Goal: Transaction & Acquisition: Purchase product/service

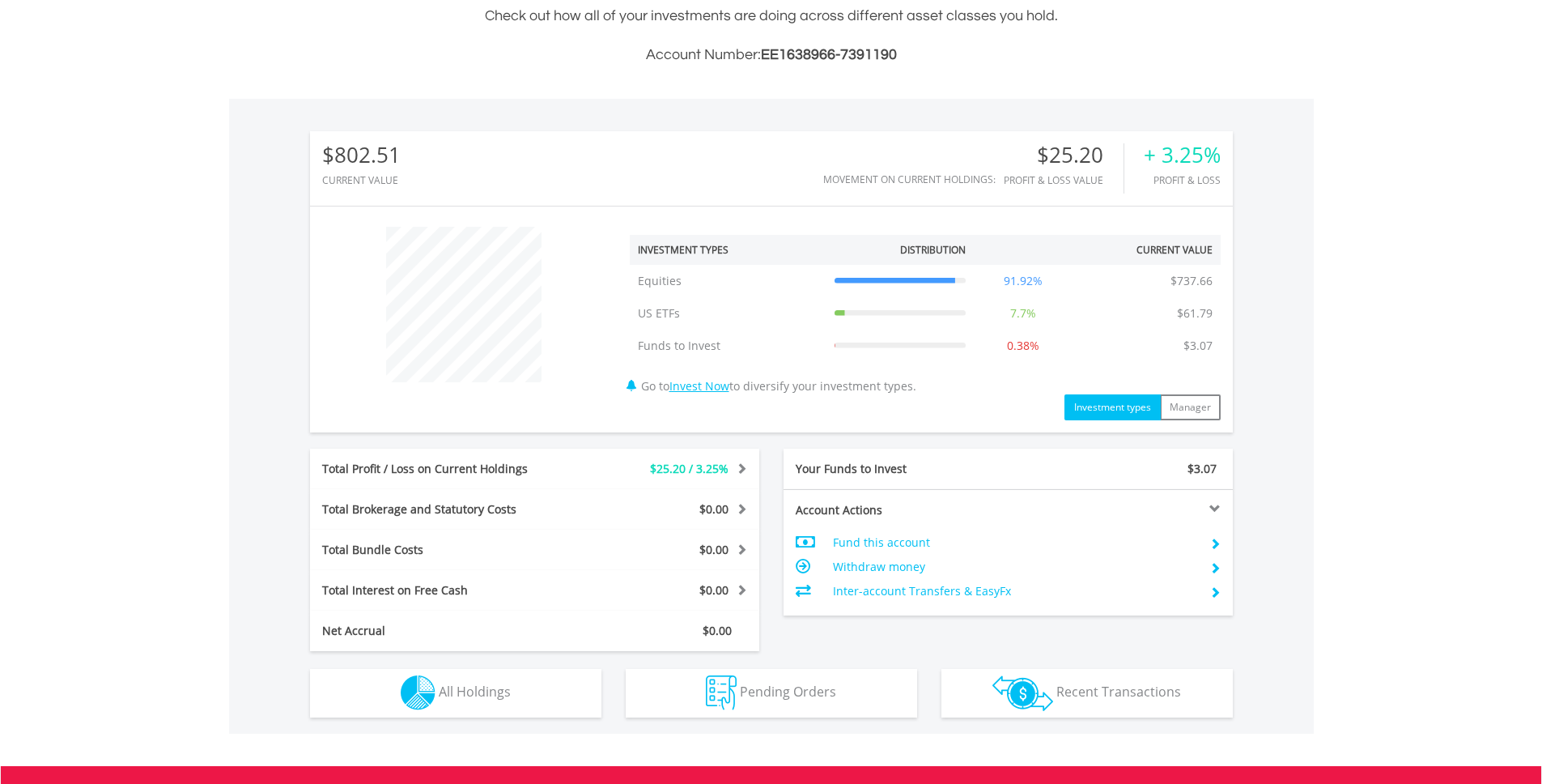
scroll to position [491, 0]
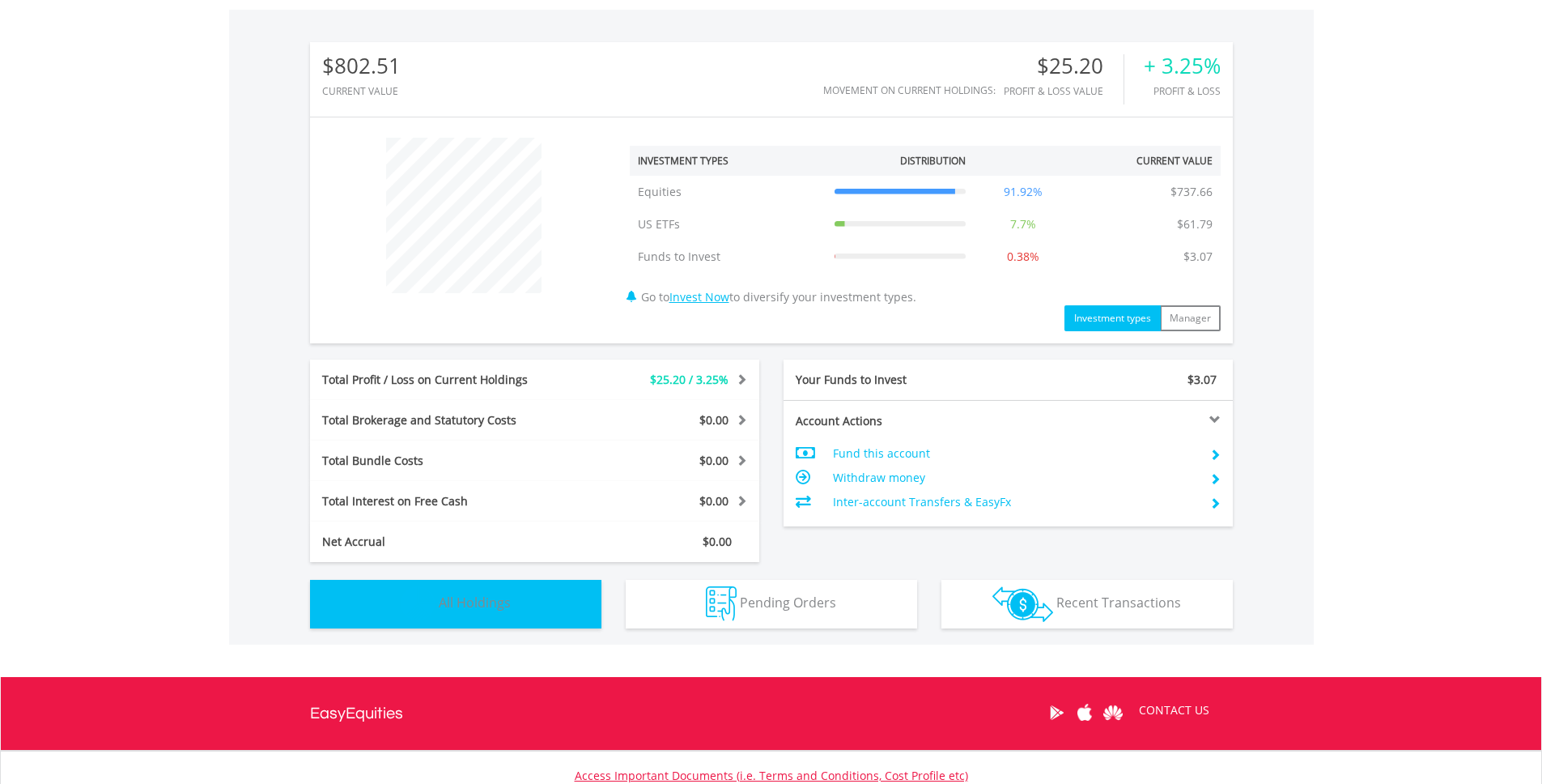
click at [535, 602] on button "Holdings All Holdings" at bounding box center [455, 604] width 291 height 49
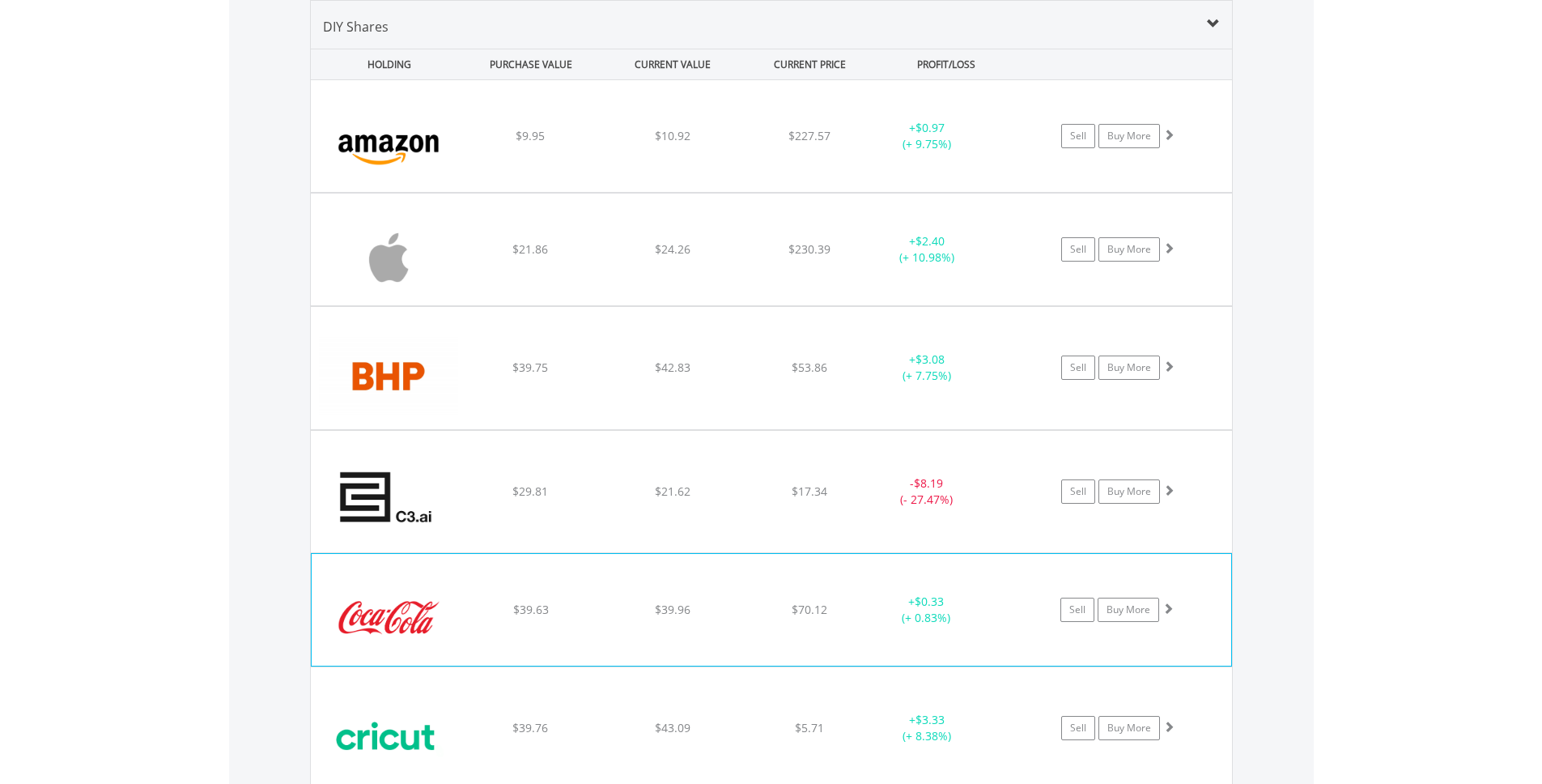
scroll to position [1199, 0]
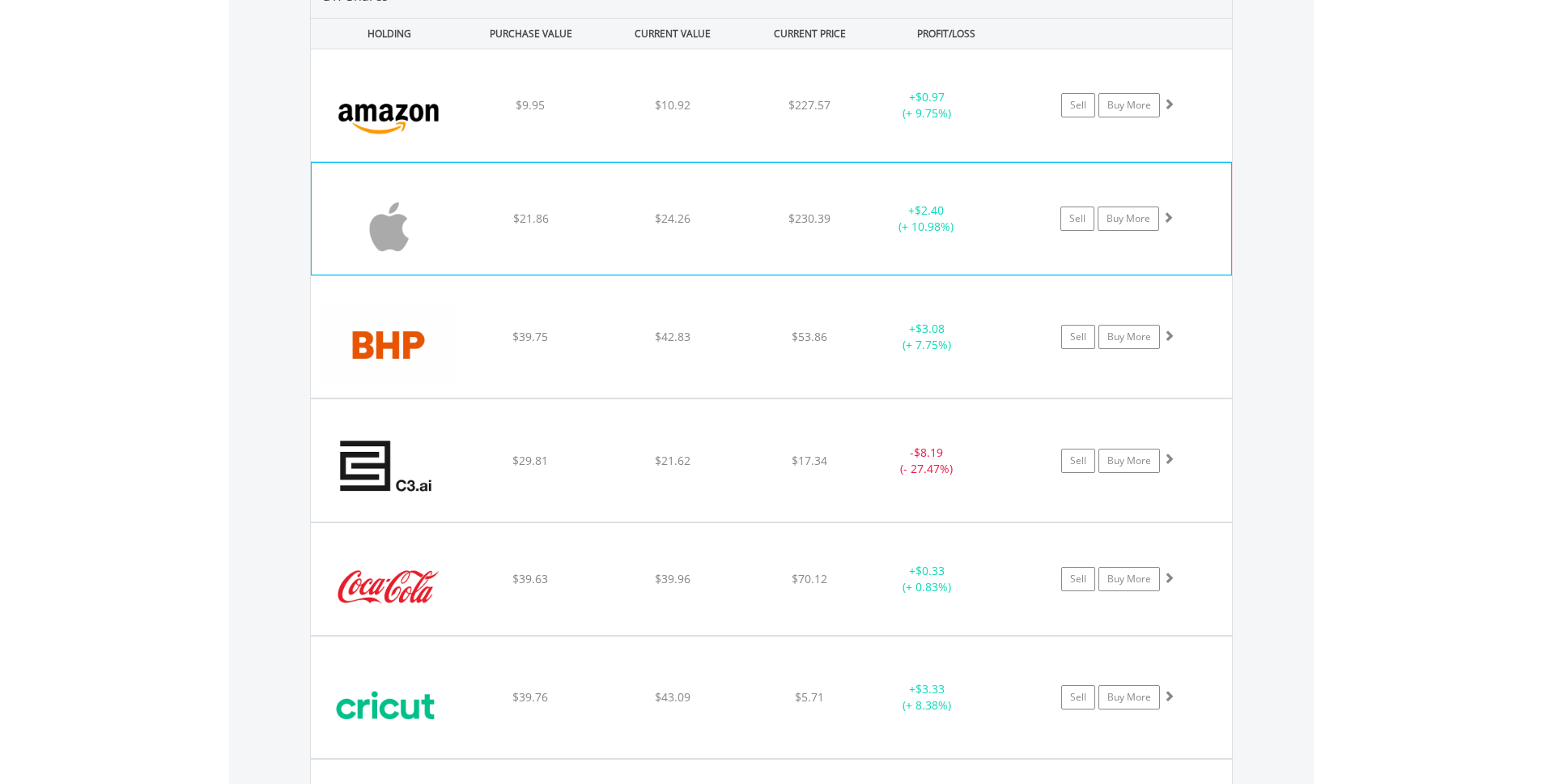
click at [586, 161] on div "﻿ Apple Inc $21.86 $24.26 $230.39 + $2.40 (+ 10.98%) Sell Buy More" at bounding box center [772, 105] width 921 height 112
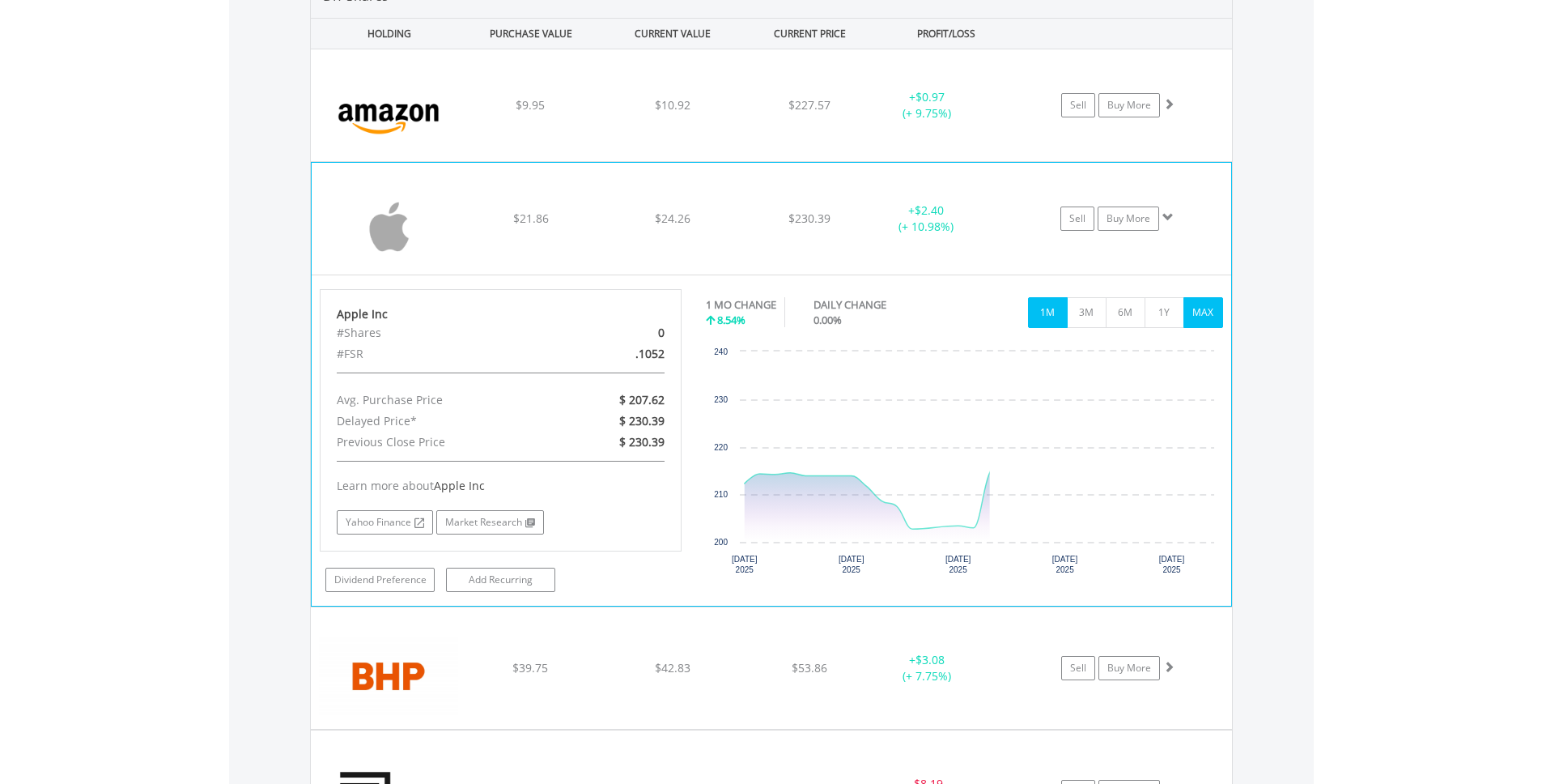
click at [1206, 303] on button "MAX" at bounding box center [1204, 312] width 40 height 30
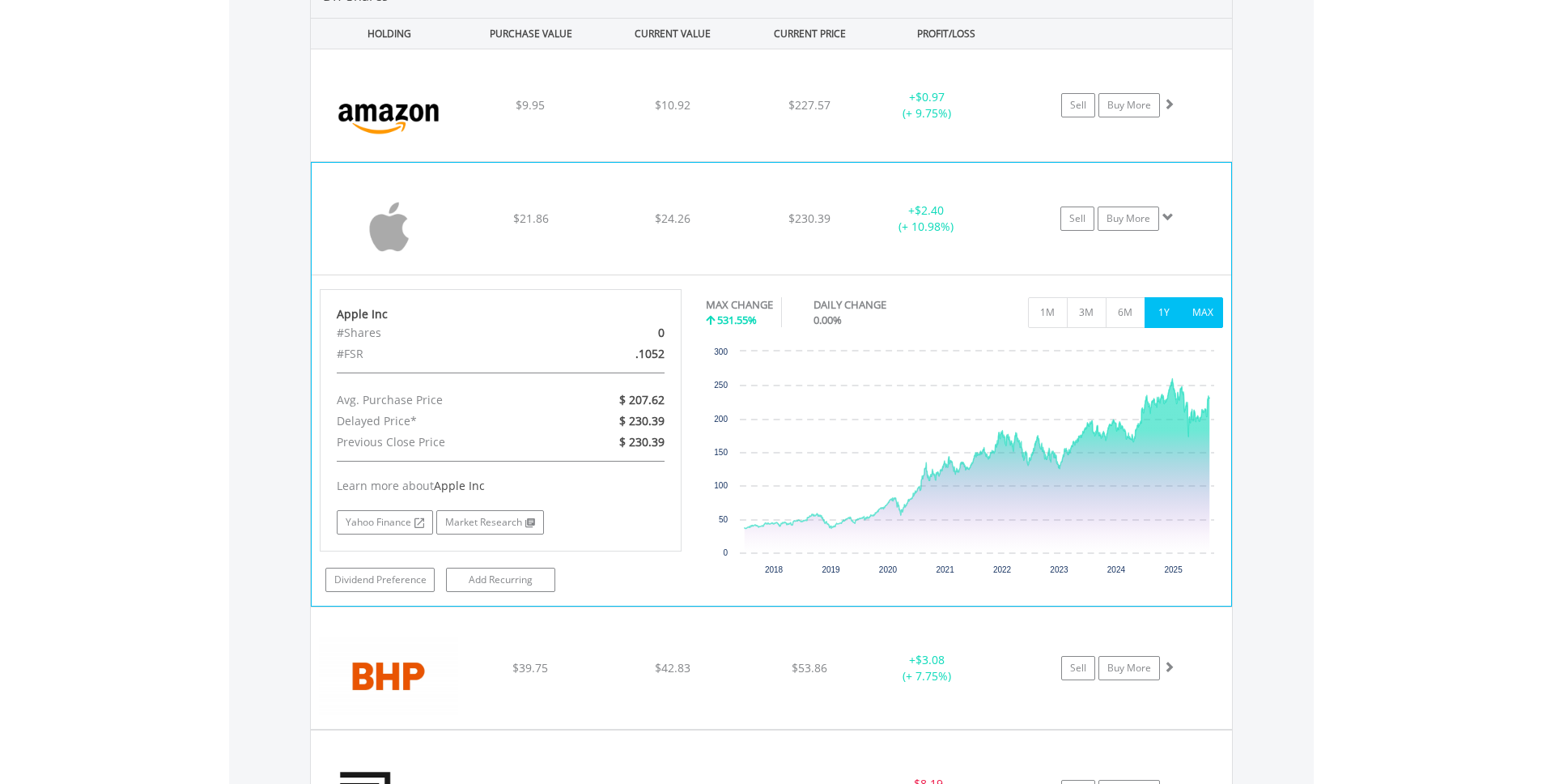
click at [1159, 304] on button "1Y" at bounding box center [1165, 312] width 40 height 30
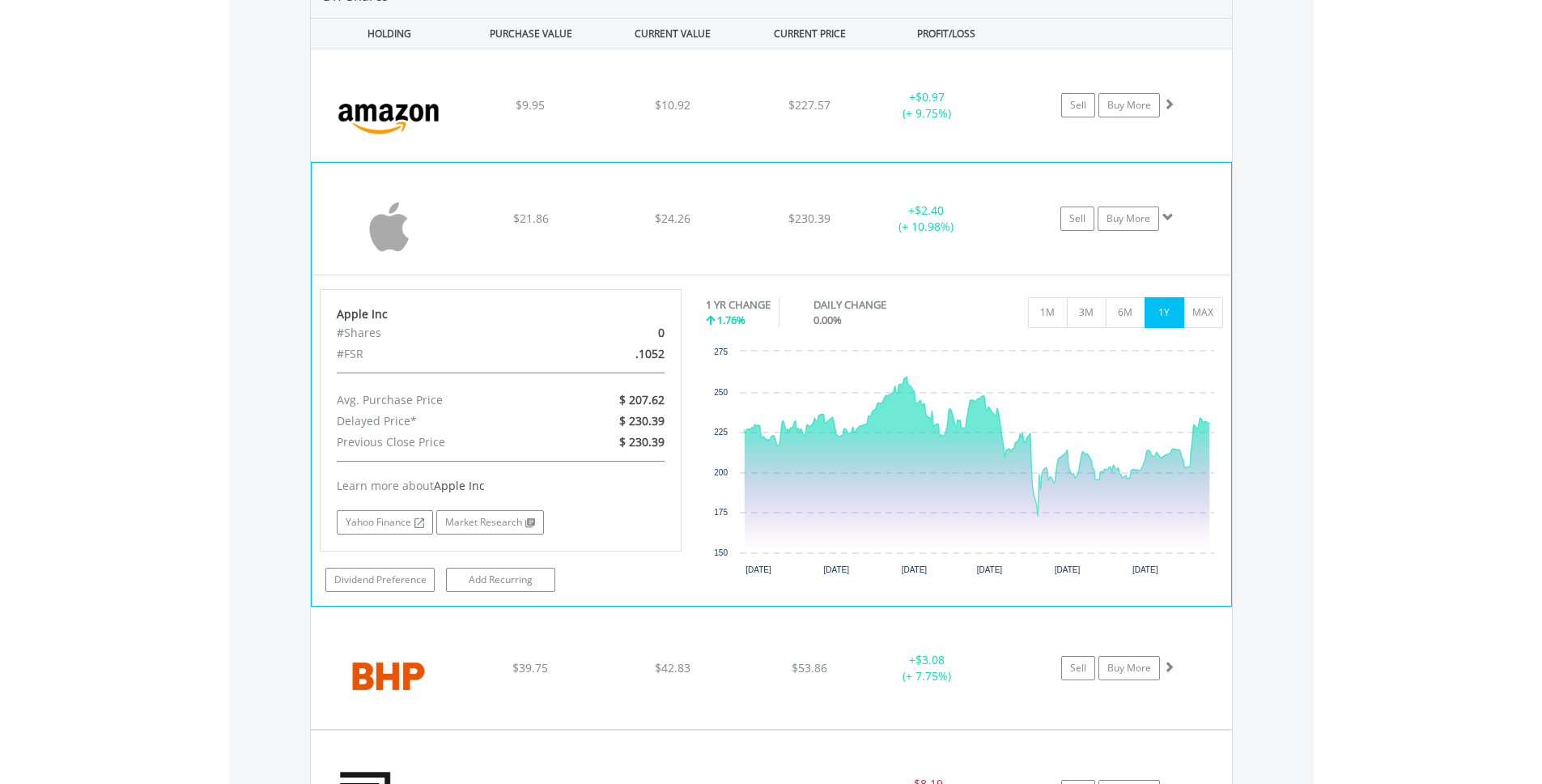
click at [844, 161] on div "﻿ Apple Inc $21.86 $24.26 $230.39 + $2.40 (+ 10.98%) Sell Buy More" at bounding box center [772, 105] width 921 height 112
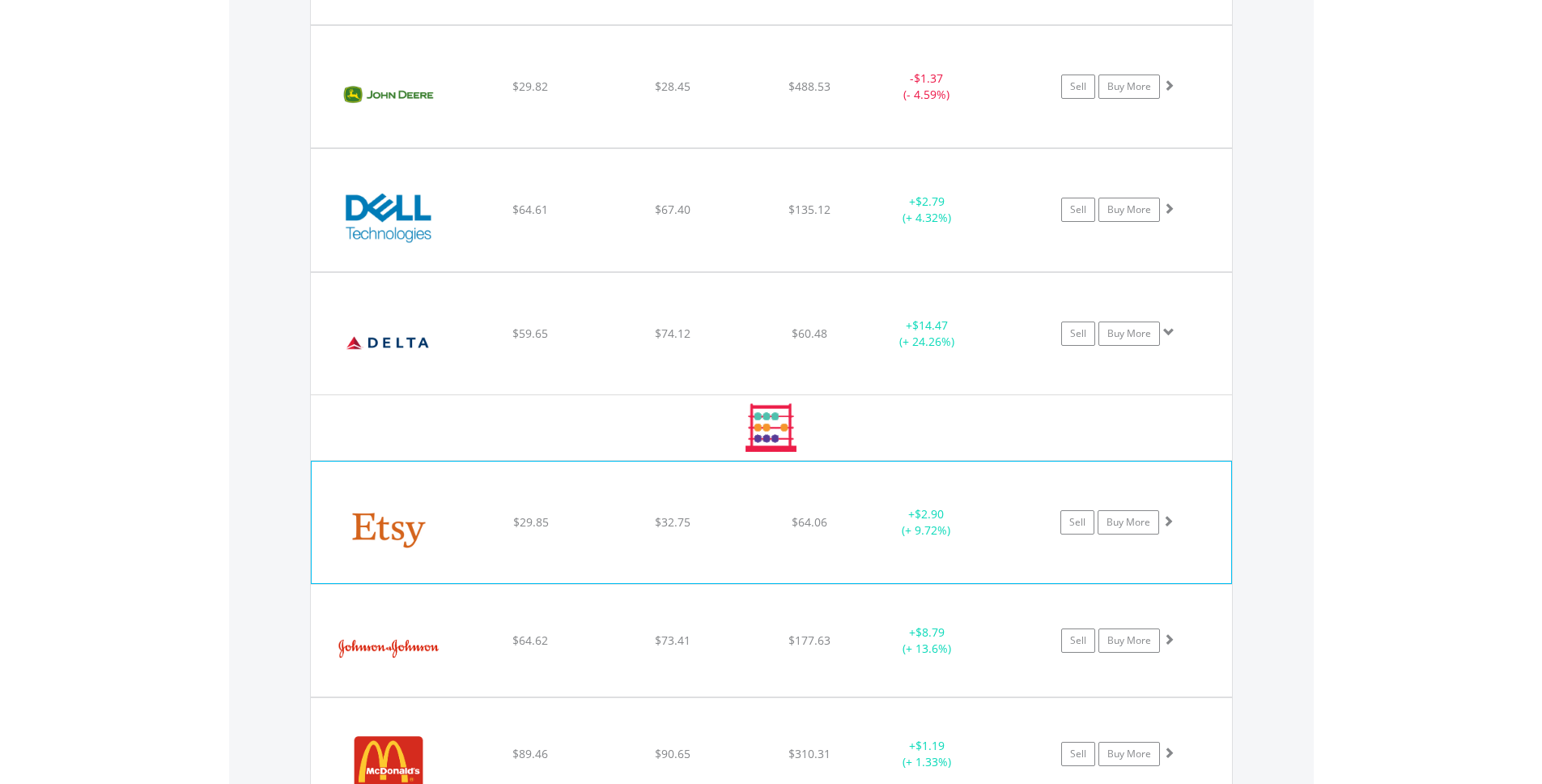
scroll to position [1938, 0]
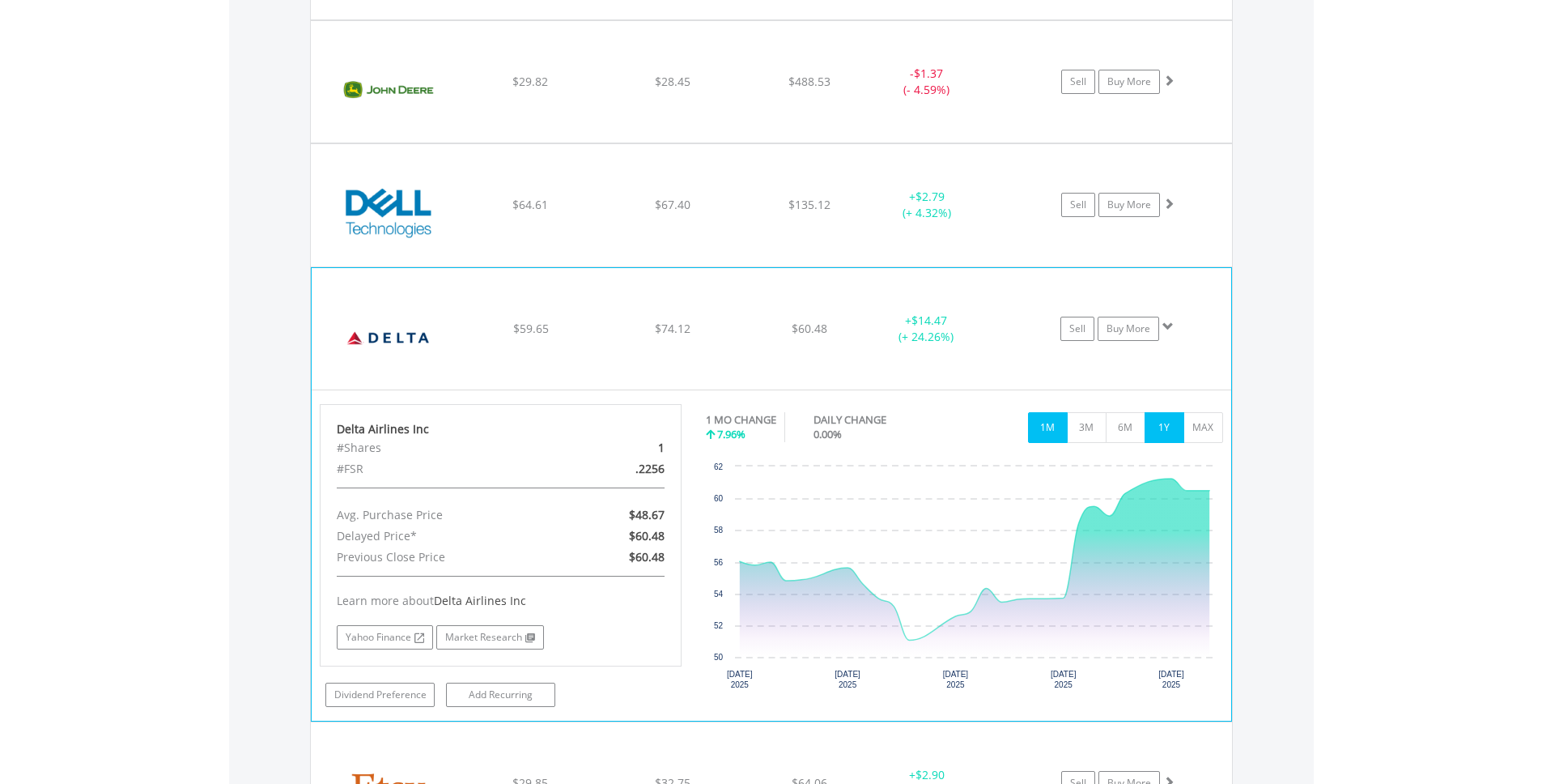
click at [1164, 426] on button "1Y" at bounding box center [1165, 427] width 40 height 30
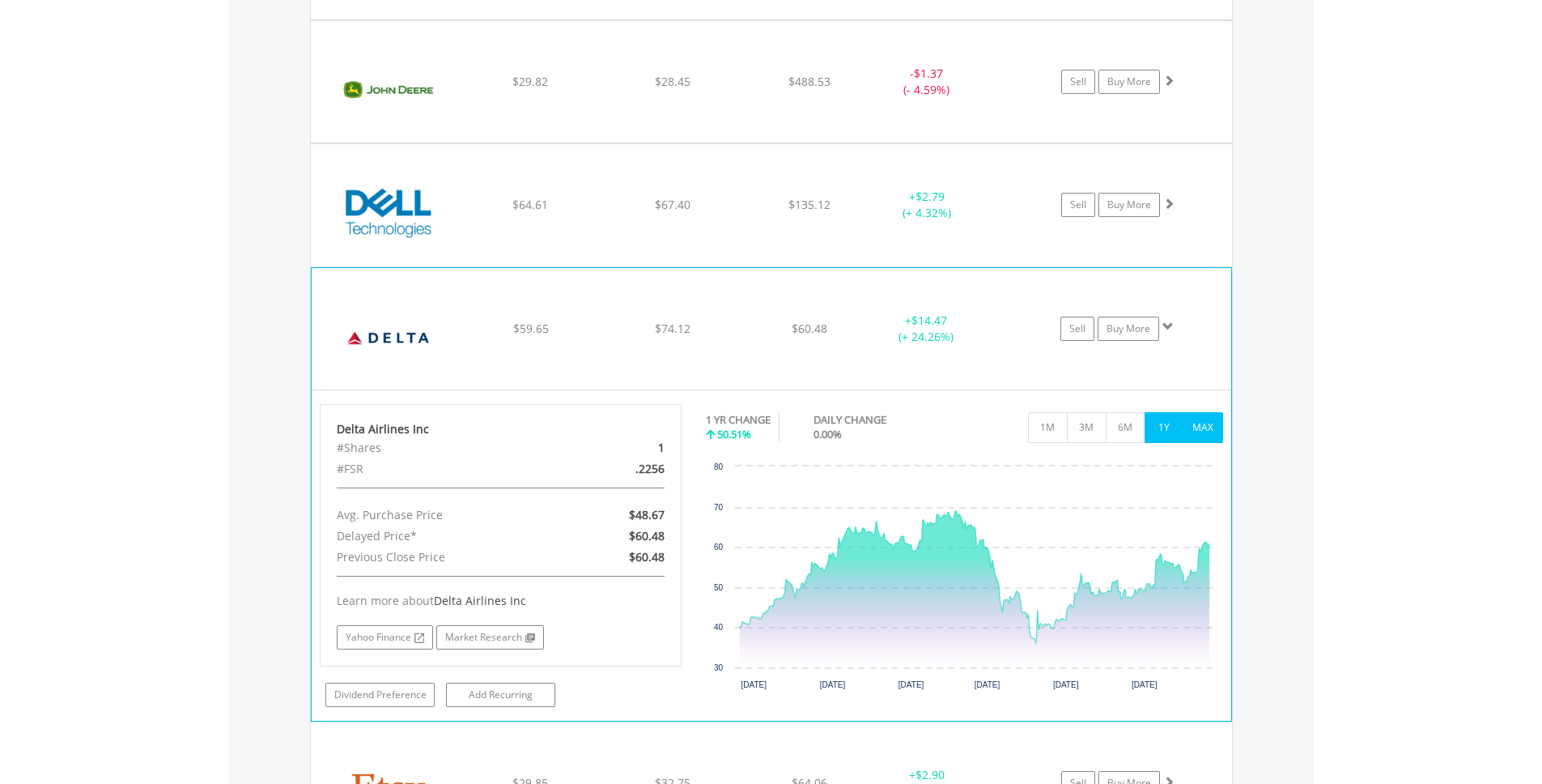
click at [1216, 422] on button "MAX" at bounding box center [1204, 427] width 40 height 30
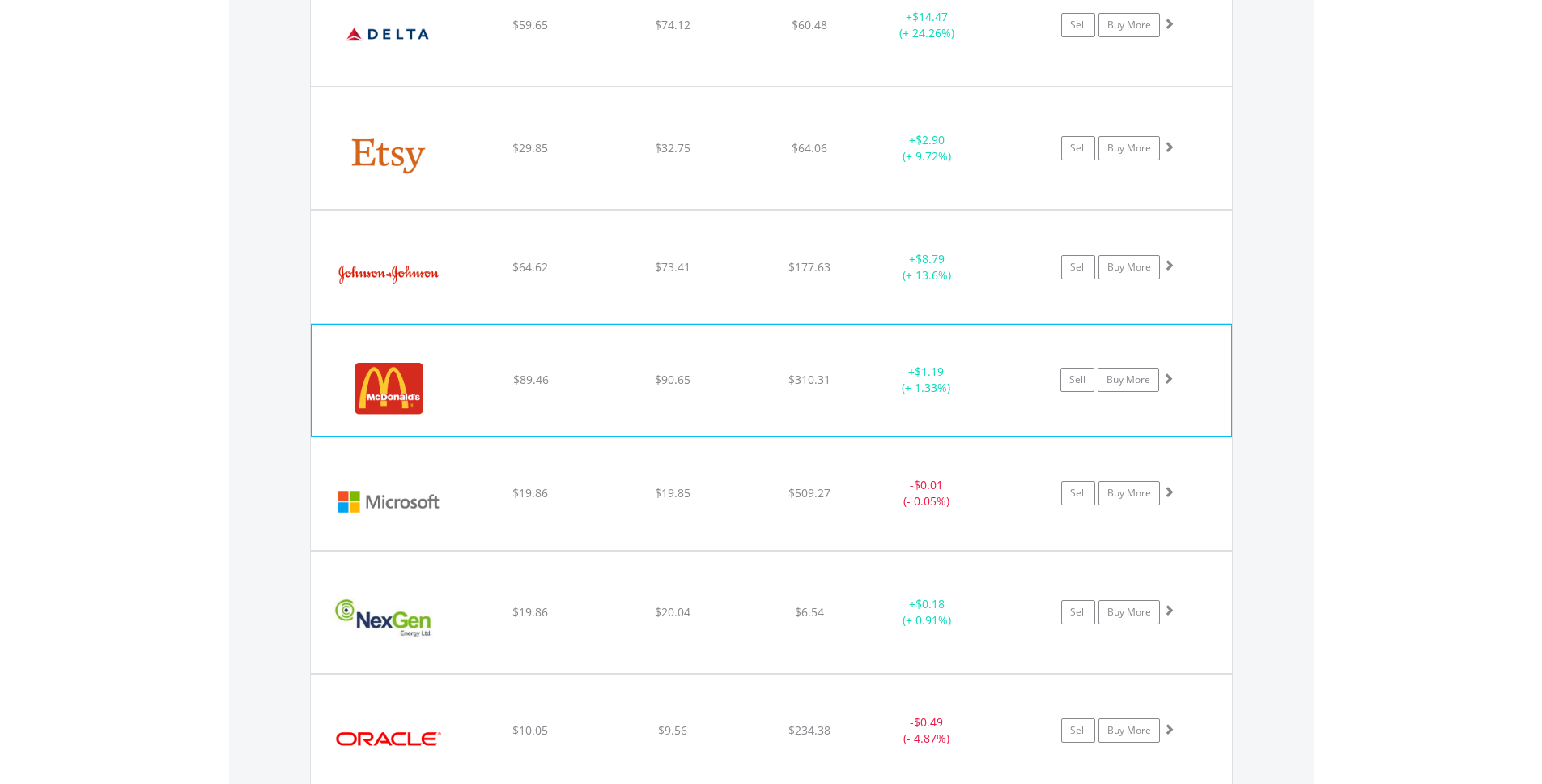
scroll to position [2319, 0]
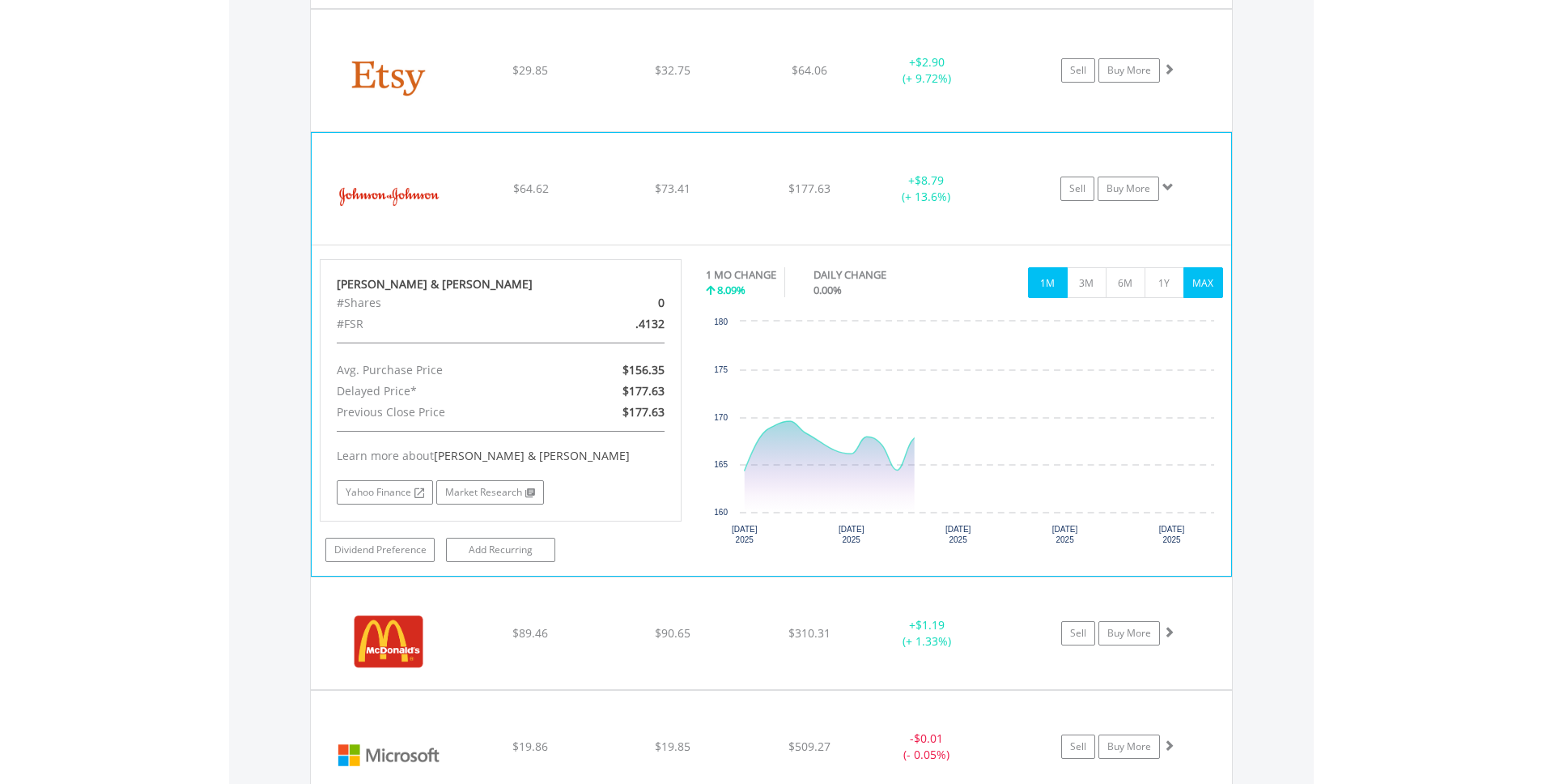
click at [1198, 278] on button "MAX" at bounding box center [1204, 282] width 40 height 30
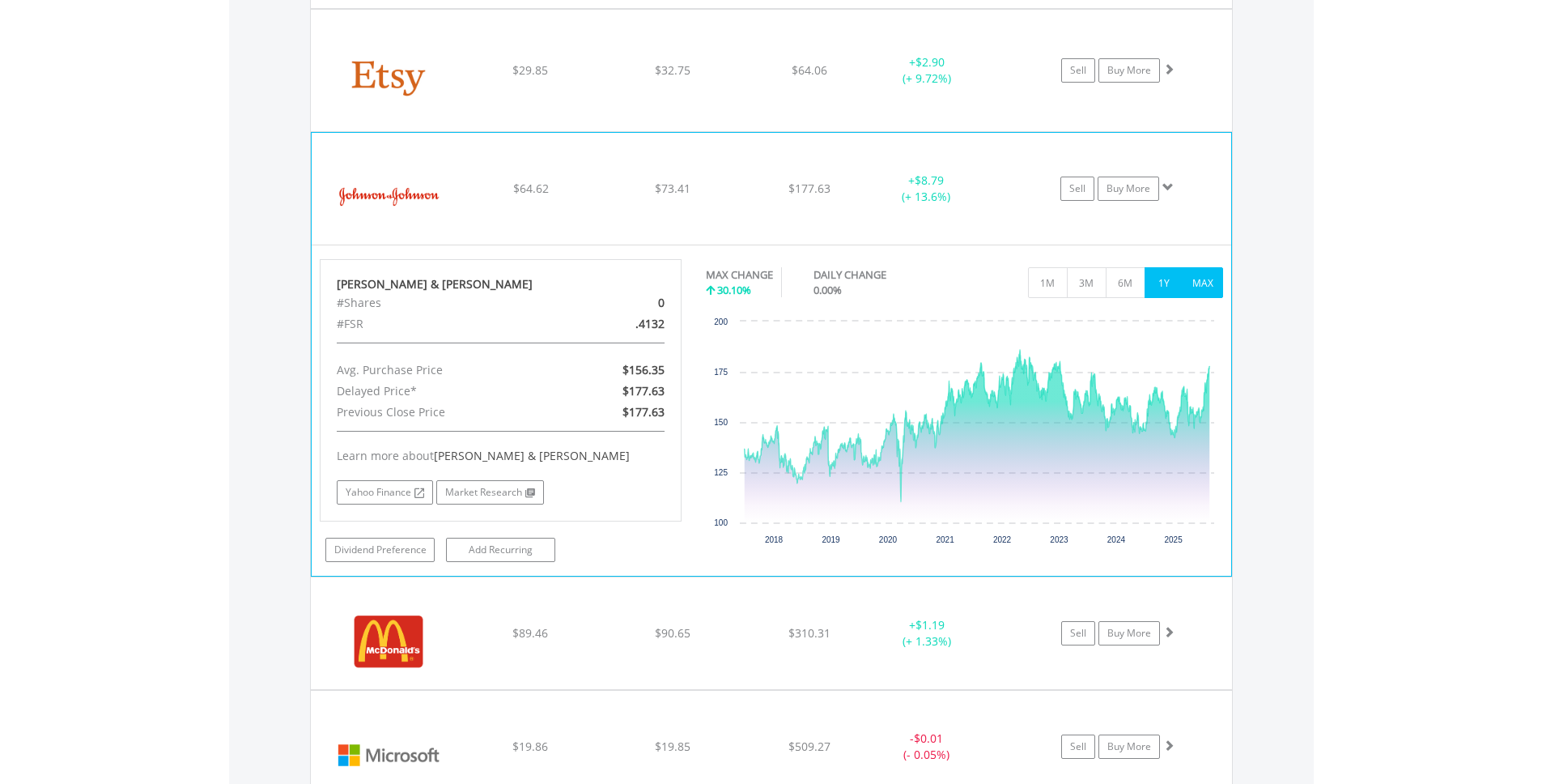
click at [1168, 278] on button "1Y" at bounding box center [1165, 282] width 40 height 30
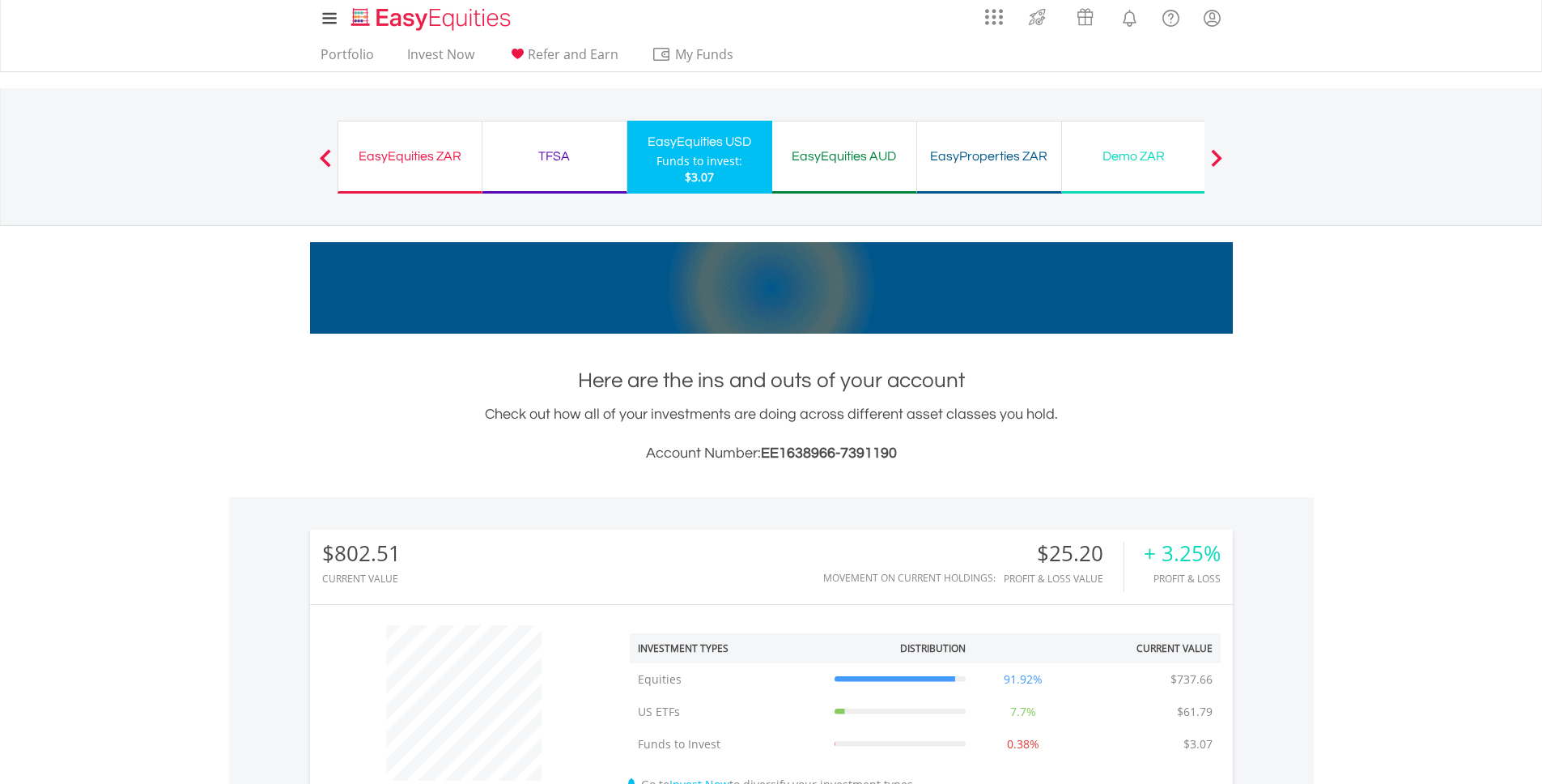
scroll to position [0, 0]
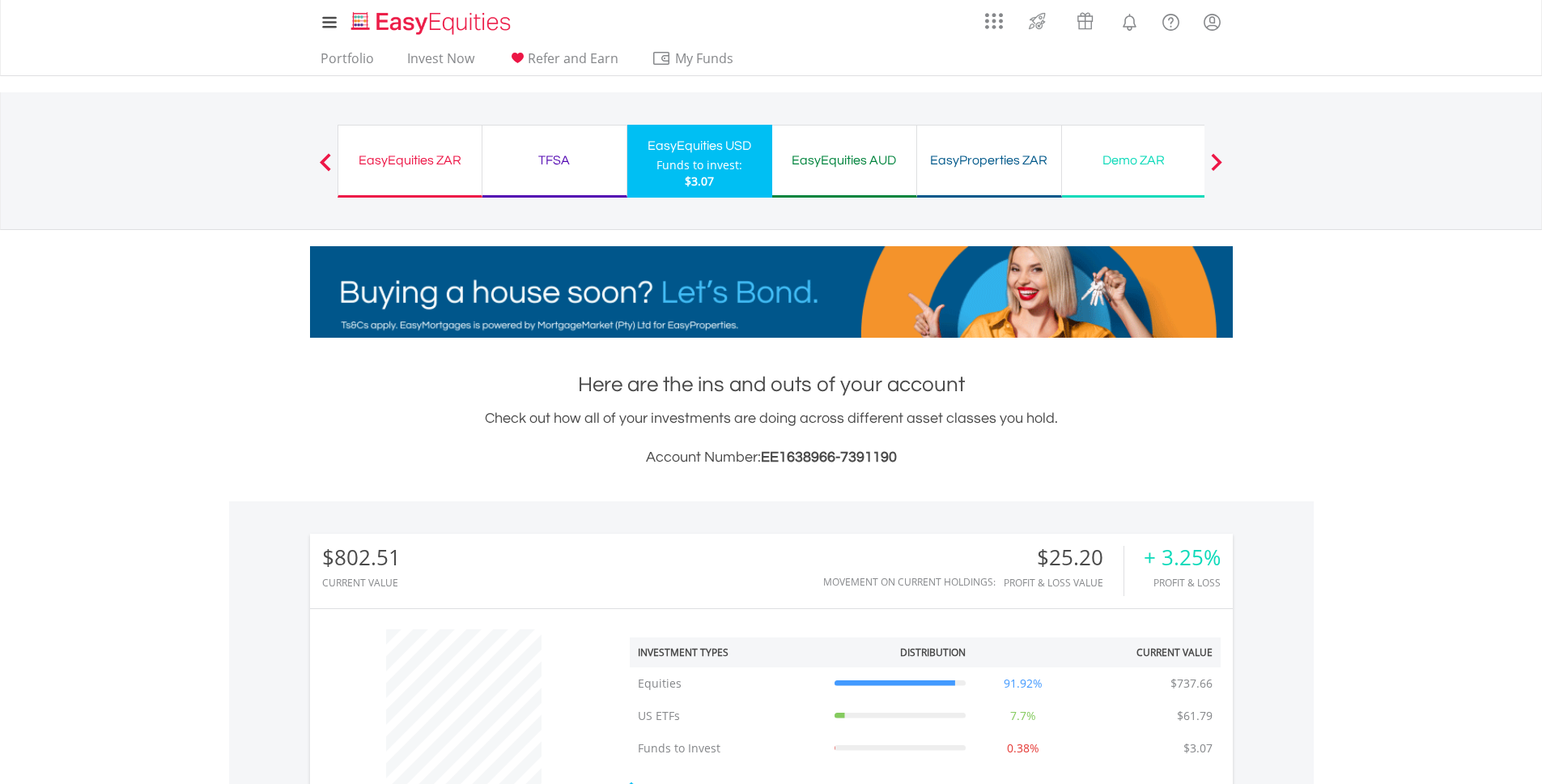
click at [415, 149] on div "EasyEquities ZAR" at bounding box center [410, 160] width 124 height 23
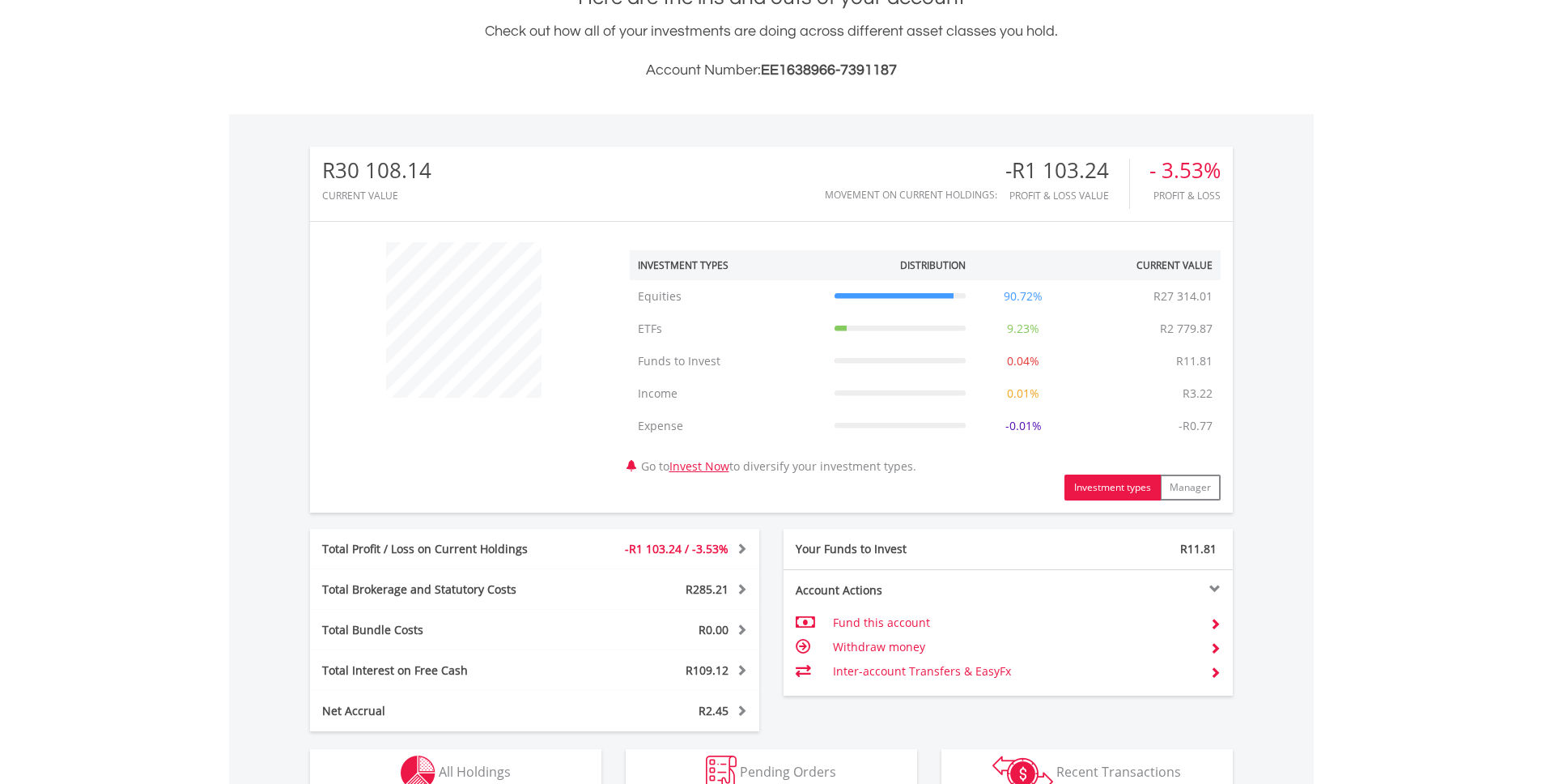
scroll to position [480, 0]
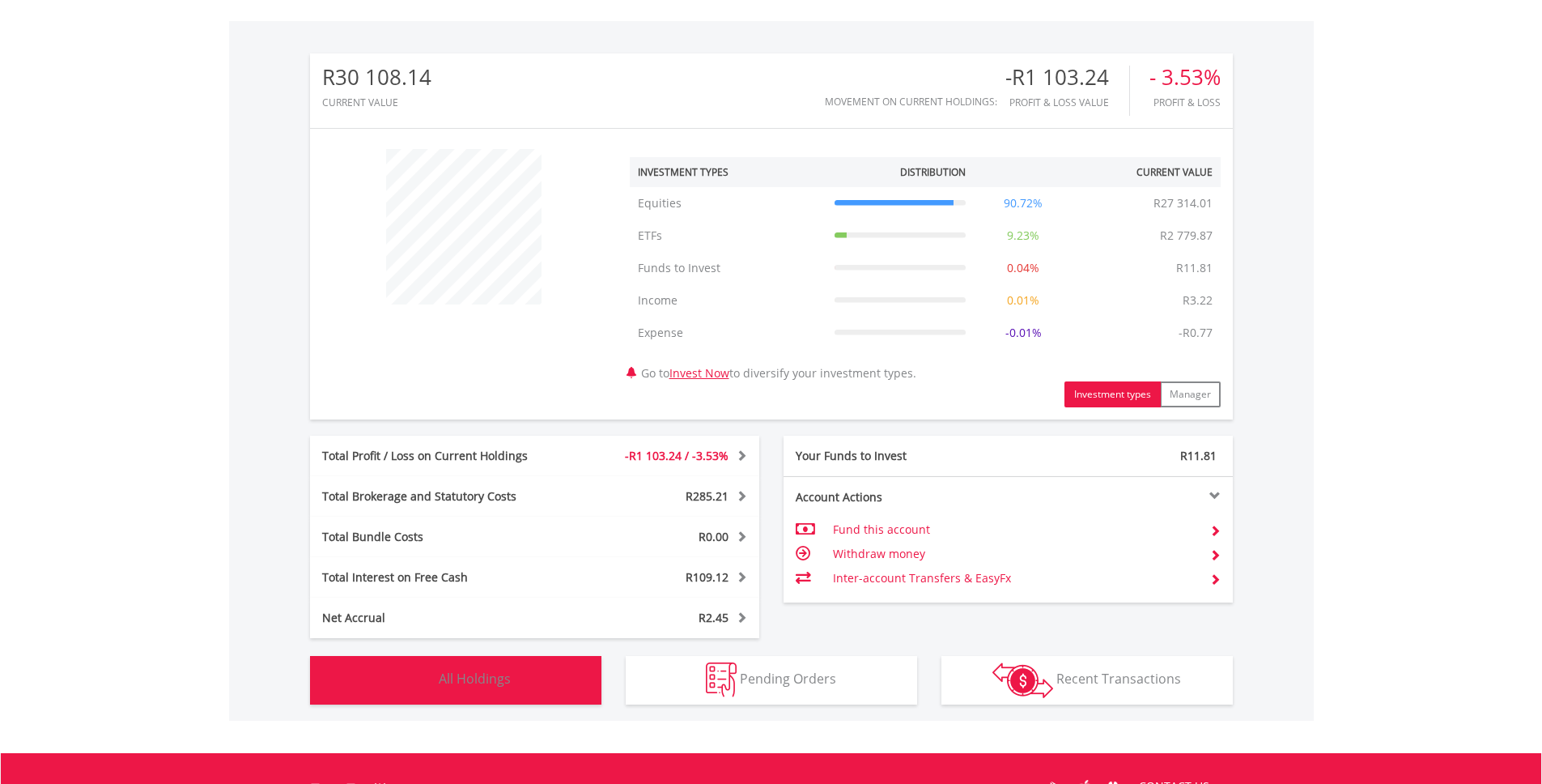
click at [537, 658] on button "Holdings All Holdings" at bounding box center [455, 680] width 291 height 49
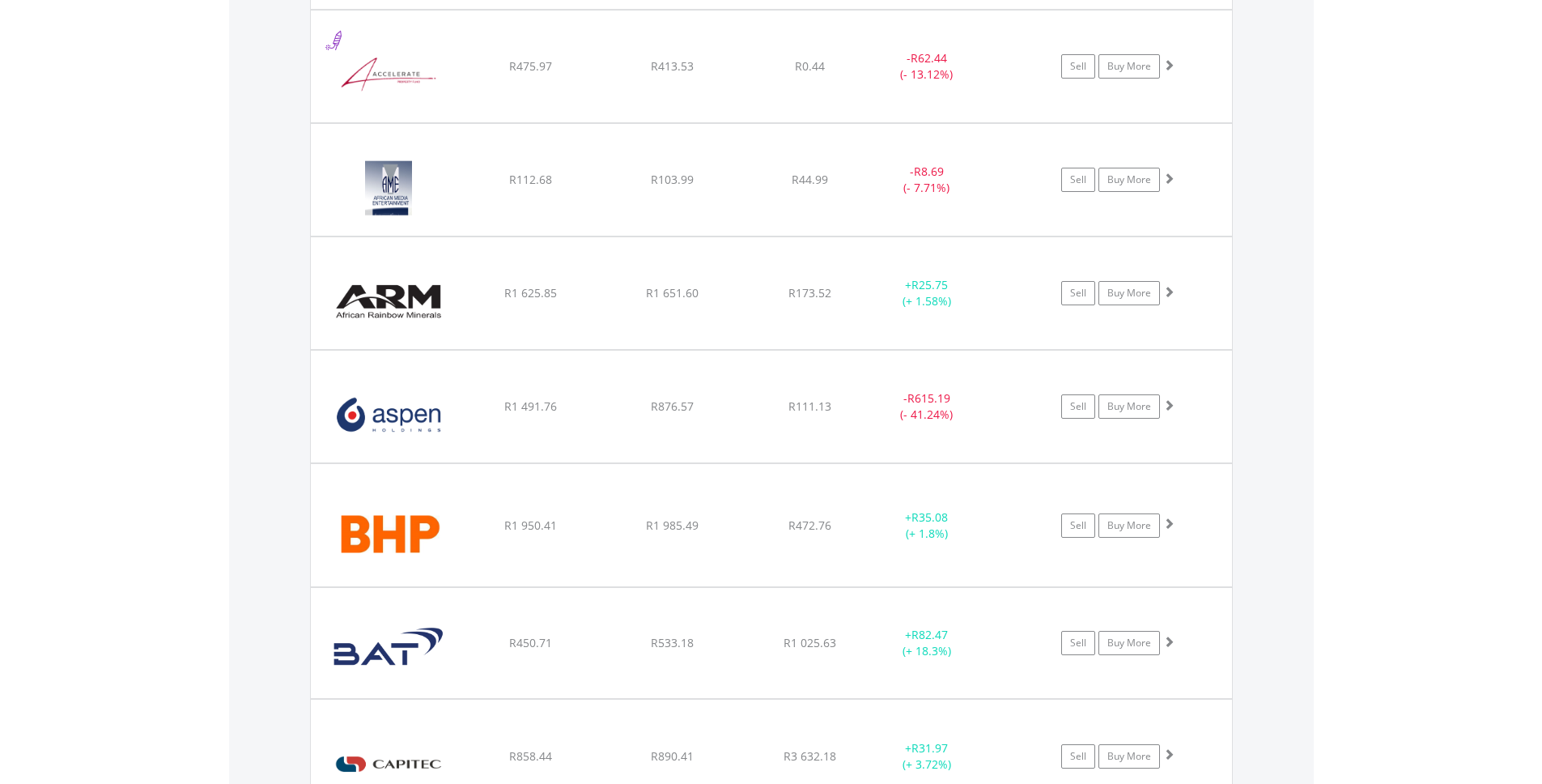
scroll to position [1717, 0]
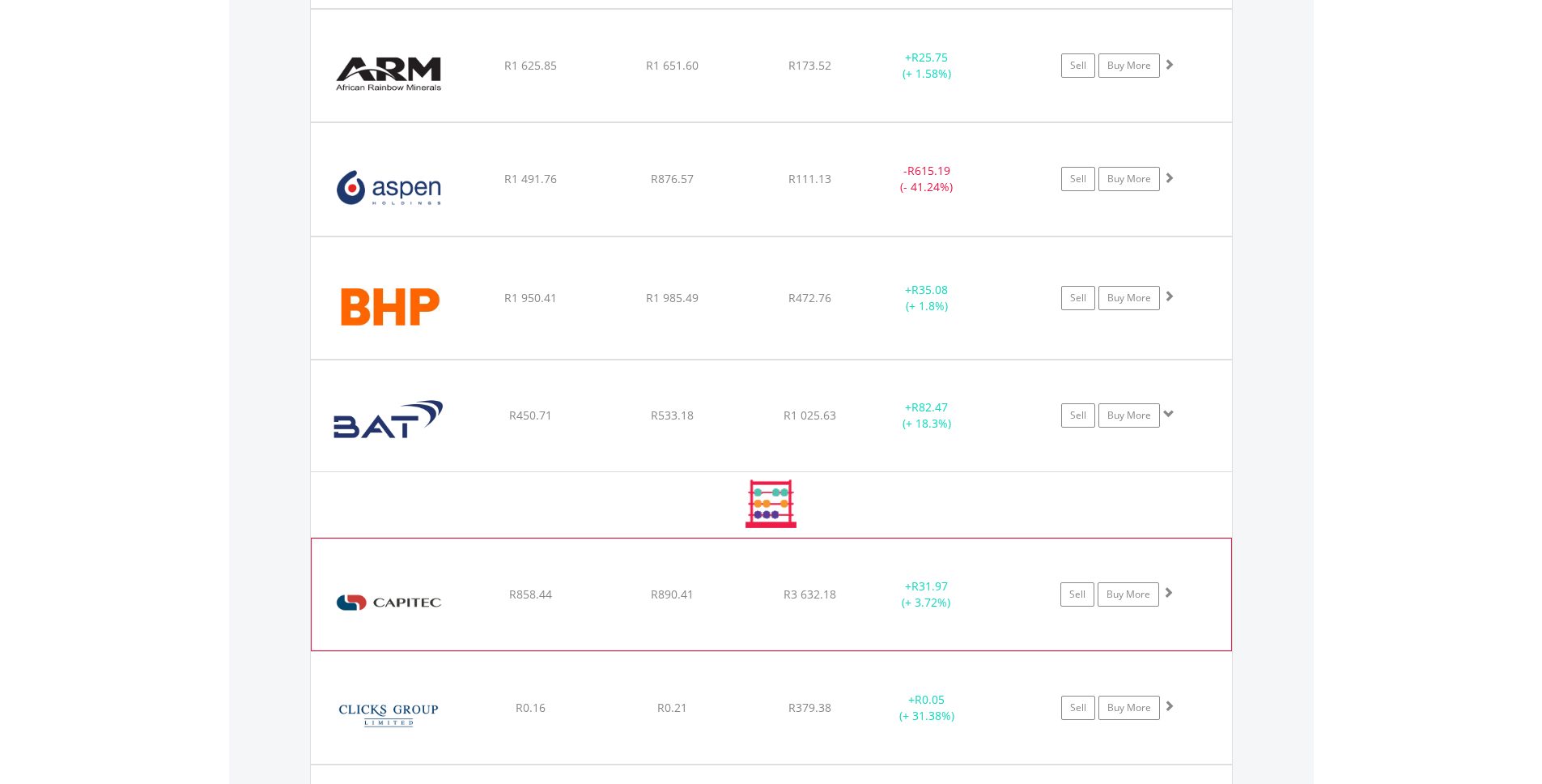
scroll to position [1860, 0]
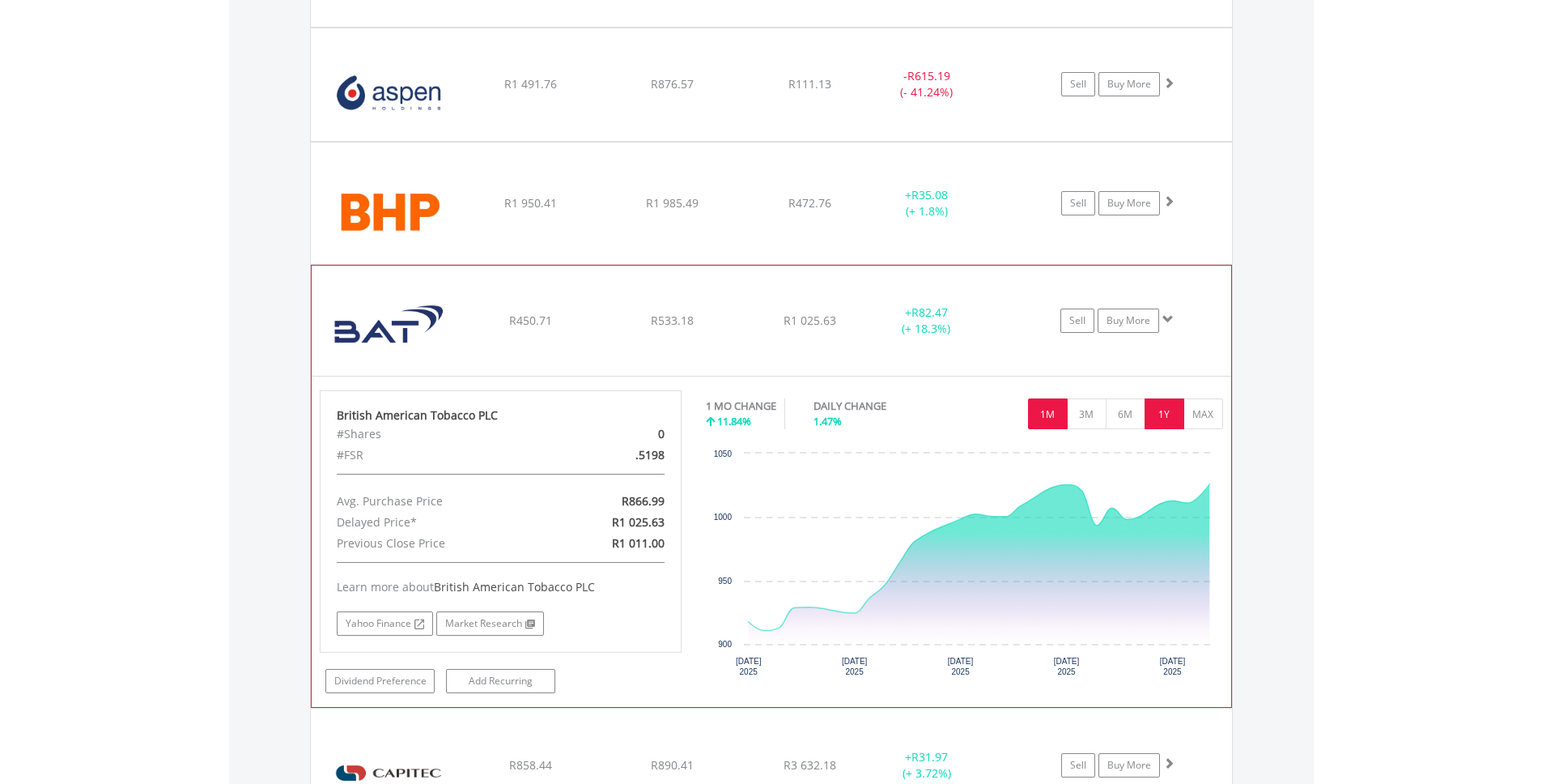
click at [1155, 419] on button "1Y" at bounding box center [1165, 413] width 40 height 30
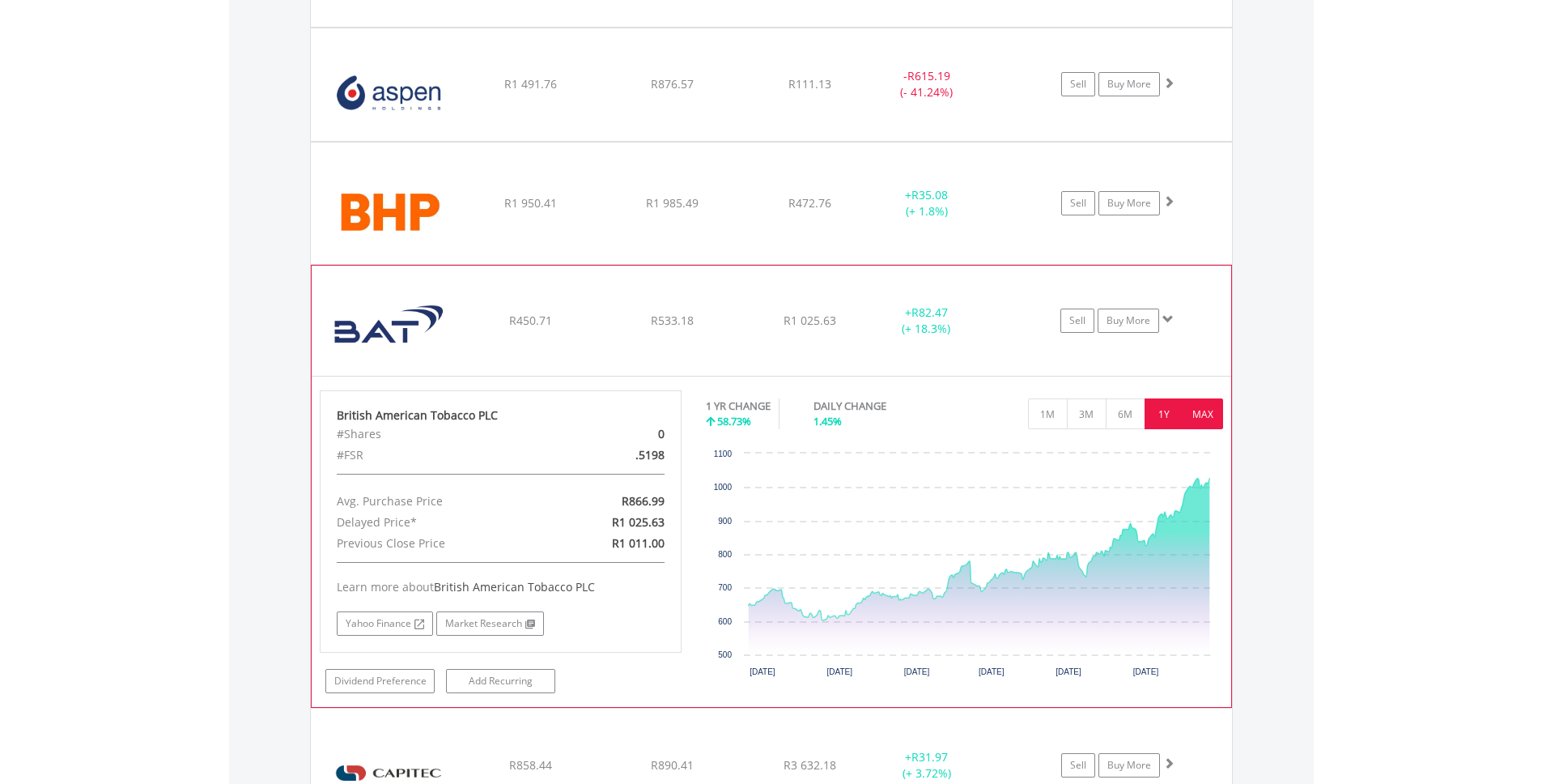
click at [1209, 411] on button "MAX" at bounding box center [1204, 413] width 40 height 30
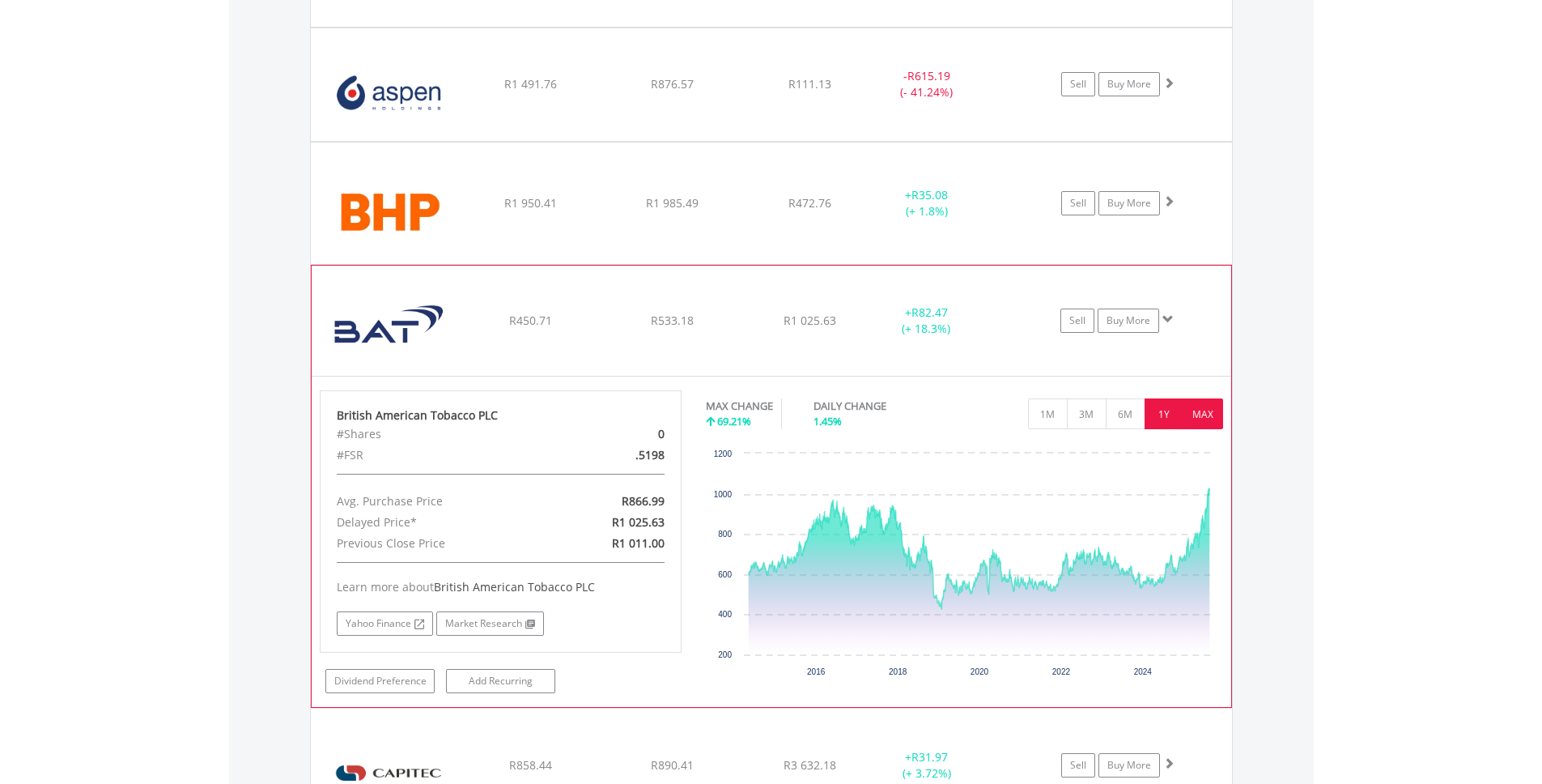
click at [1174, 414] on button "1Y" at bounding box center [1165, 413] width 40 height 30
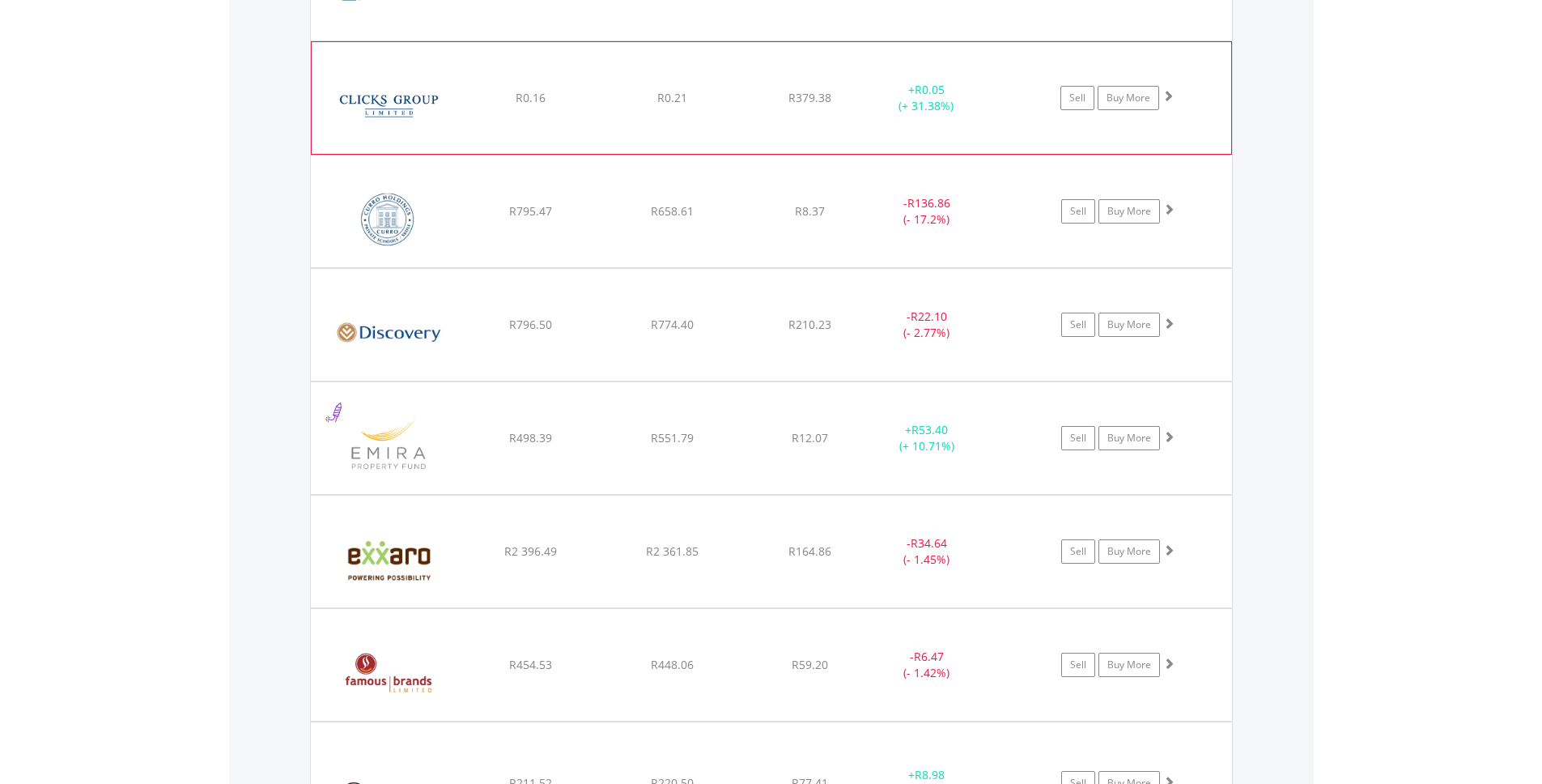
scroll to position [2313, 0]
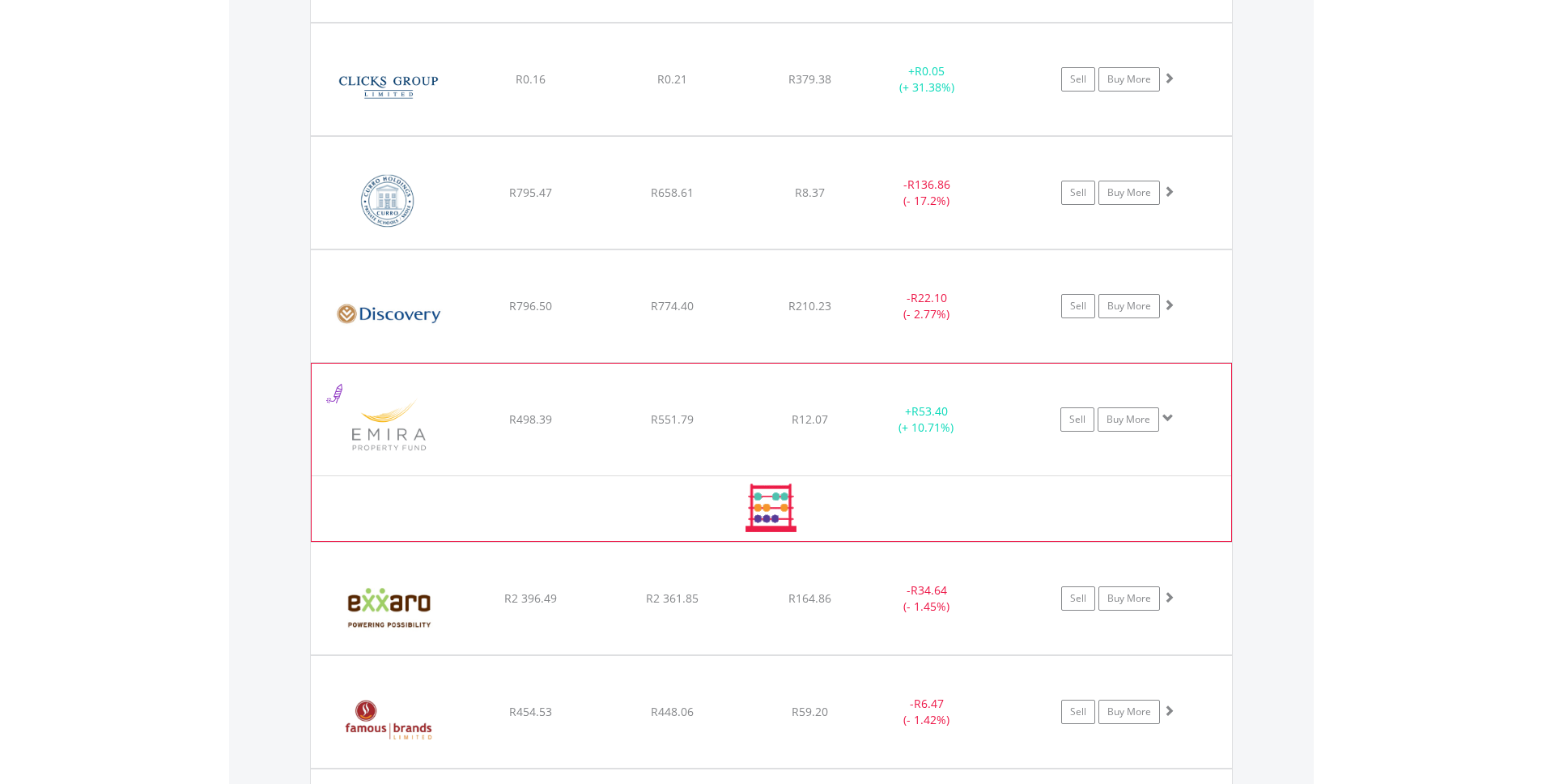
scroll to position [2343, 0]
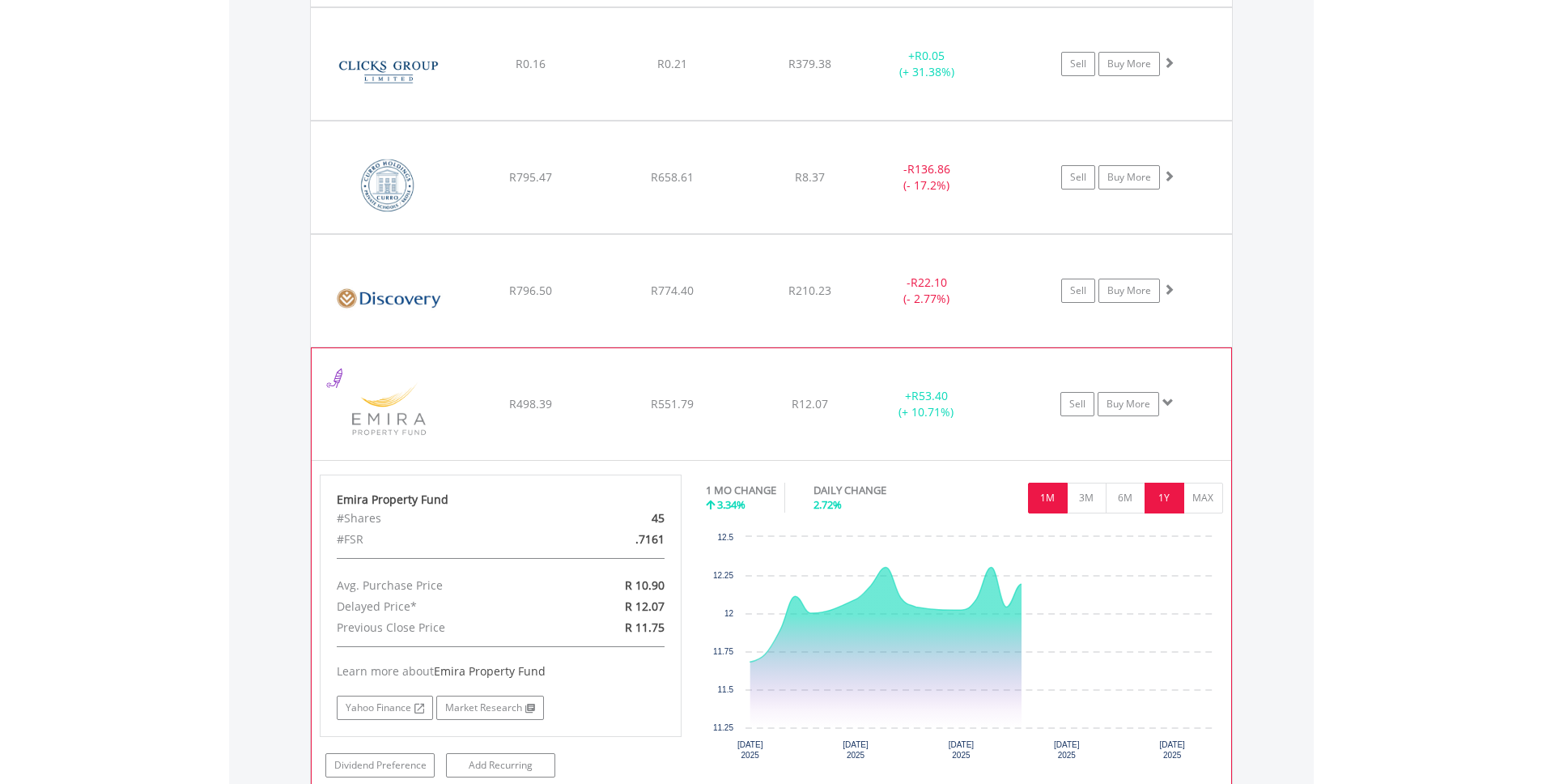
click at [1173, 489] on button "1Y" at bounding box center [1165, 497] width 40 height 30
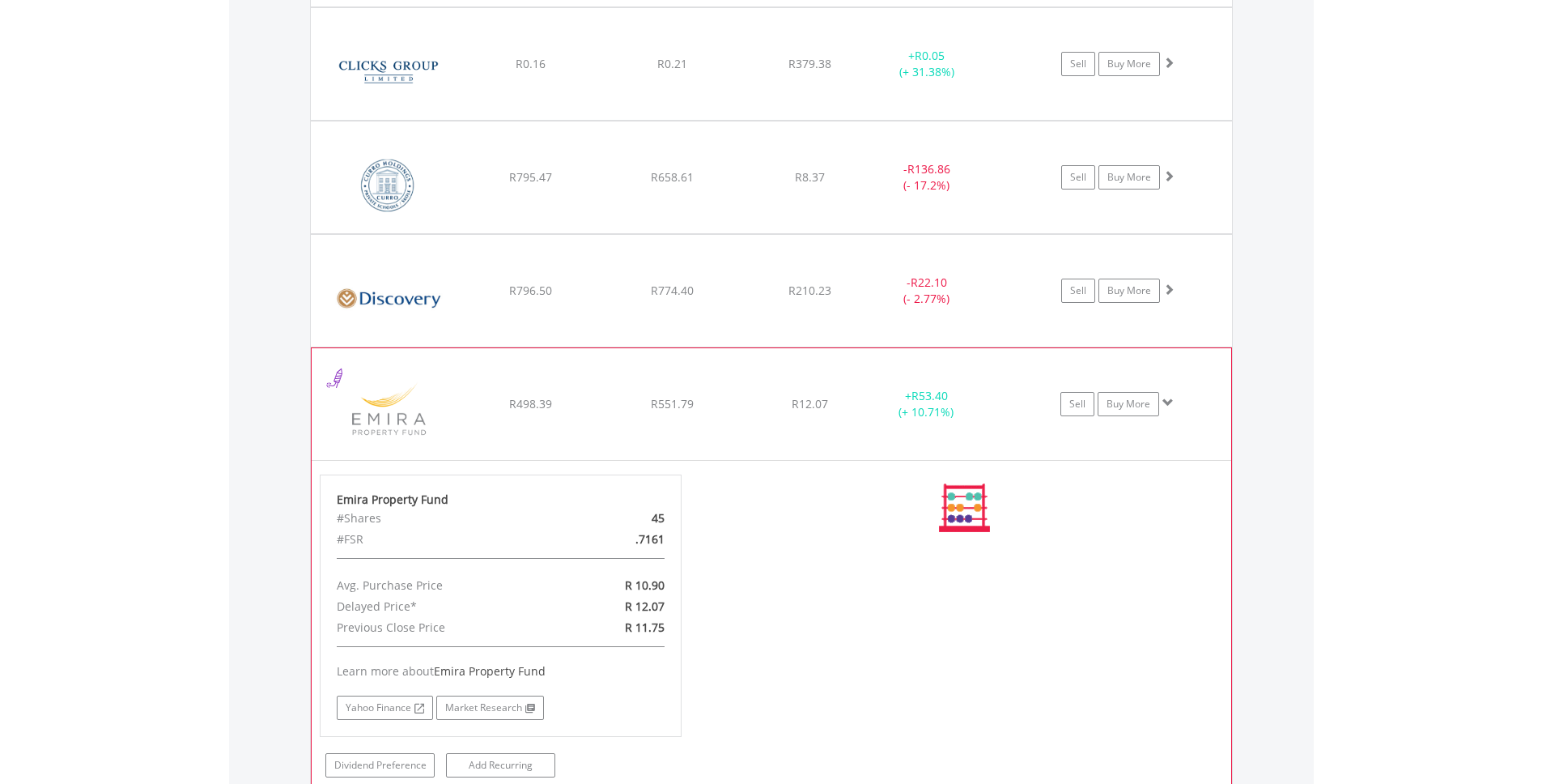
click at [0, 0] on button "MAX" at bounding box center [0, 0] width 0 height 0
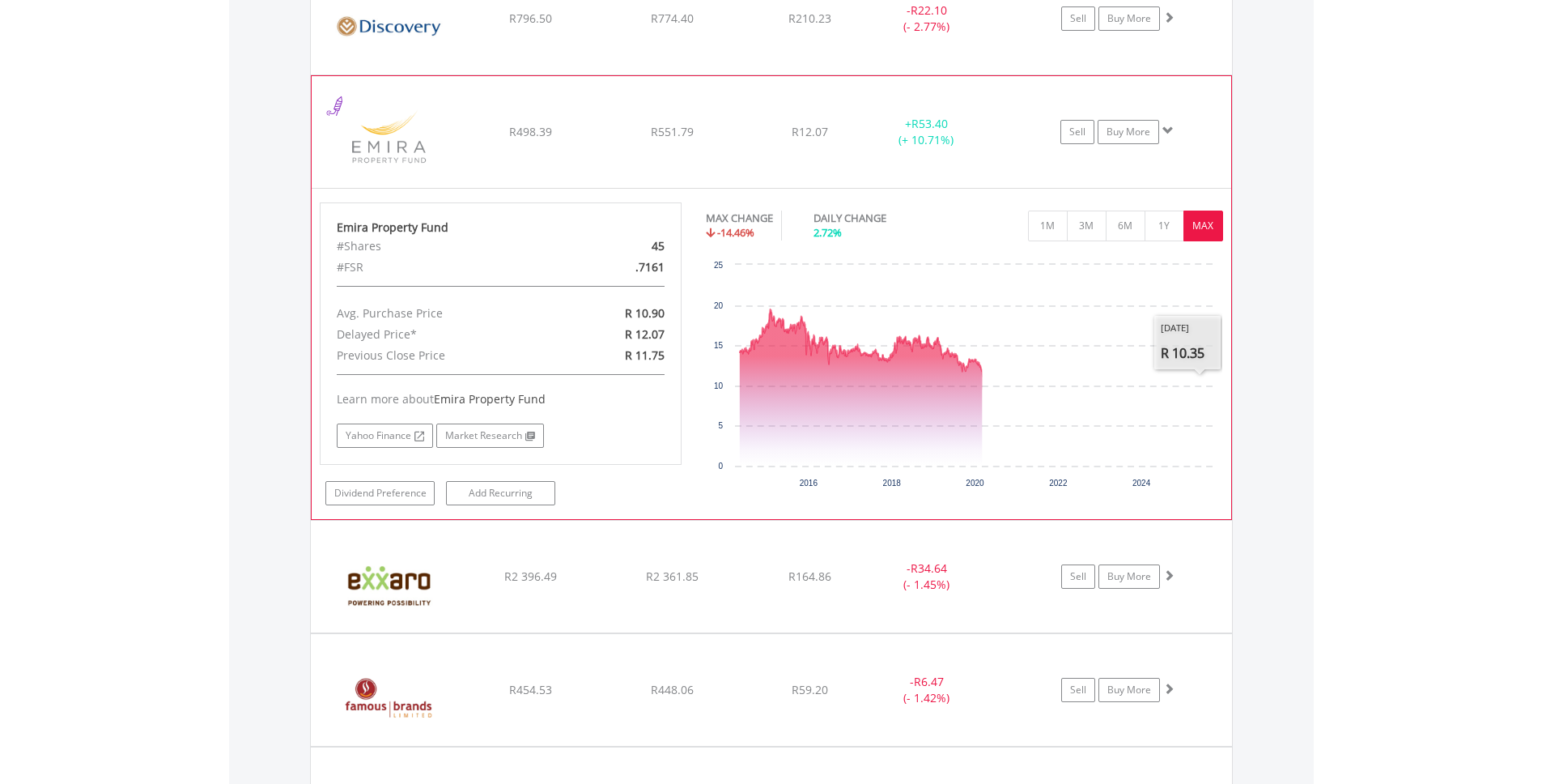
scroll to position [2620, 0]
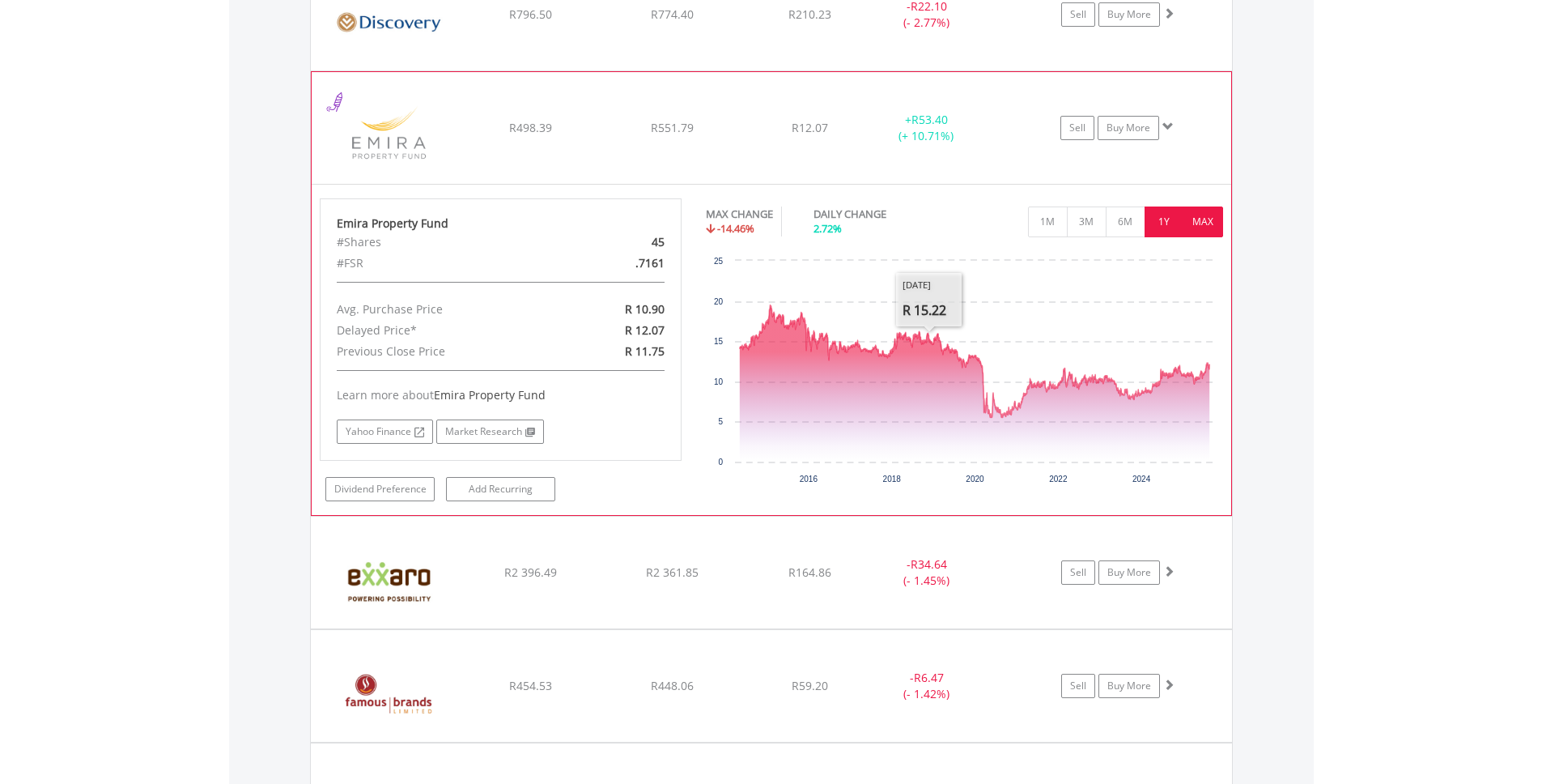
click at [1166, 228] on button "1Y" at bounding box center [1165, 222] width 40 height 30
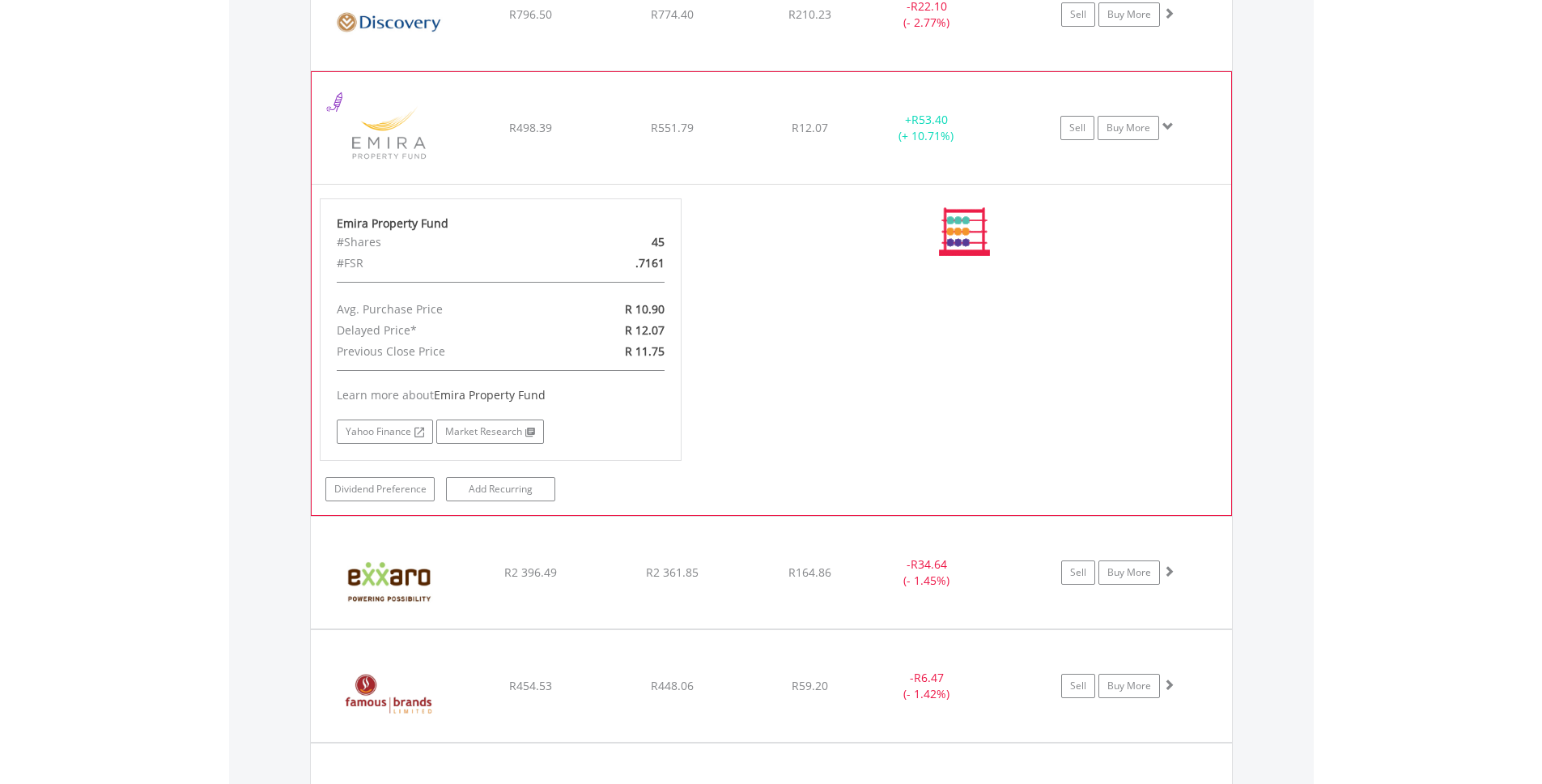
click at [1165, 223] on div "No chart available. MAX CHANGE -14.46% DAILY CHANGE 2.72% 1M 3M 6M 1Y MAX Chart…" at bounding box center [964, 231] width 517 height 67
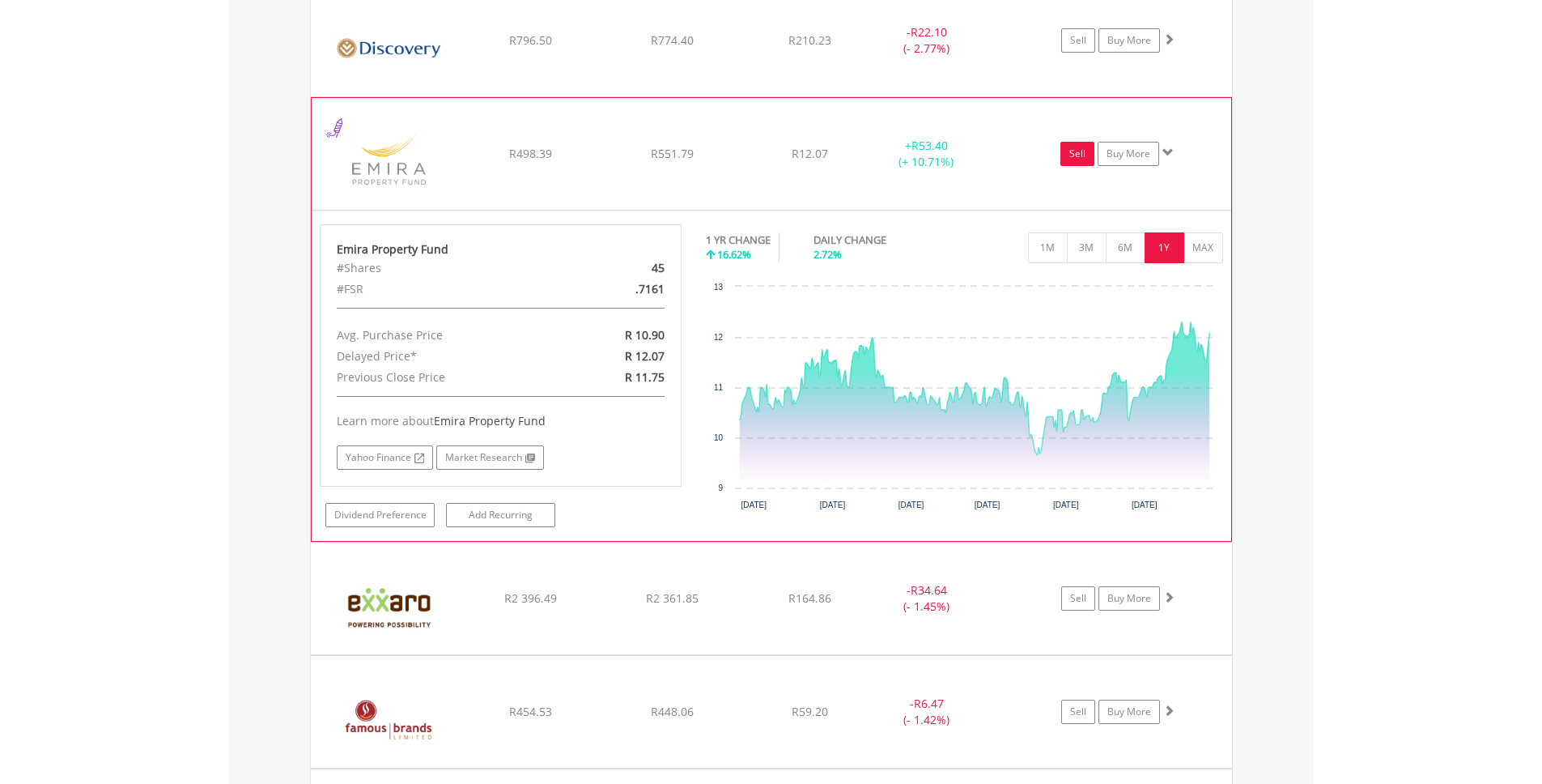
scroll to position [2591, 0]
click at [1081, 155] on link "Sell" at bounding box center [1077, 157] width 34 height 24
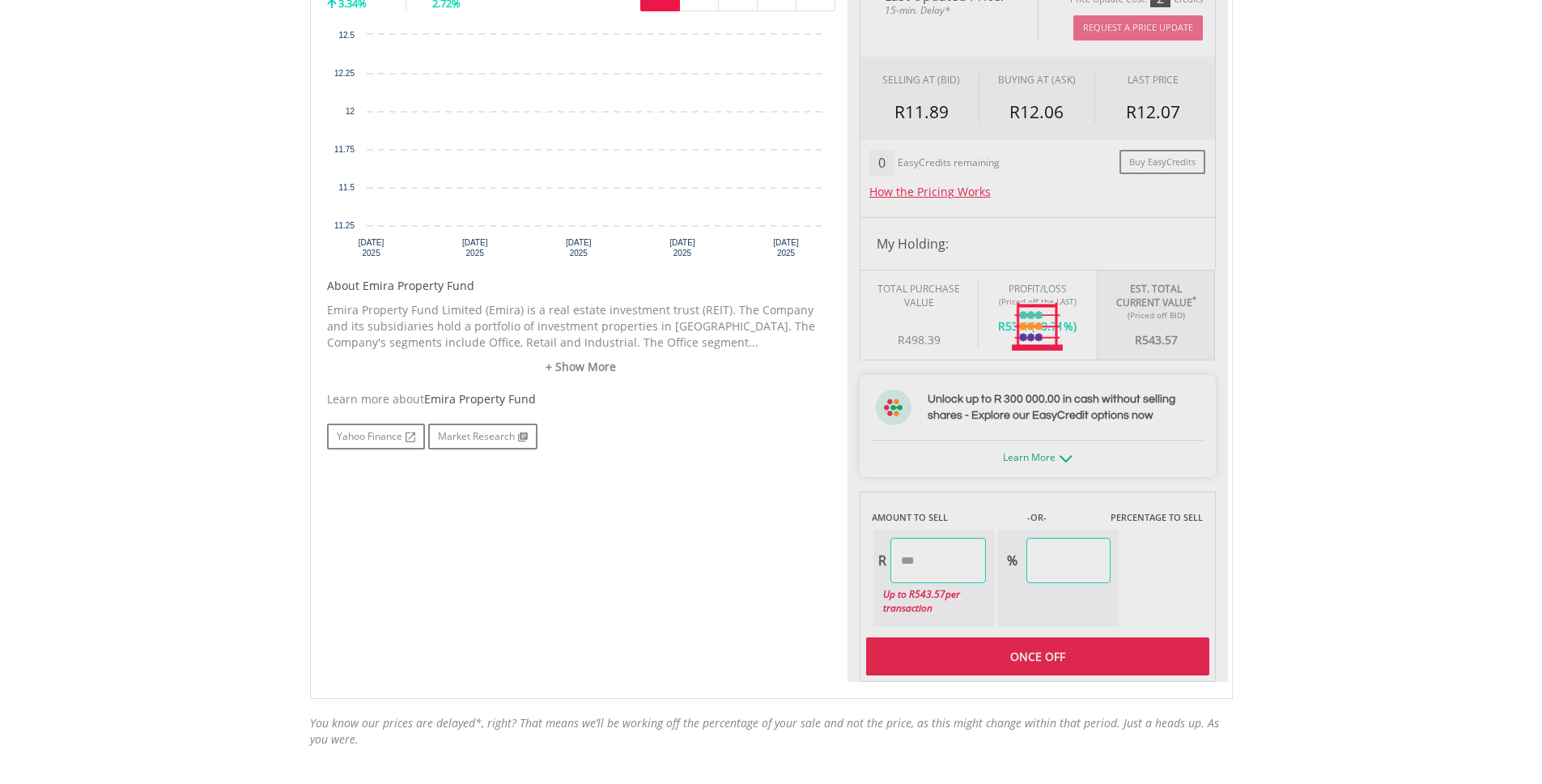
scroll to position [480, 0]
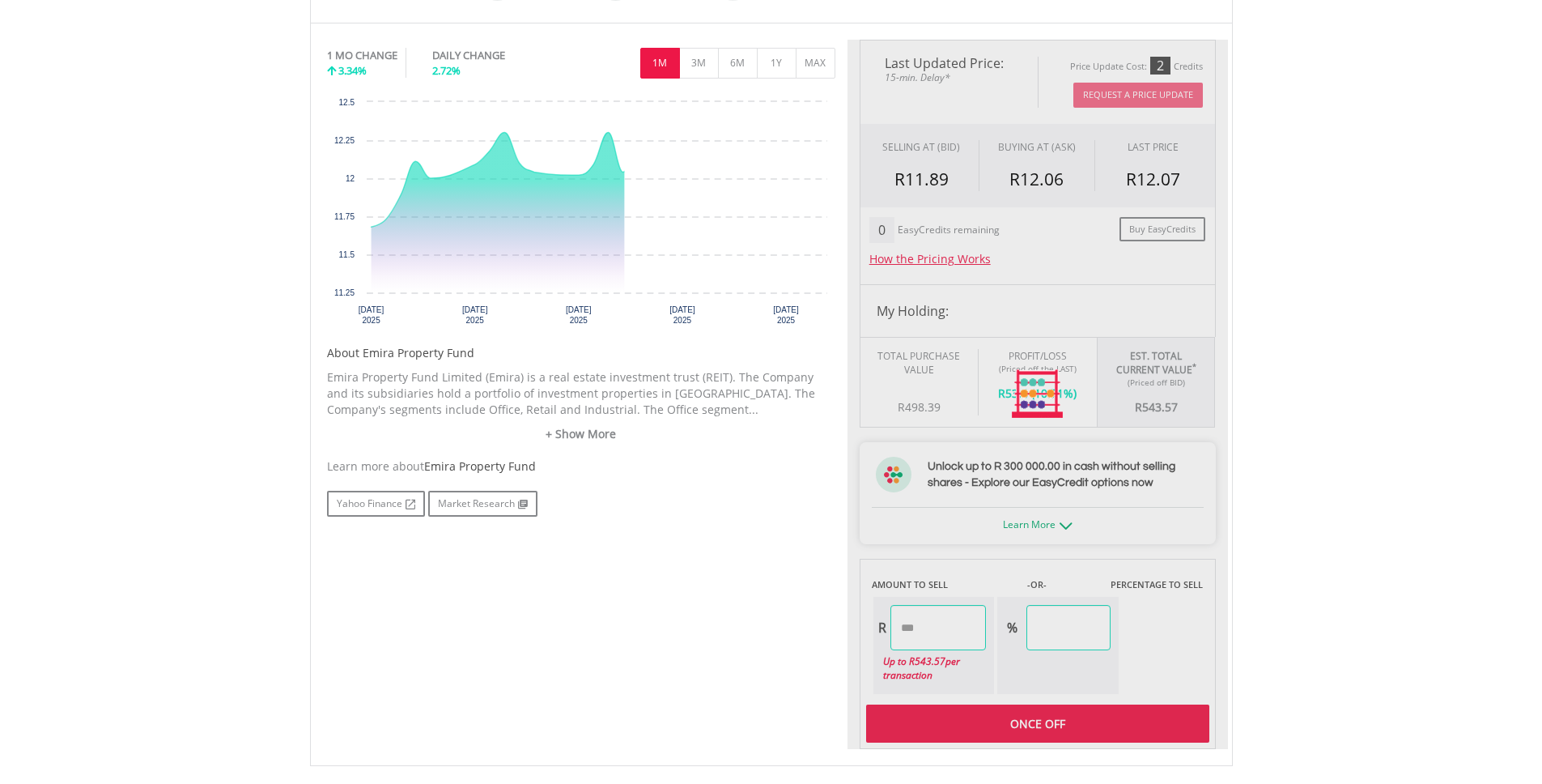
type input "******"
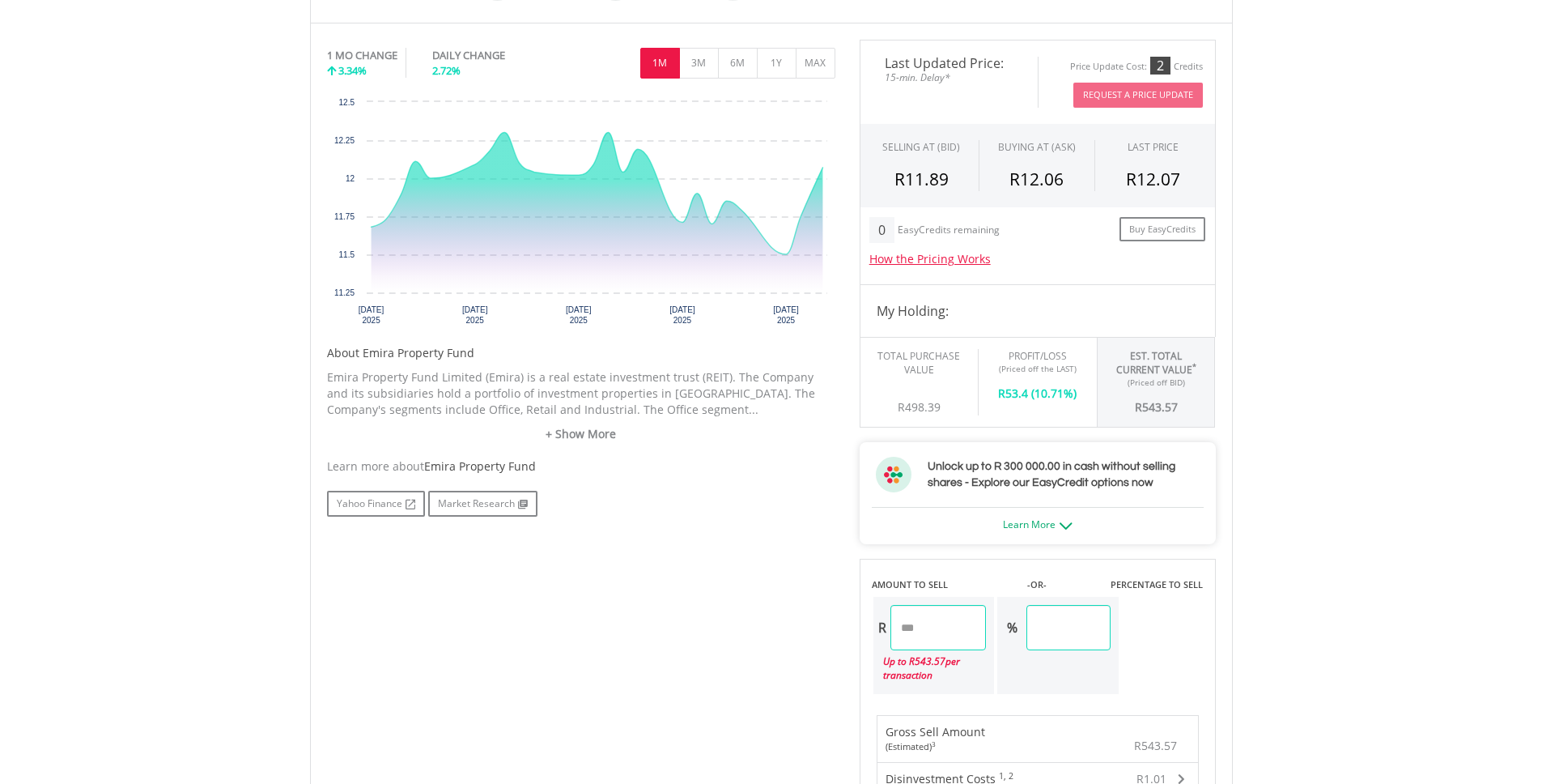
drag, startPoint x: 1100, startPoint y: 631, endPoint x: 983, endPoint y: 615, distance: 118.1
click at [982, 614] on div "R ****** Up to R 543.57 per transaction % ******" at bounding box center [996, 645] width 249 height 100
type input "**"
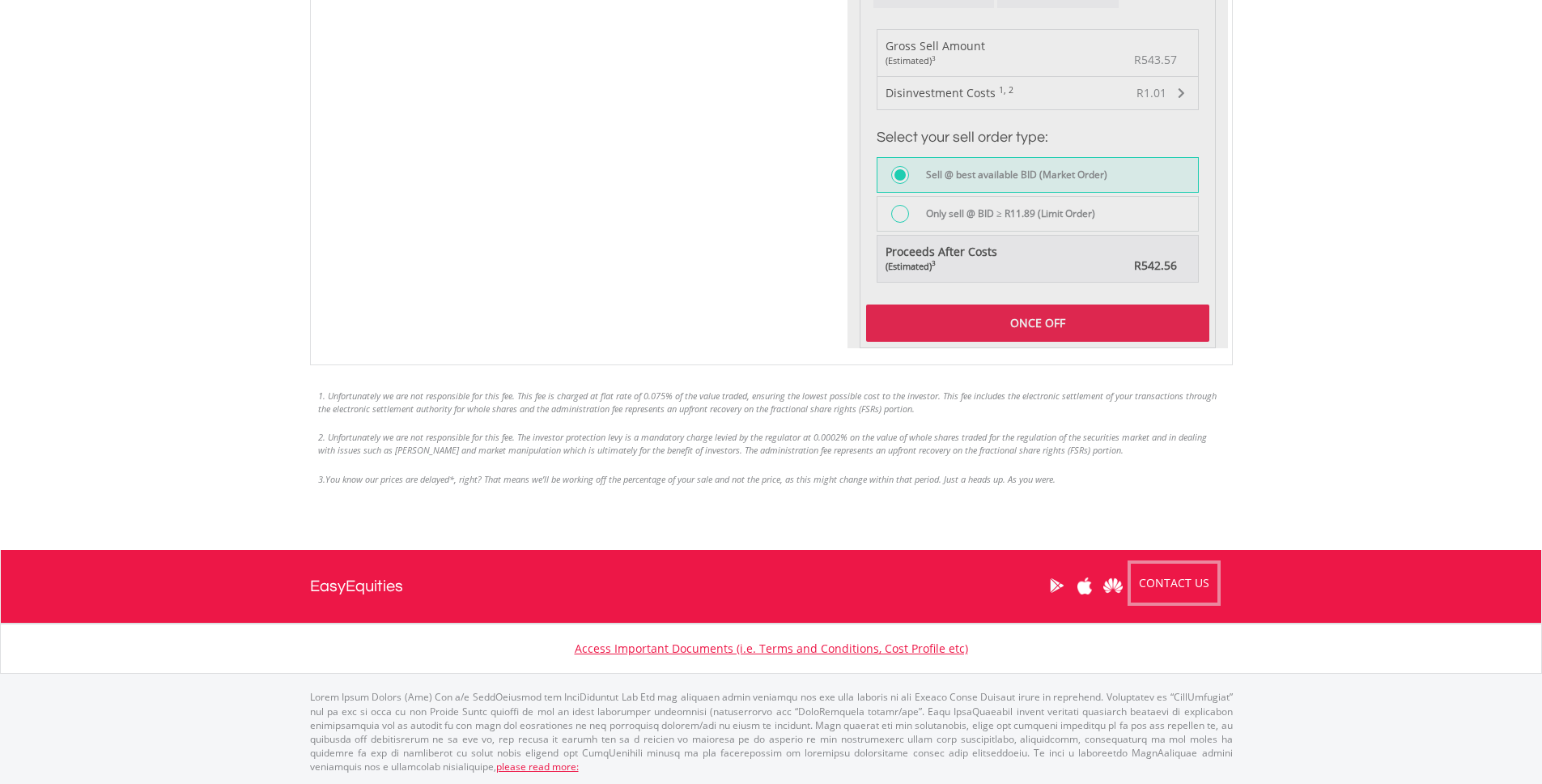
type input "******"
type input "*****"
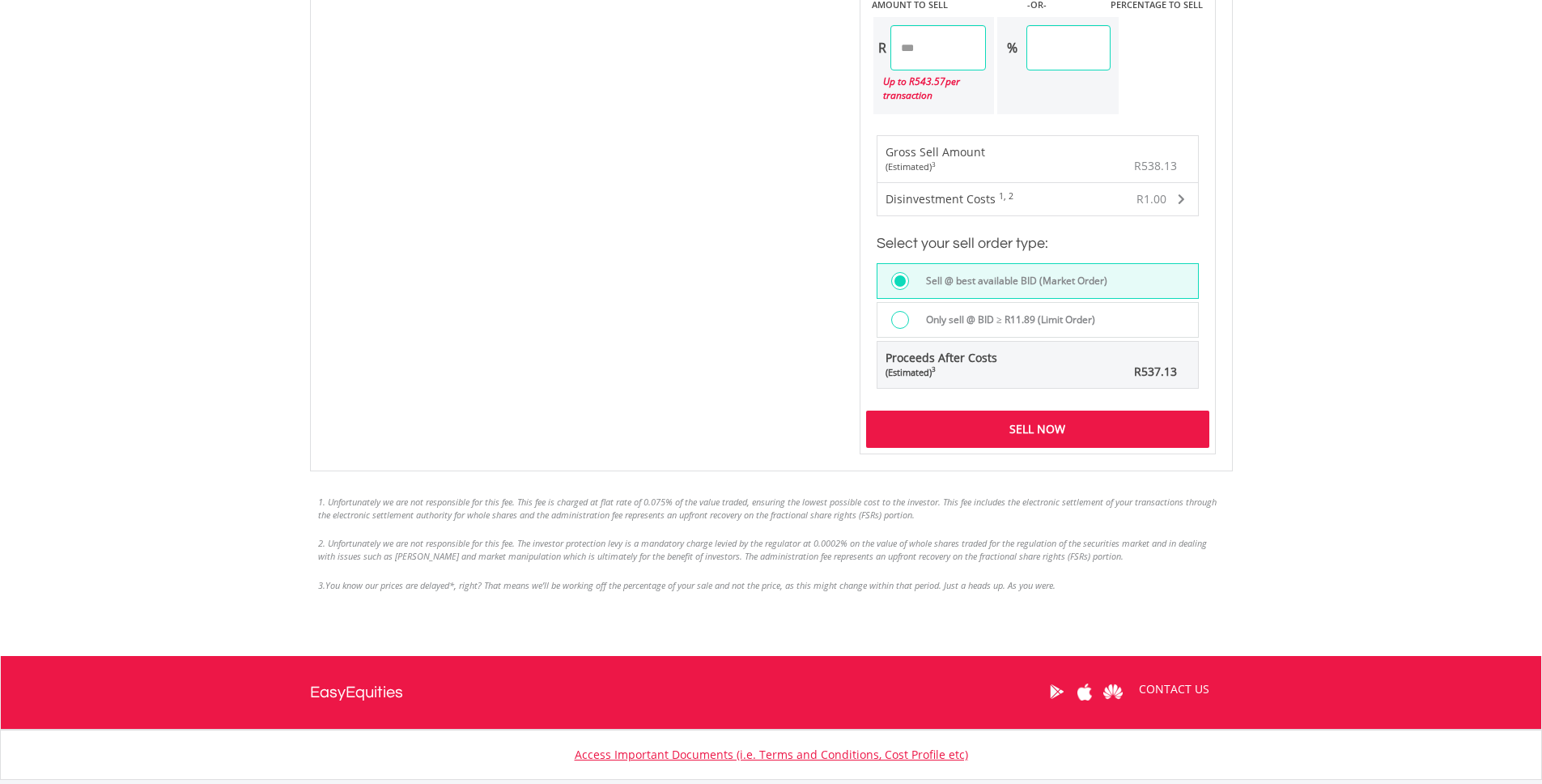
scroll to position [1040, 0]
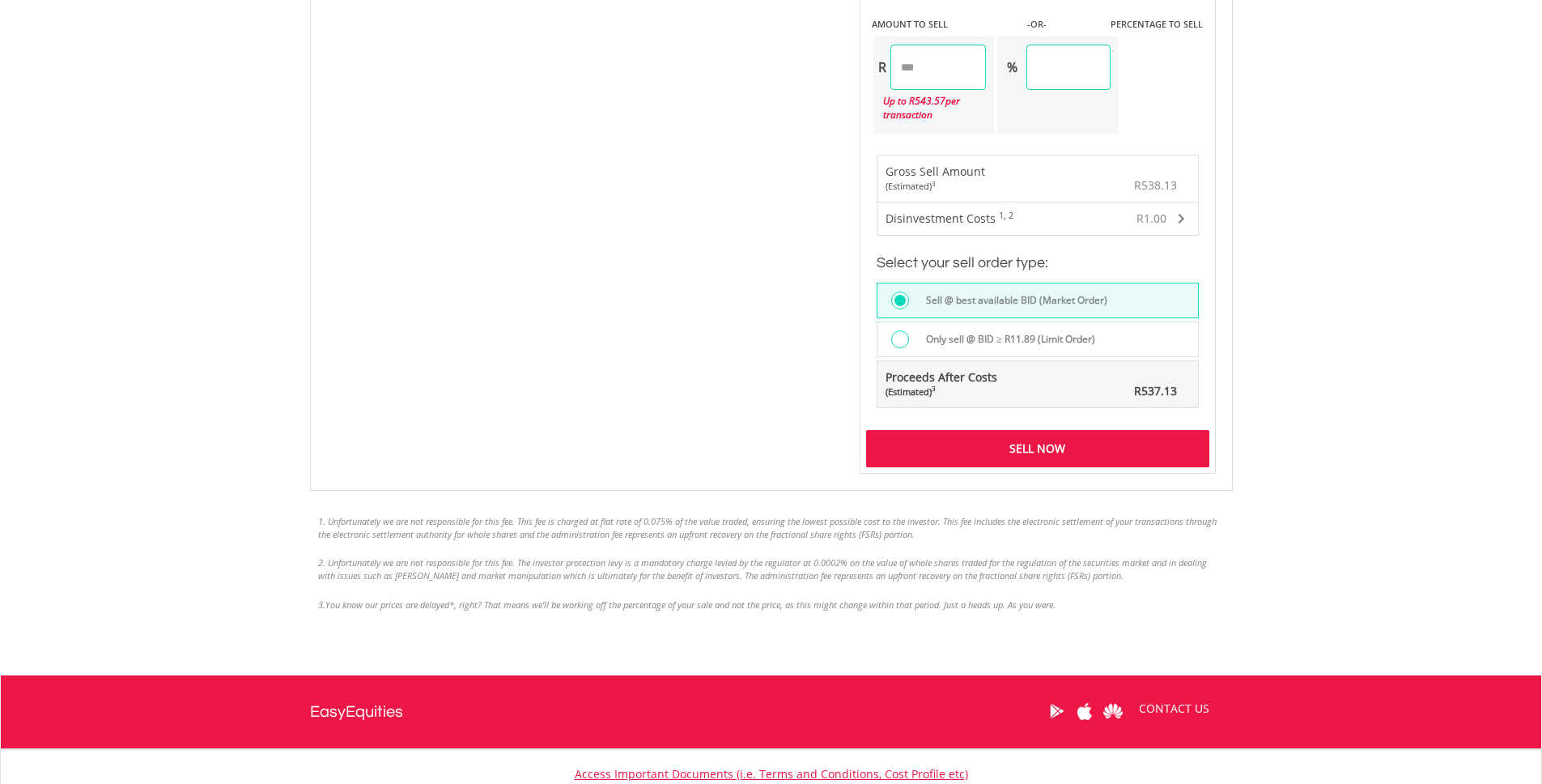
click at [1153, 445] on div "Sell Now" at bounding box center [1038, 448] width 343 height 37
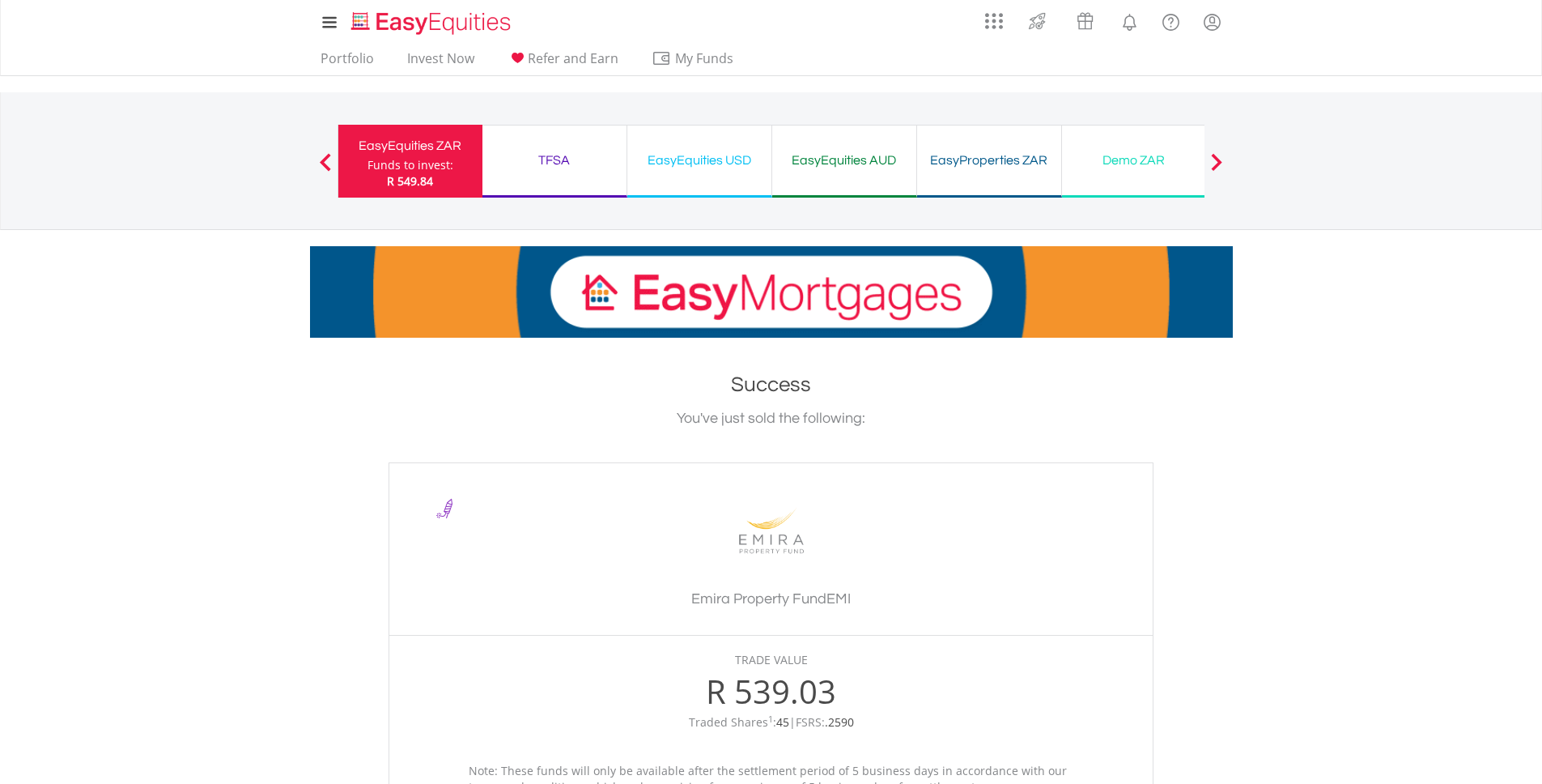
scroll to position [348, 0]
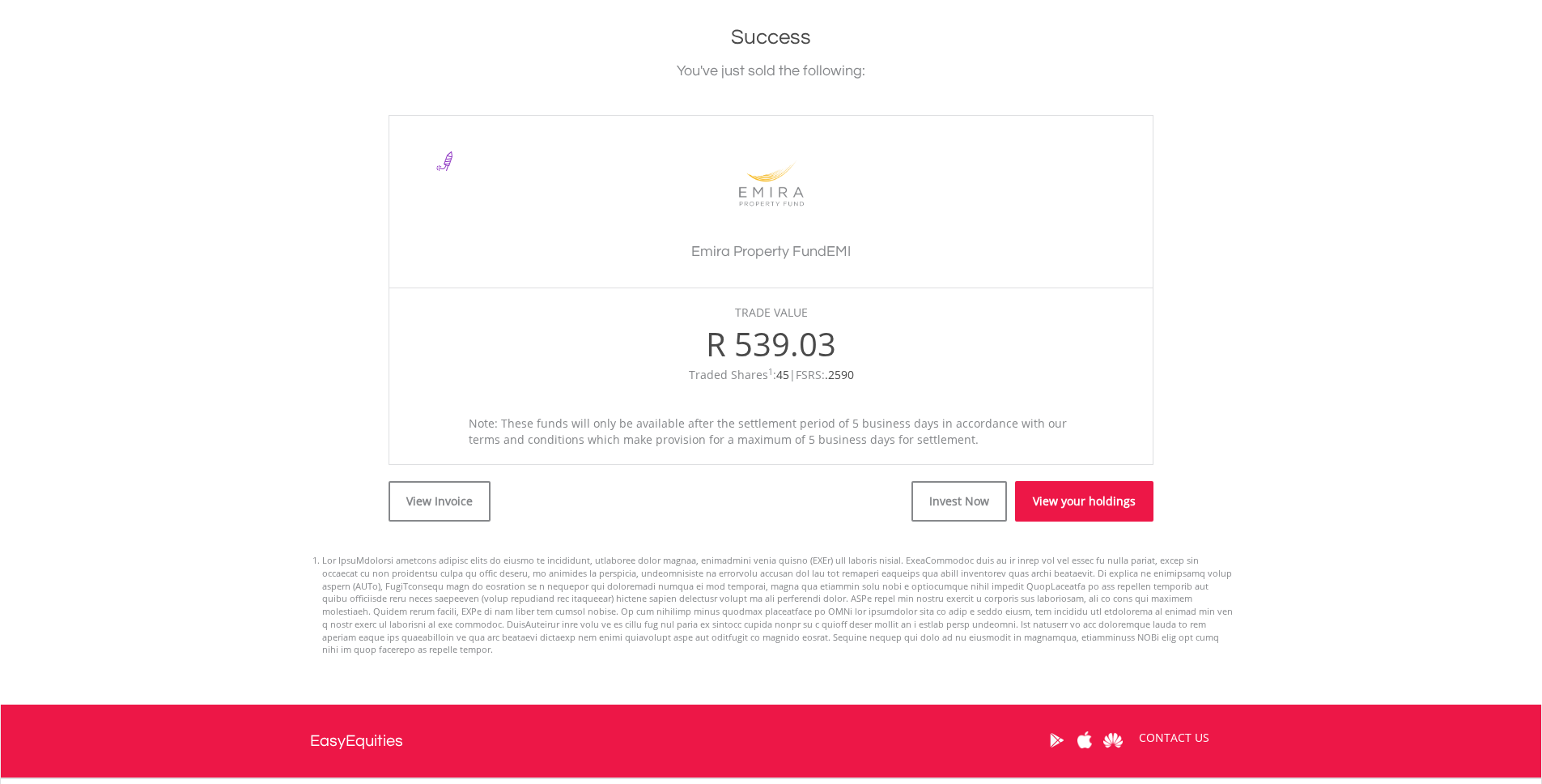
click at [1081, 502] on link "View your holdings" at bounding box center [1084, 501] width 138 height 41
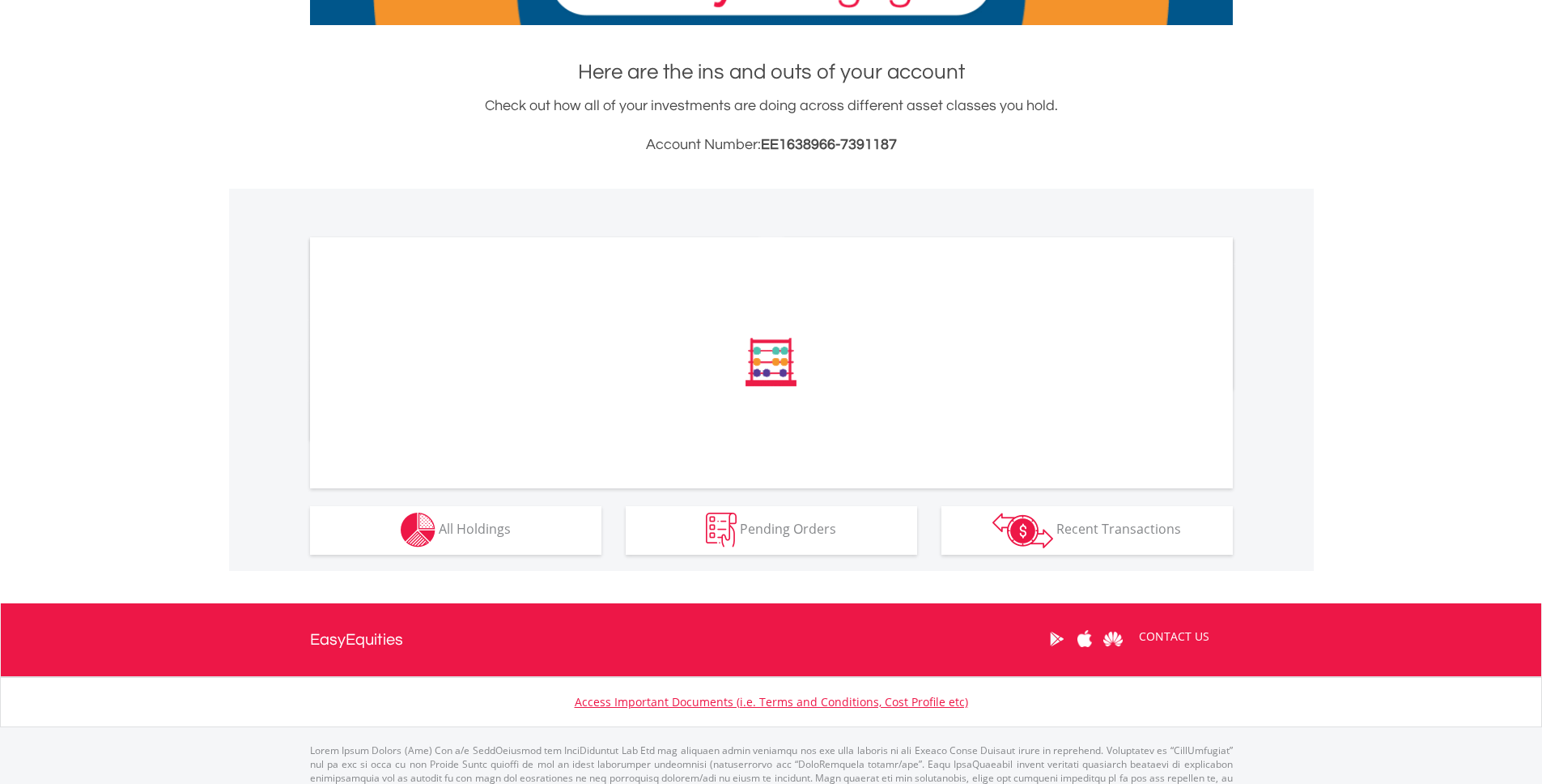
scroll to position [323, 0]
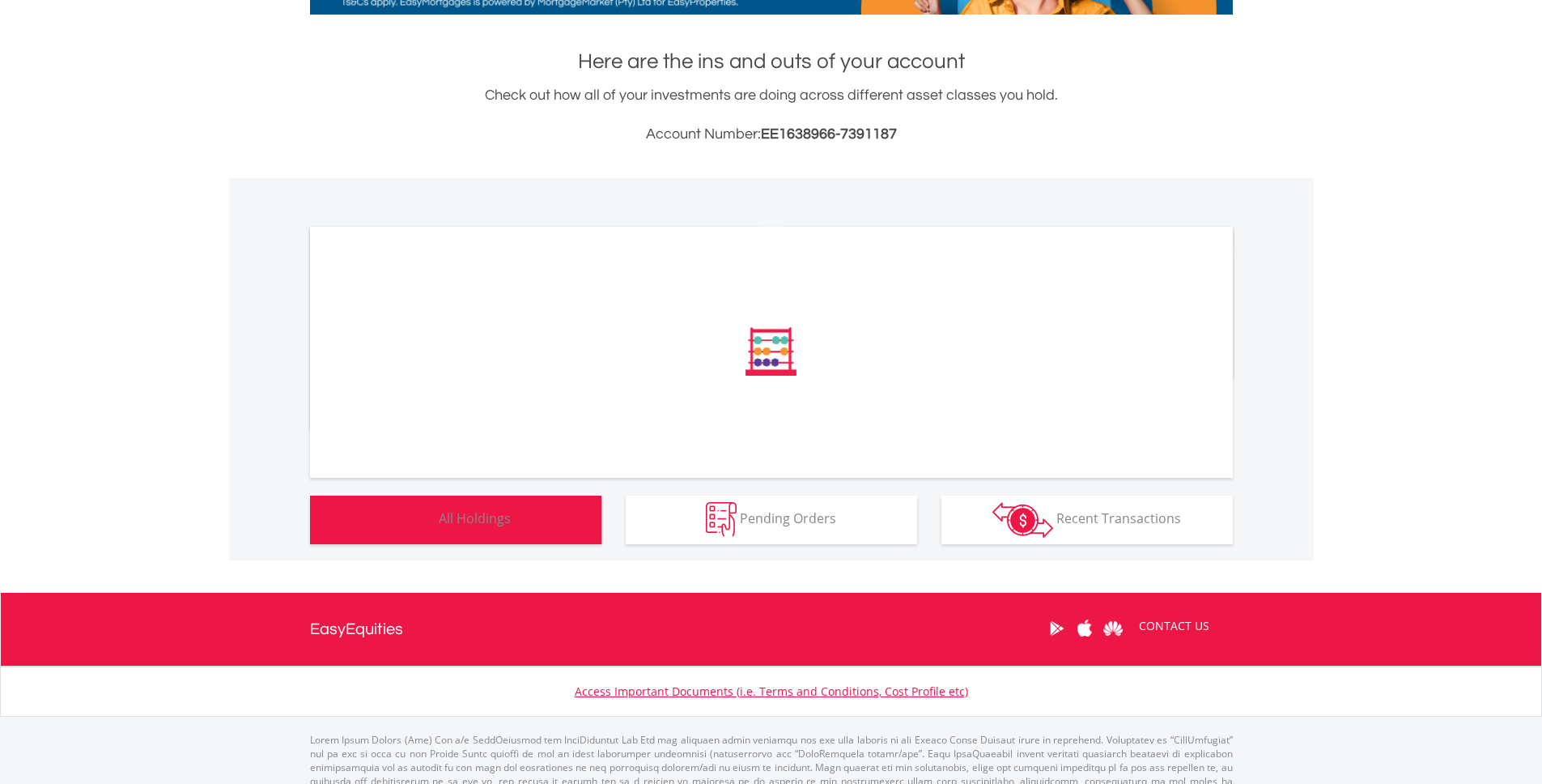
click at [503, 511] on span "All Holdings" at bounding box center [475, 518] width 72 height 17
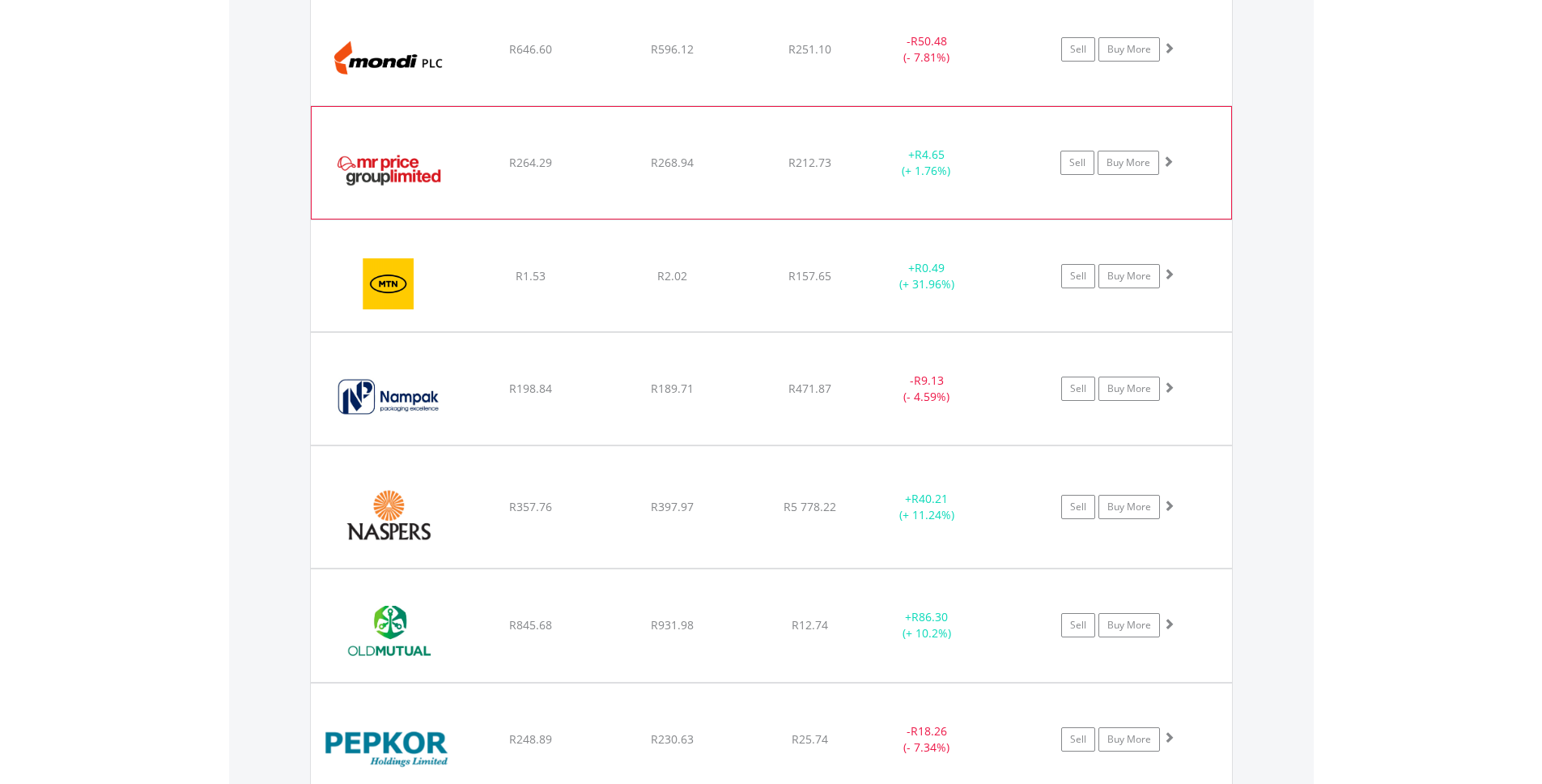
scroll to position [3855, 0]
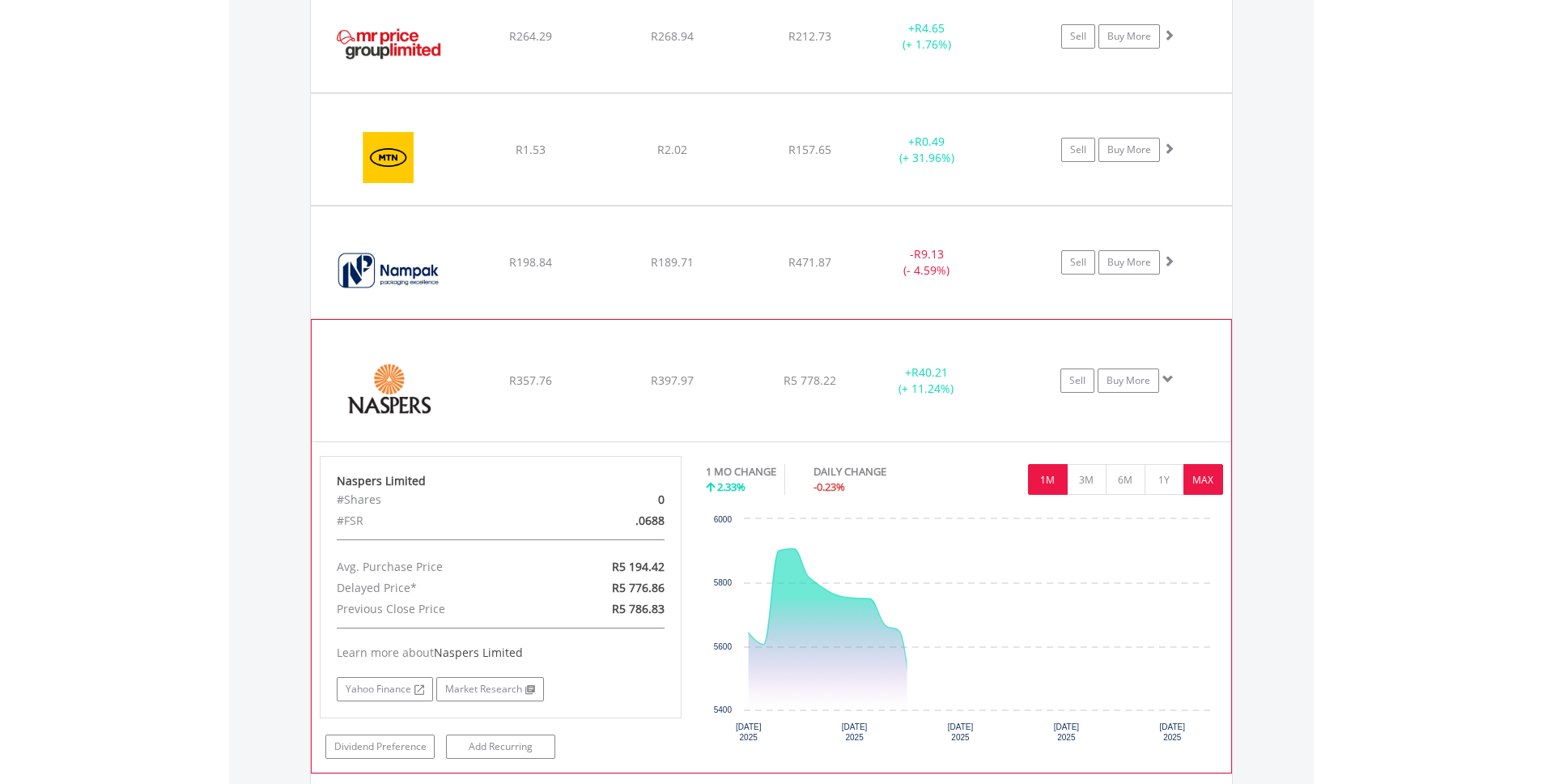
click at [1204, 472] on button "MAX" at bounding box center [1204, 479] width 40 height 30
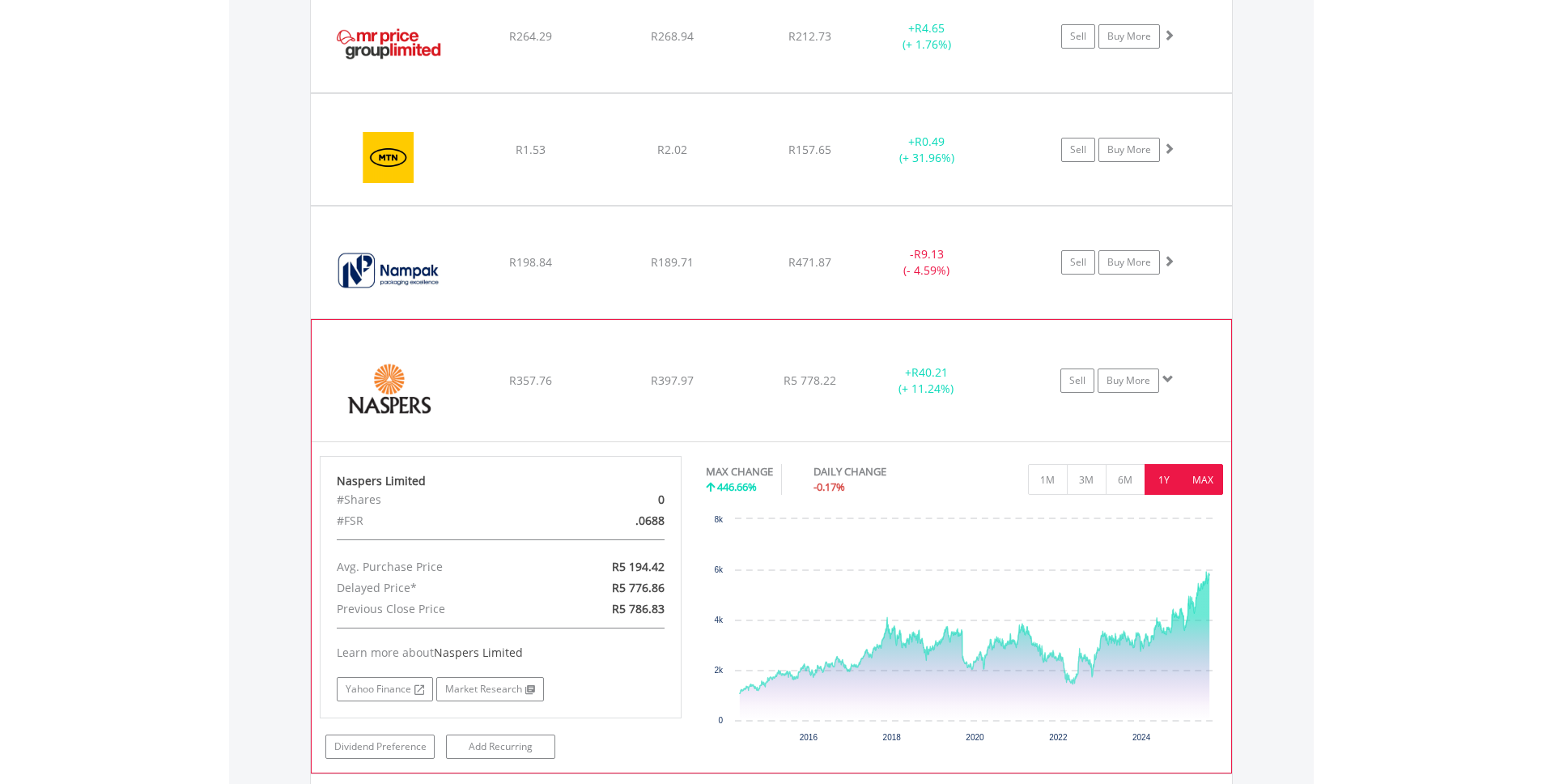
click at [1166, 475] on button "1Y" at bounding box center [1165, 479] width 40 height 30
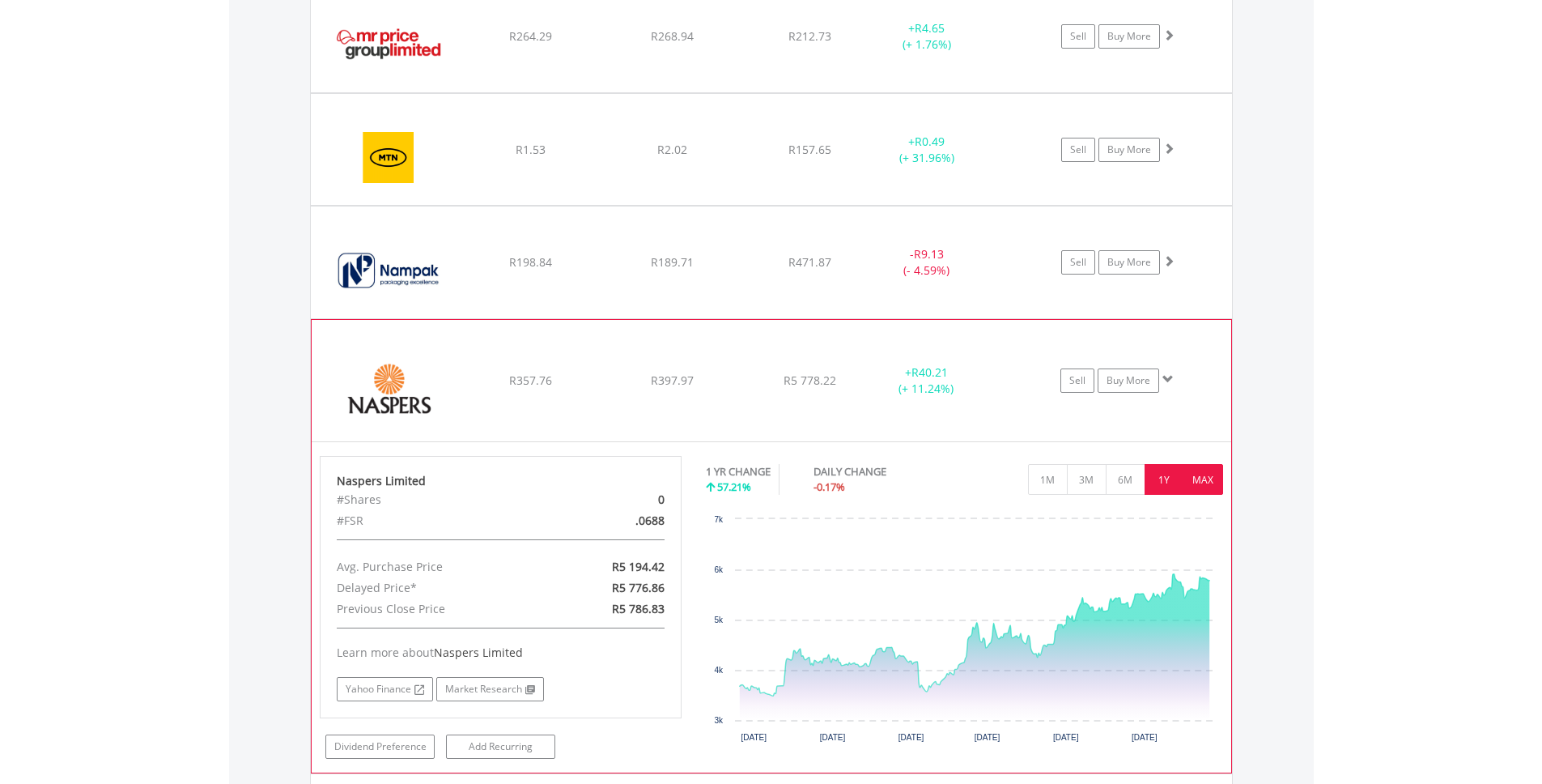
click at [1201, 477] on button "MAX" at bounding box center [1204, 479] width 40 height 30
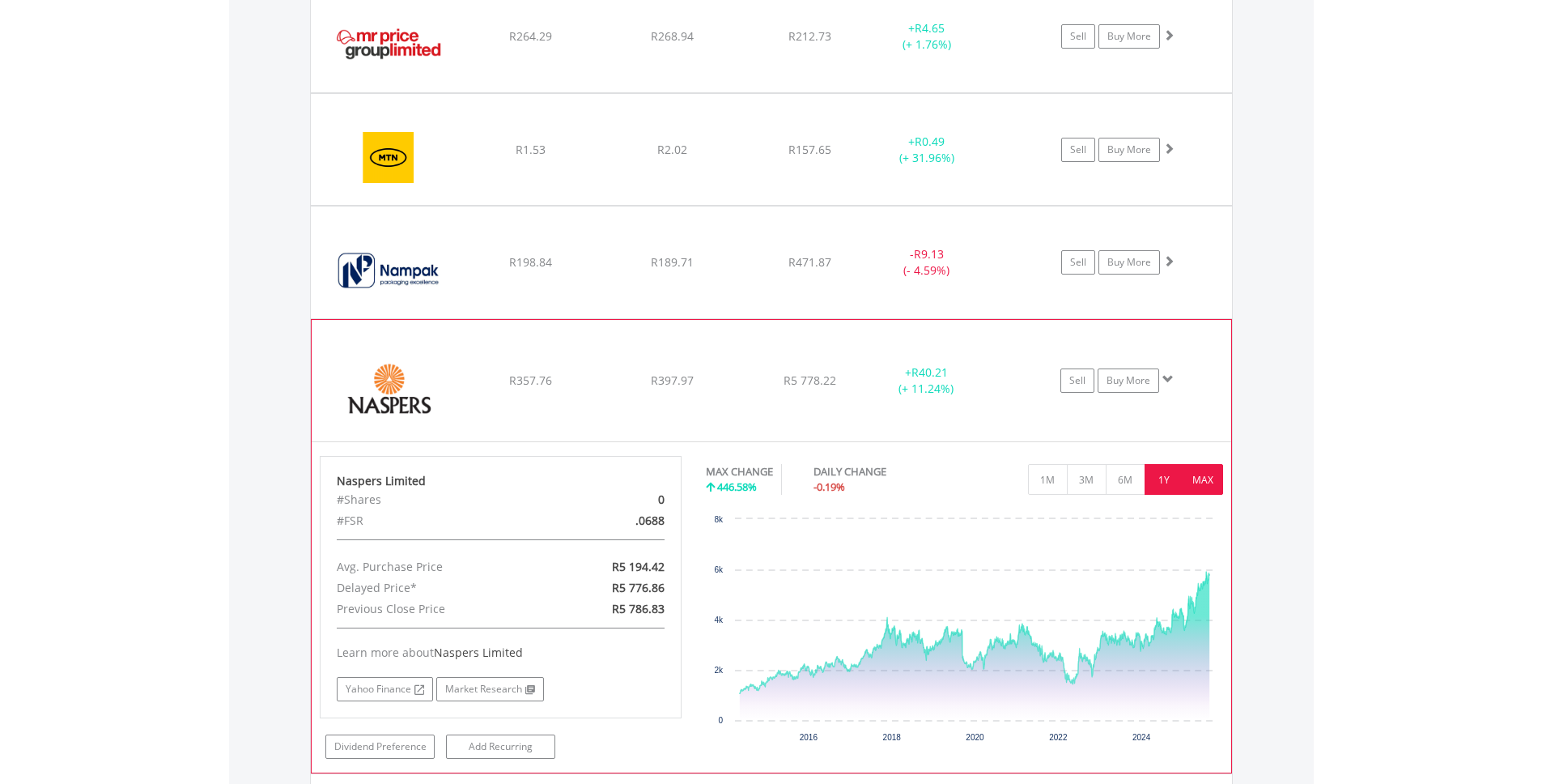
click at [1172, 476] on button "1Y" at bounding box center [1165, 479] width 40 height 30
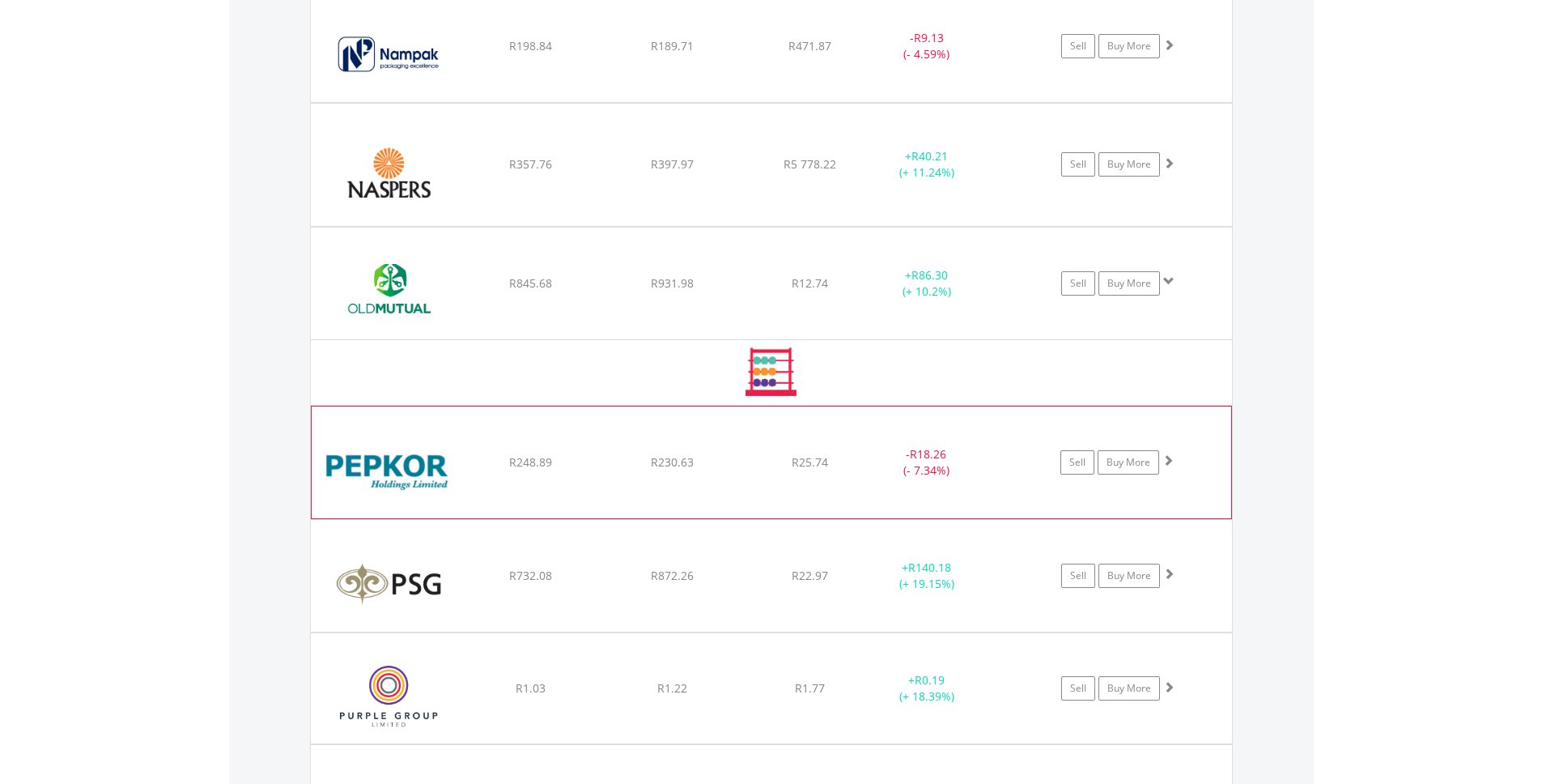
scroll to position [4078, 0]
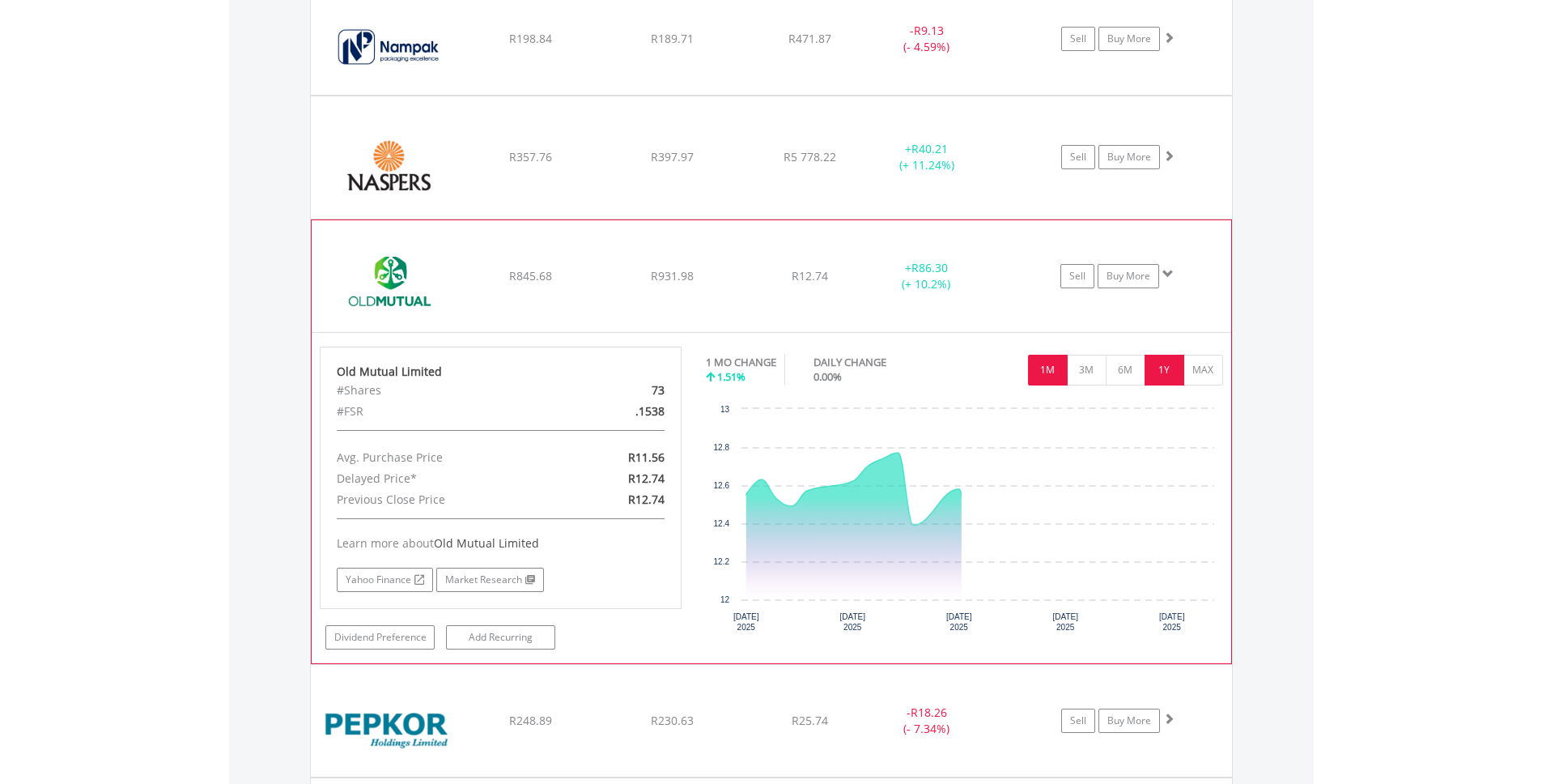
click at [1181, 369] on button "1Y" at bounding box center [1165, 369] width 40 height 30
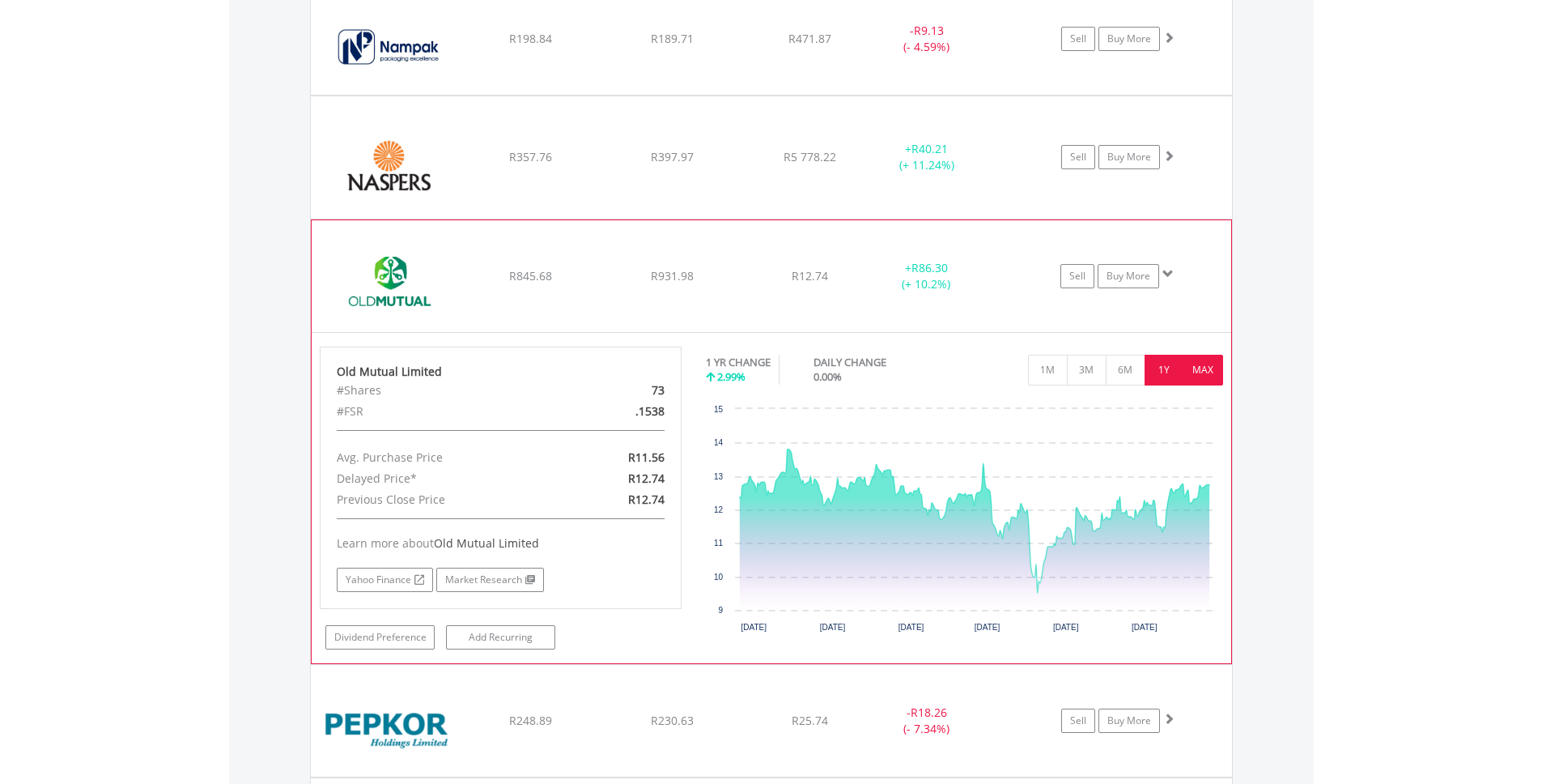
click at [1210, 371] on button "MAX" at bounding box center [1204, 369] width 40 height 30
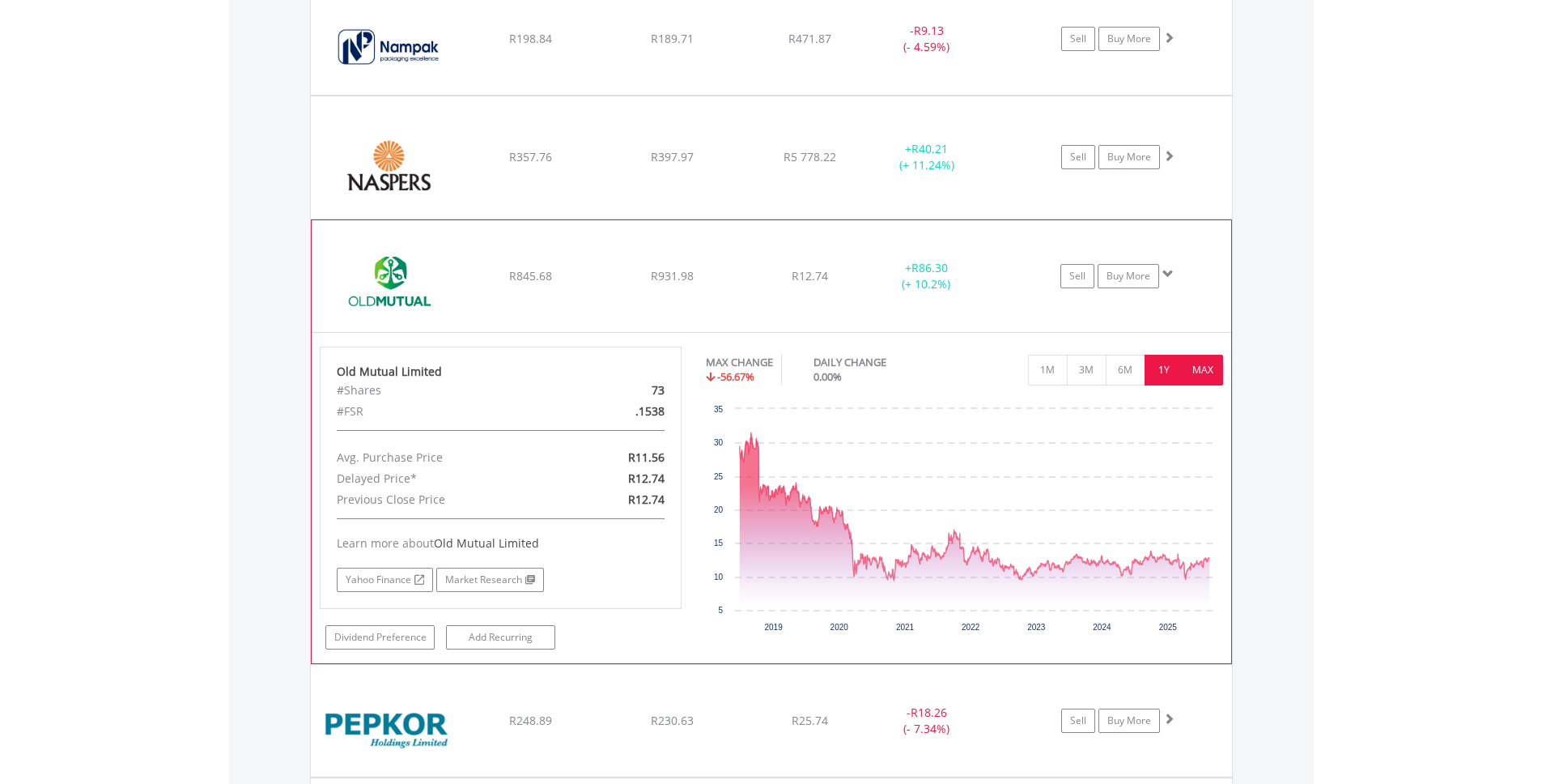
click at [1172, 363] on button "1Y" at bounding box center [1165, 369] width 40 height 30
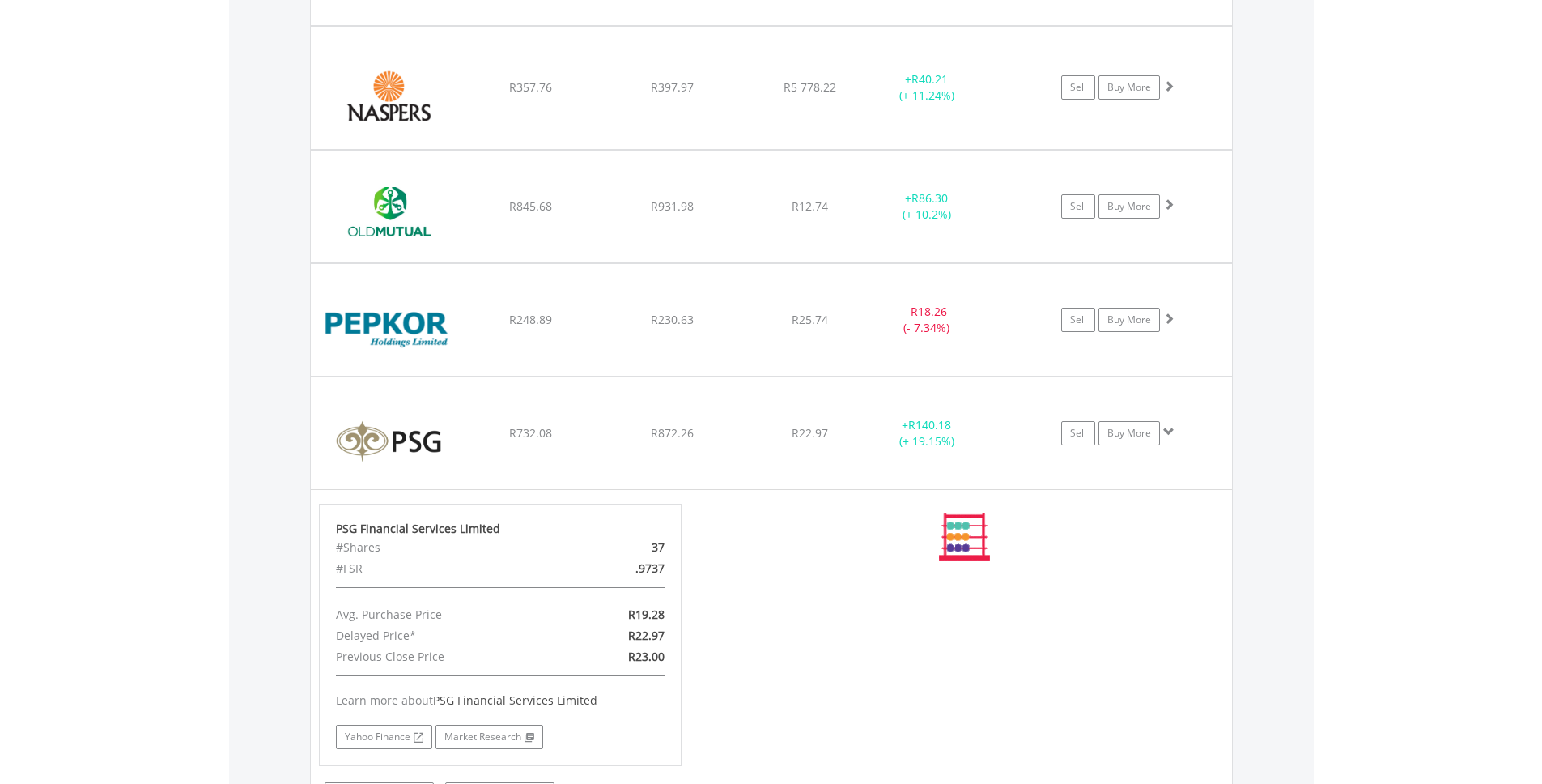
scroll to position [4153, 0]
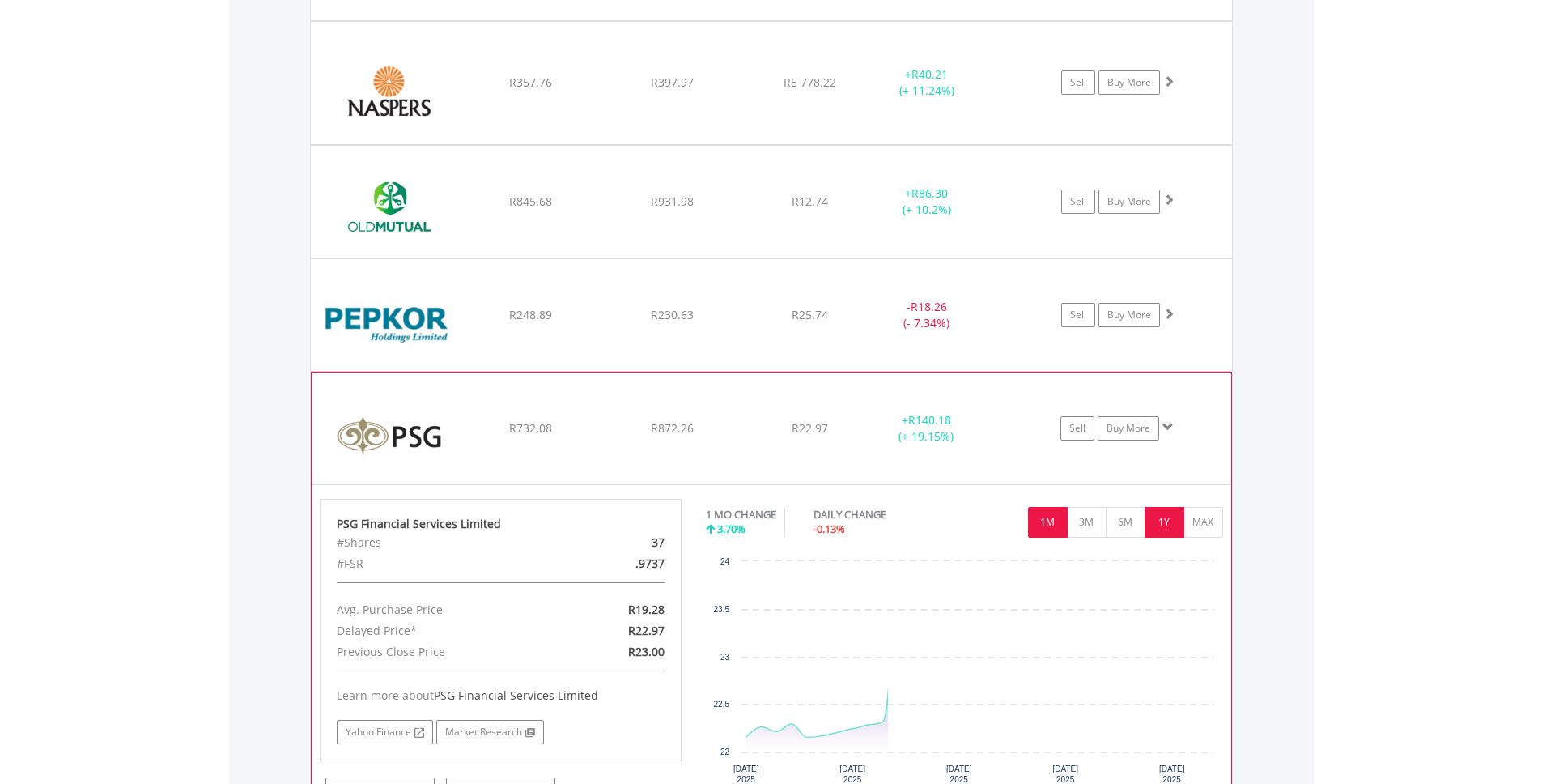
click at [1166, 514] on button "1Y" at bounding box center [1165, 522] width 40 height 30
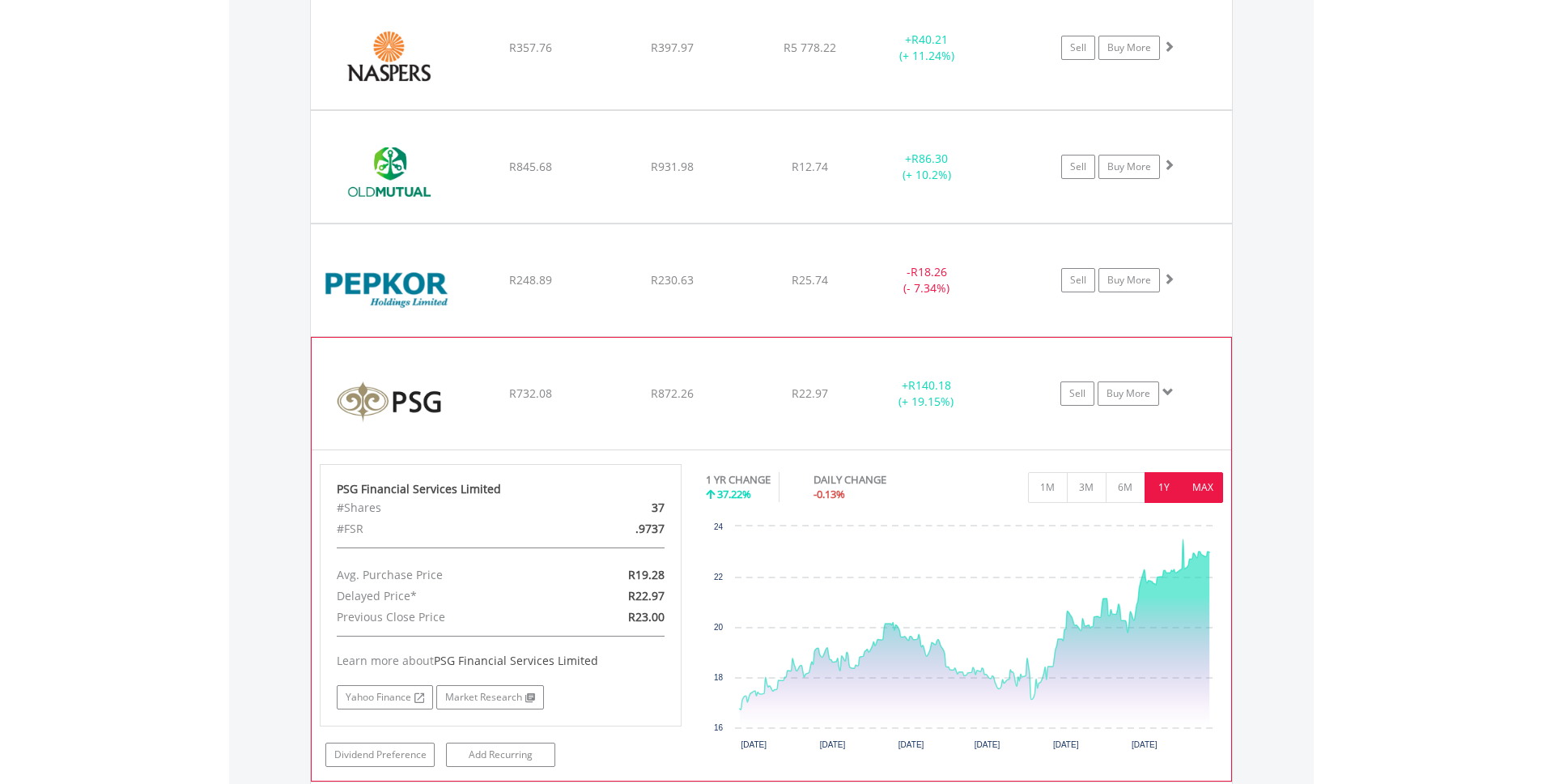
click at [1205, 486] on button "MAX" at bounding box center [1204, 487] width 40 height 30
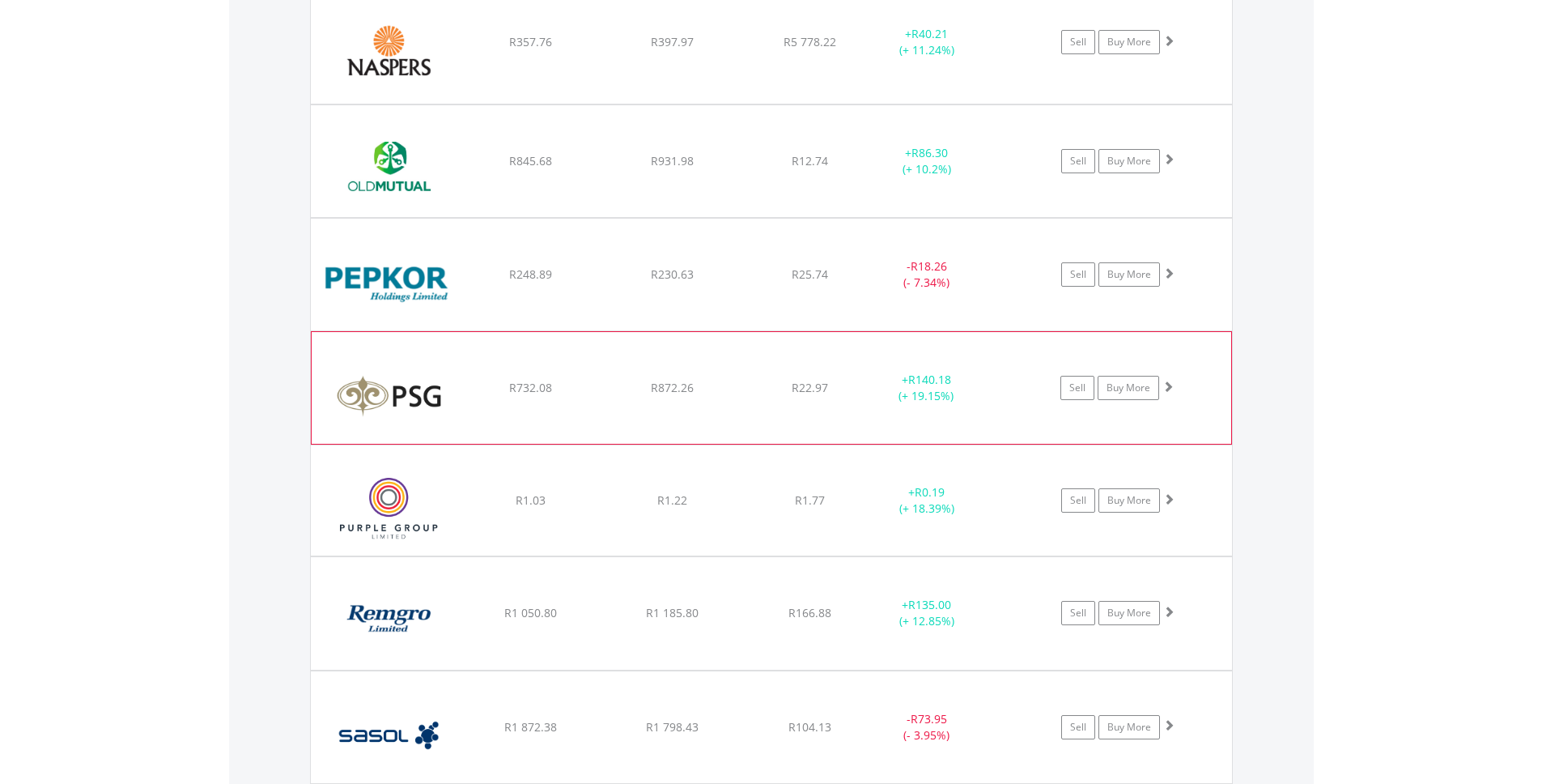
scroll to position [4196, 0]
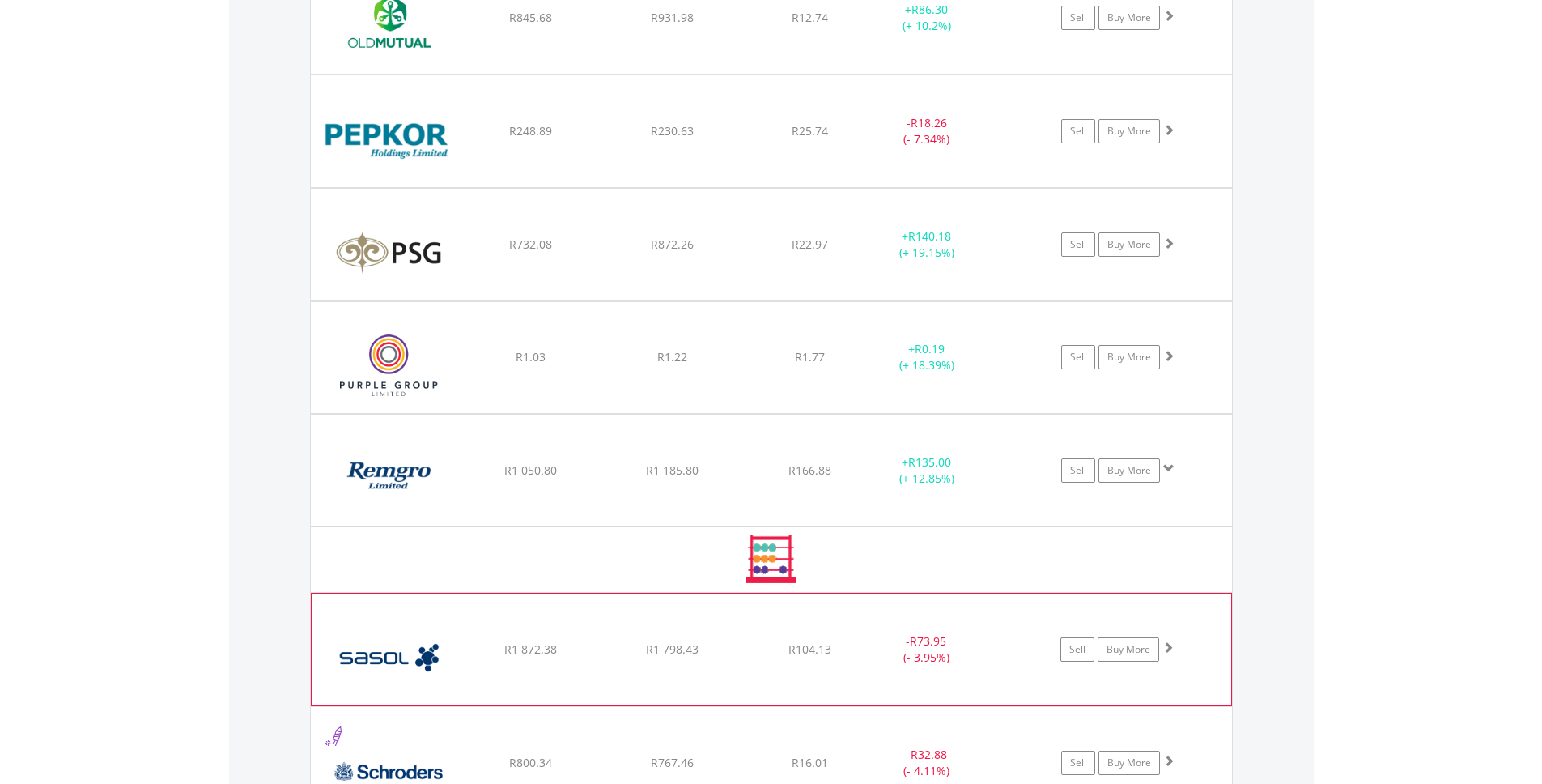
scroll to position [4340, 0]
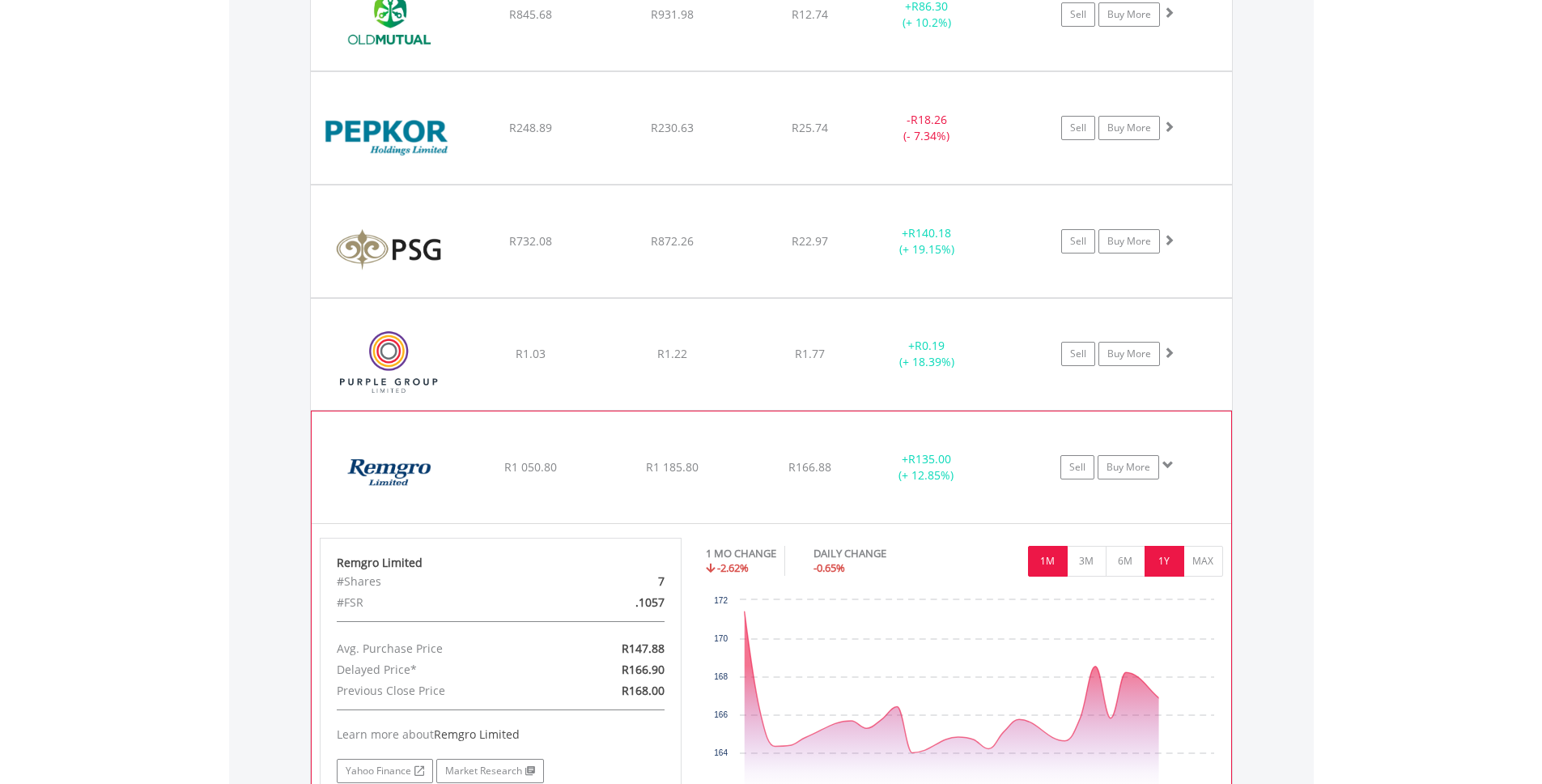
click at [1148, 548] on button "1Y" at bounding box center [1165, 561] width 40 height 30
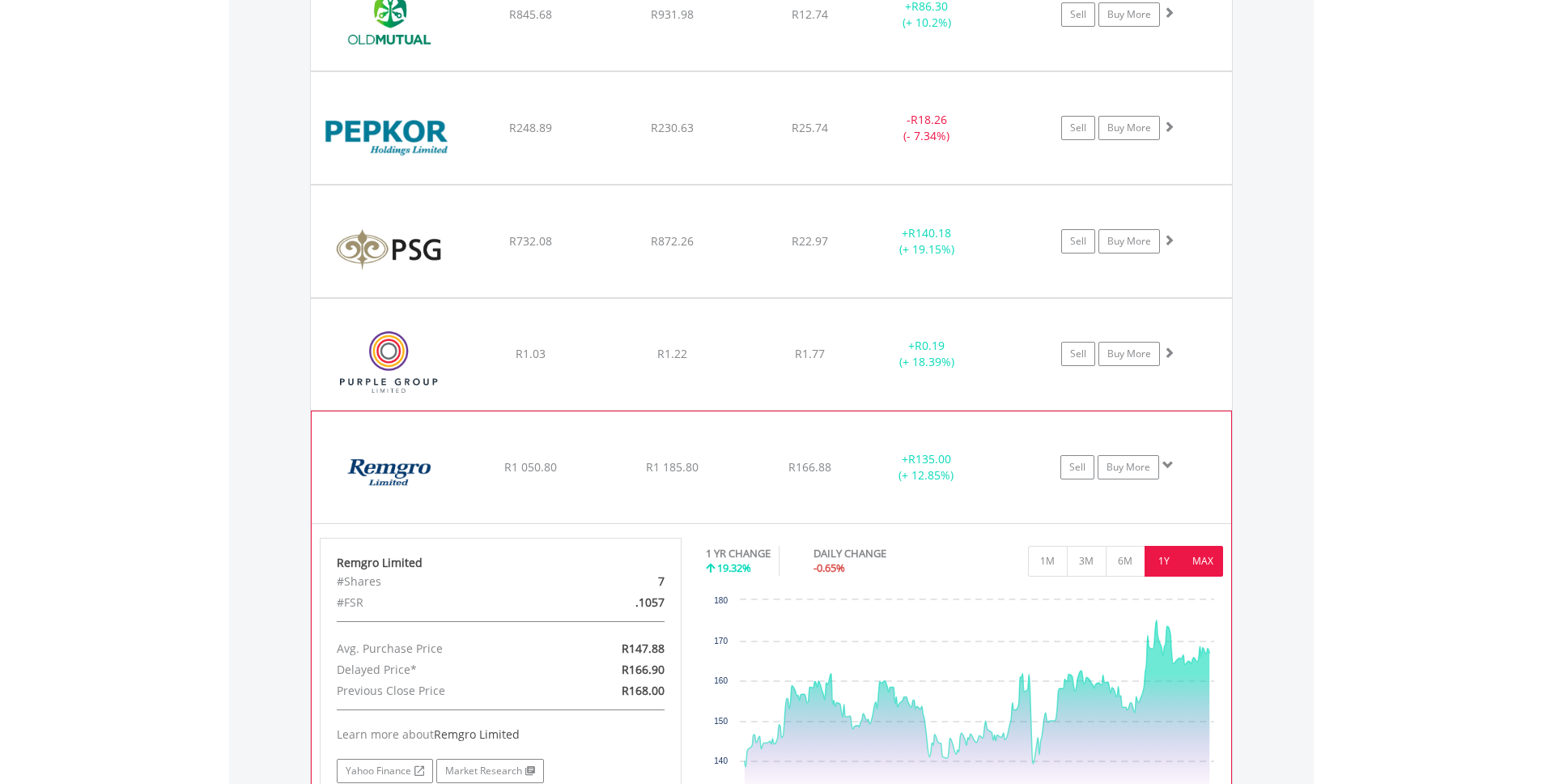
click at [1206, 557] on button "MAX" at bounding box center [1204, 561] width 40 height 30
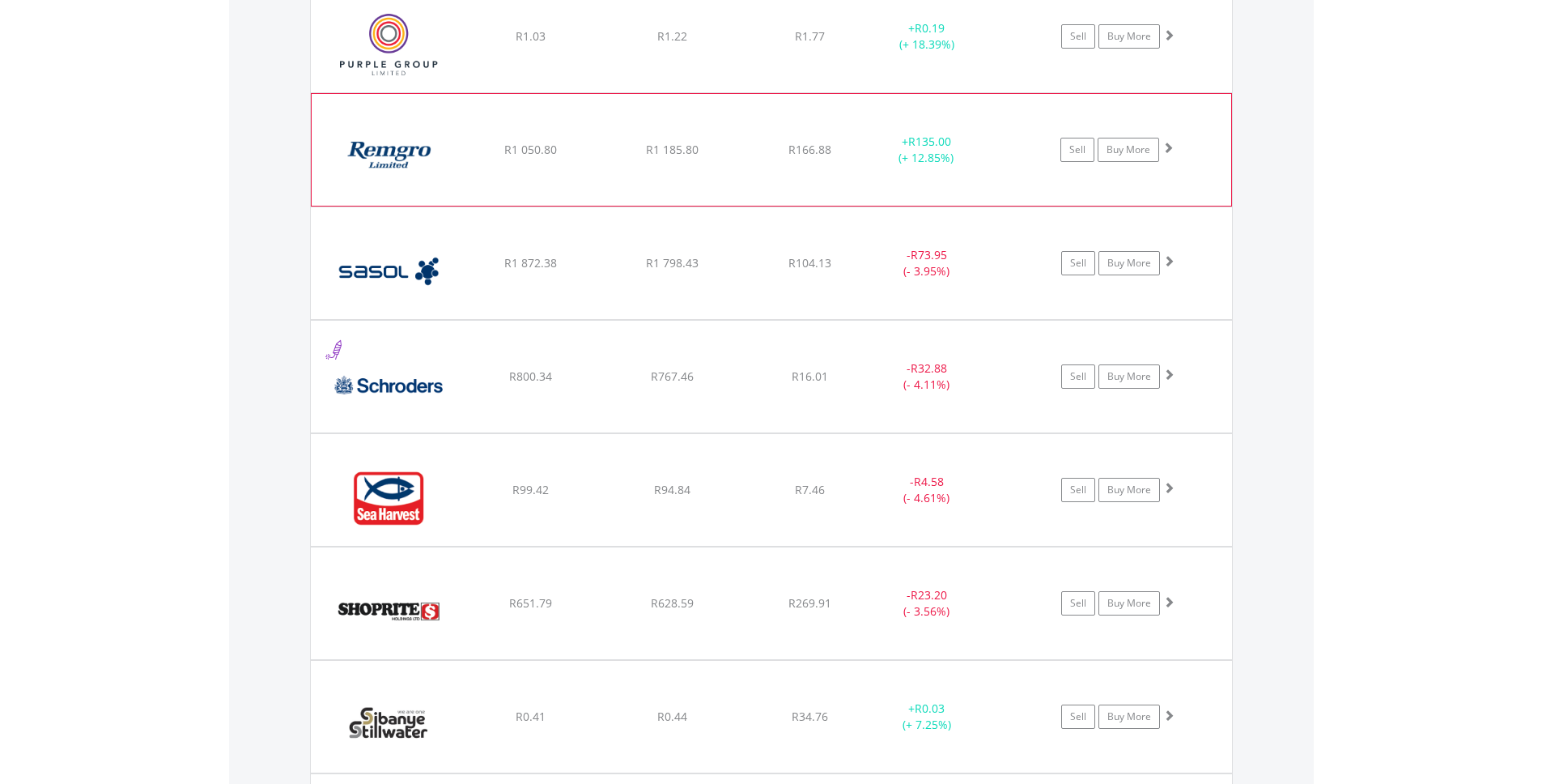
scroll to position [4658, 0]
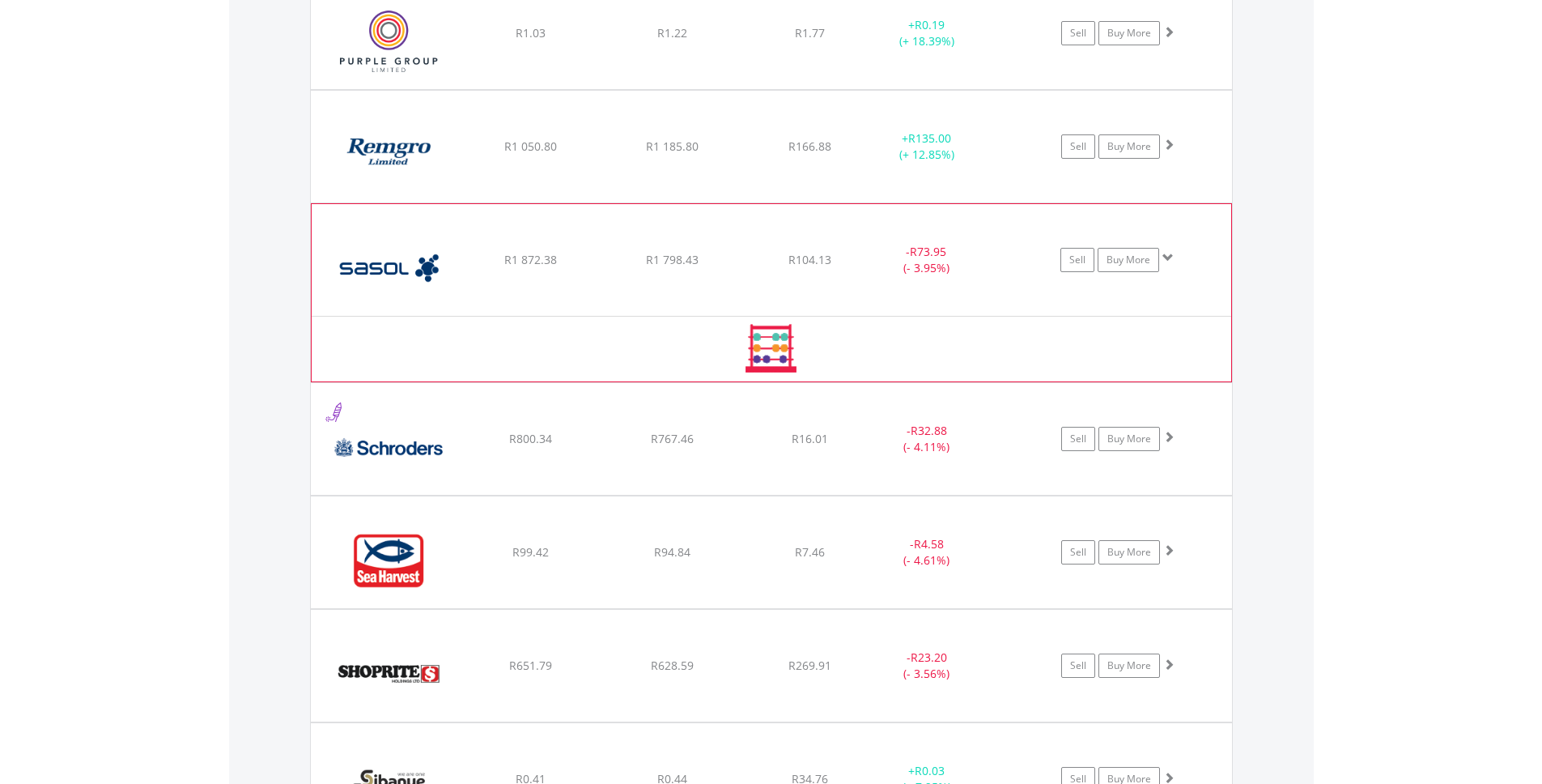
scroll to position [4661, 0]
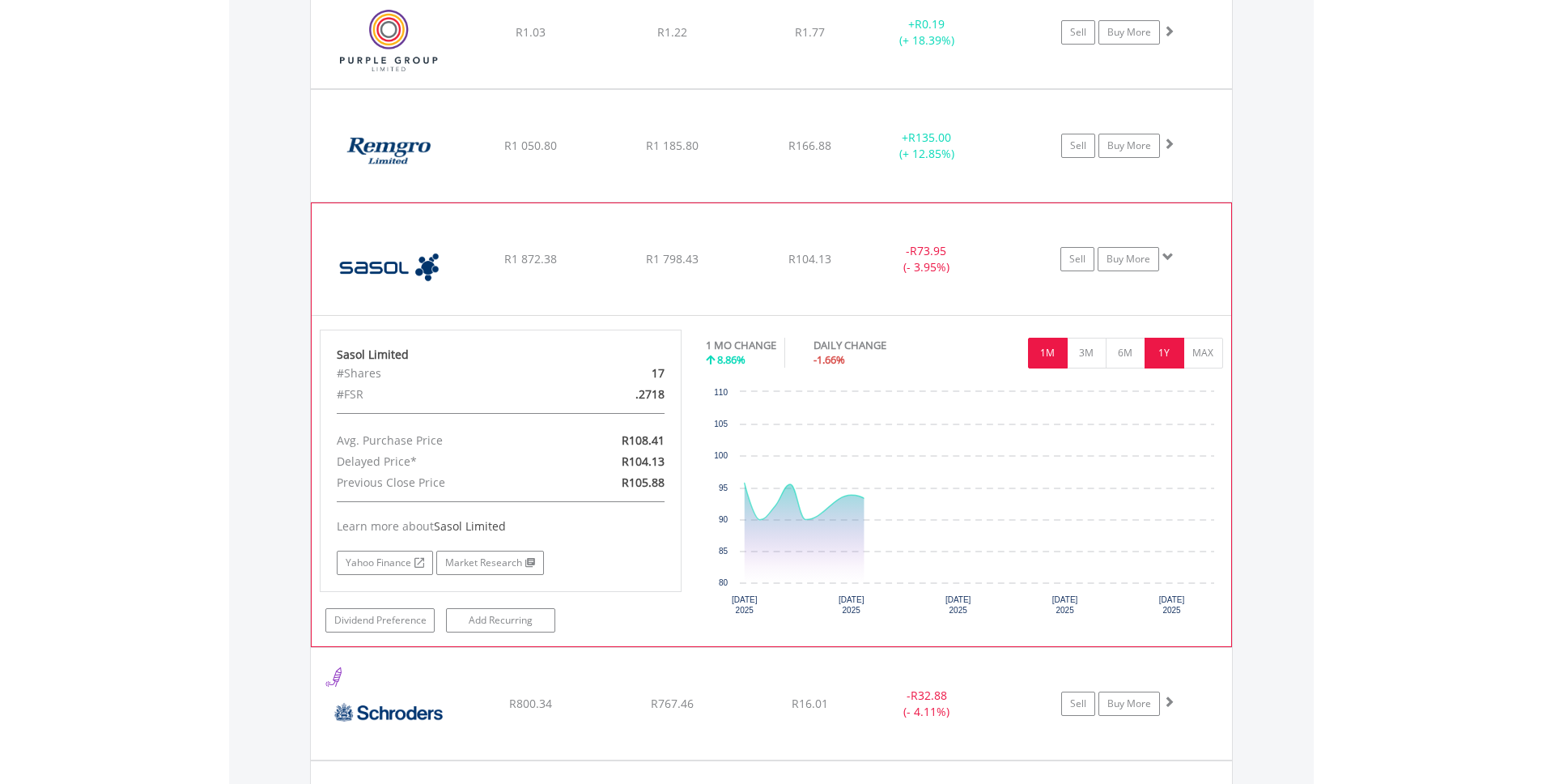
click at [1173, 355] on button "1Y" at bounding box center [1165, 352] width 40 height 30
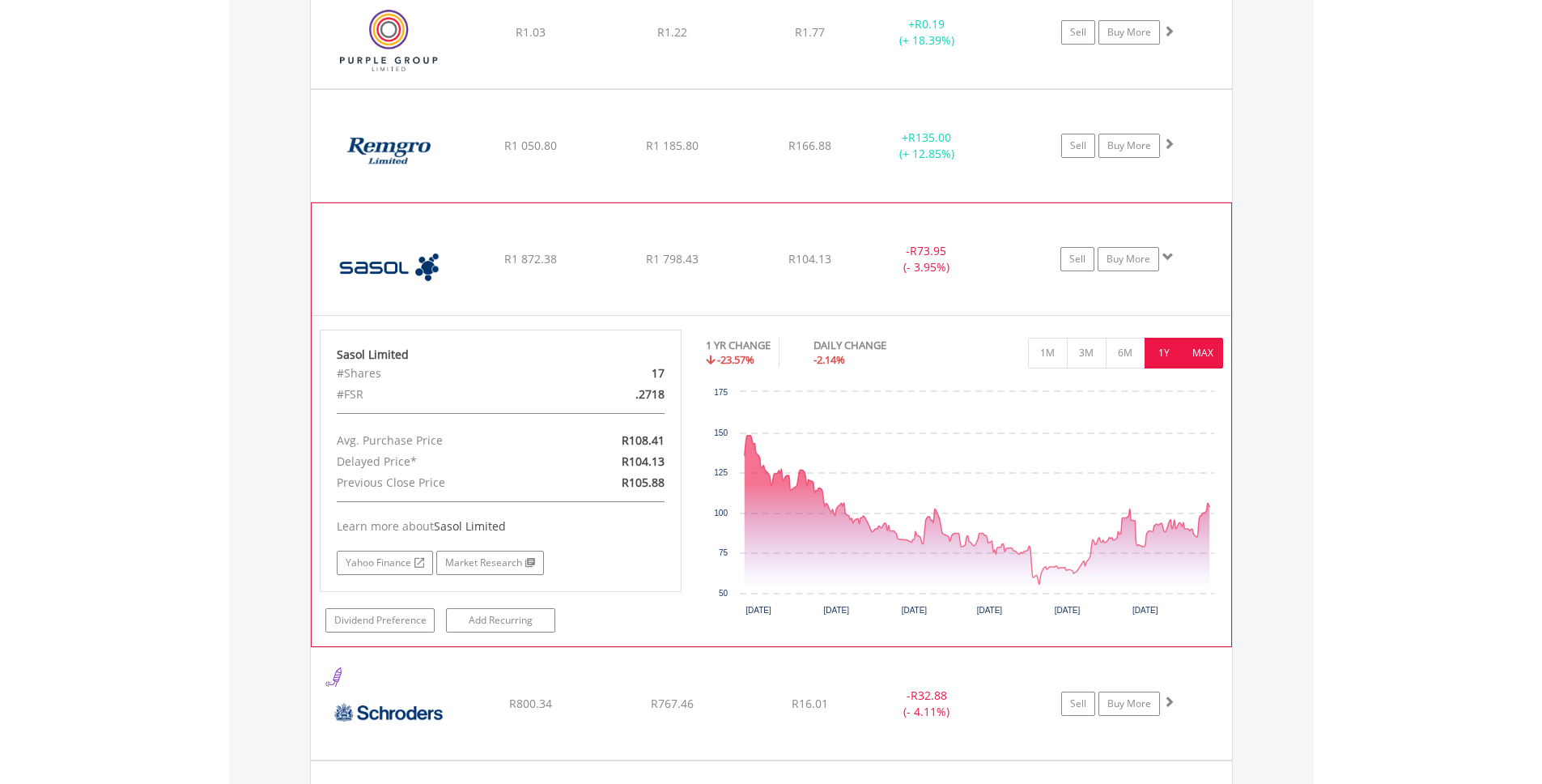
click at [1214, 359] on button "MAX" at bounding box center [1204, 352] width 40 height 30
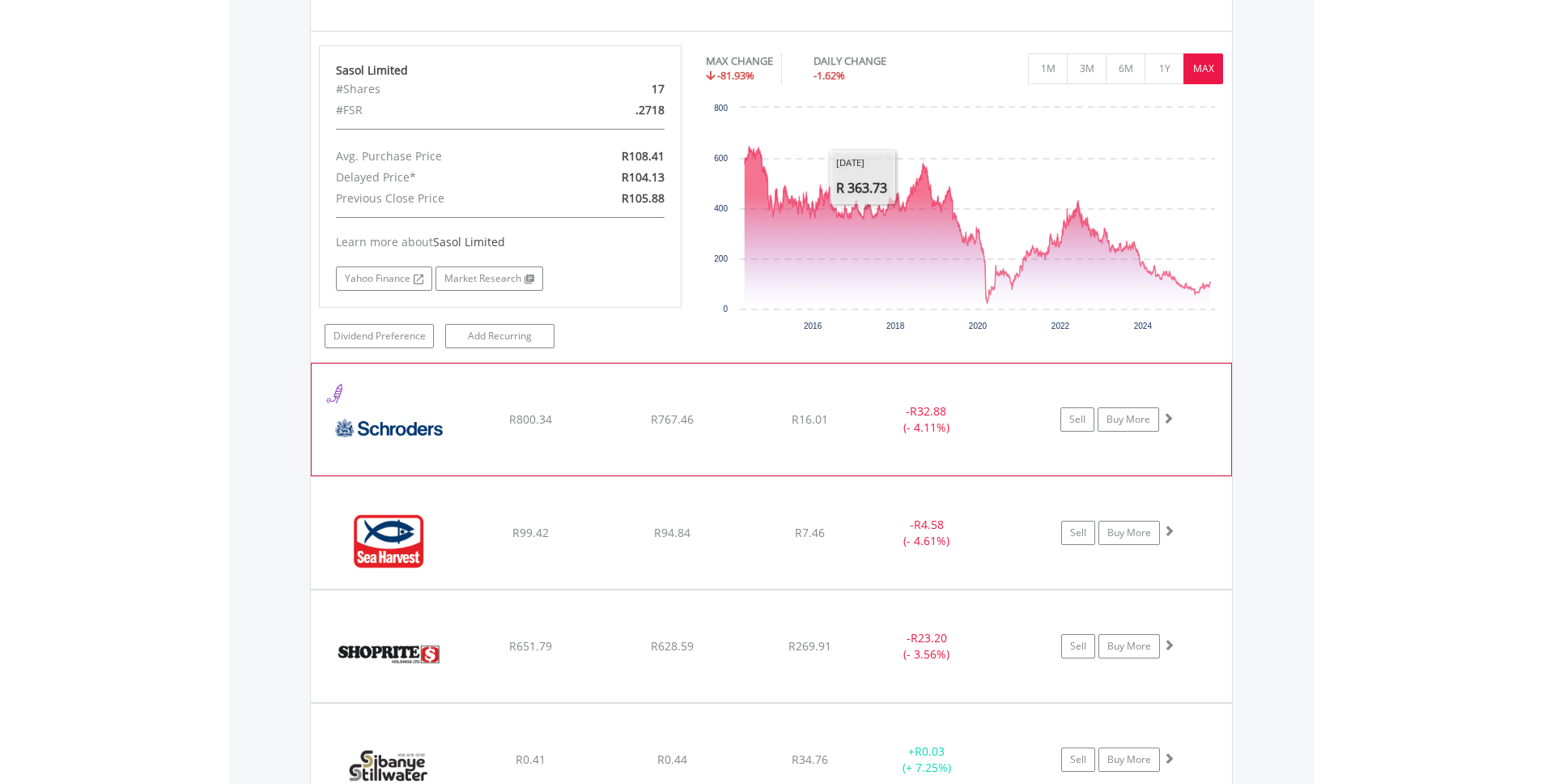
scroll to position [4948, 0]
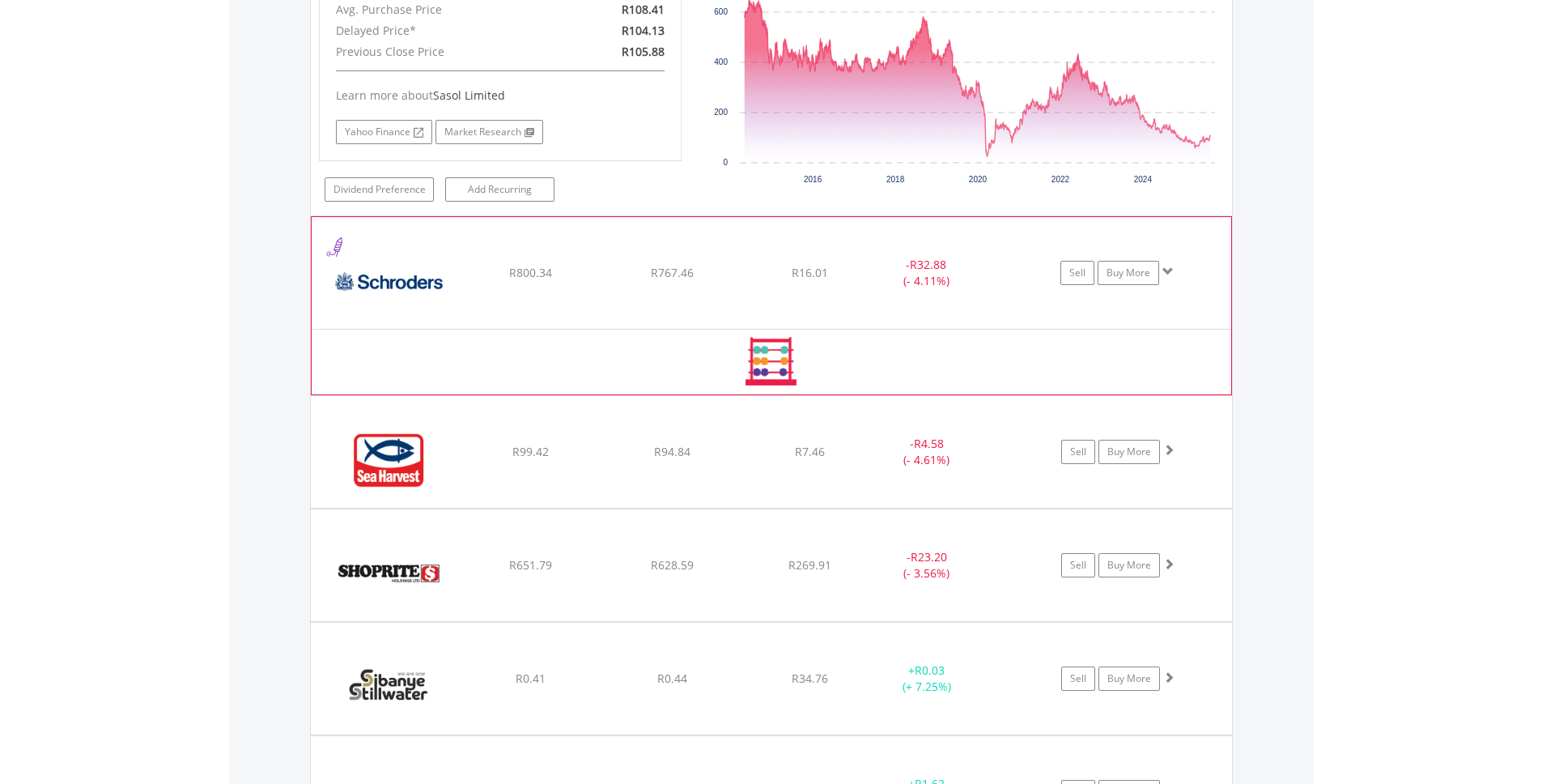
scroll to position [5093, 0]
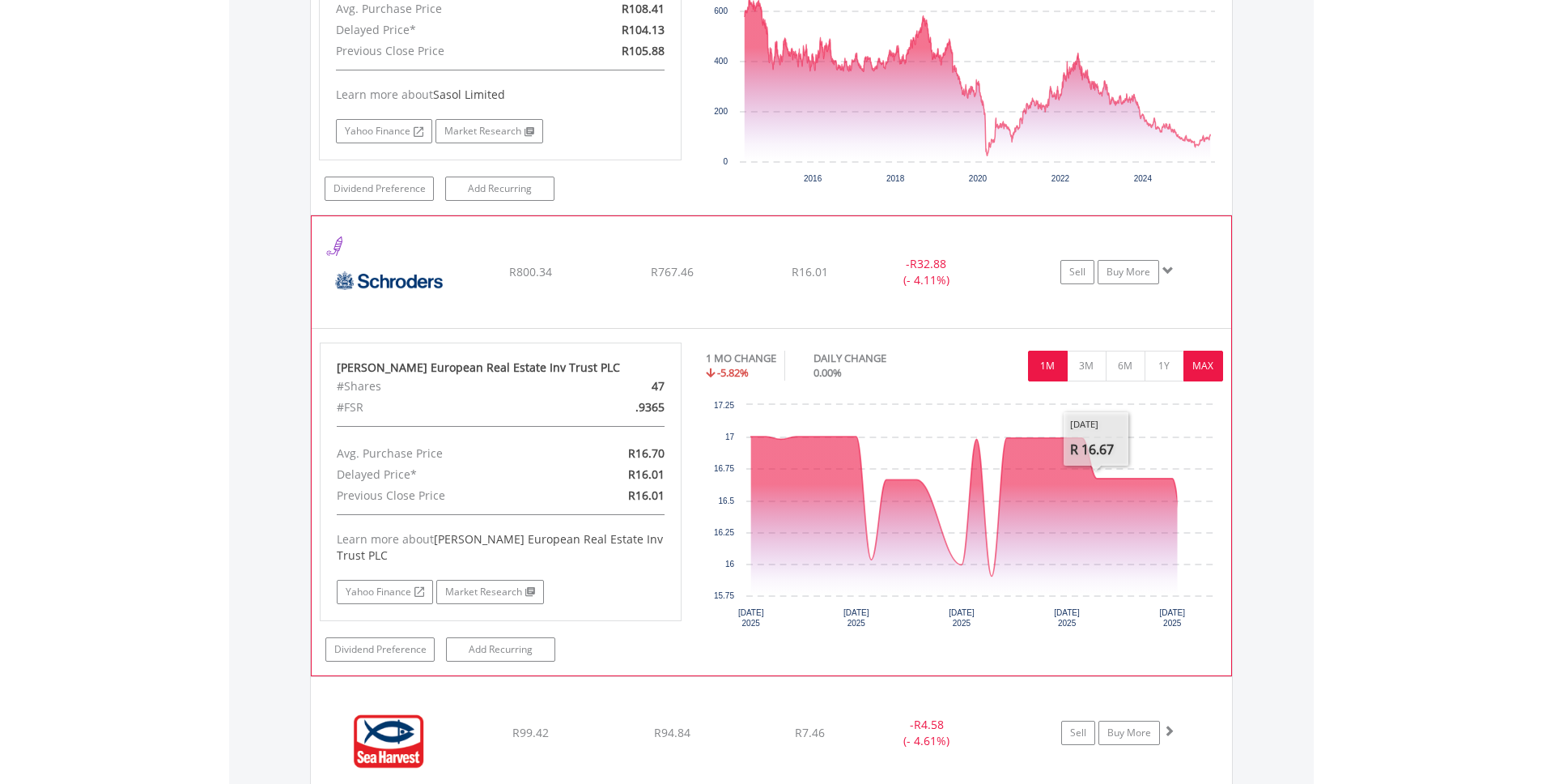
click at [1199, 369] on button "MAX" at bounding box center [1204, 365] width 40 height 30
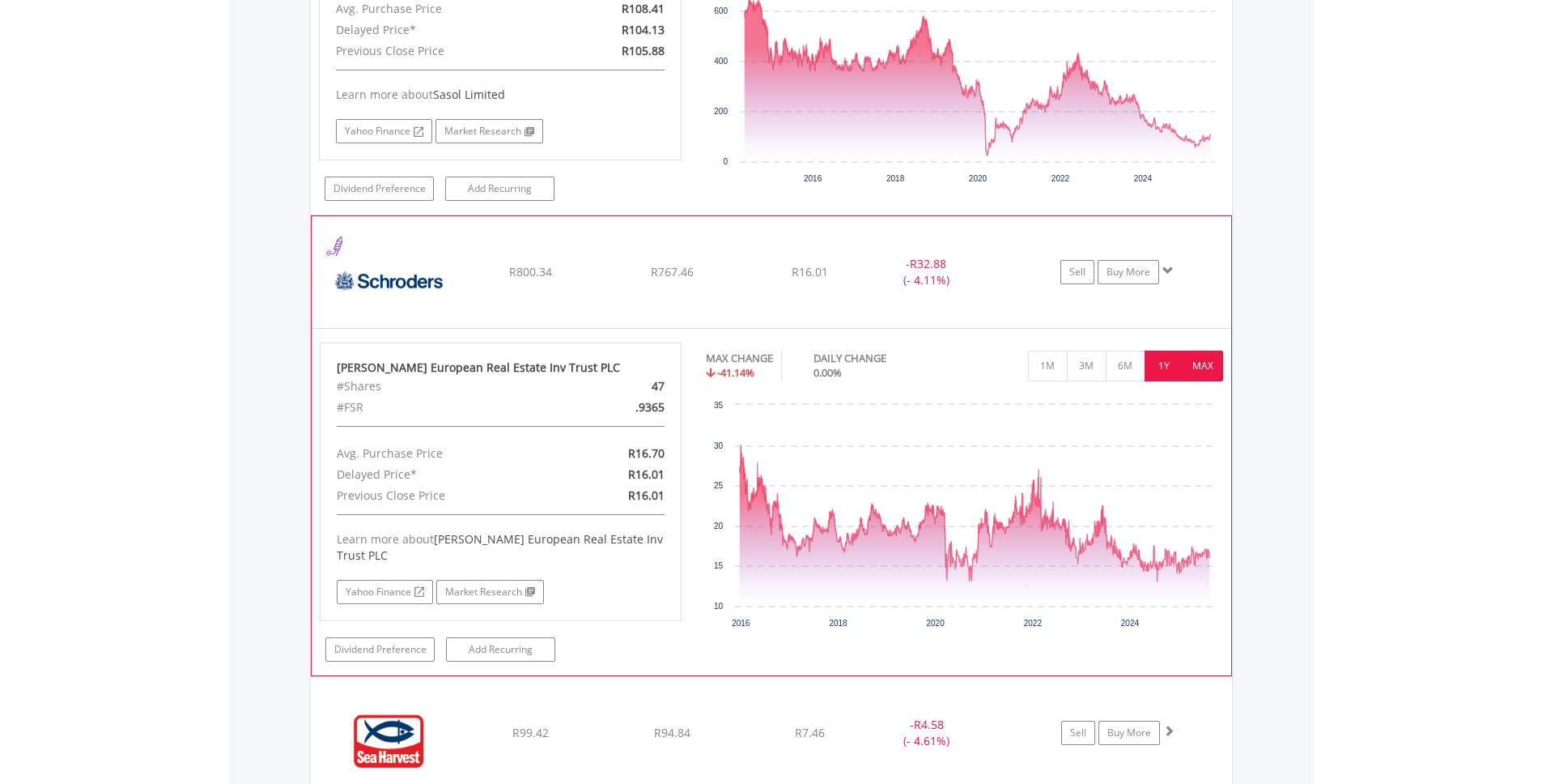
click at [1166, 366] on button "1Y" at bounding box center [1165, 365] width 40 height 30
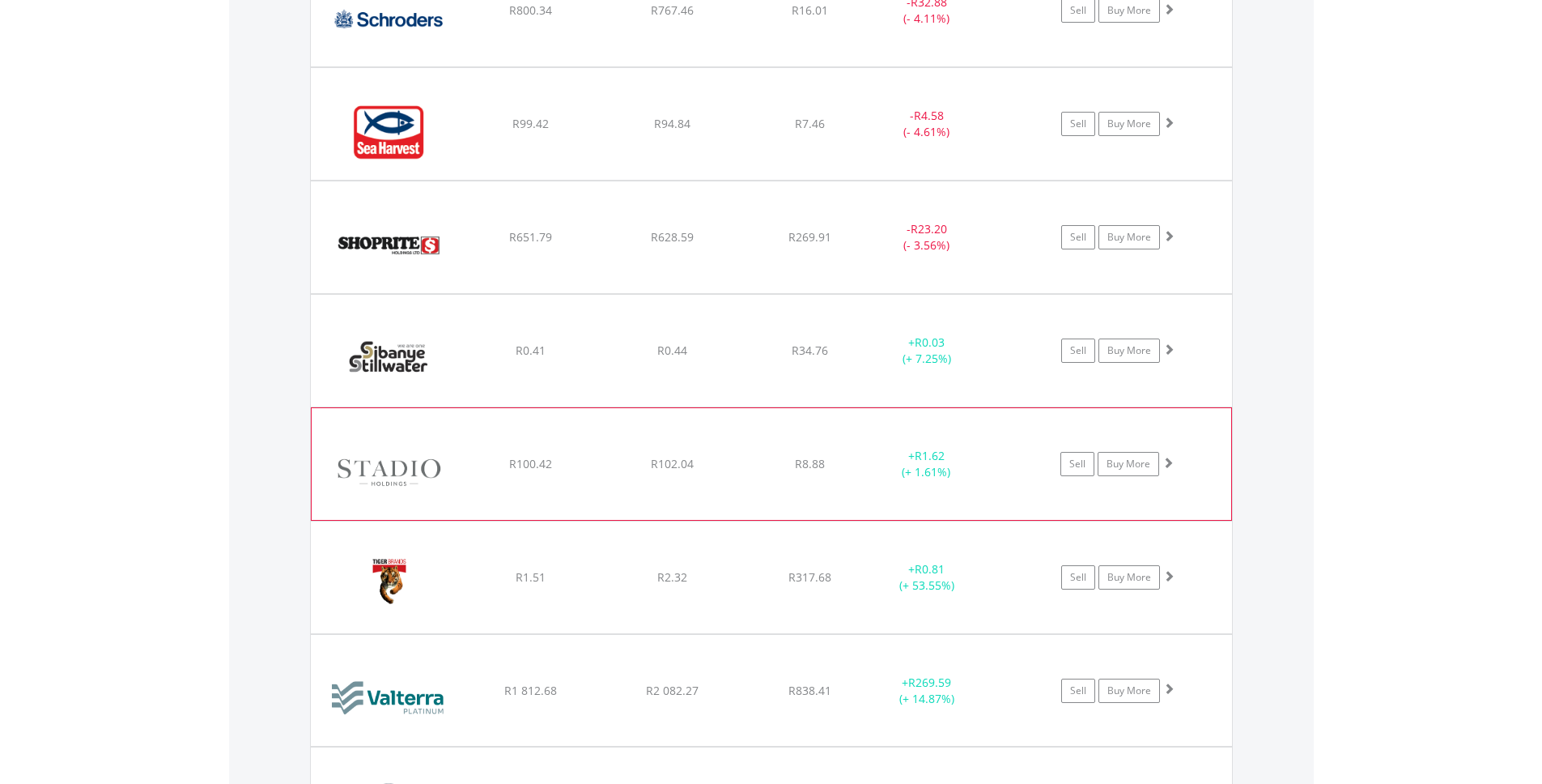
scroll to position [5365, 0]
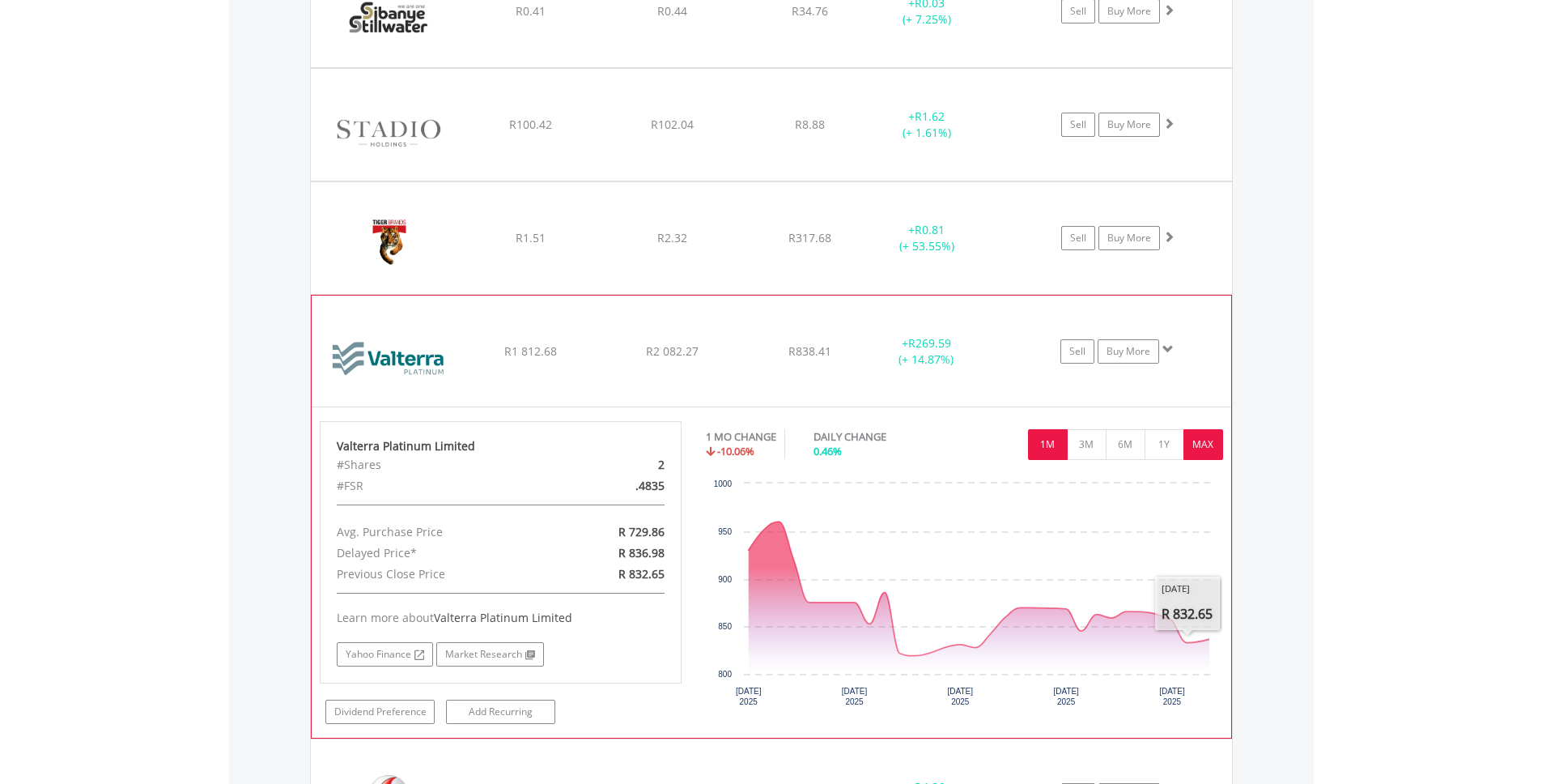
click at [1206, 442] on button "MAX" at bounding box center [1204, 444] width 40 height 30
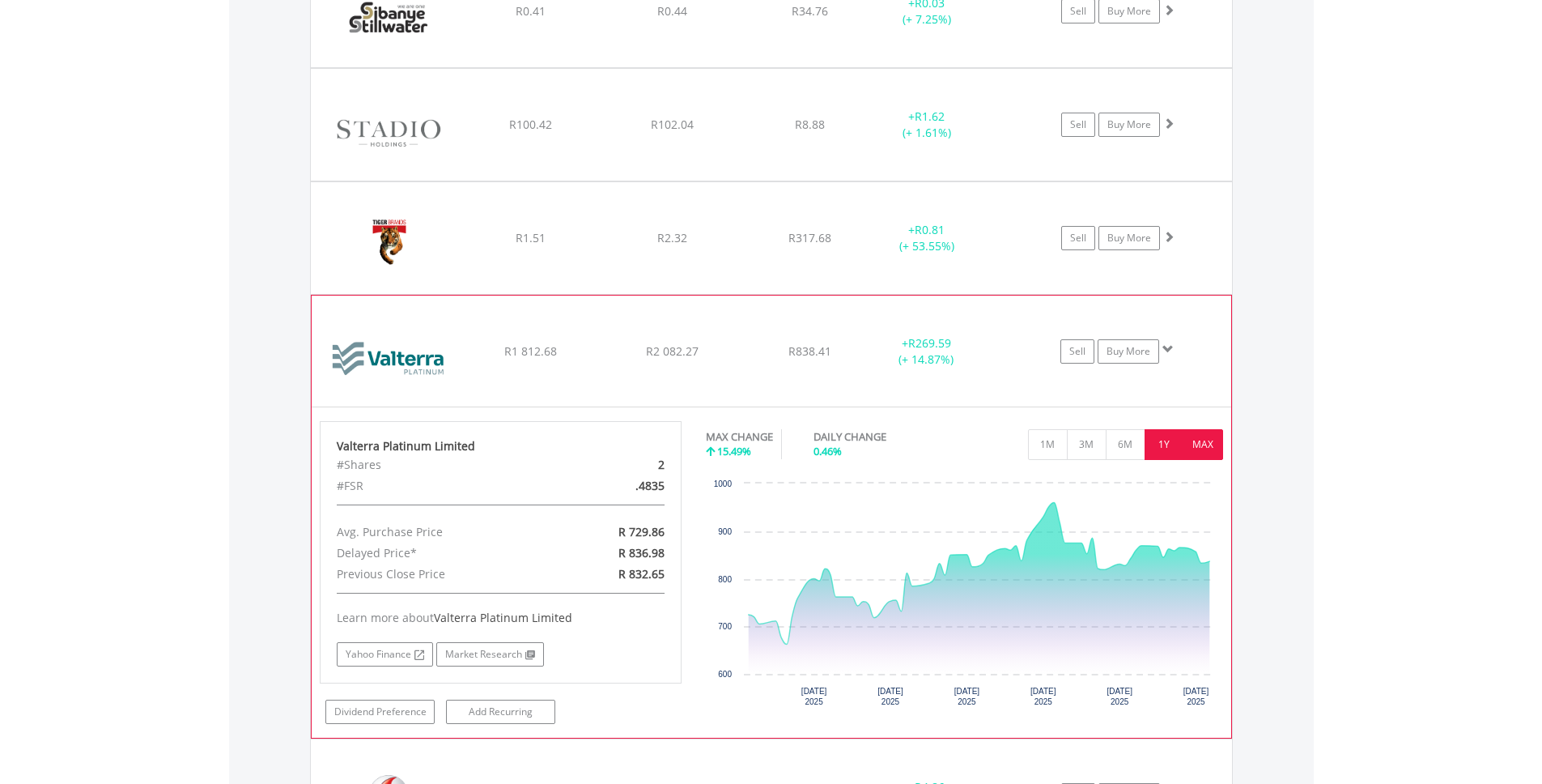
click at [1162, 442] on button "1Y" at bounding box center [1165, 444] width 40 height 30
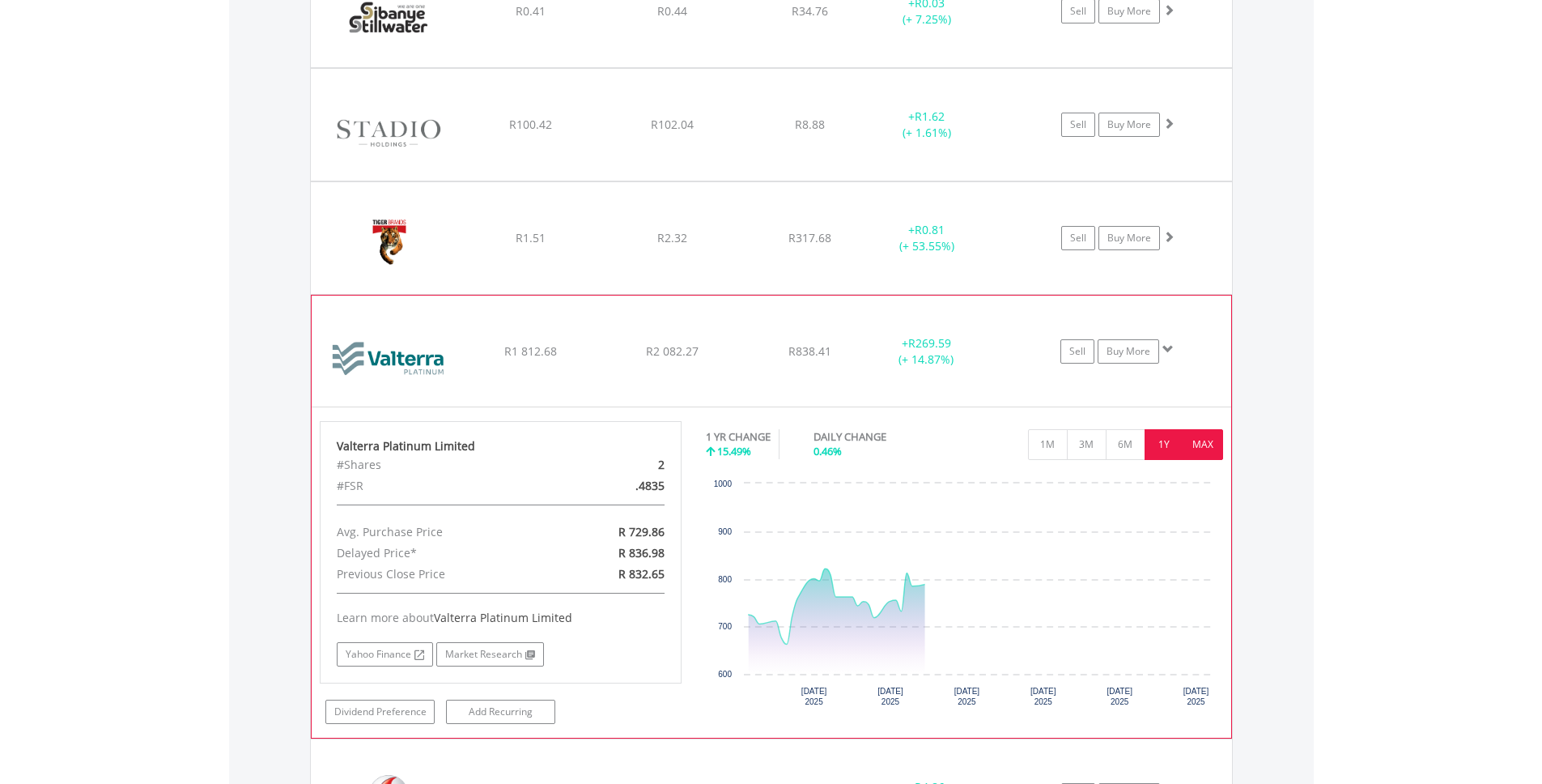
click at [1200, 442] on button "MAX" at bounding box center [1204, 444] width 40 height 30
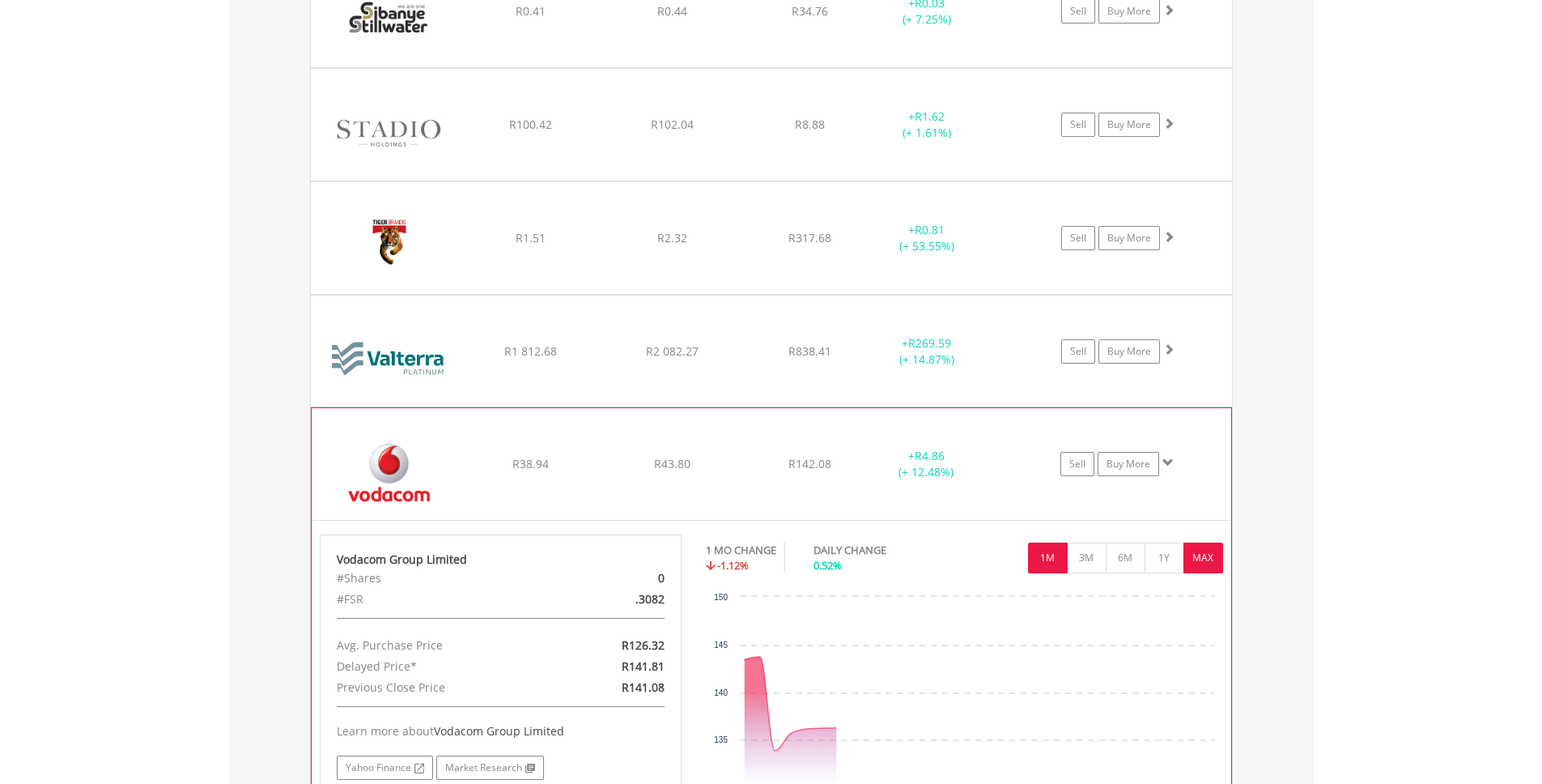
click at [1202, 548] on button "MAX" at bounding box center [1204, 557] width 40 height 30
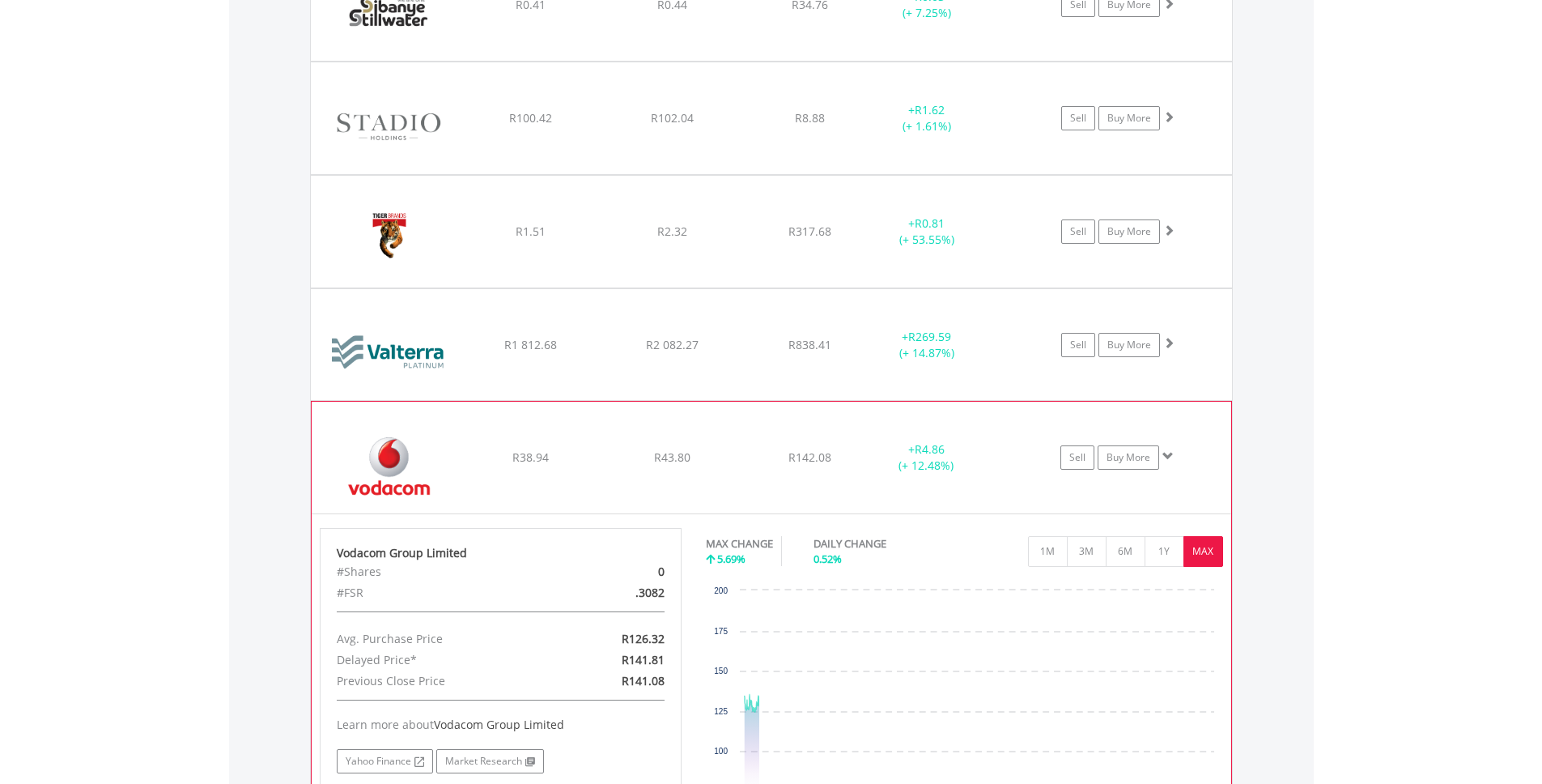
scroll to position [5714, 0]
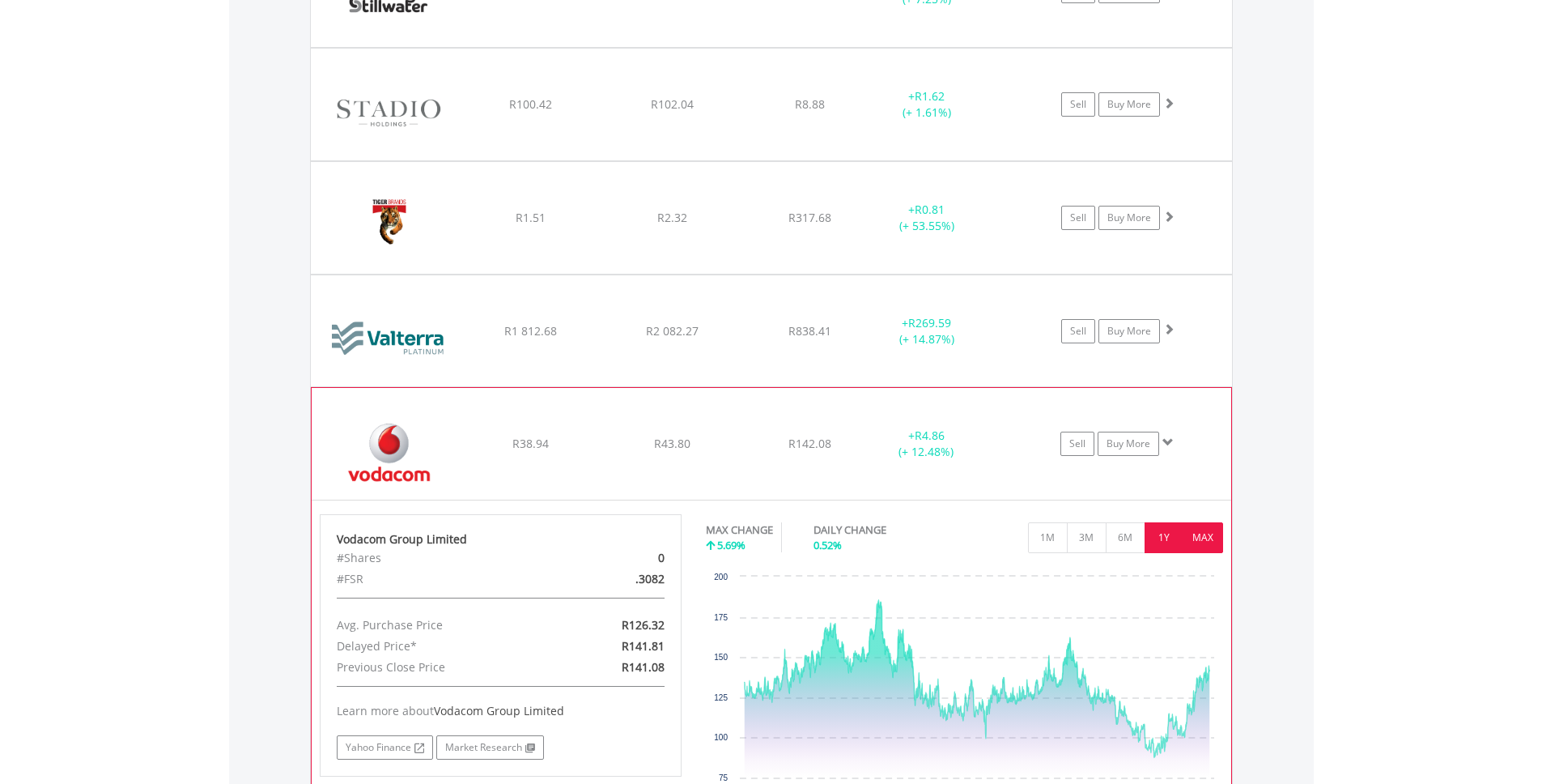
click at [1171, 538] on button "1Y" at bounding box center [1165, 537] width 40 height 30
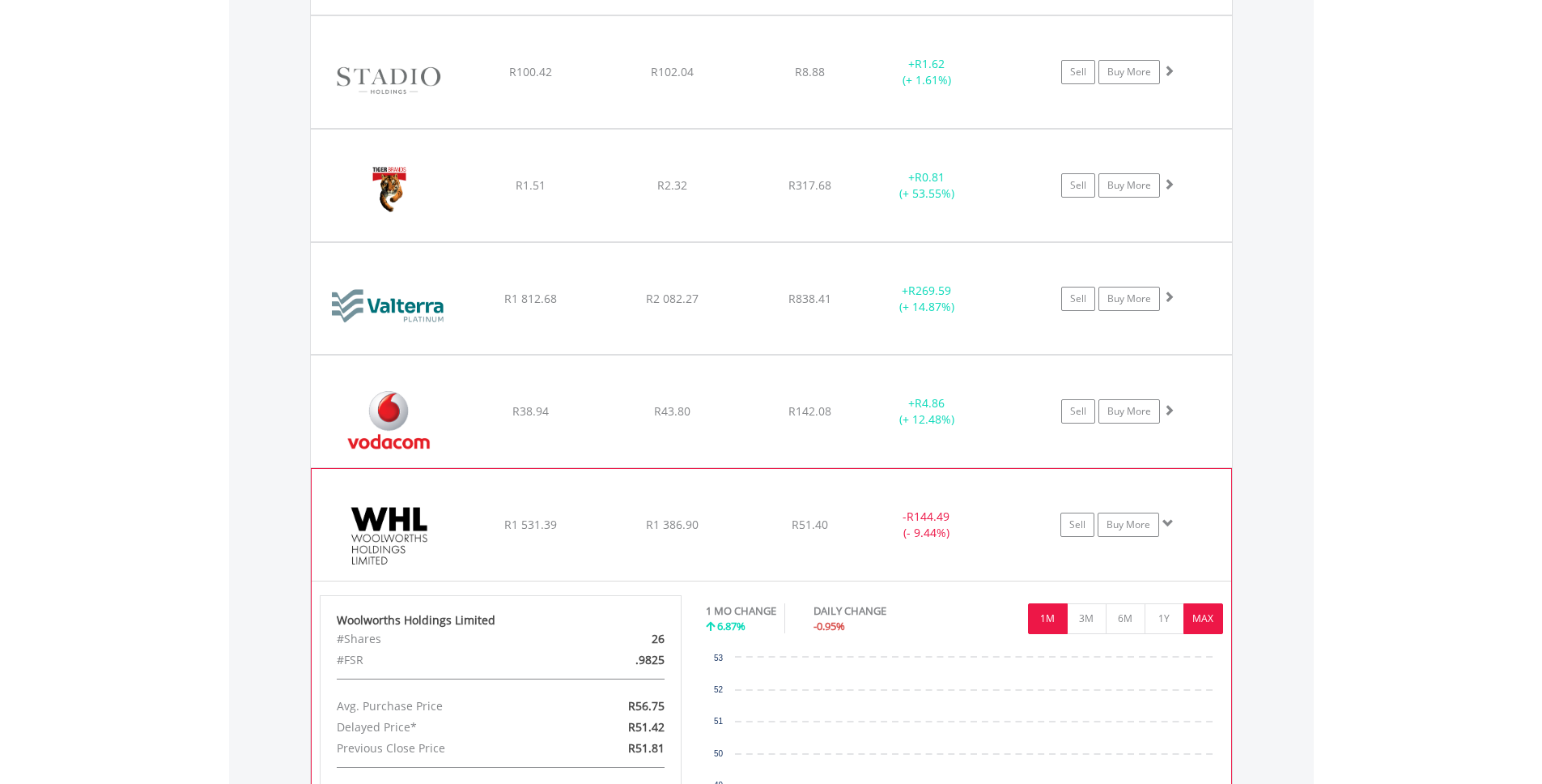
click at [1209, 625] on button "MAX" at bounding box center [1204, 618] width 40 height 30
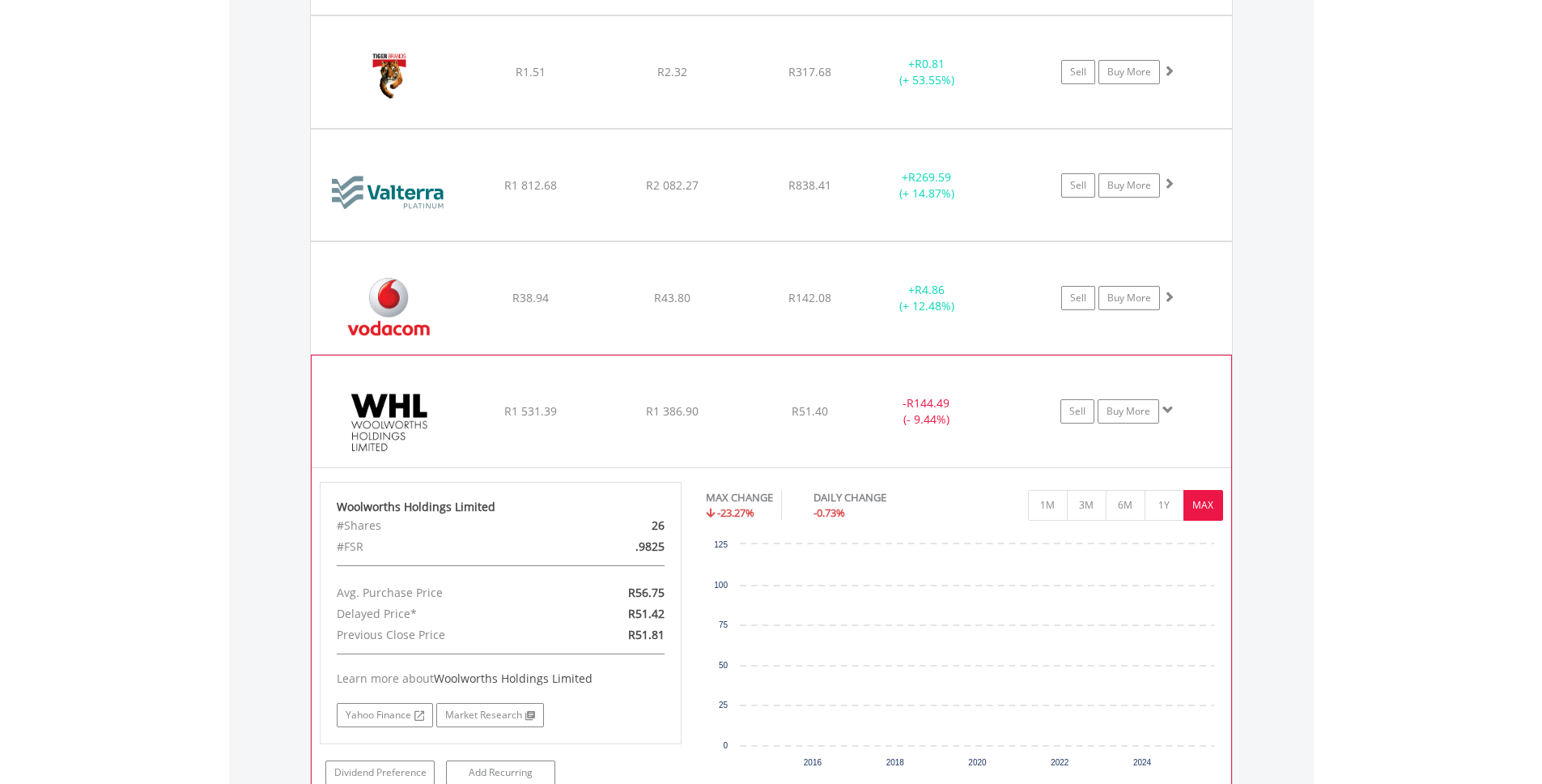
scroll to position [5866, 0]
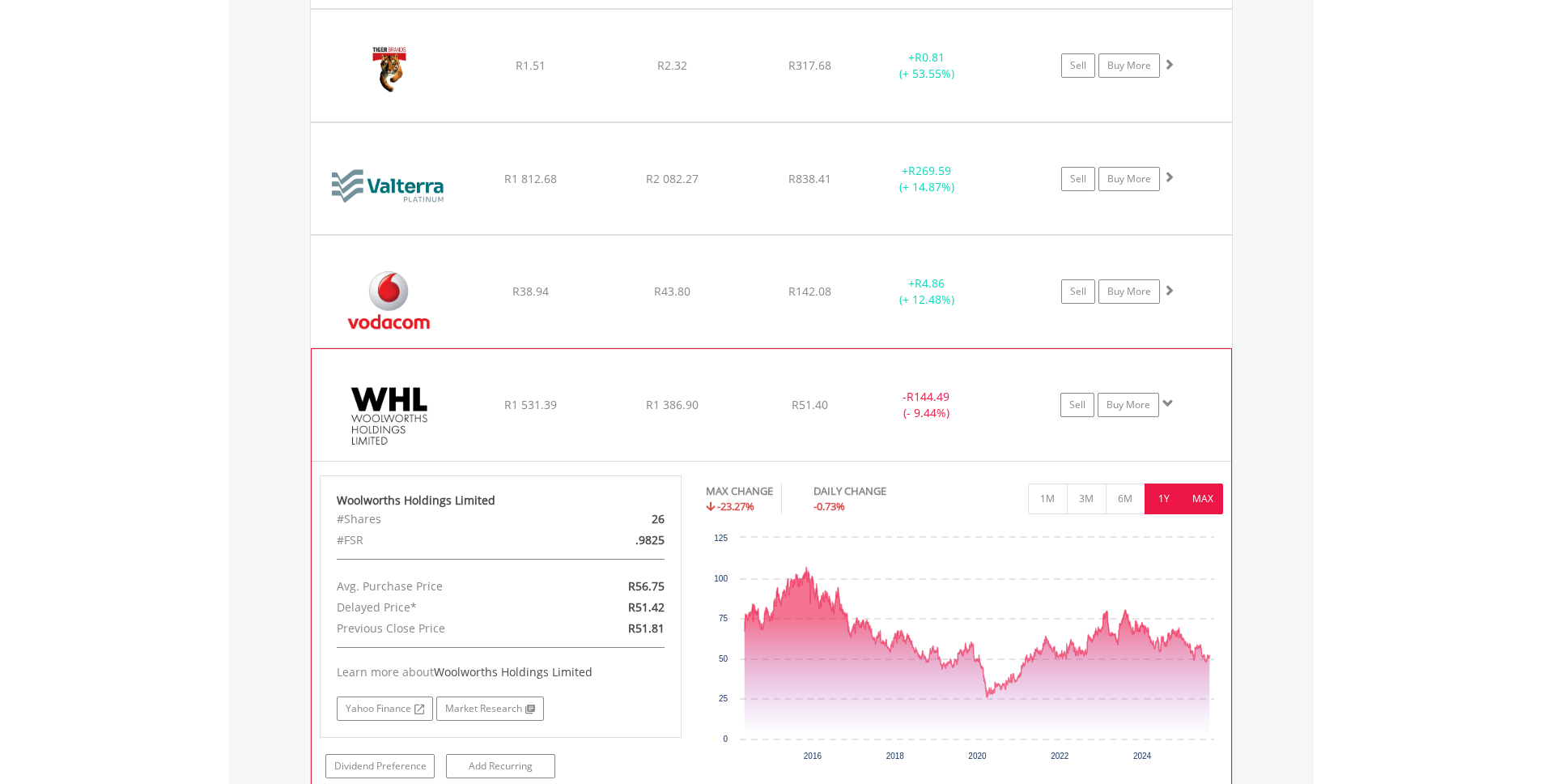
click at [1169, 497] on button "1Y" at bounding box center [1165, 498] width 40 height 30
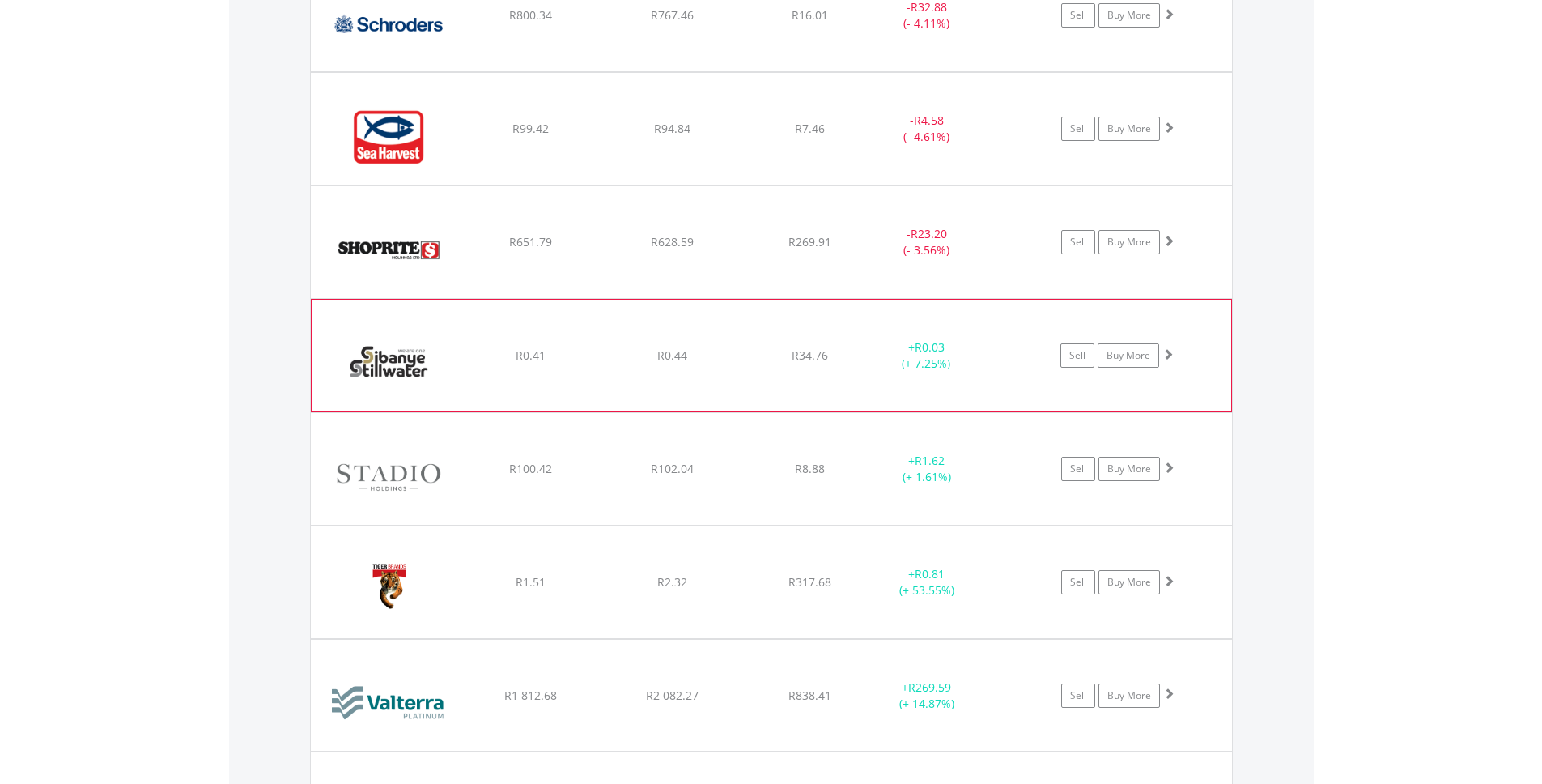
scroll to position [5327, 0]
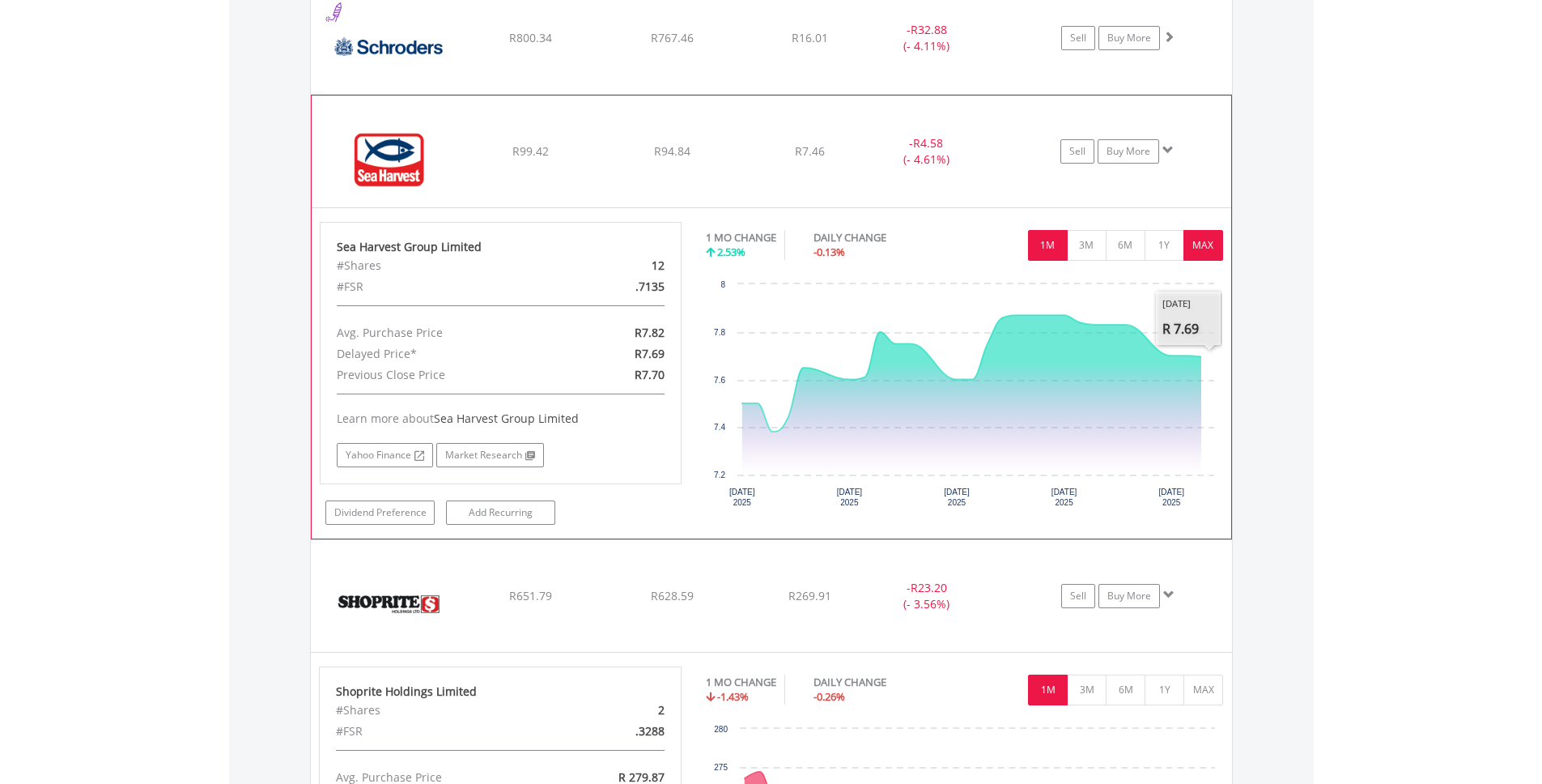
click at [1193, 230] on button "MAX" at bounding box center [1204, 245] width 40 height 30
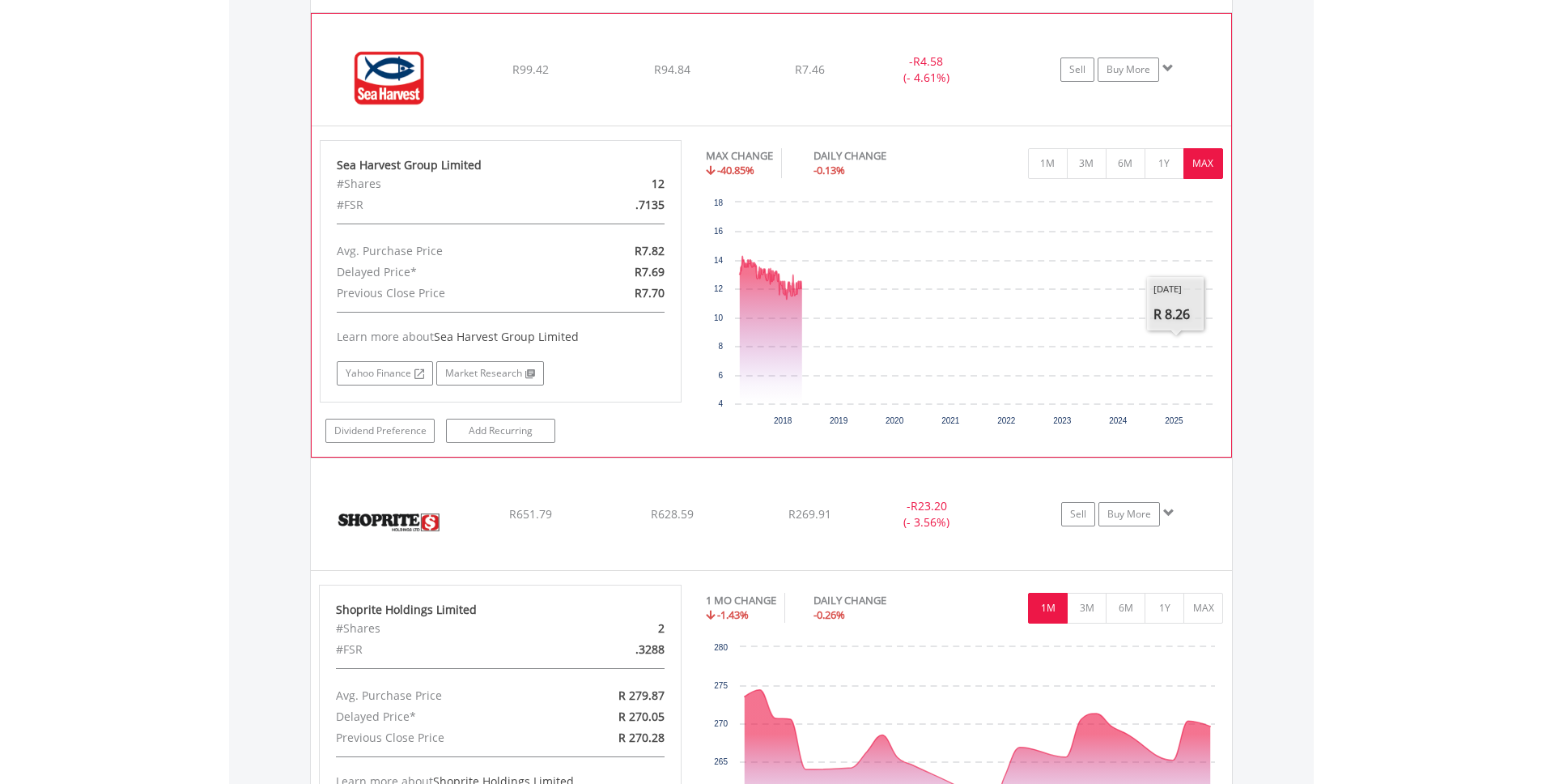
scroll to position [5478, 0]
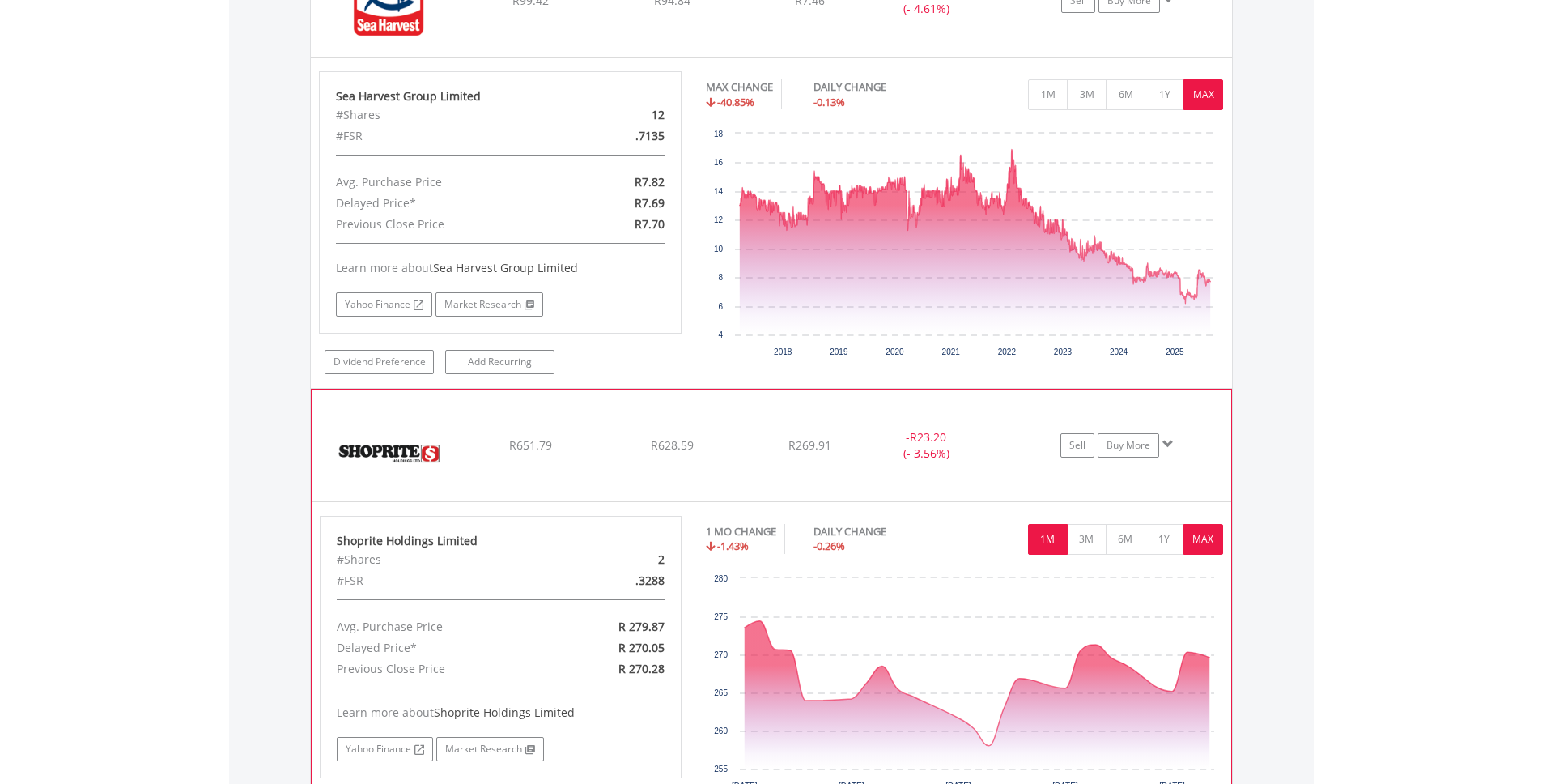
click at [1207, 535] on button "MAX" at bounding box center [1204, 539] width 40 height 30
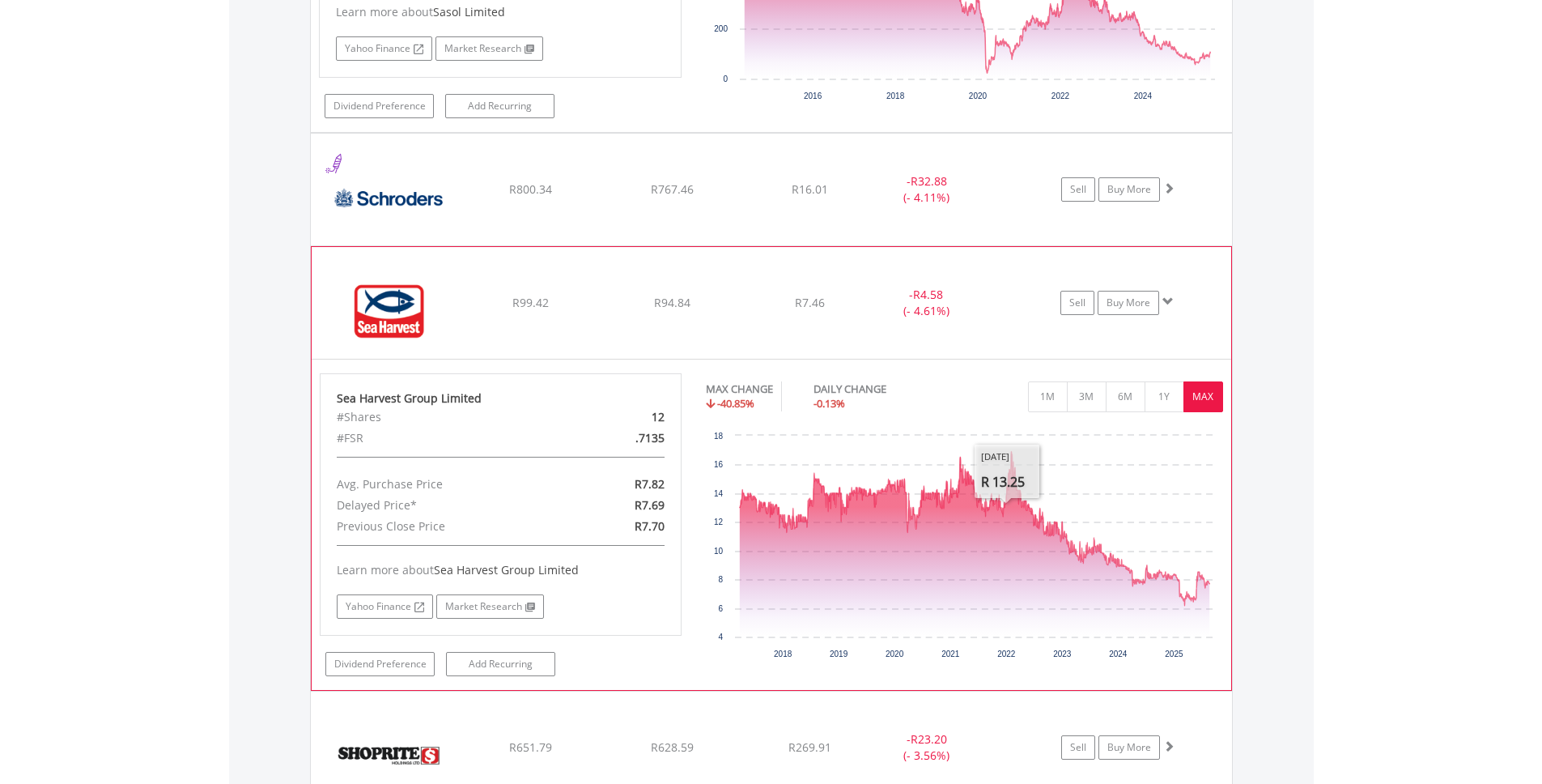
scroll to position [5124, 0]
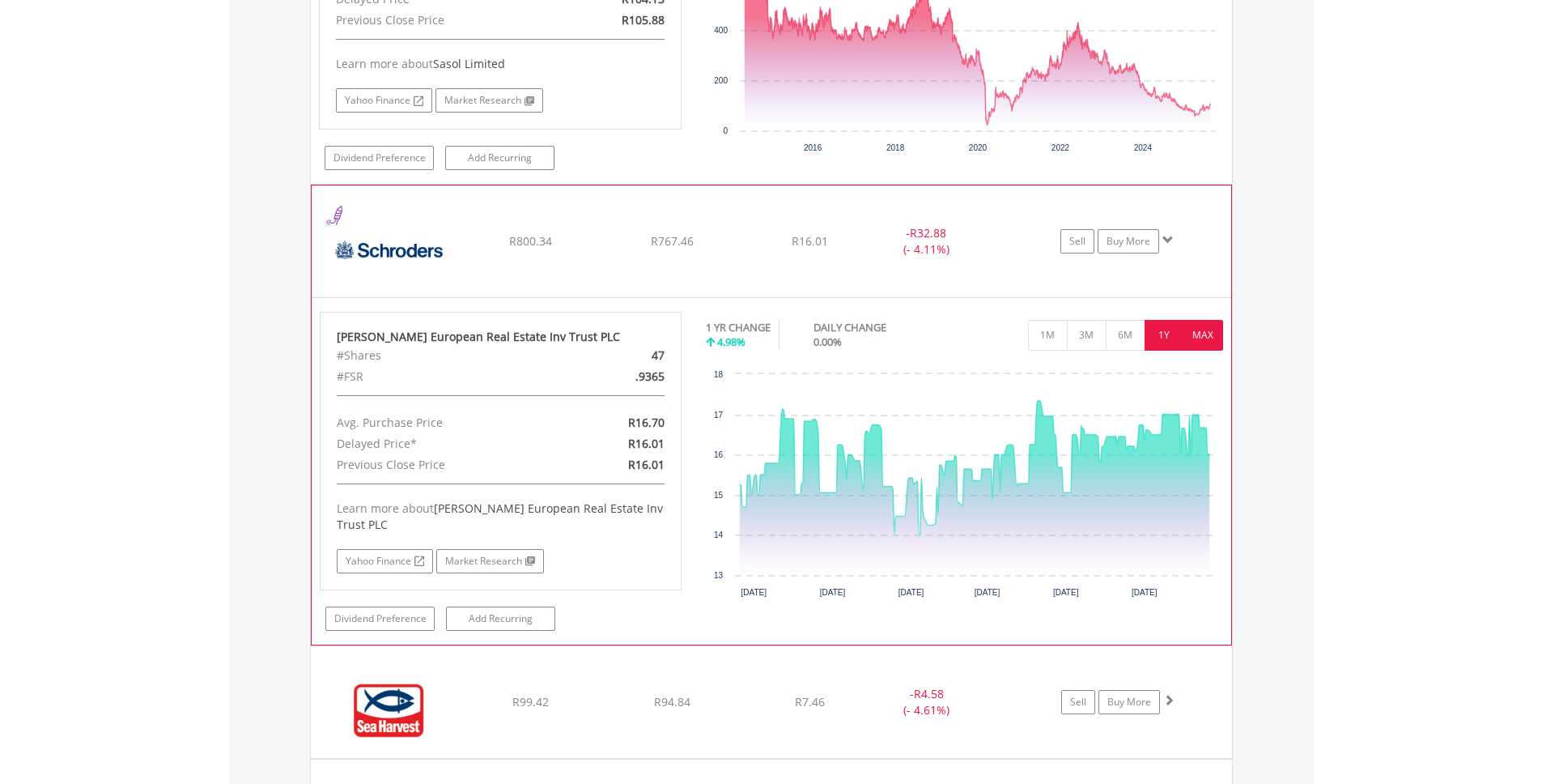
click at [1216, 345] on button "MAX" at bounding box center [1204, 335] width 40 height 30
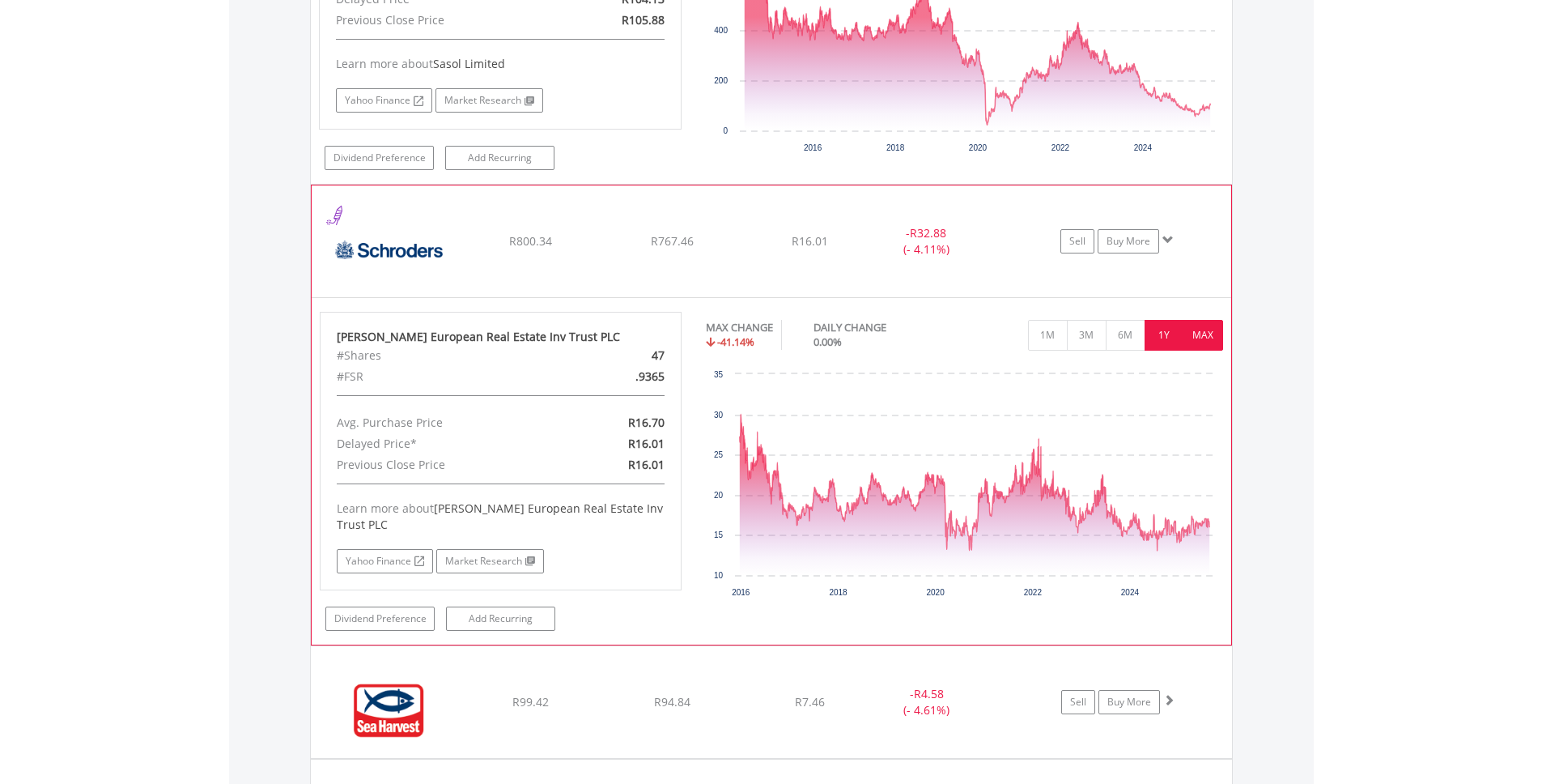
click at [1166, 331] on button "1Y" at bounding box center [1165, 335] width 40 height 30
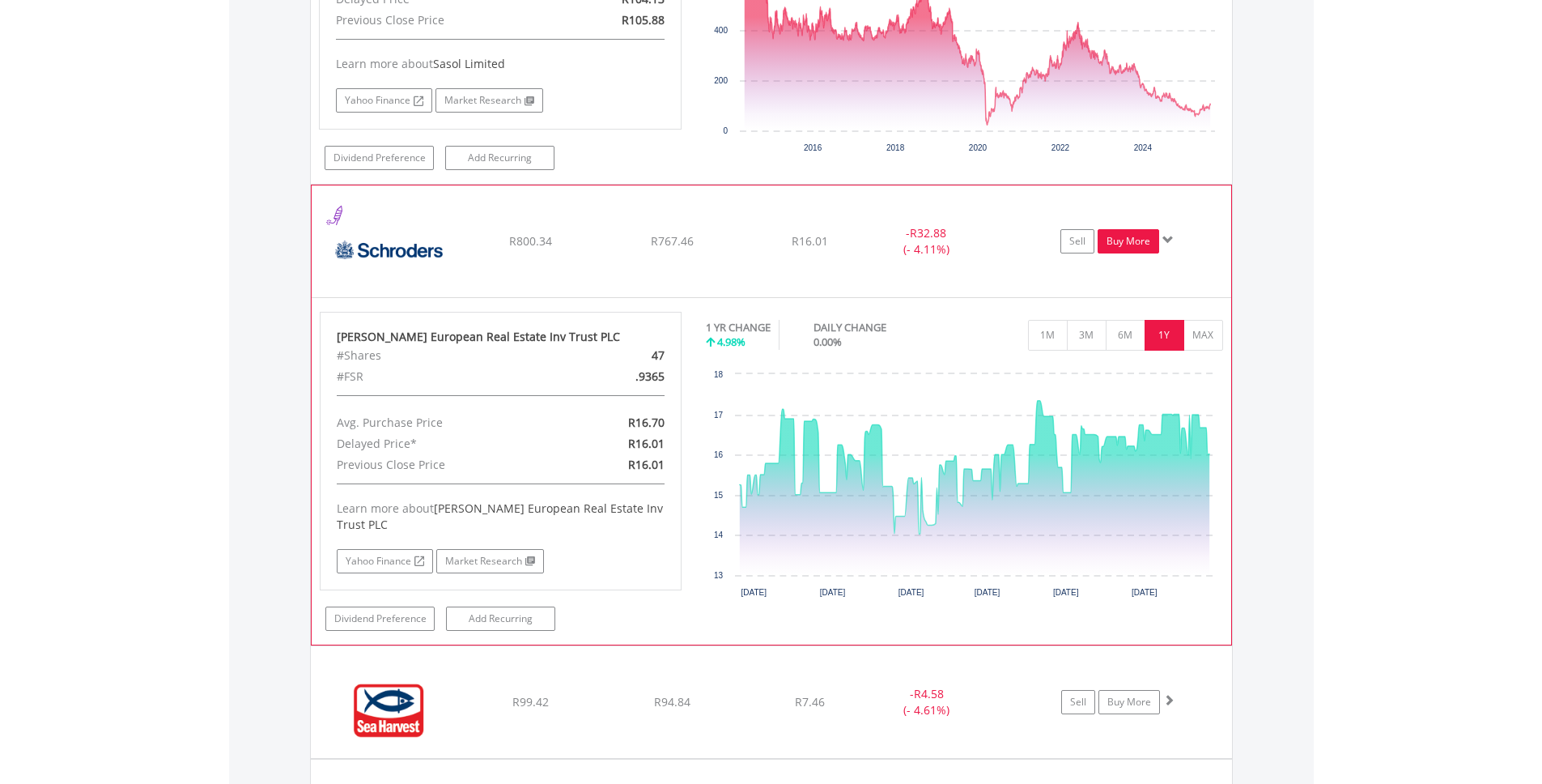
click at [1115, 242] on link "Buy More" at bounding box center [1128, 242] width 62 height 24
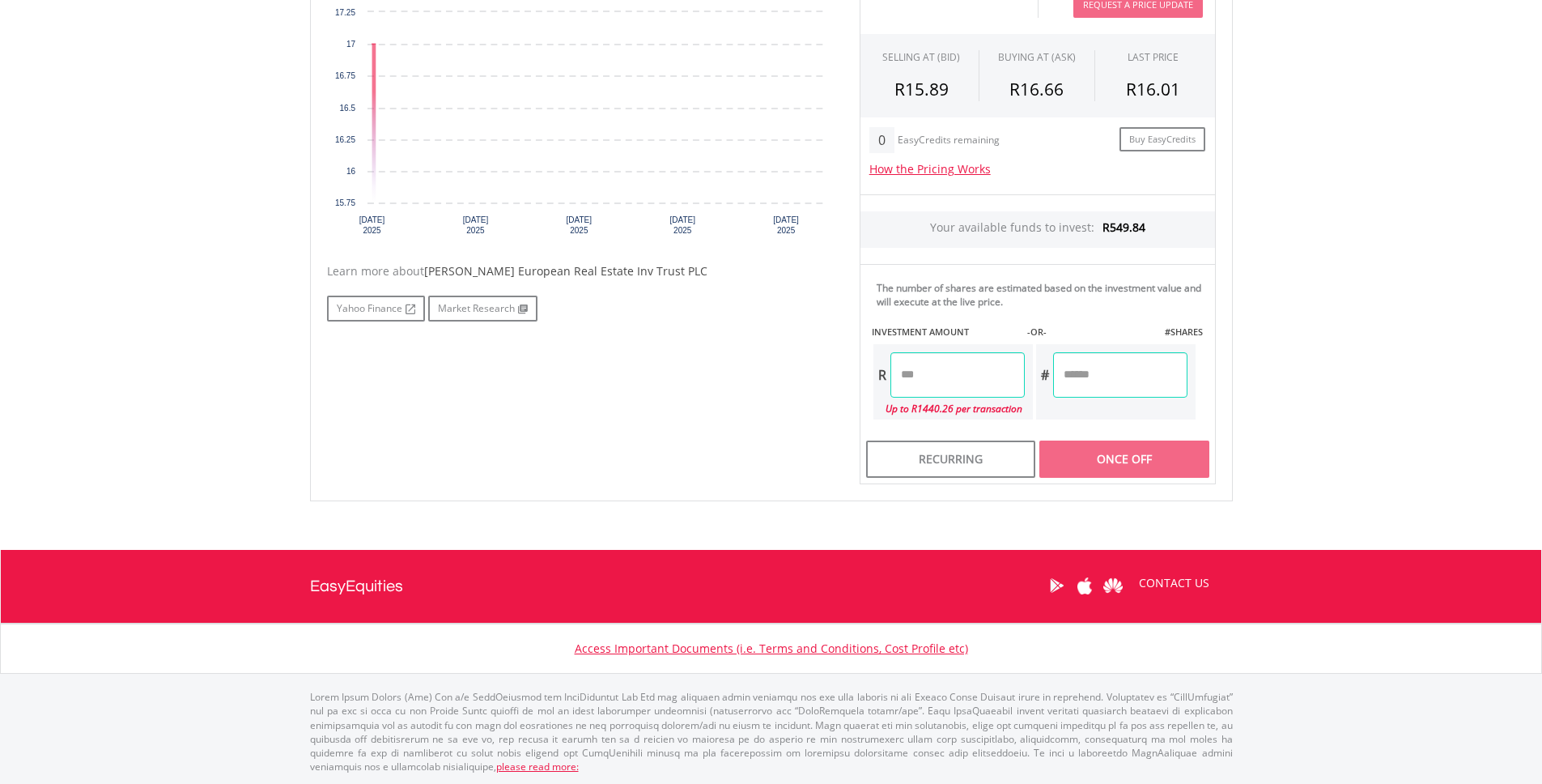
scroll to position [502, 0]
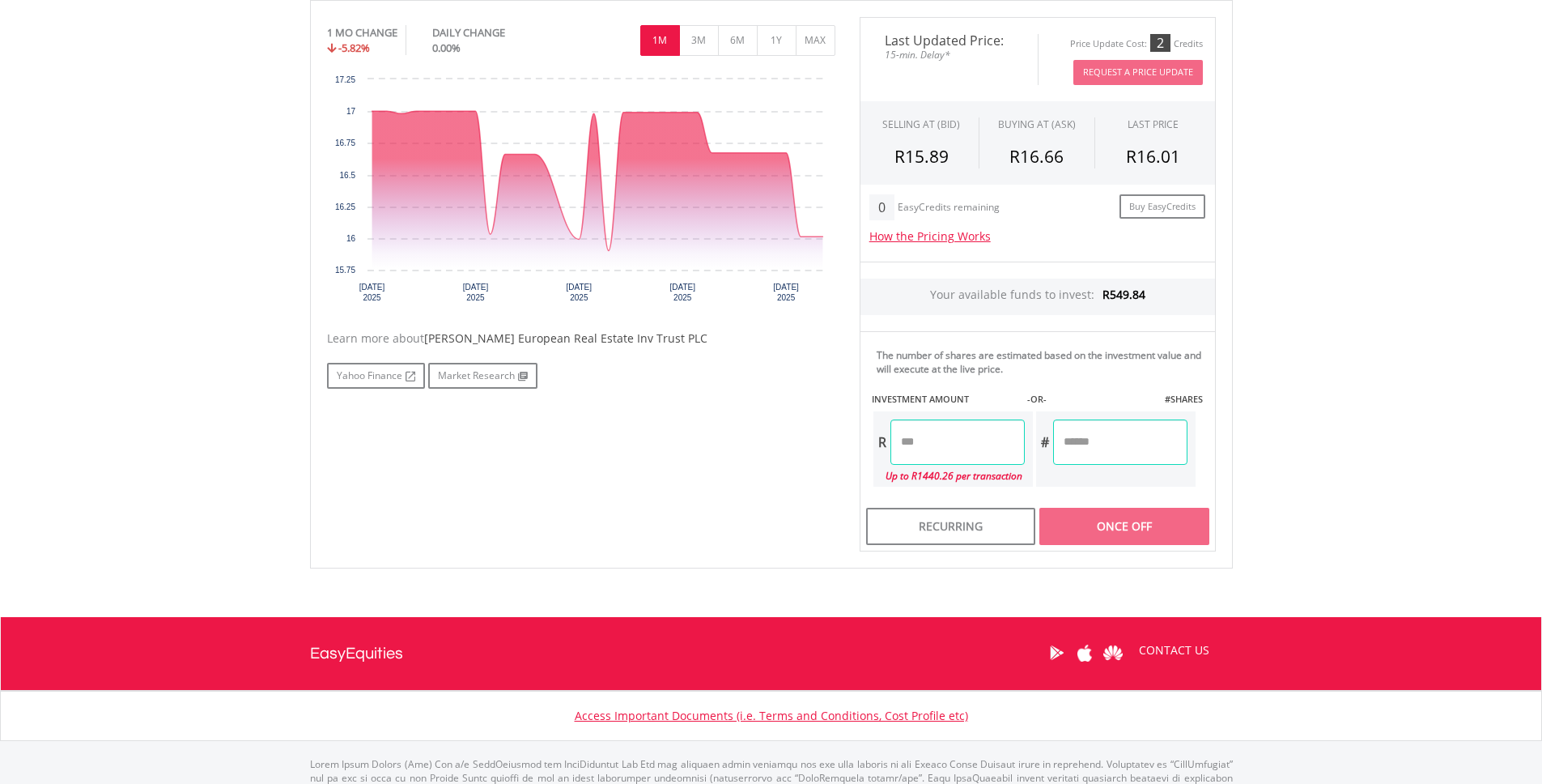
click at [973, 451] on input "number" at bounding box center [958, 442] width 135 height 45
click at [1188, 525] on div "Last Updated Price: 15-min. Delay* Price Update Cost: 2 Credits Request A Price…" at bounding box center [1038, 284] width 381 height 535
type input "******"
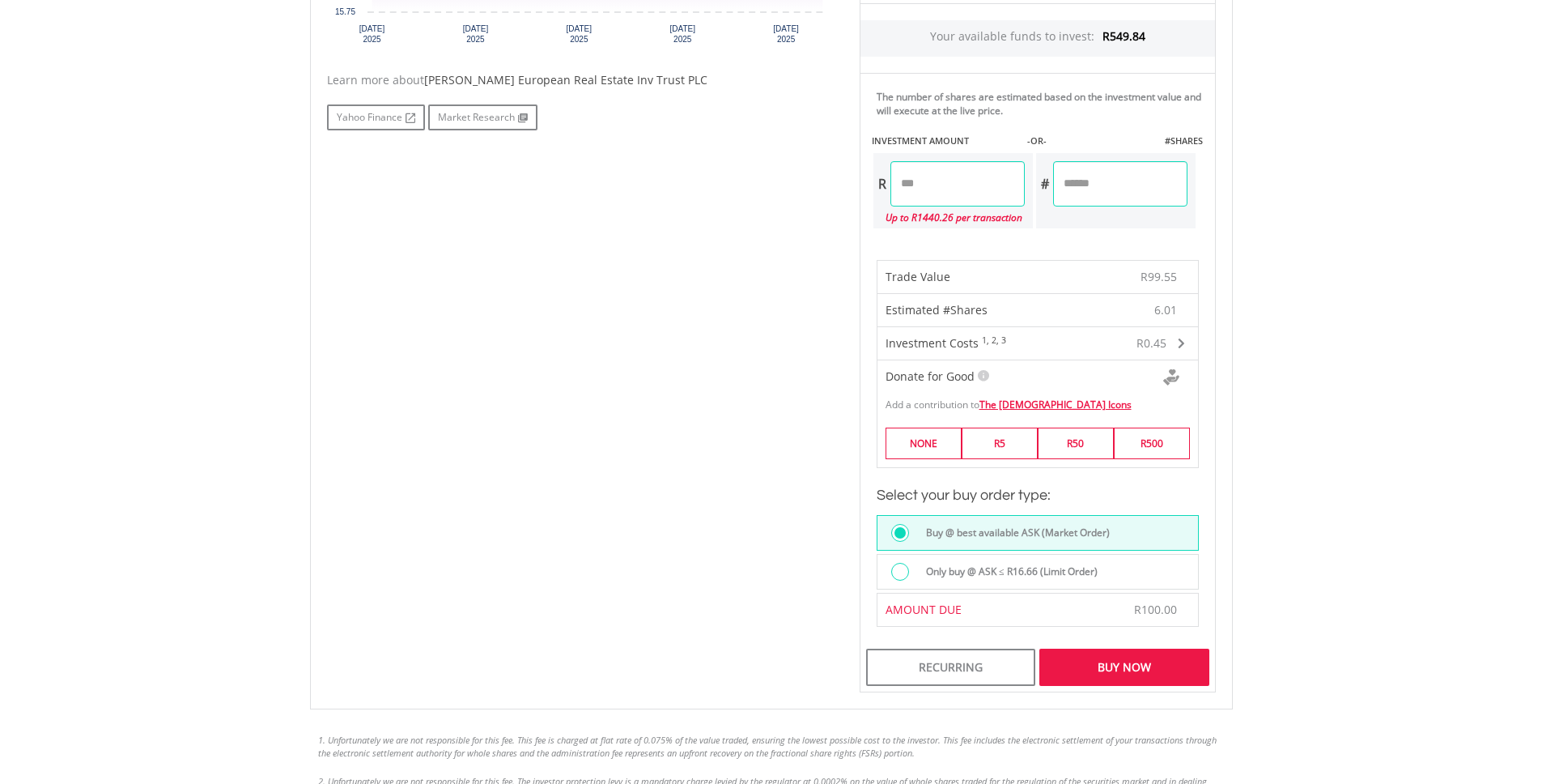
scroll to position [1056, 0]
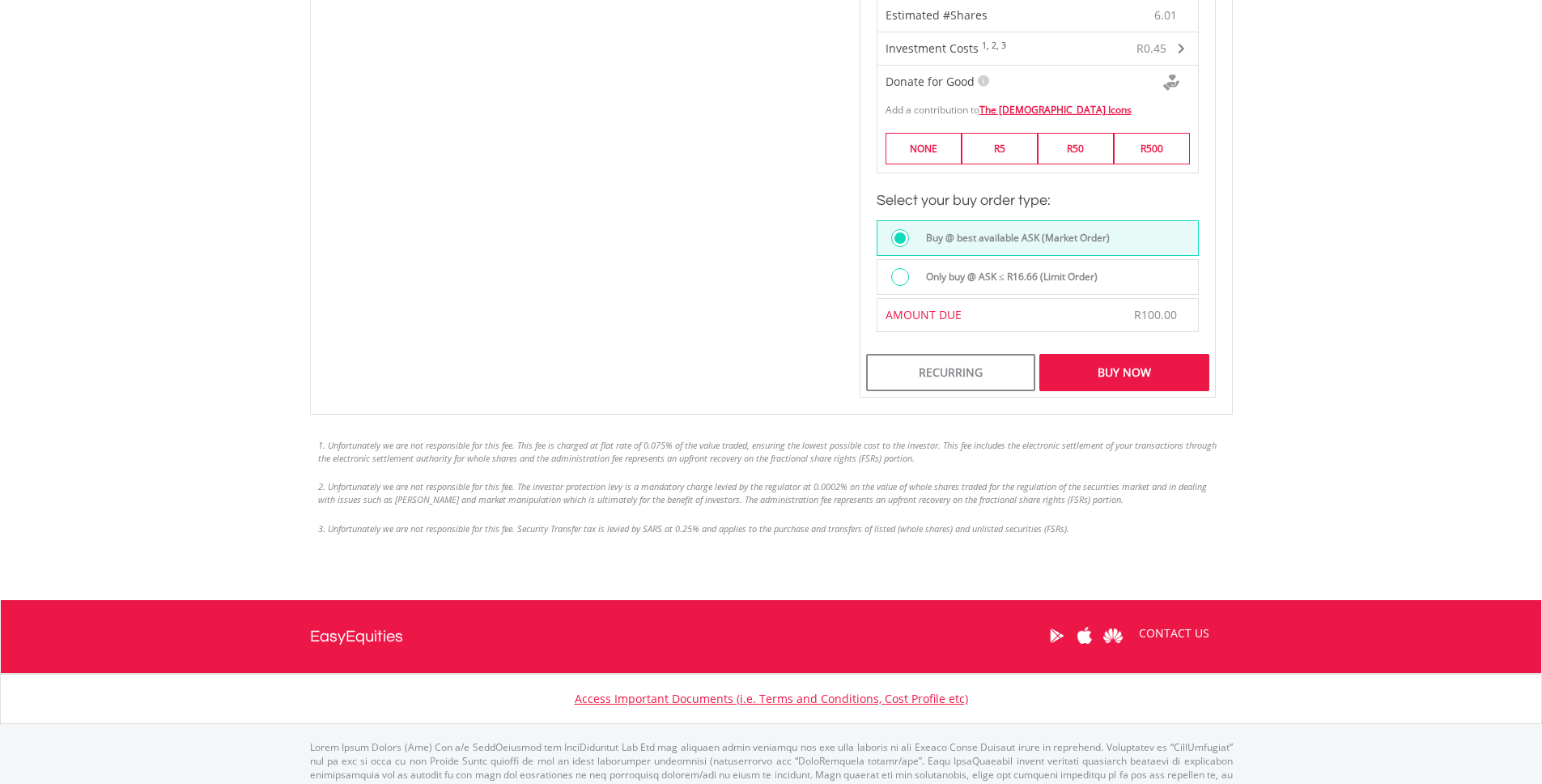
click at [1139, 377] on div "Buy Now" at bounding box center [1124, 372] width 169 height 37
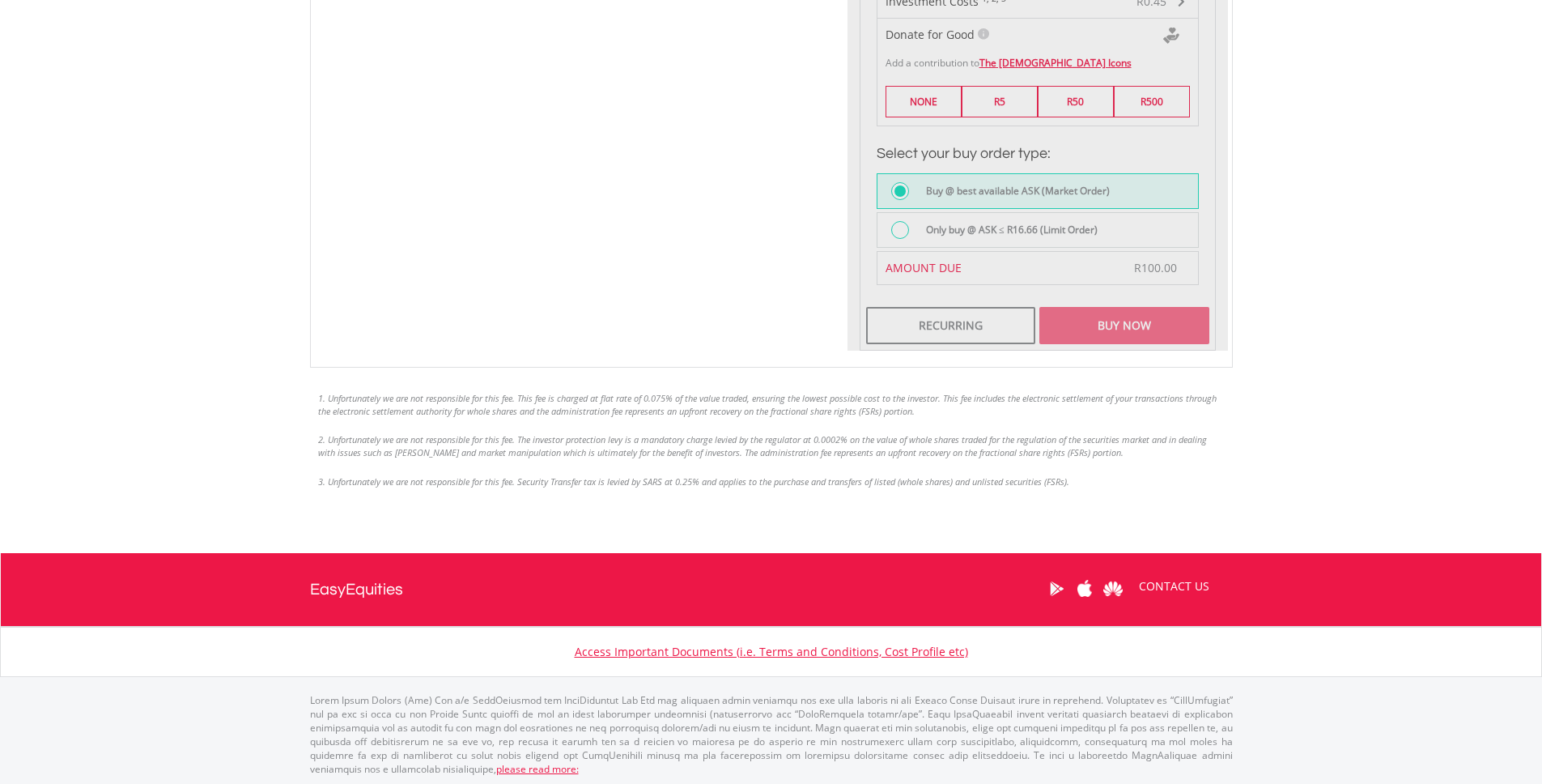
scroll to position [1105, 0]
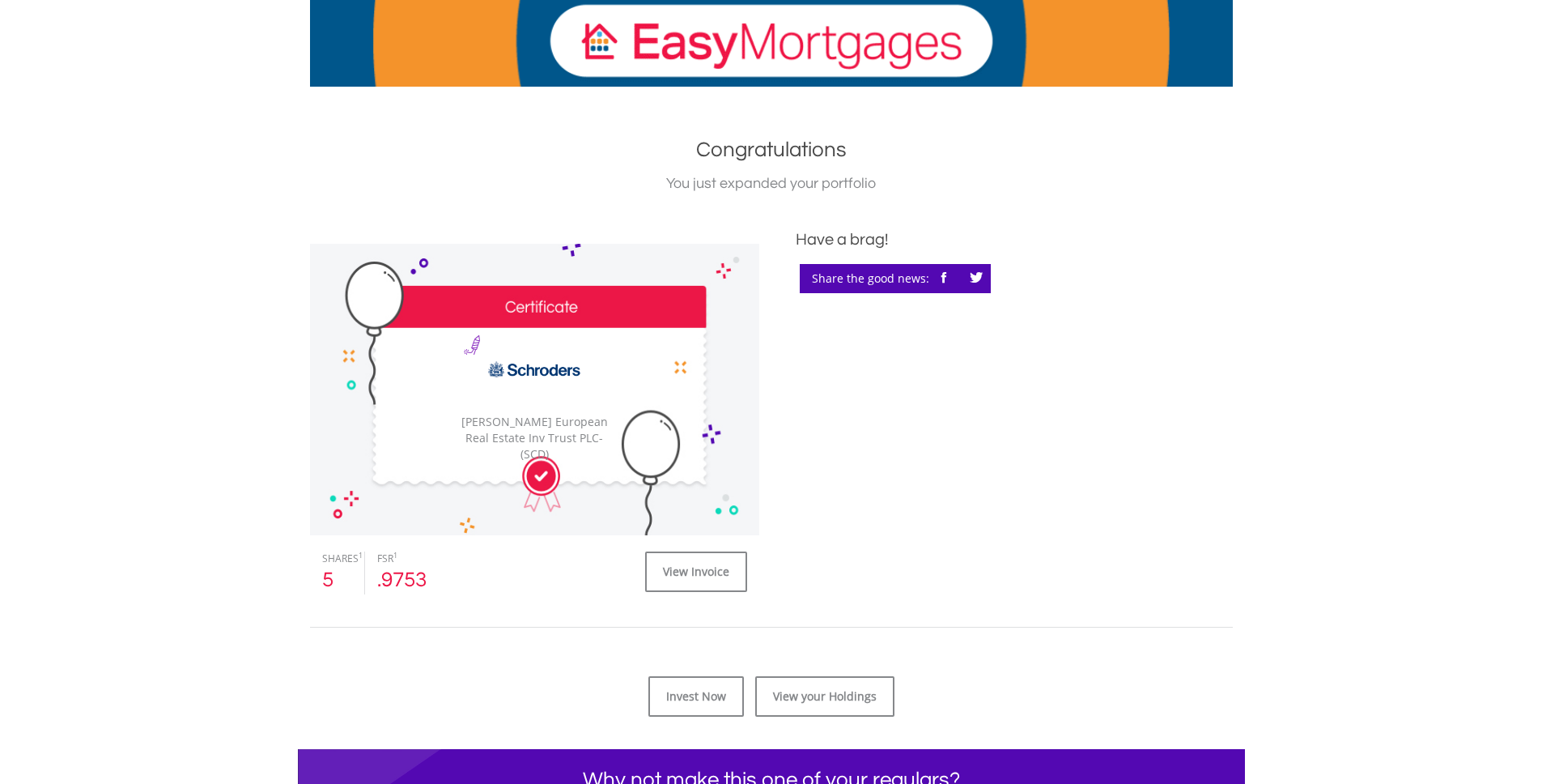
scroll to position [711, 0]
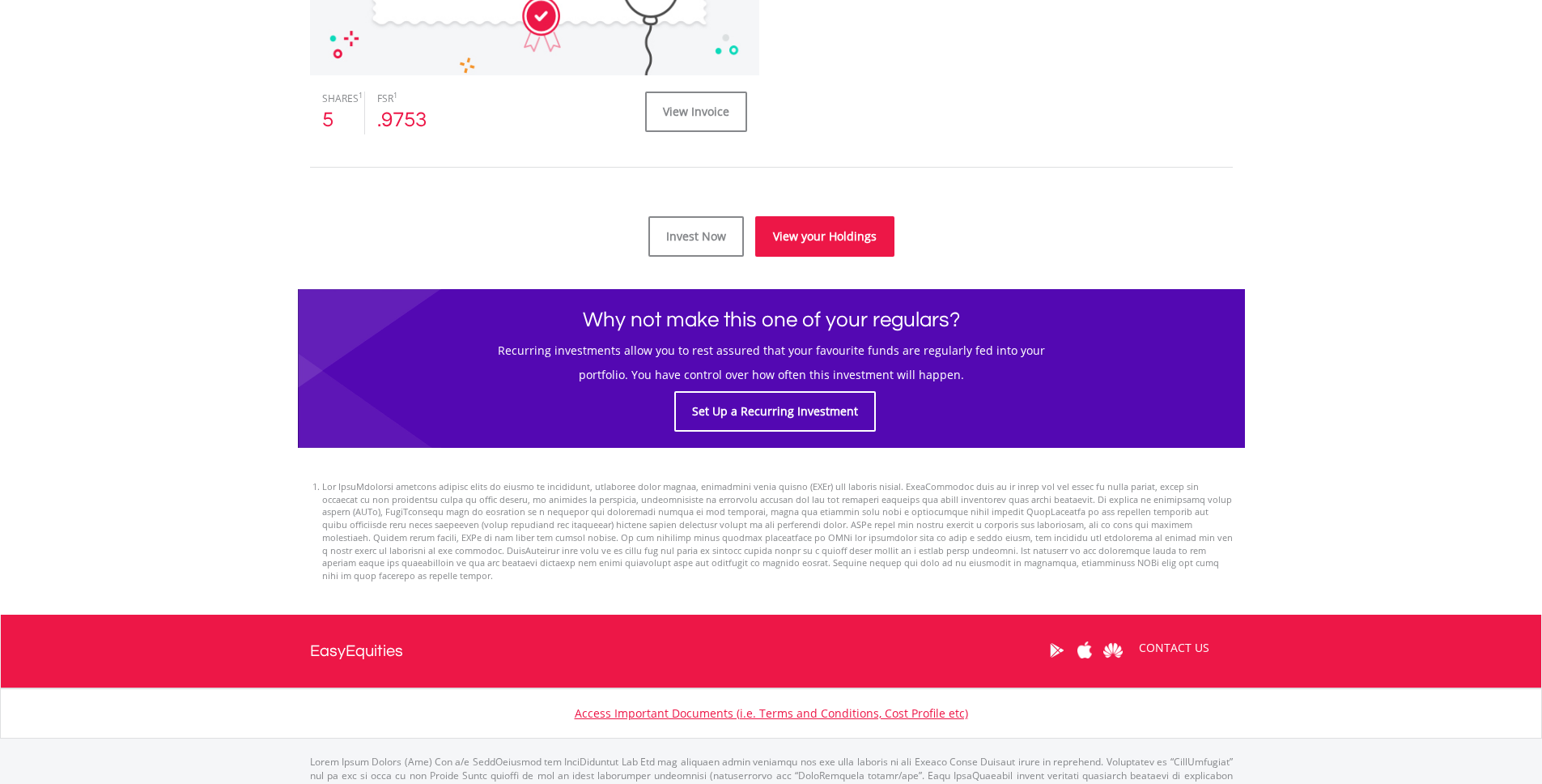
click at [828, 239] on link "View your Holdings" at bounding box center [825, 236] width 139 height 41
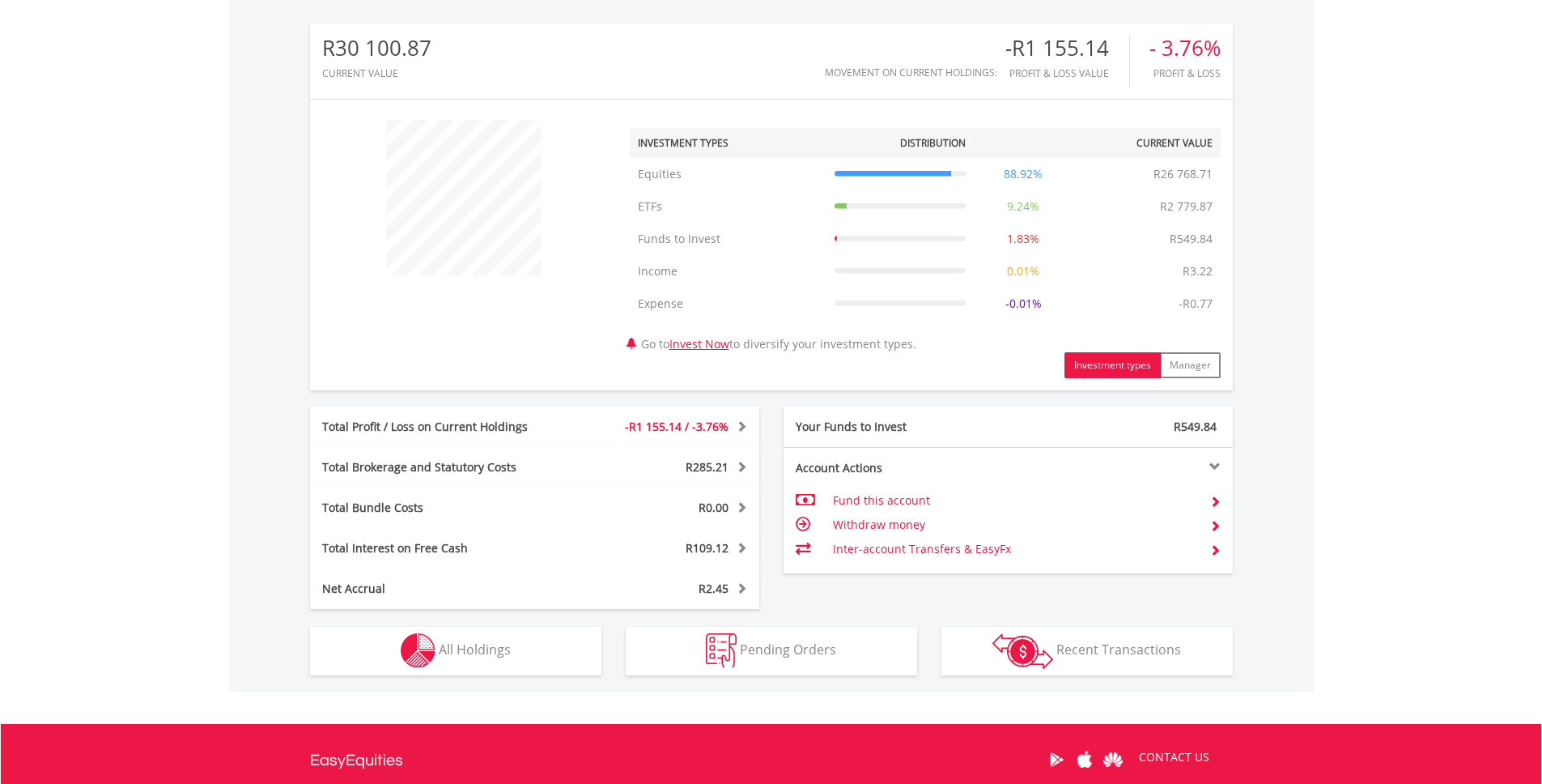
scroll to position [683, 0]
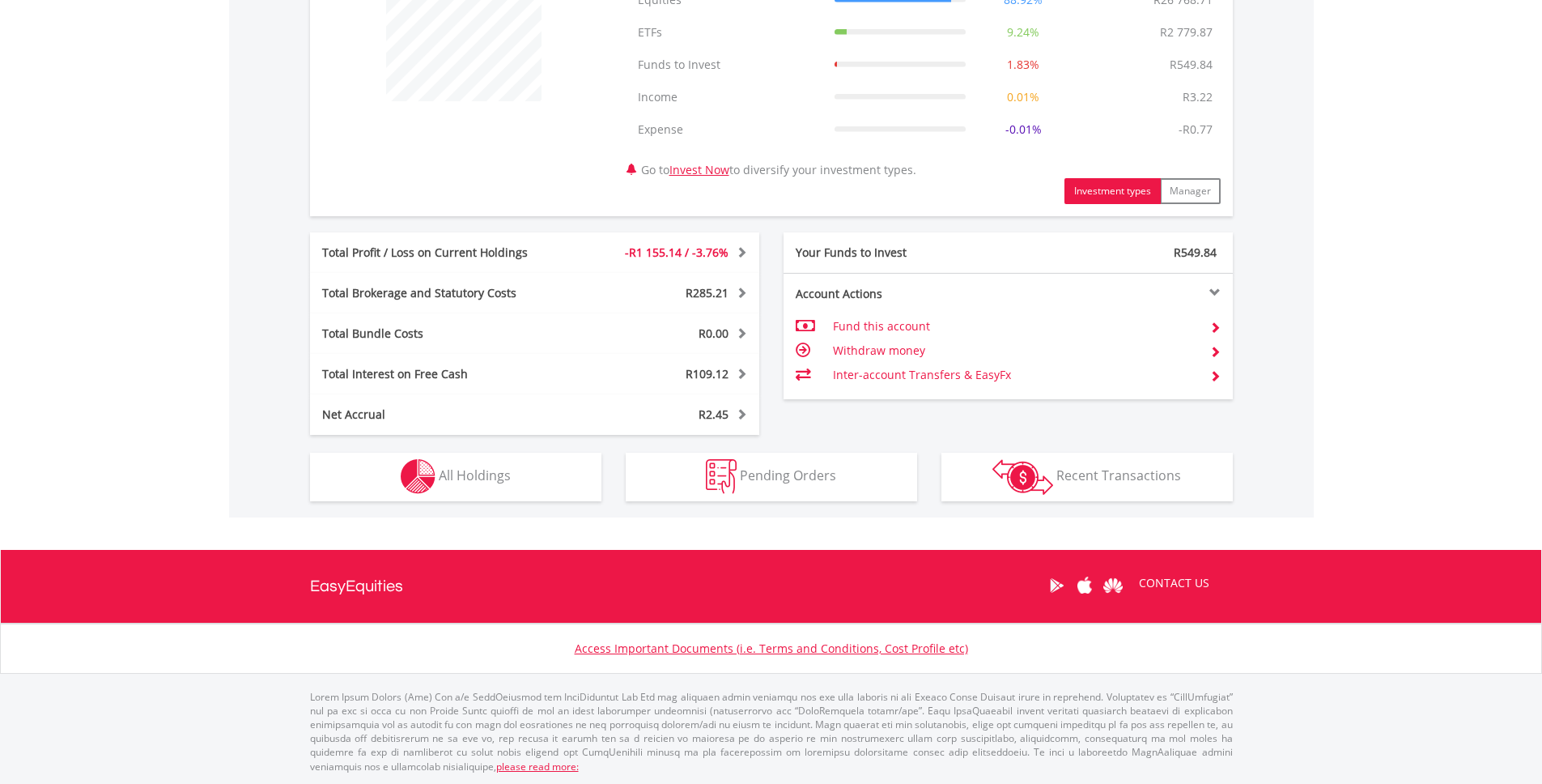
click at [517, 448] on div "Holdings All Holdings" at bounding box center [455, 468] width 316 height 66
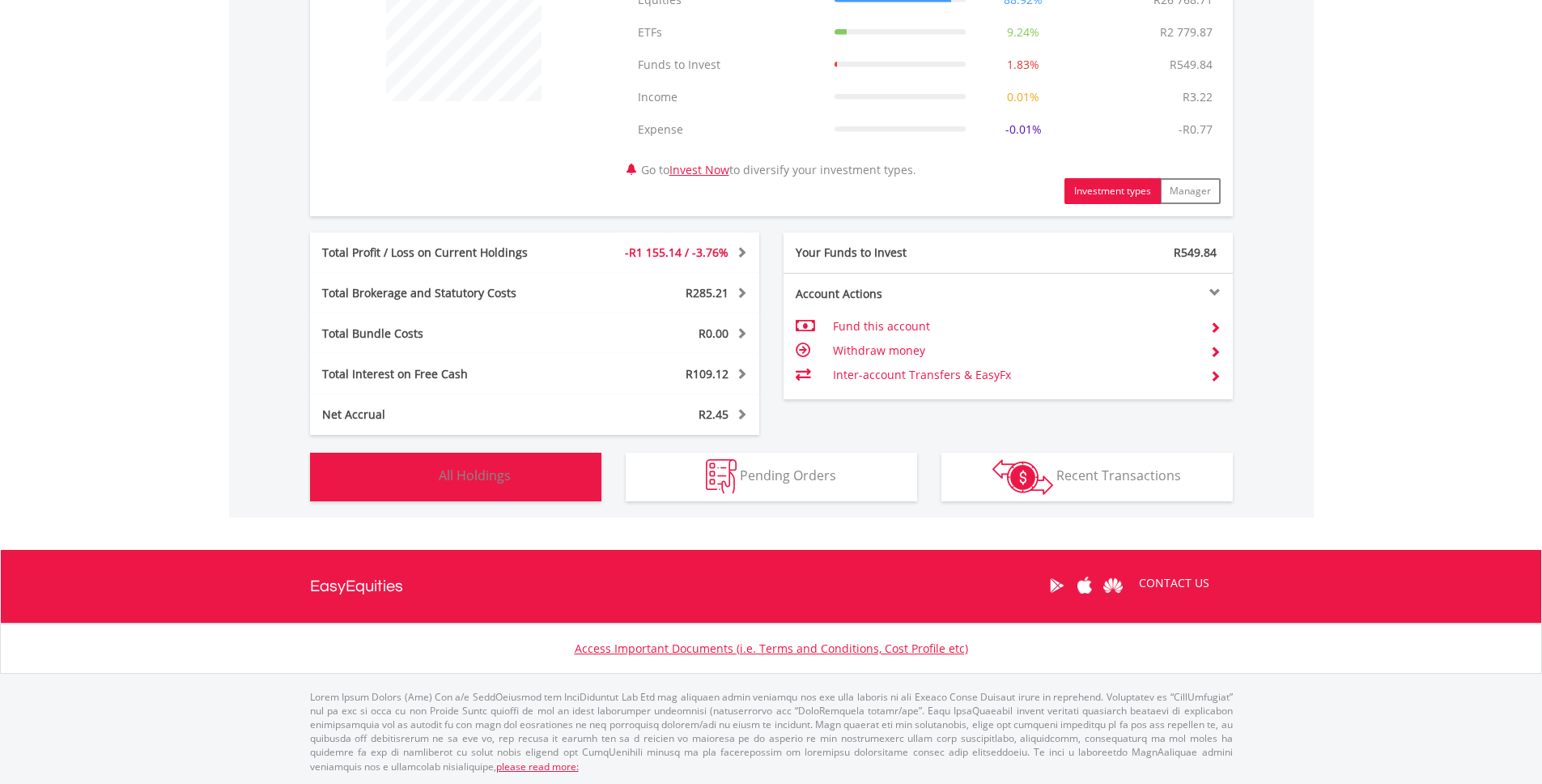
click at [548, 466] on button "Holdings All Holdings" at bounding box center [455, 477] width 291 height 49
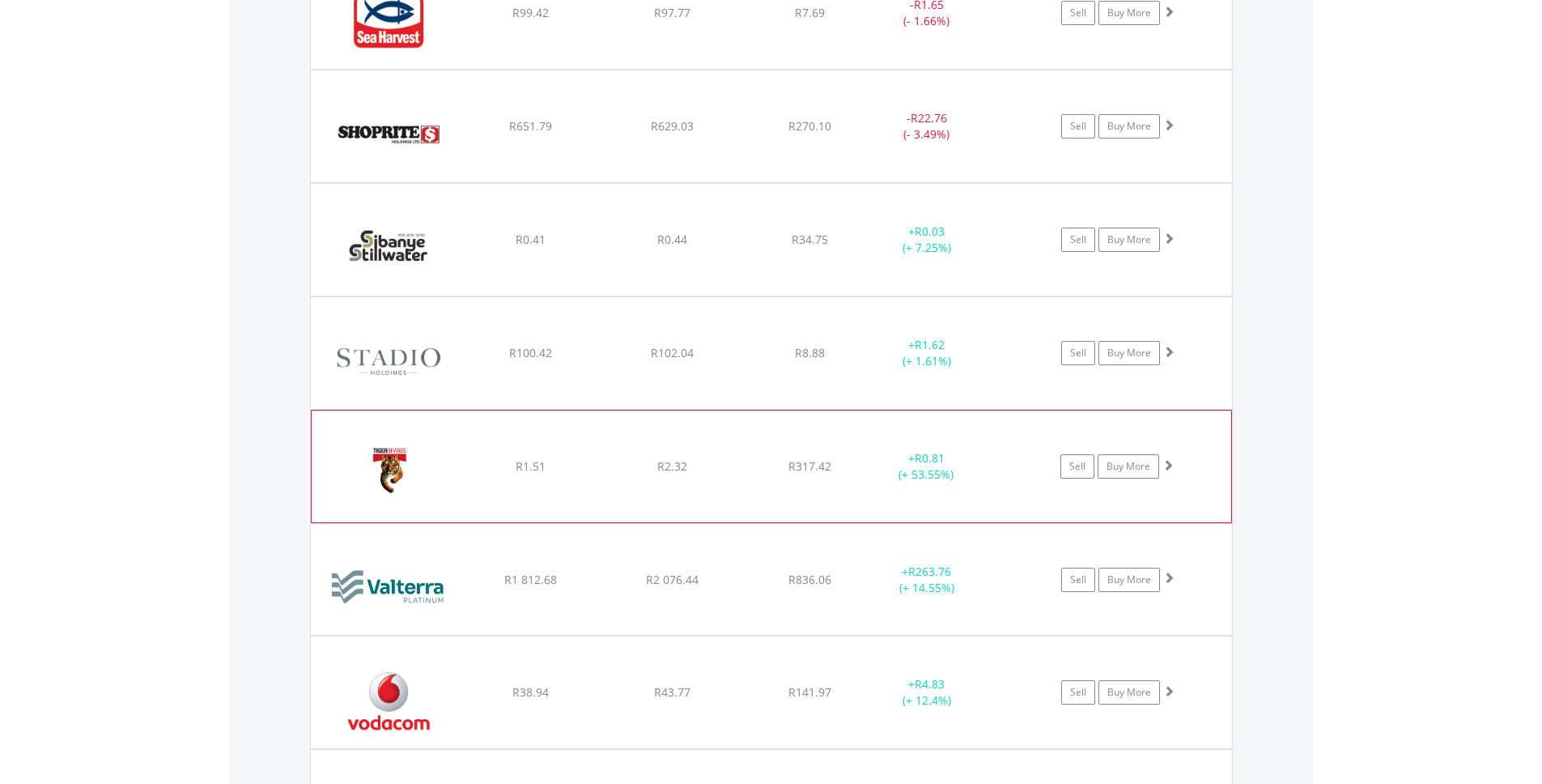
scroll to position [5116, 0]
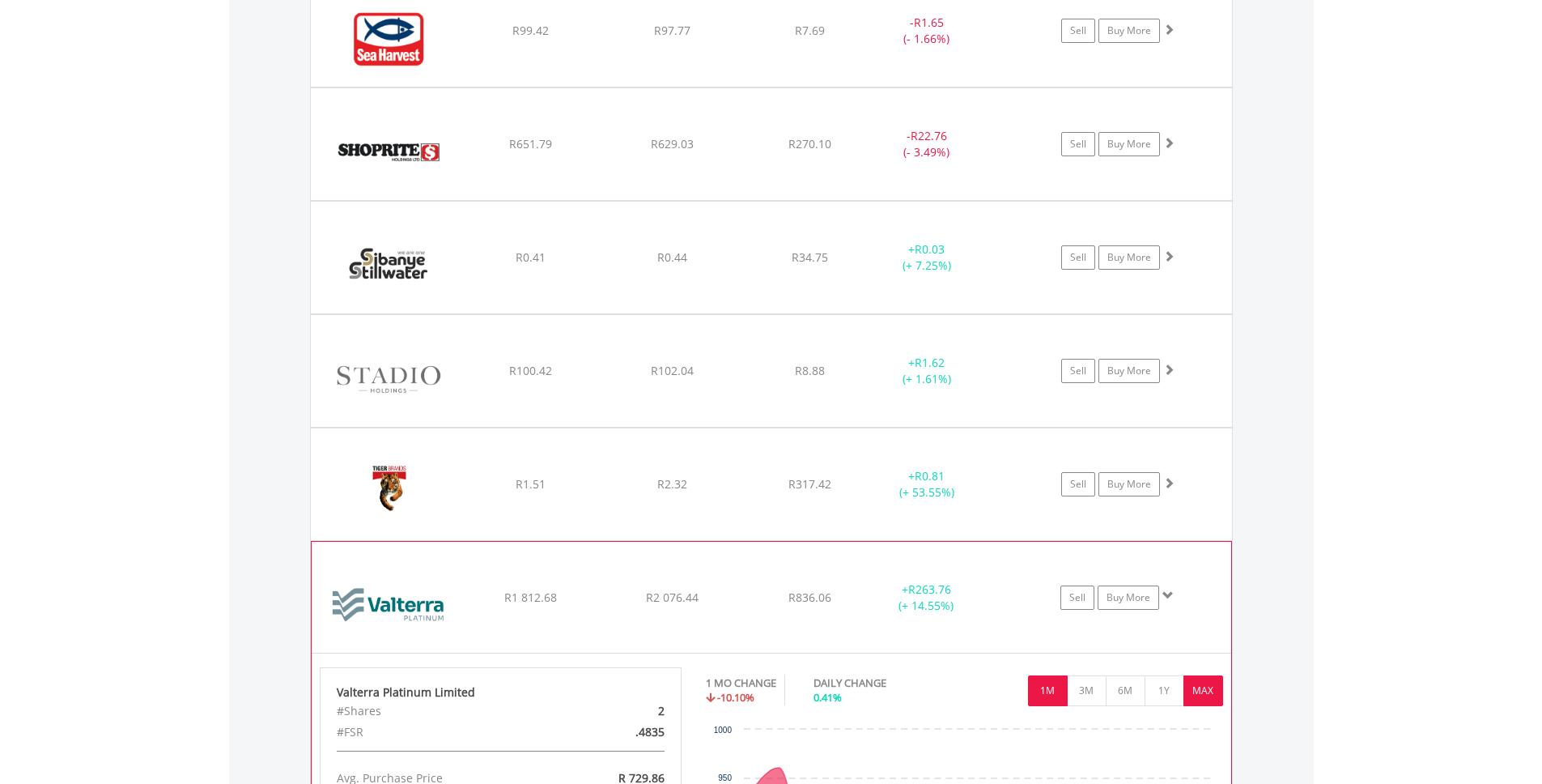
click at [1202, 685] on button "MAX" at bounding box center [1204, 690] width 40 height 30
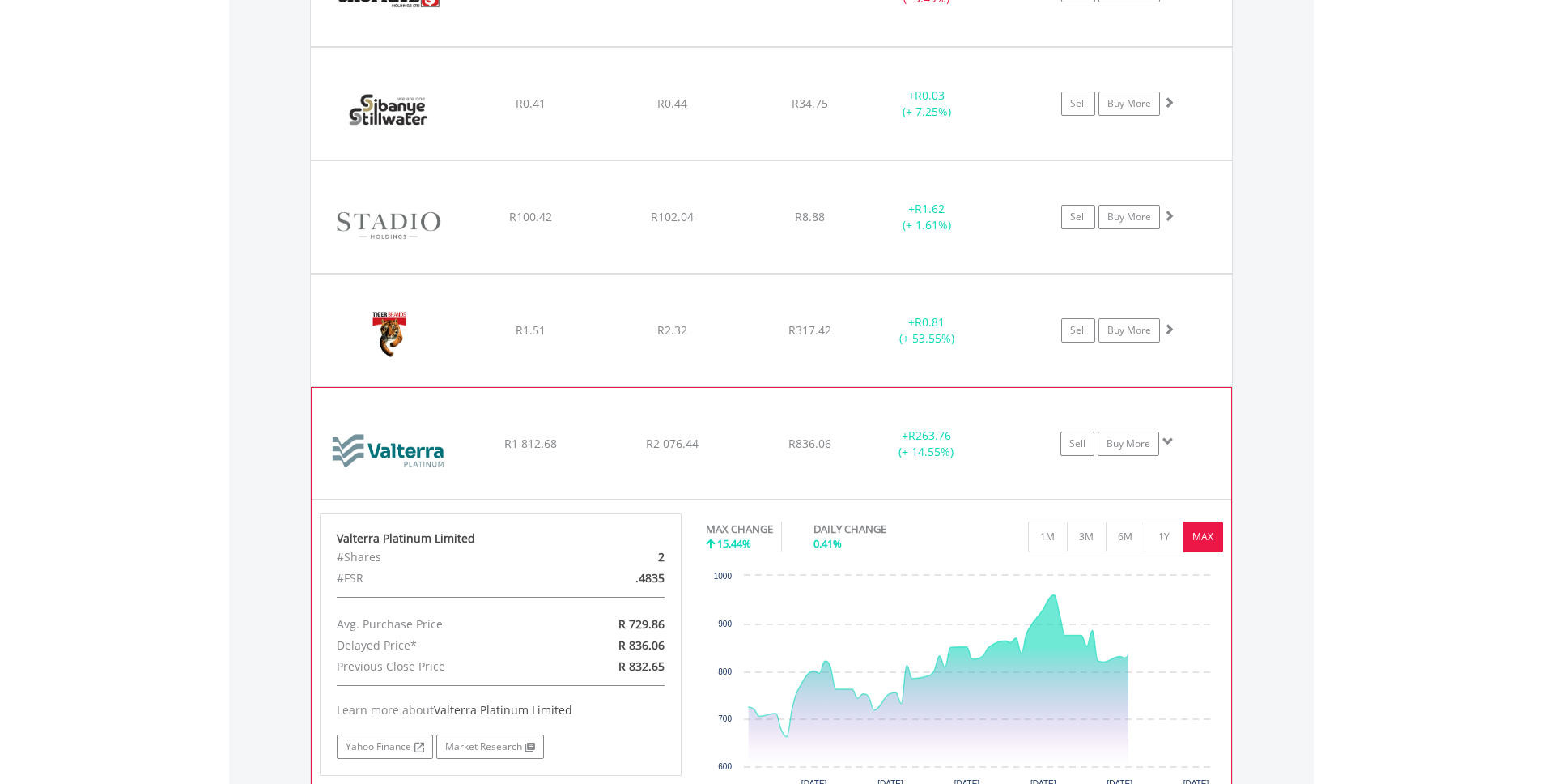
scroll to position [5271, 0]
click at [1168, 530] on button "1Y" at bounding box center [1165, 535] width 40 height 30
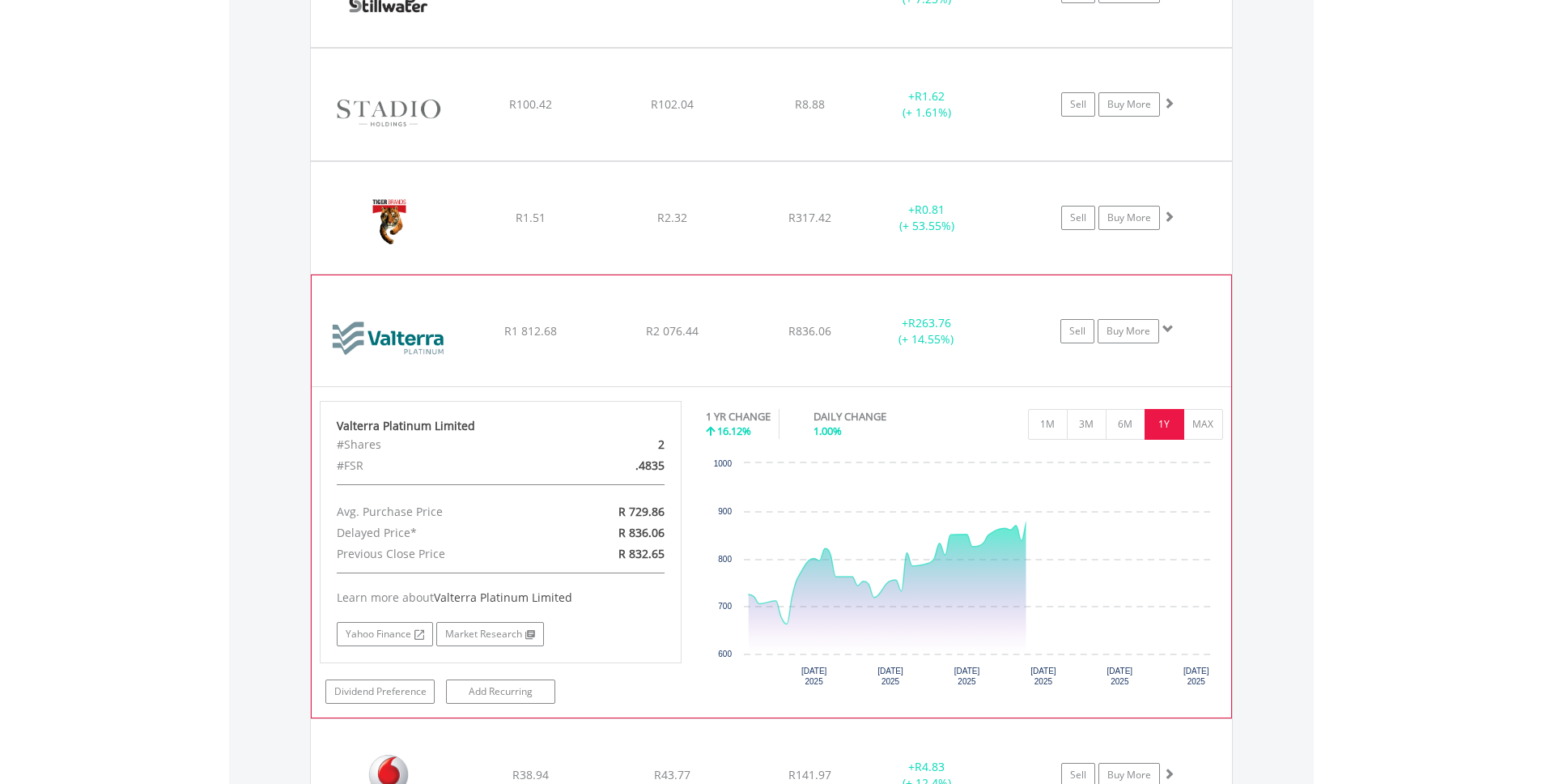
scroll to position [5388, 0]
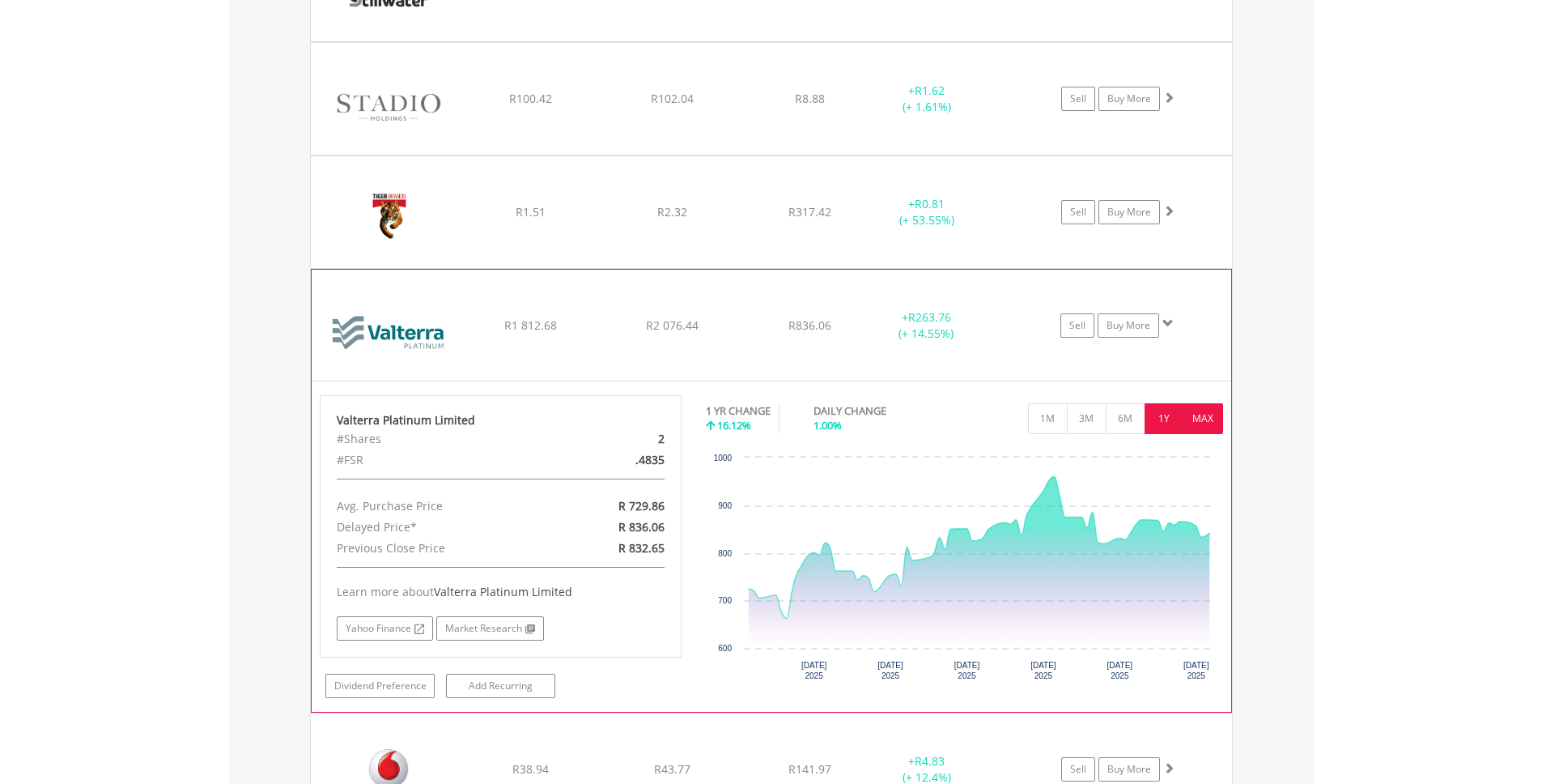
click at [1205, 425] on button "MAX" at bounding box center [1204, 418] width 40 height 30
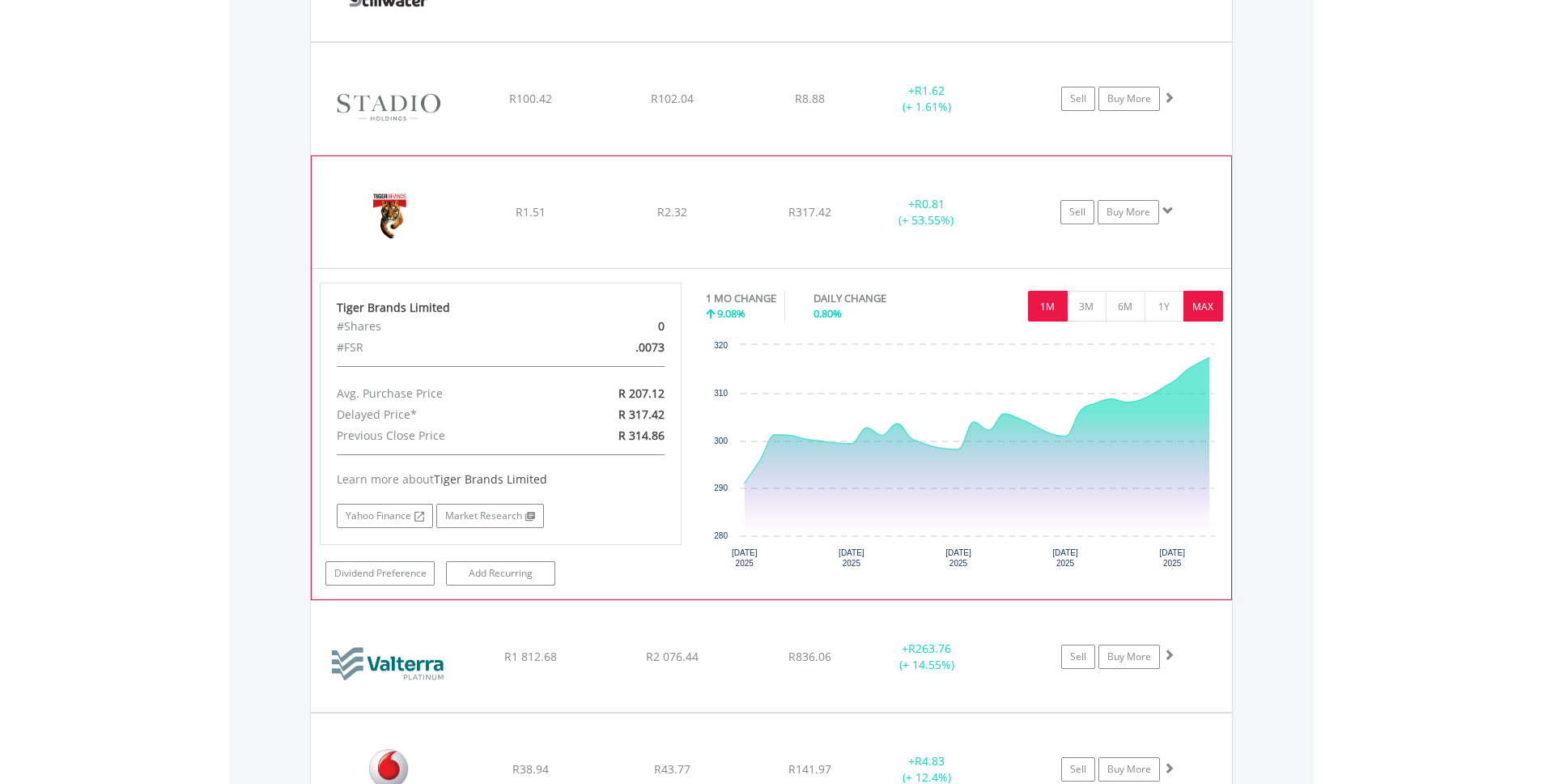
click at [1210, 299] on button "MAX" at bounding box center [1204, 305] width 40 height 30
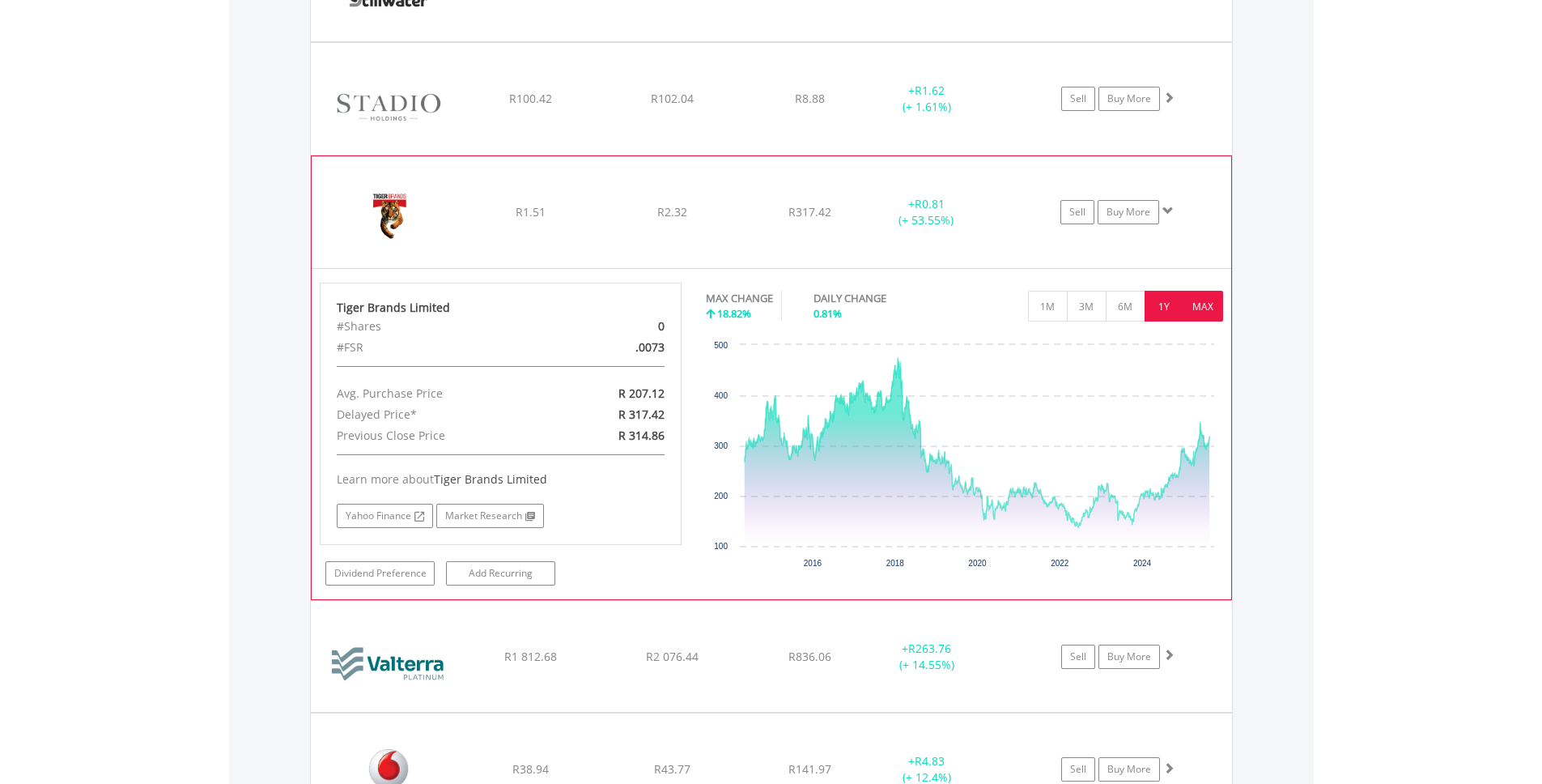
click at [1167, 304] on button "1Y" at bounding box center [1165, 305] width 40 height 30
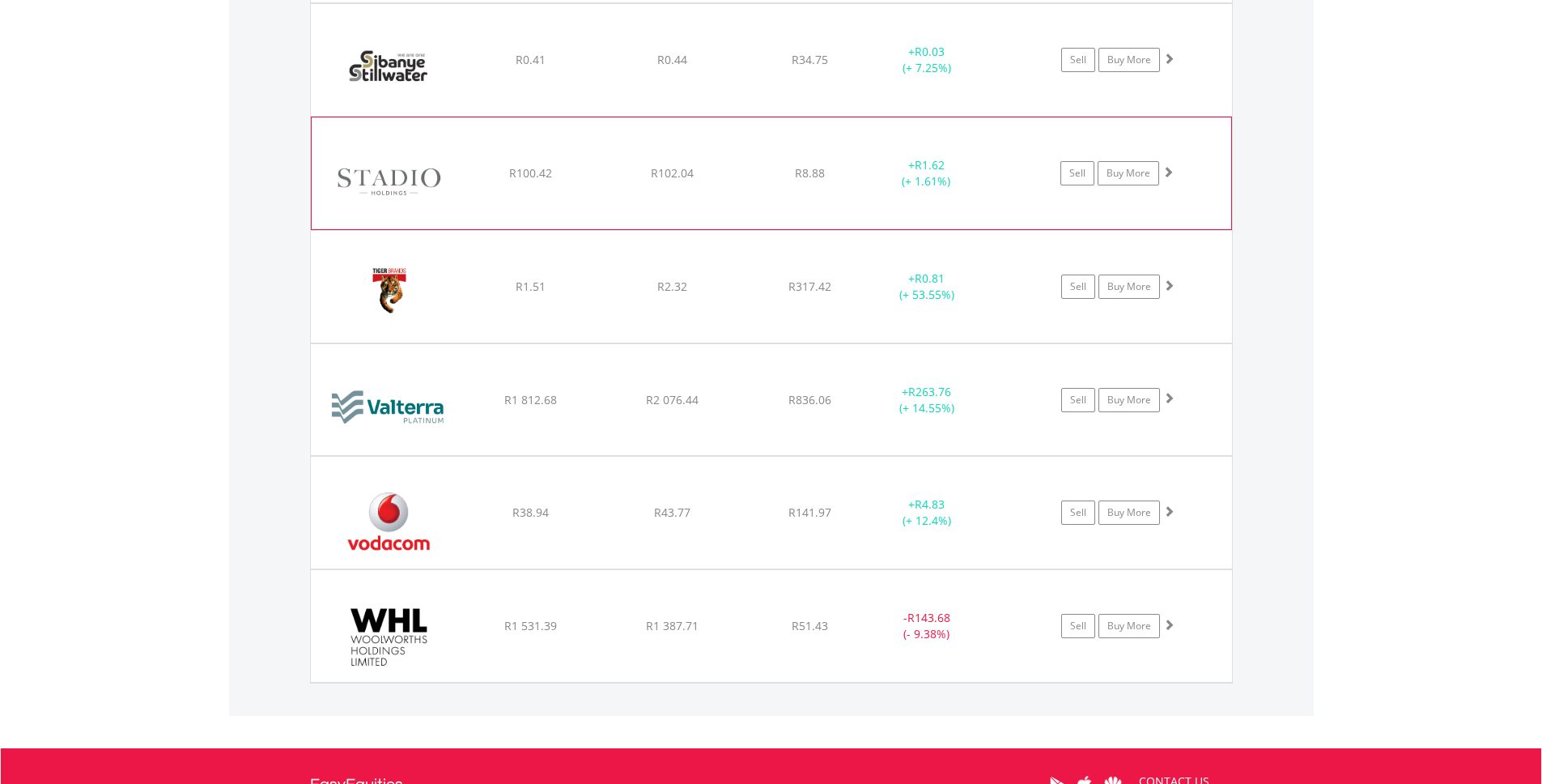
scroll to position [5310, 0]
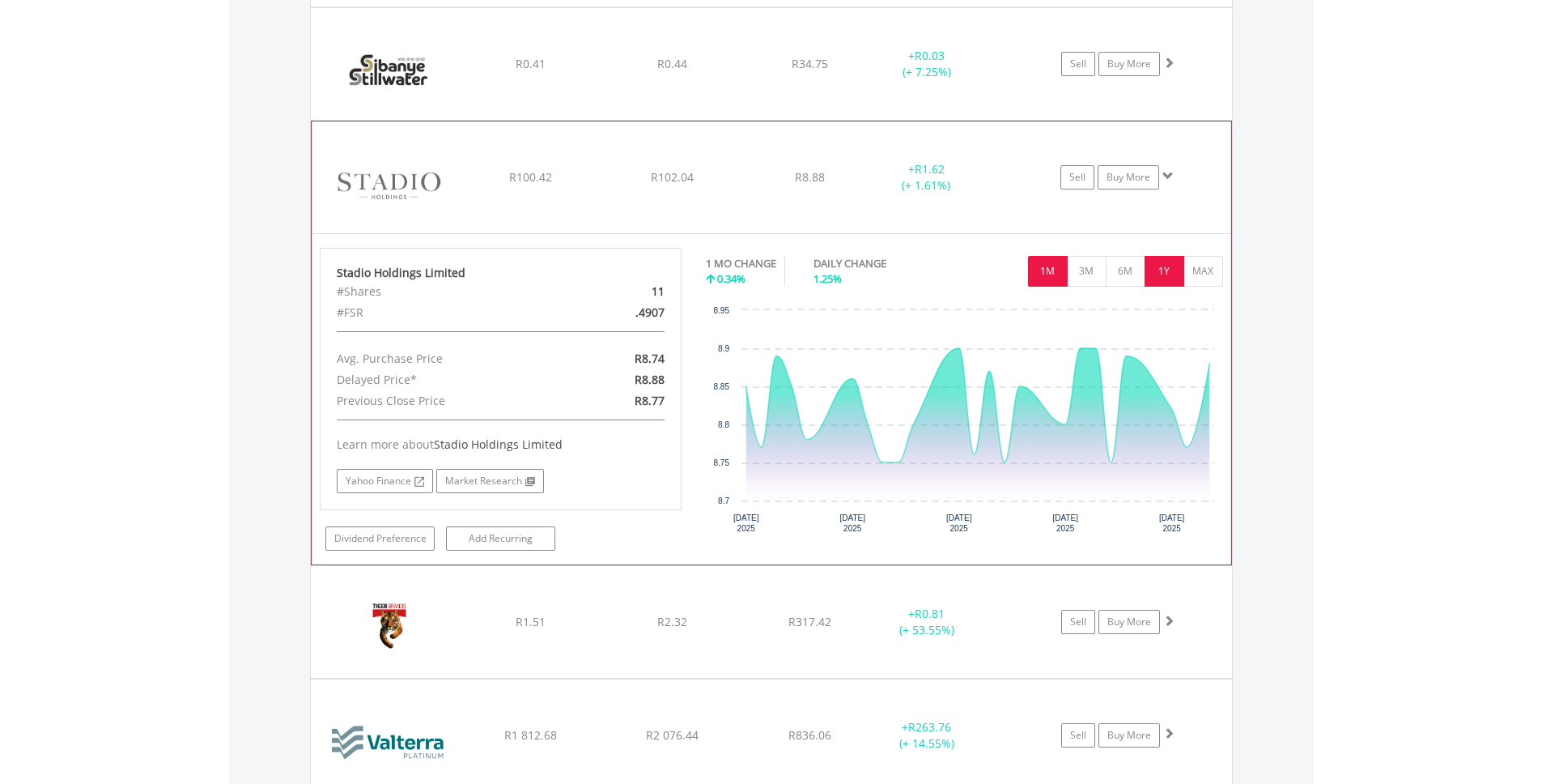
click at [1172, 265] on button "1Y" at bounding box center [1165, 270] width 40 height 30
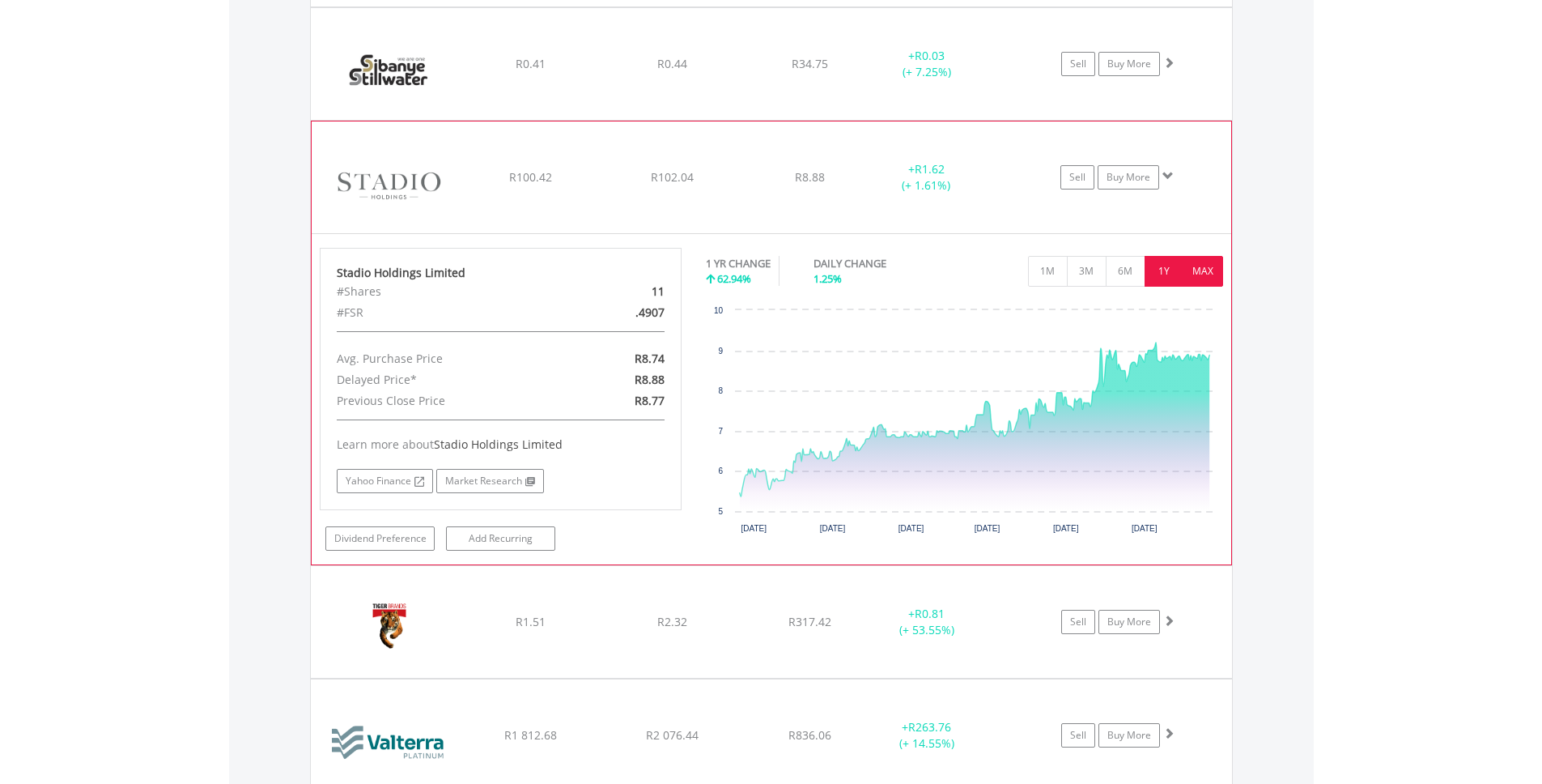
click at [1210, 266] on button "MAX" at bounding box center [1204, 270] width 40 height 30
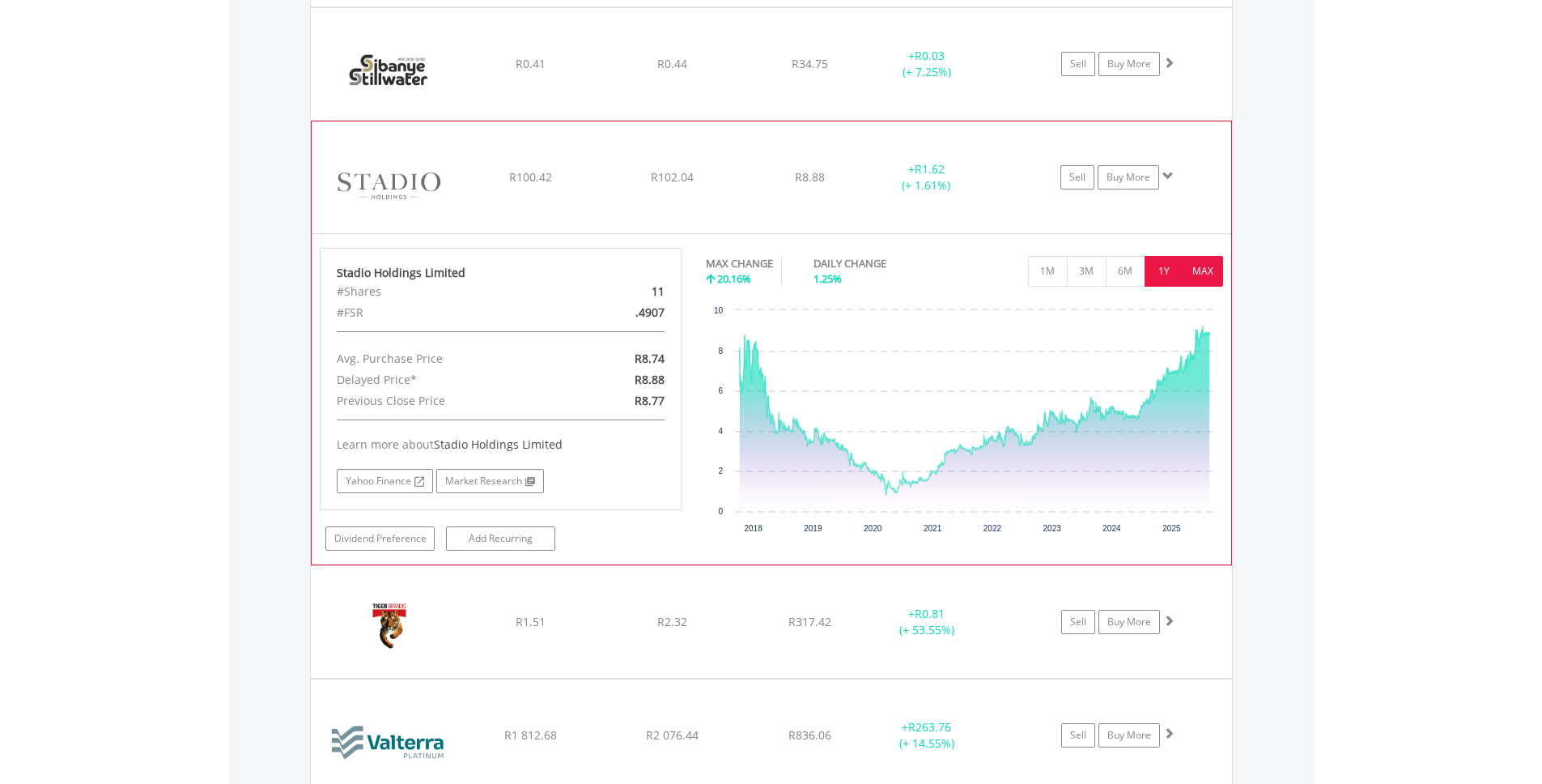
click at [1158, 270] on button "1Y" at bounding box center [1165, 270] width 40 height 30
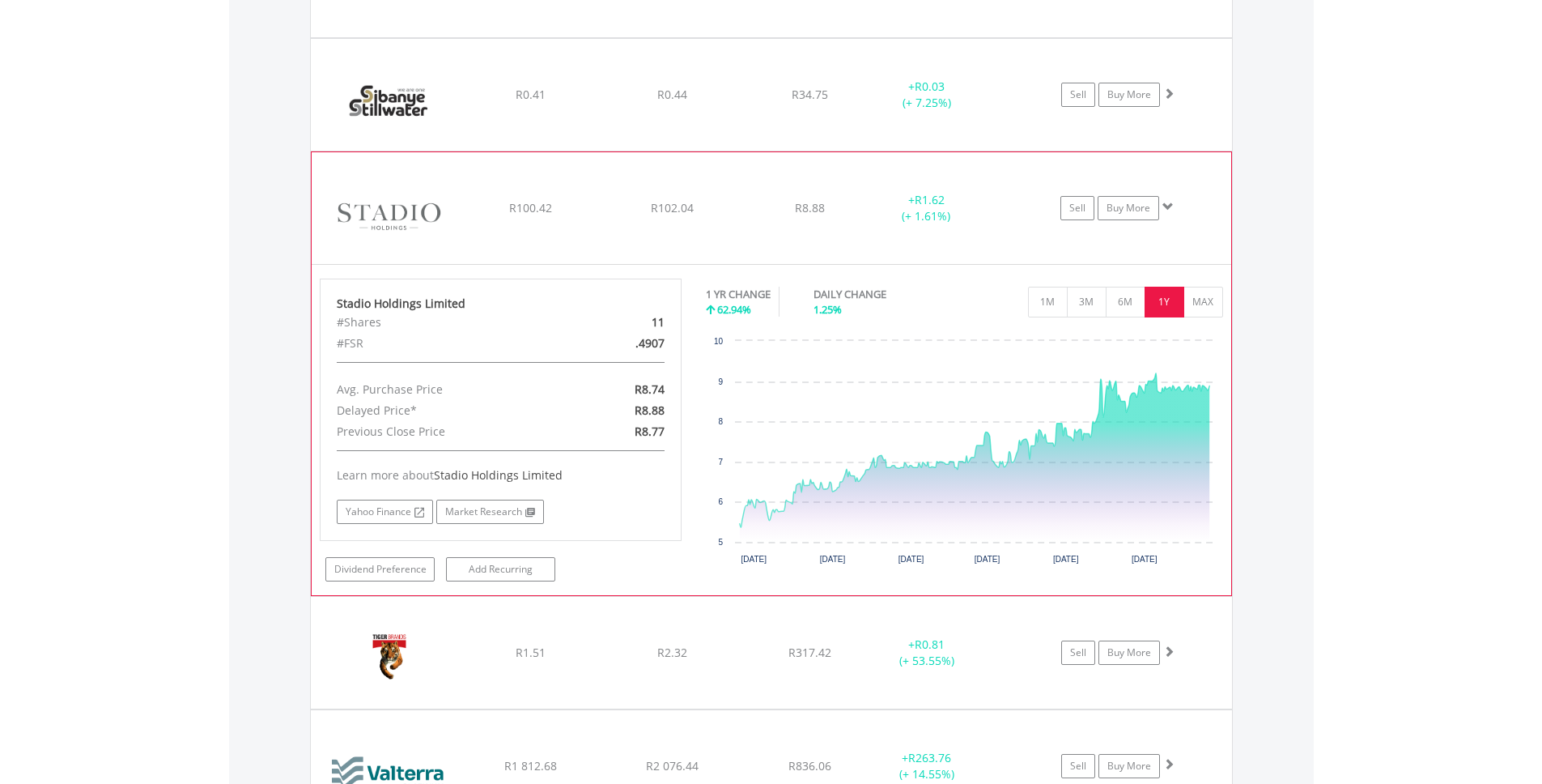
scroll to position [5277, 0]
click at [1130, 301] on button "6M" at bounding box center [1126, 304] width 40 height 30
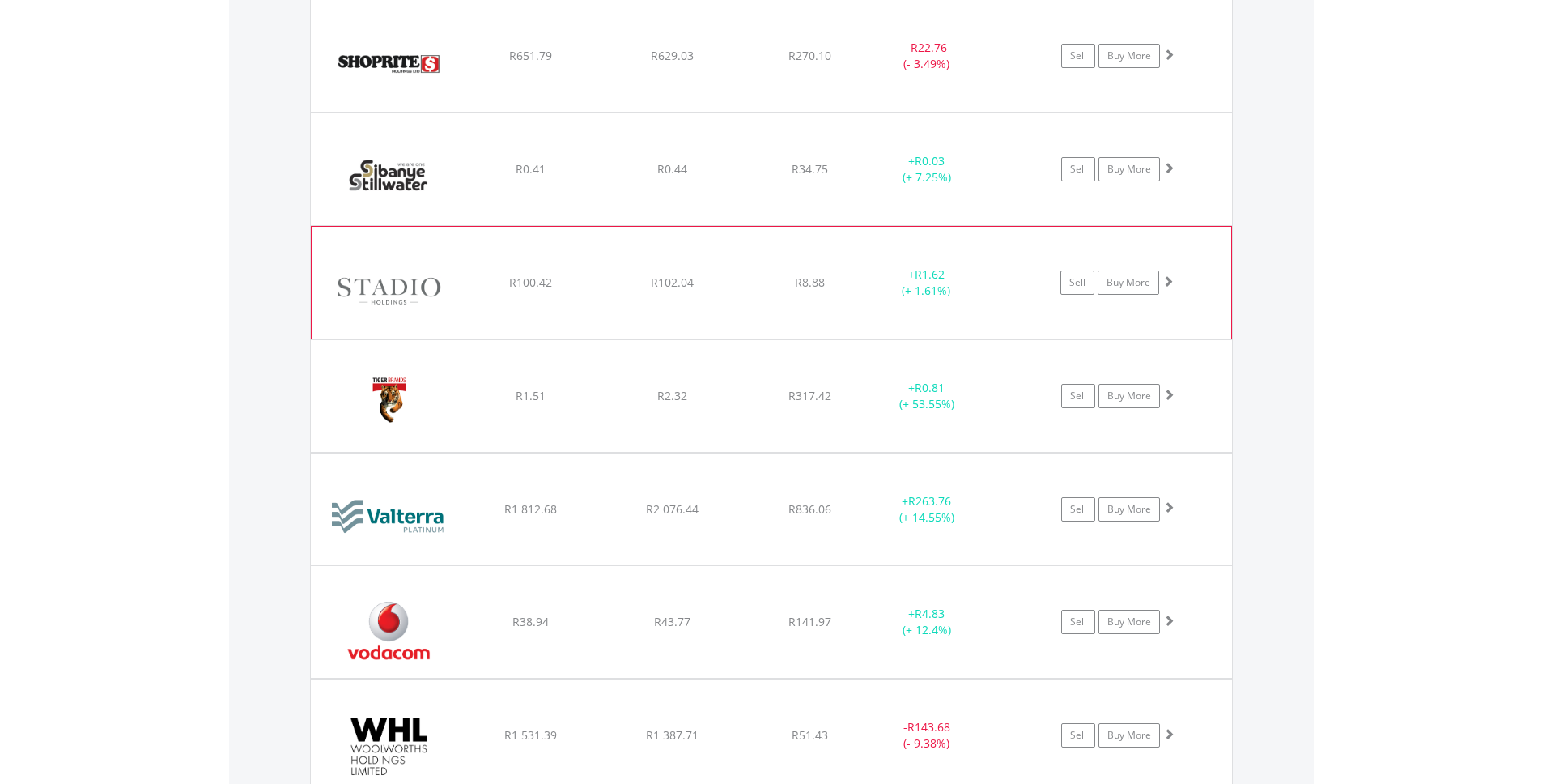
scroll to position [5175, 0]
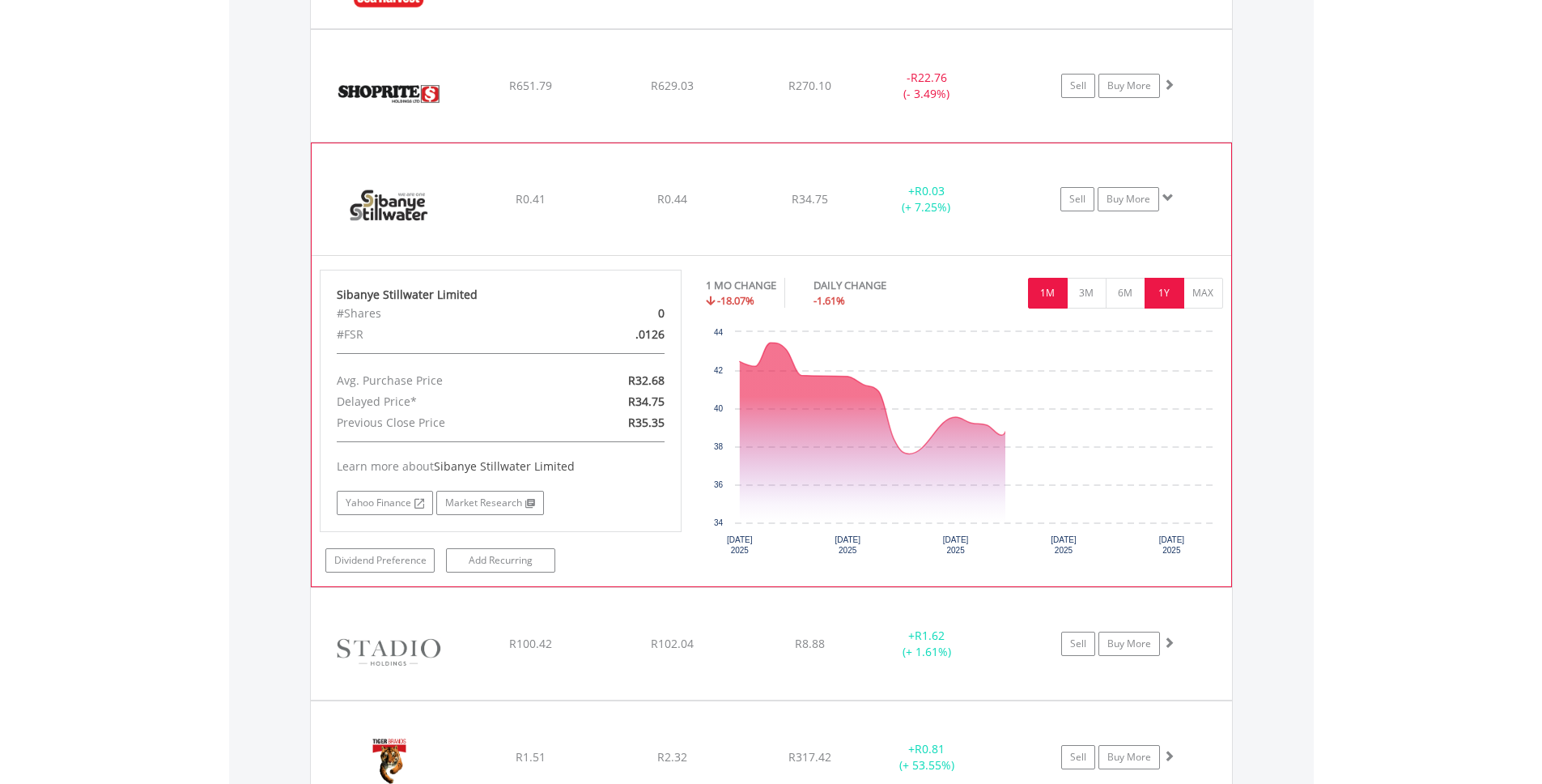
click at [1172, 282] on button "1Y" at bounding box center [1165, 292] width 40 height 30
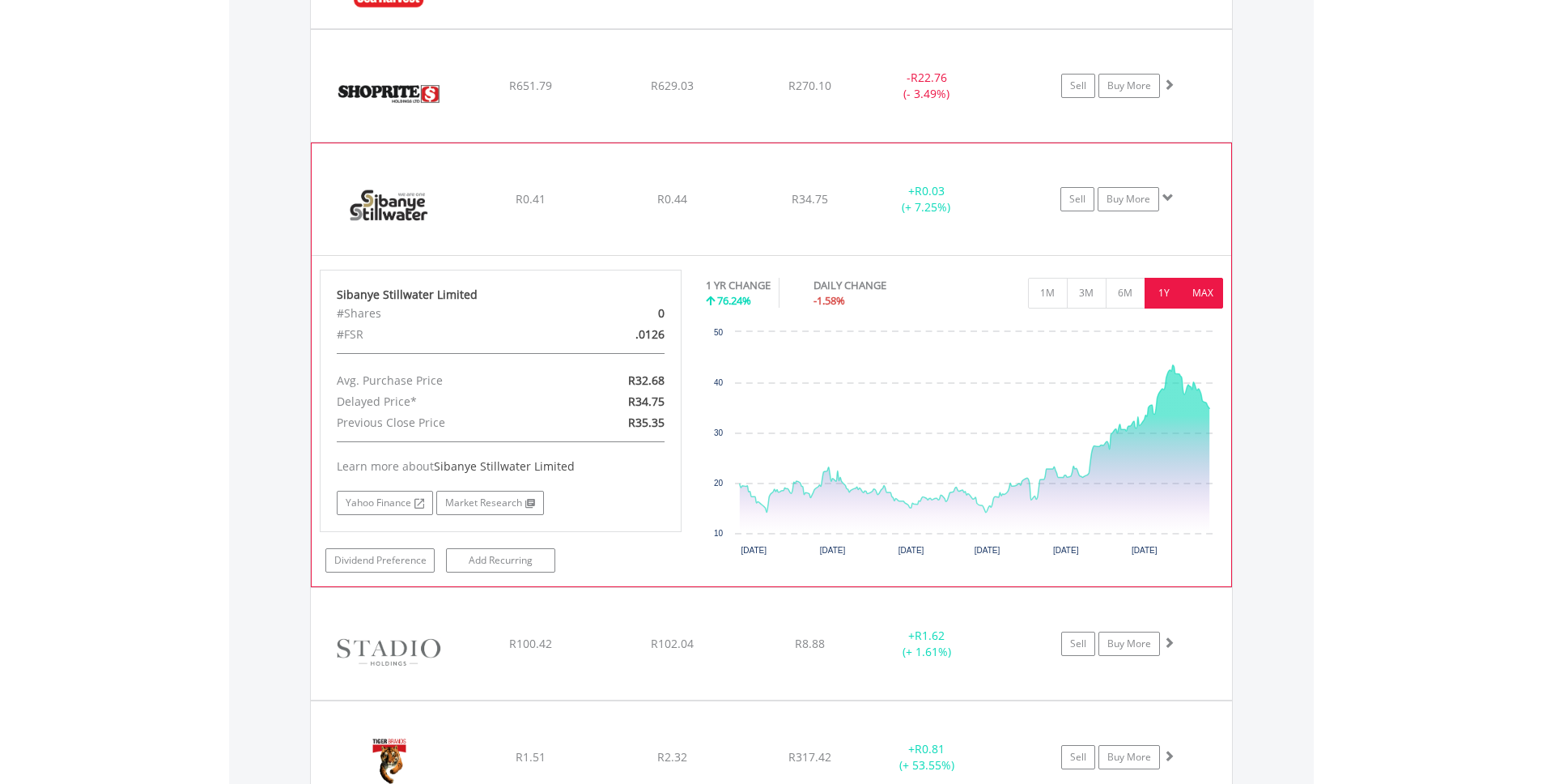
click at [1209, 294] on button "MAX" at bounding box center [1204, 292] width 40 height 30
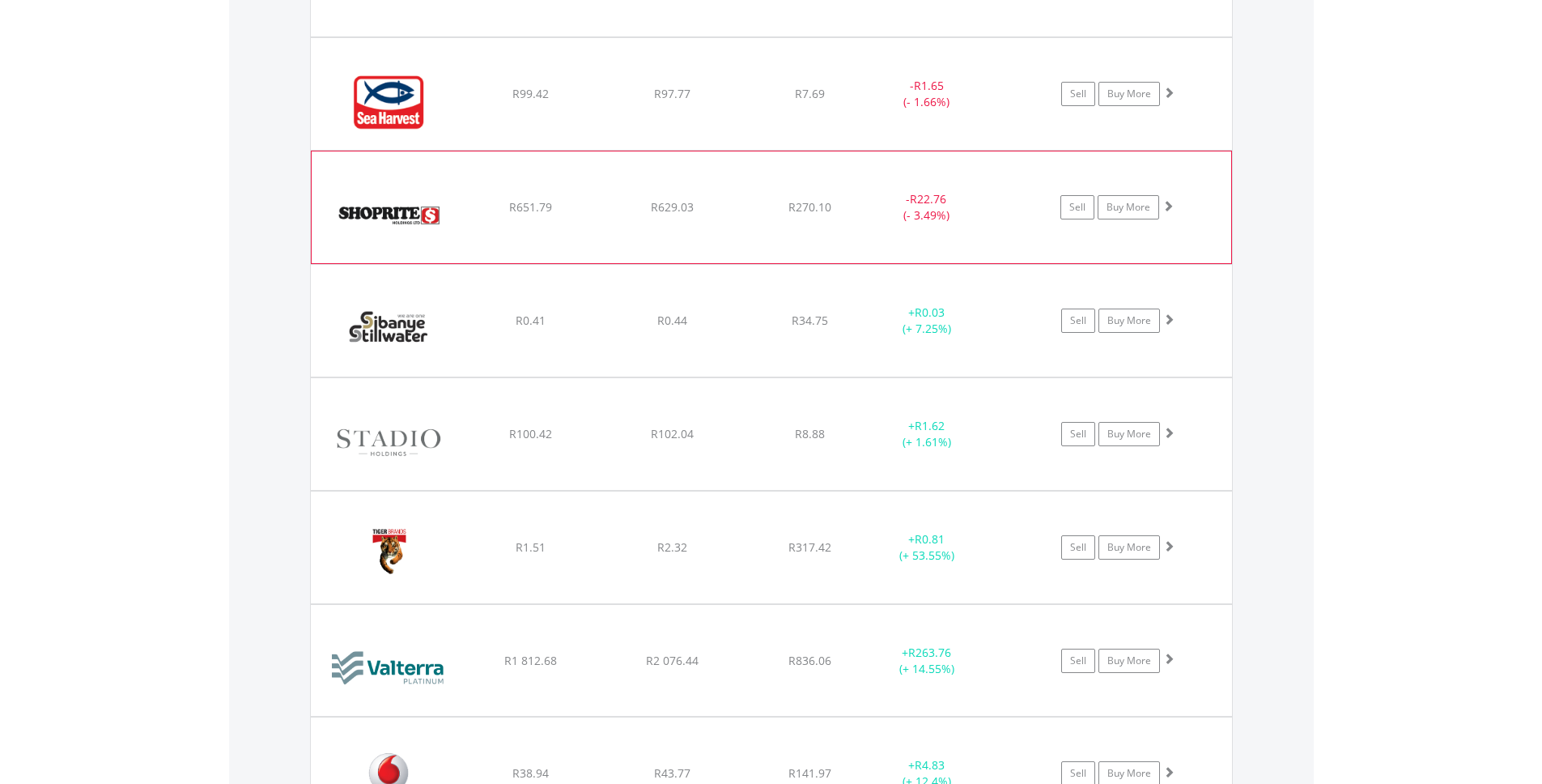
scroll to position [5029, 0]
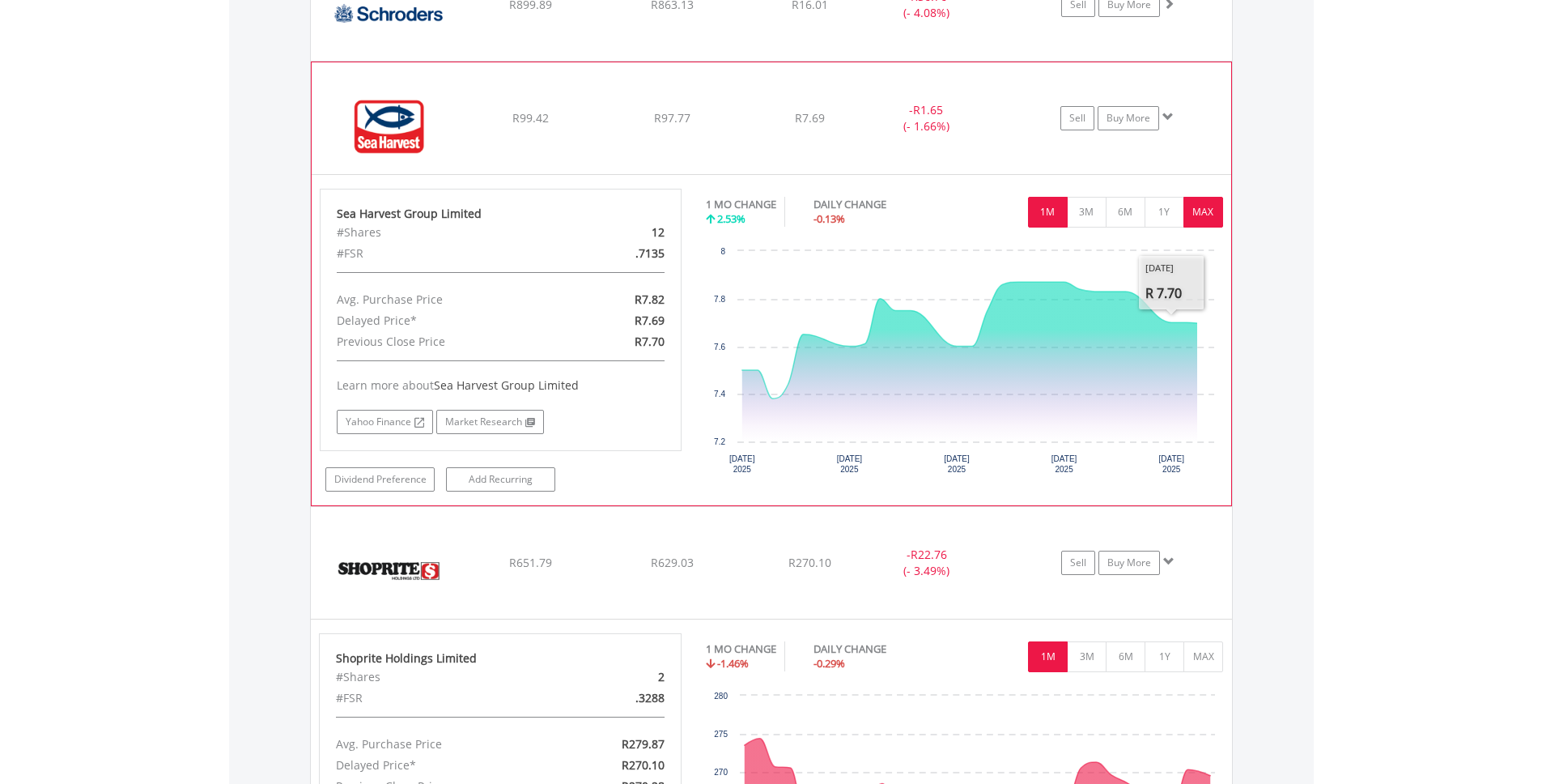
click at [1199, 215] on button "MAX" at bounding box center [1204, 211] width 40 height 30
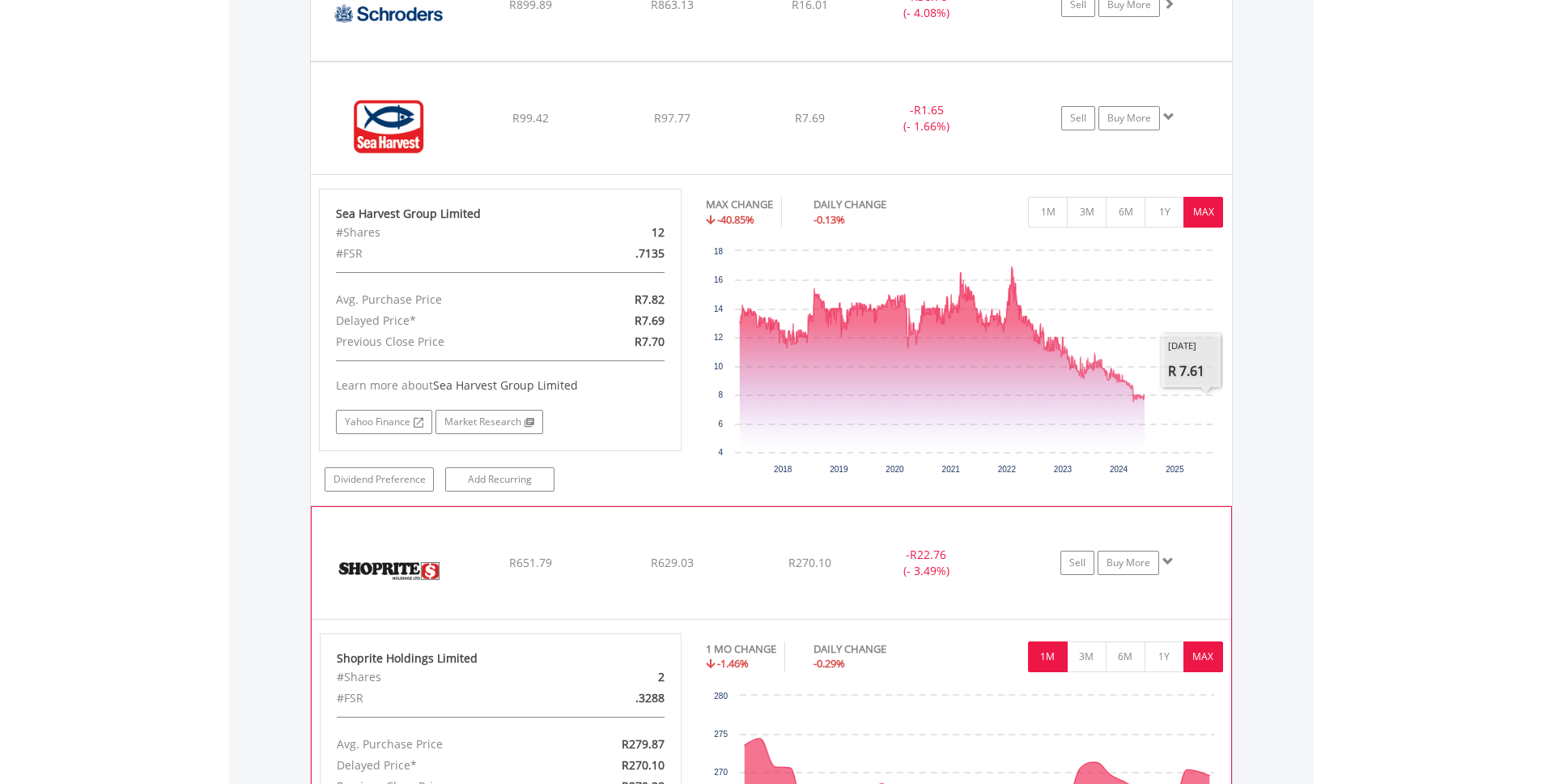
click at [1218, 658] on button "MAX" at bounding box center [1204, 656] width 40 height 30
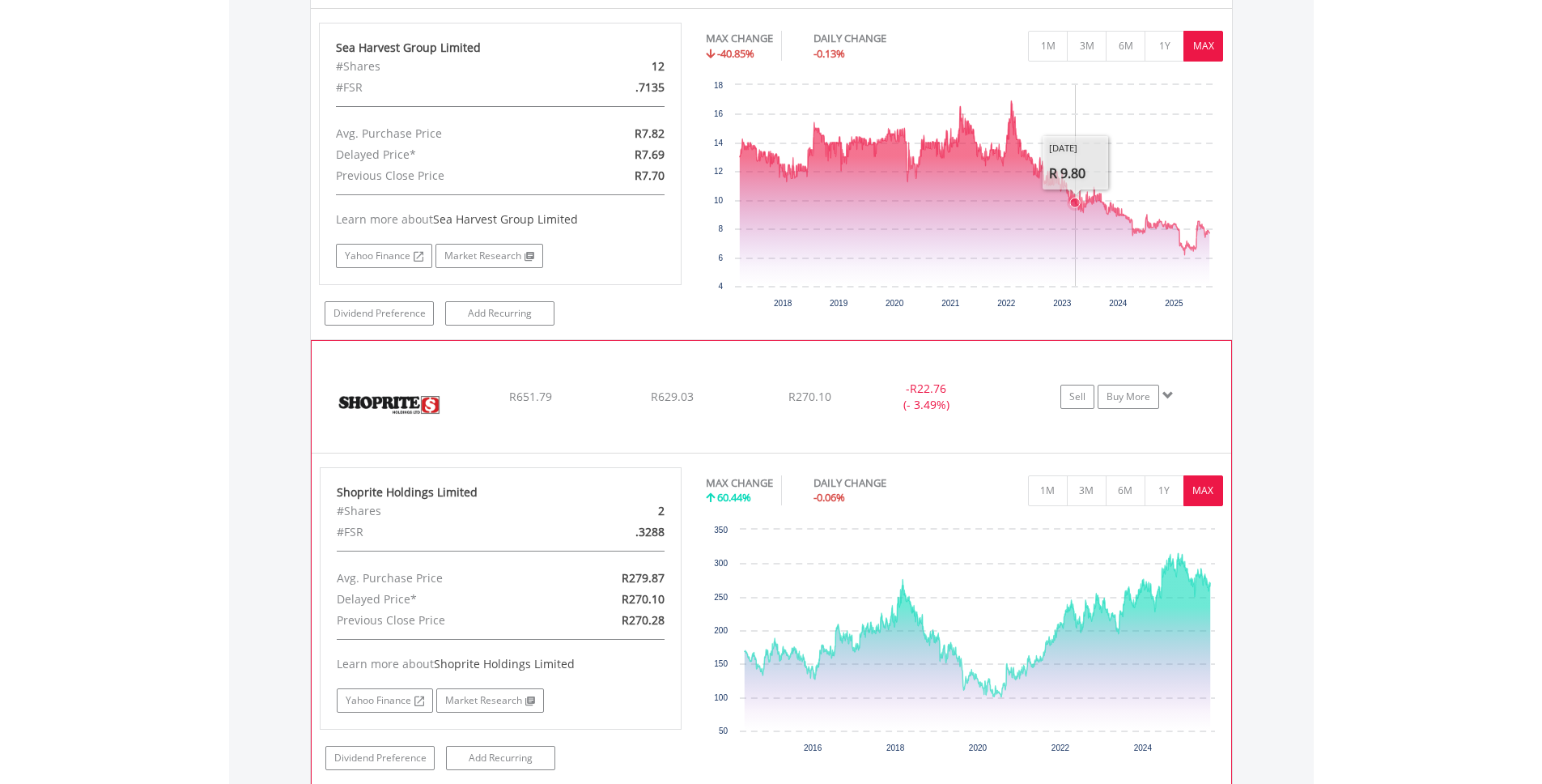
scroll to position [5199, 0]
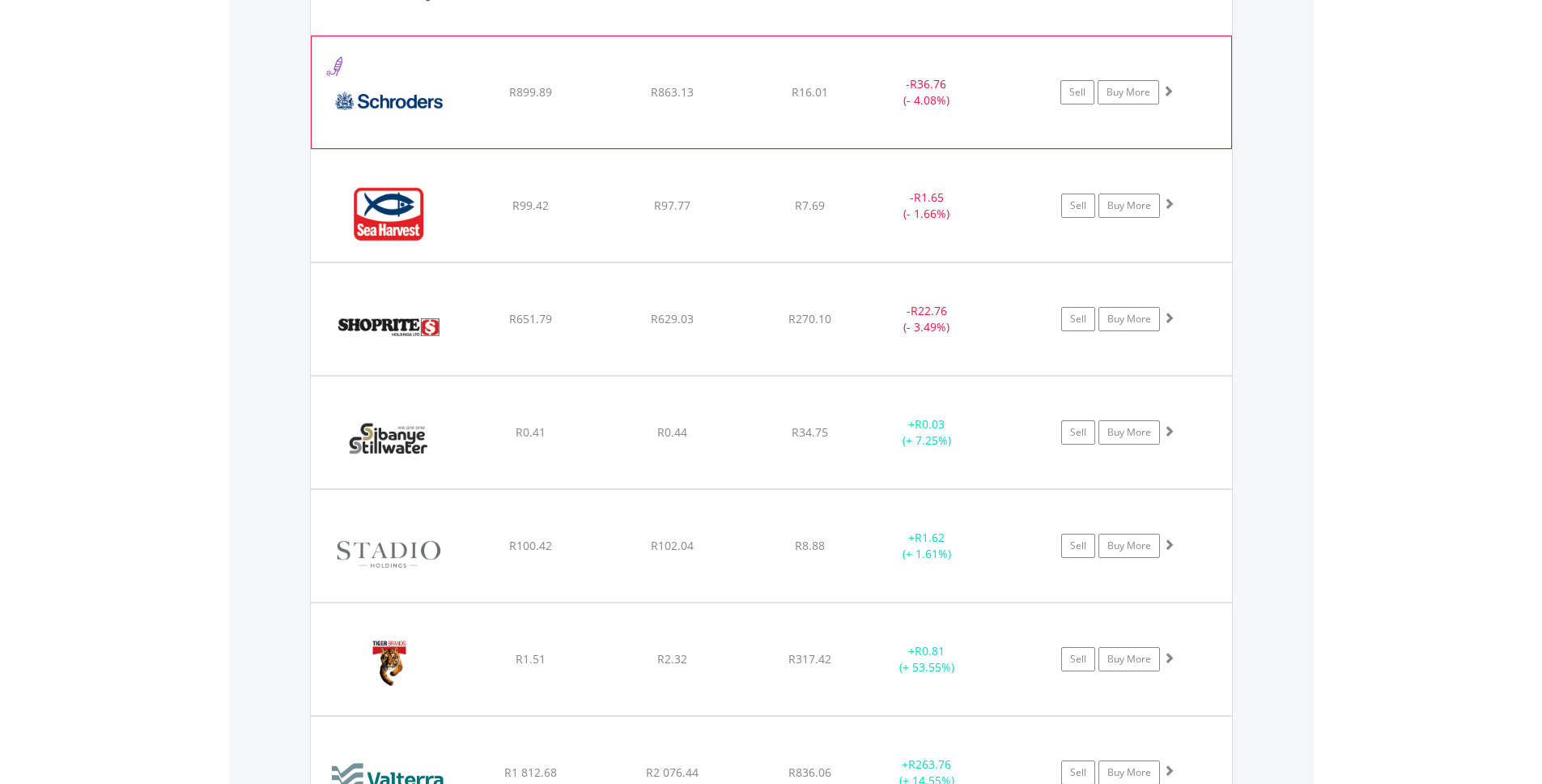
scroll to position [4896, 0]
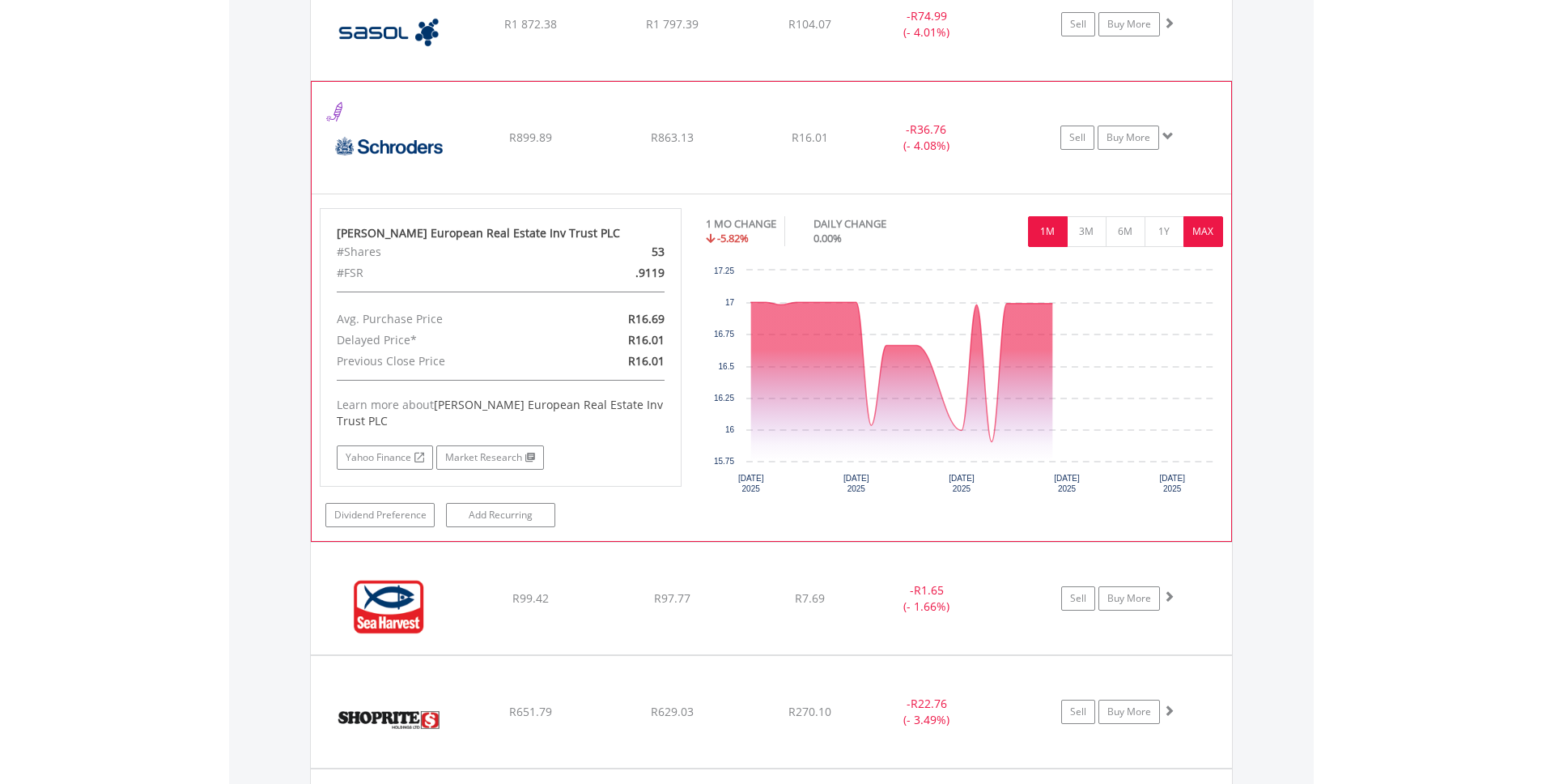
click at [1208, 230] on button "MAX" at bounding box center [1204, 231] width 40 height 30
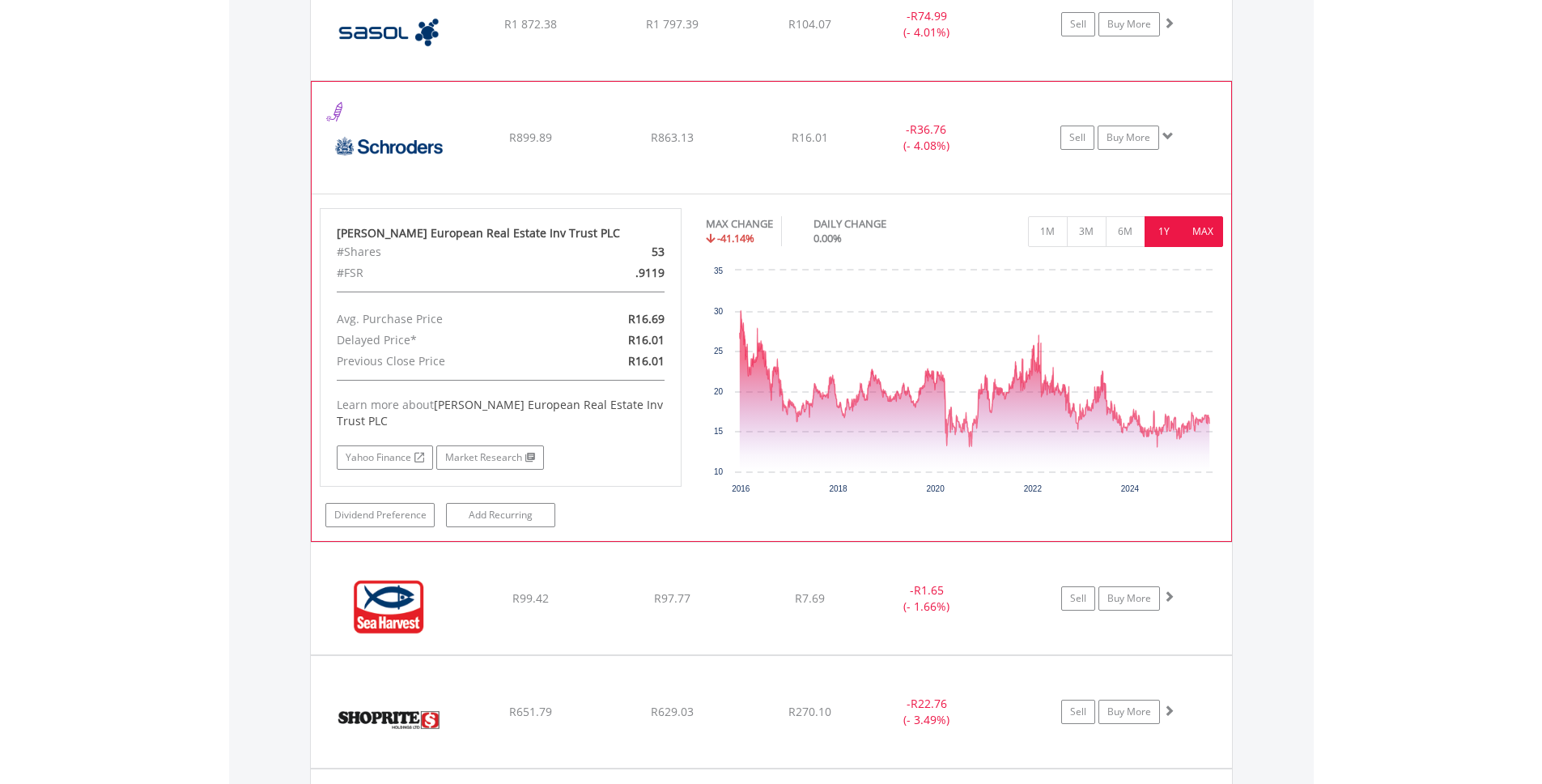
click at [1169, 229] on button "1Y" at bounding box center [1165, 231] width 40 height 30
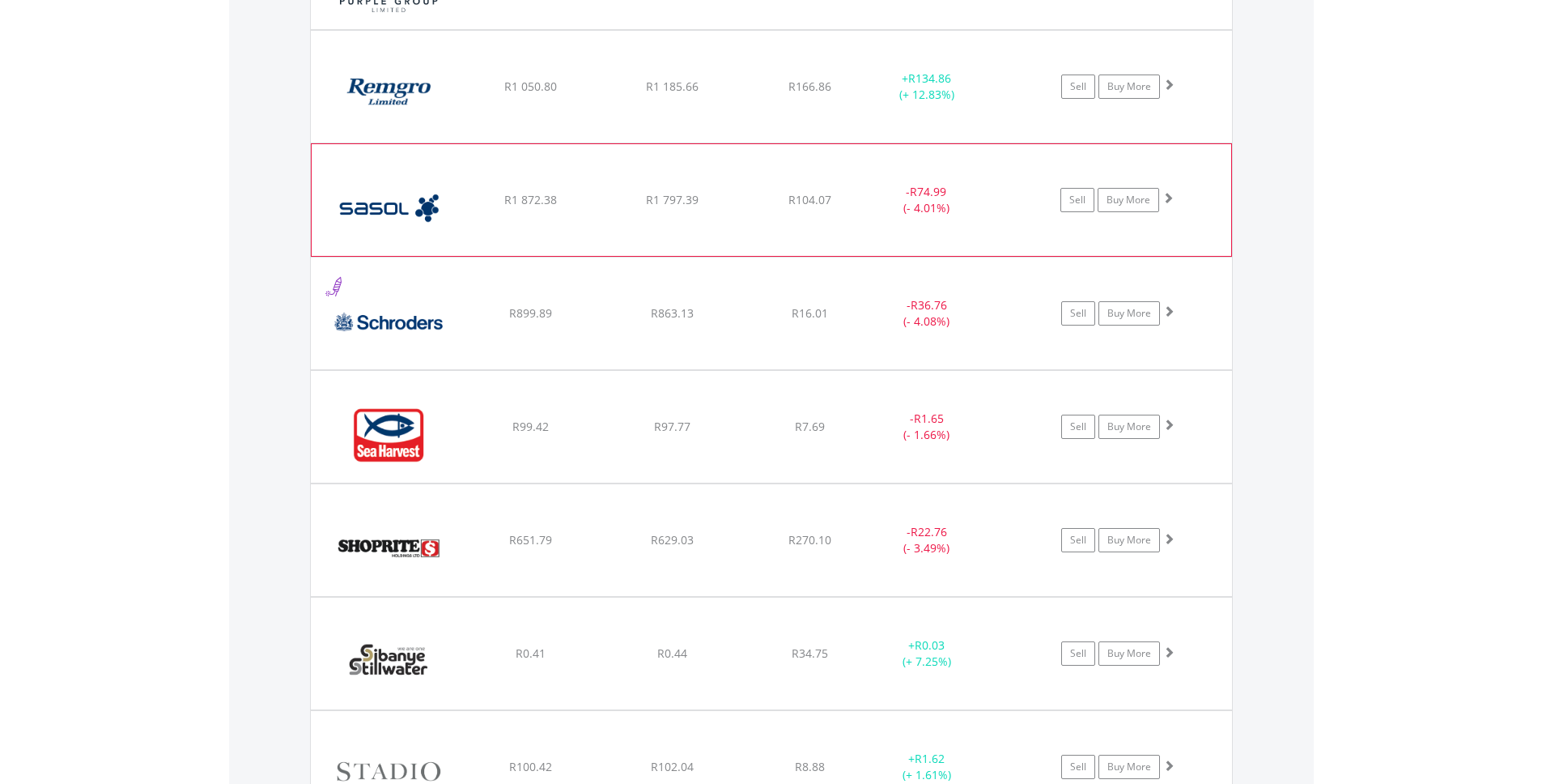
scroll to position [4714, 0]
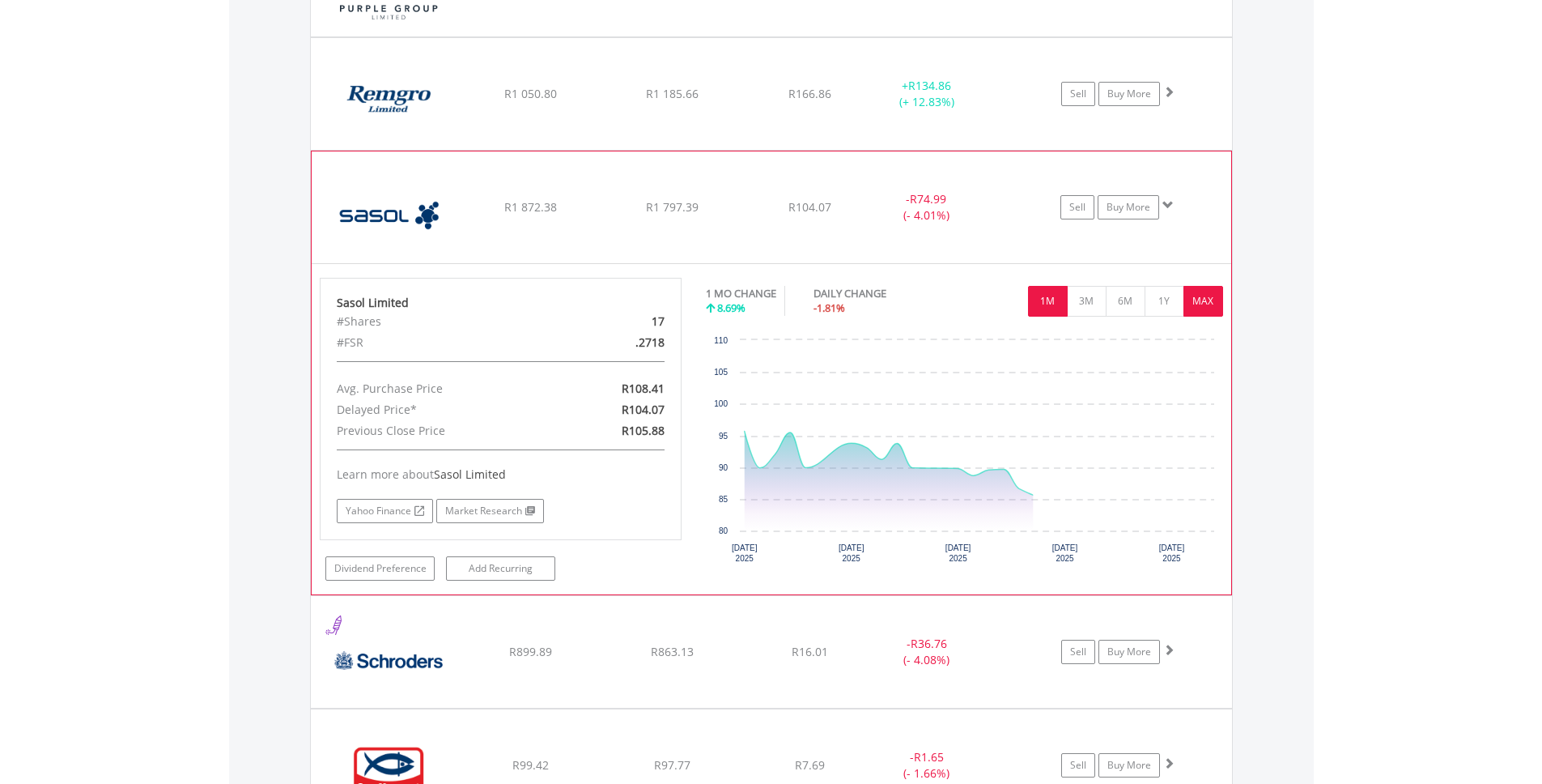
click at [1204, 296] on button "MAX" at bounding box center [1204, 301] width 40 height 30
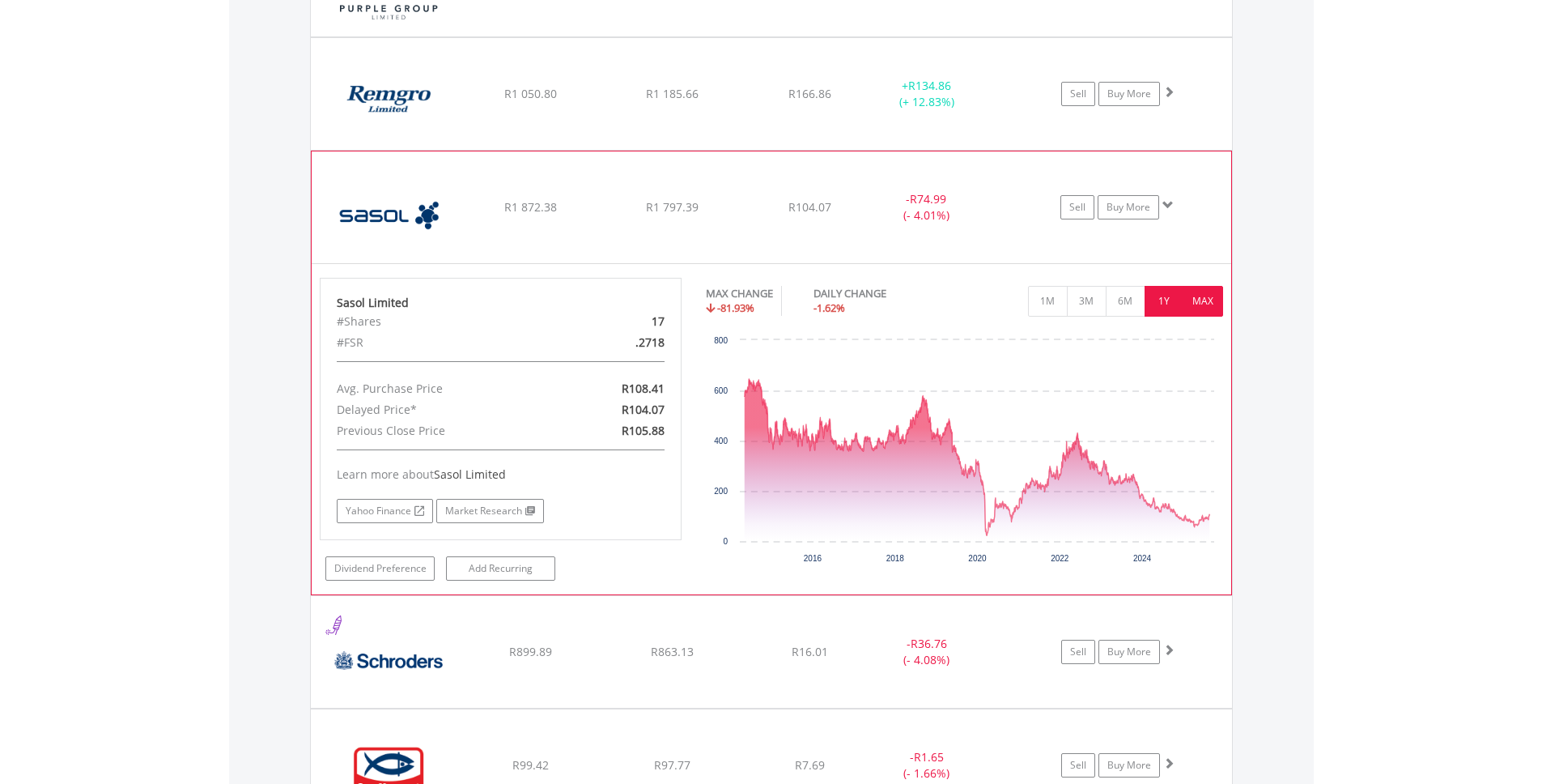
click at [1159, 297] on button "1Y" at bounding box center [1165, 301] width 40 height 30
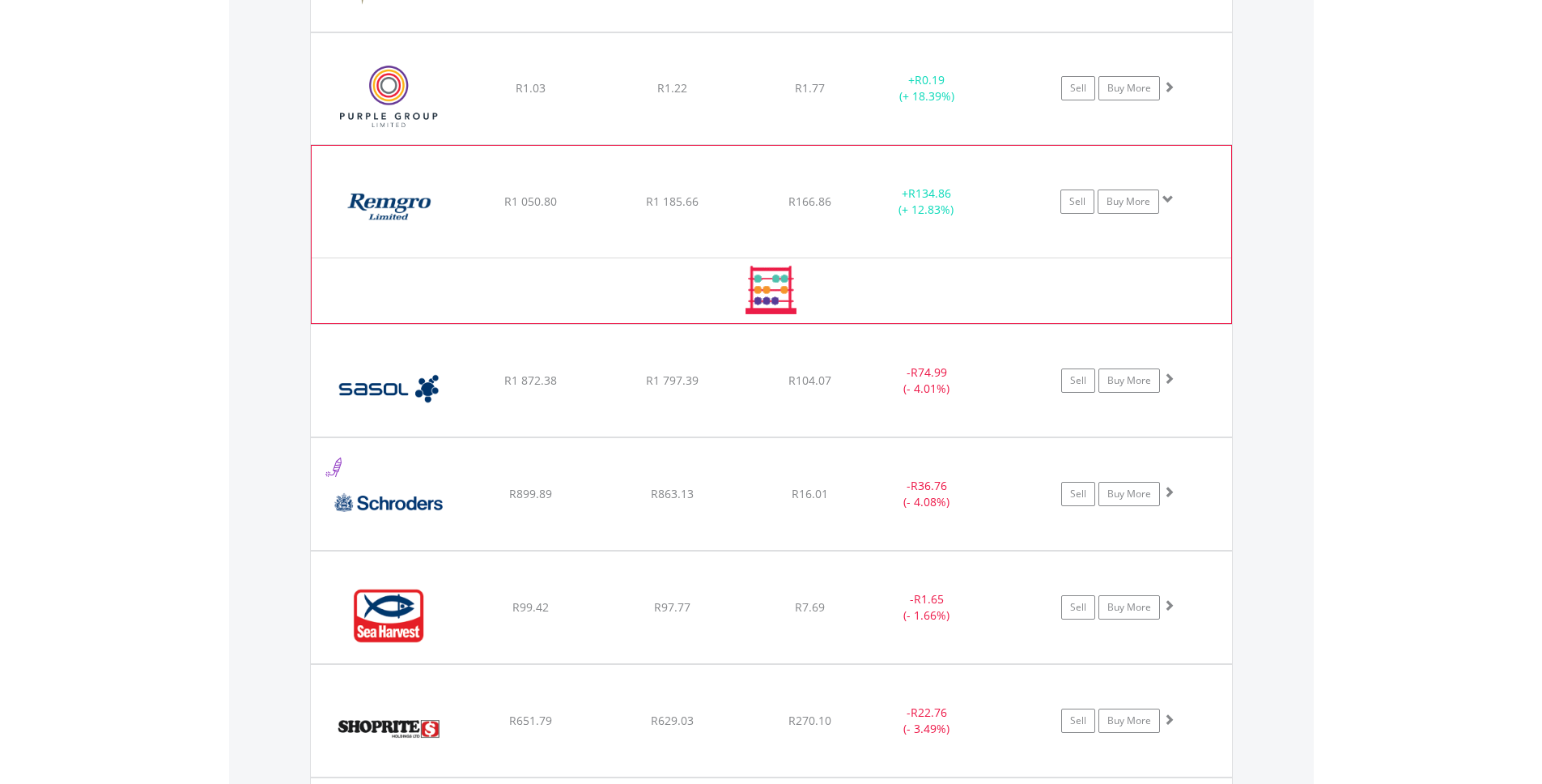
scroll to position [4603, 0]
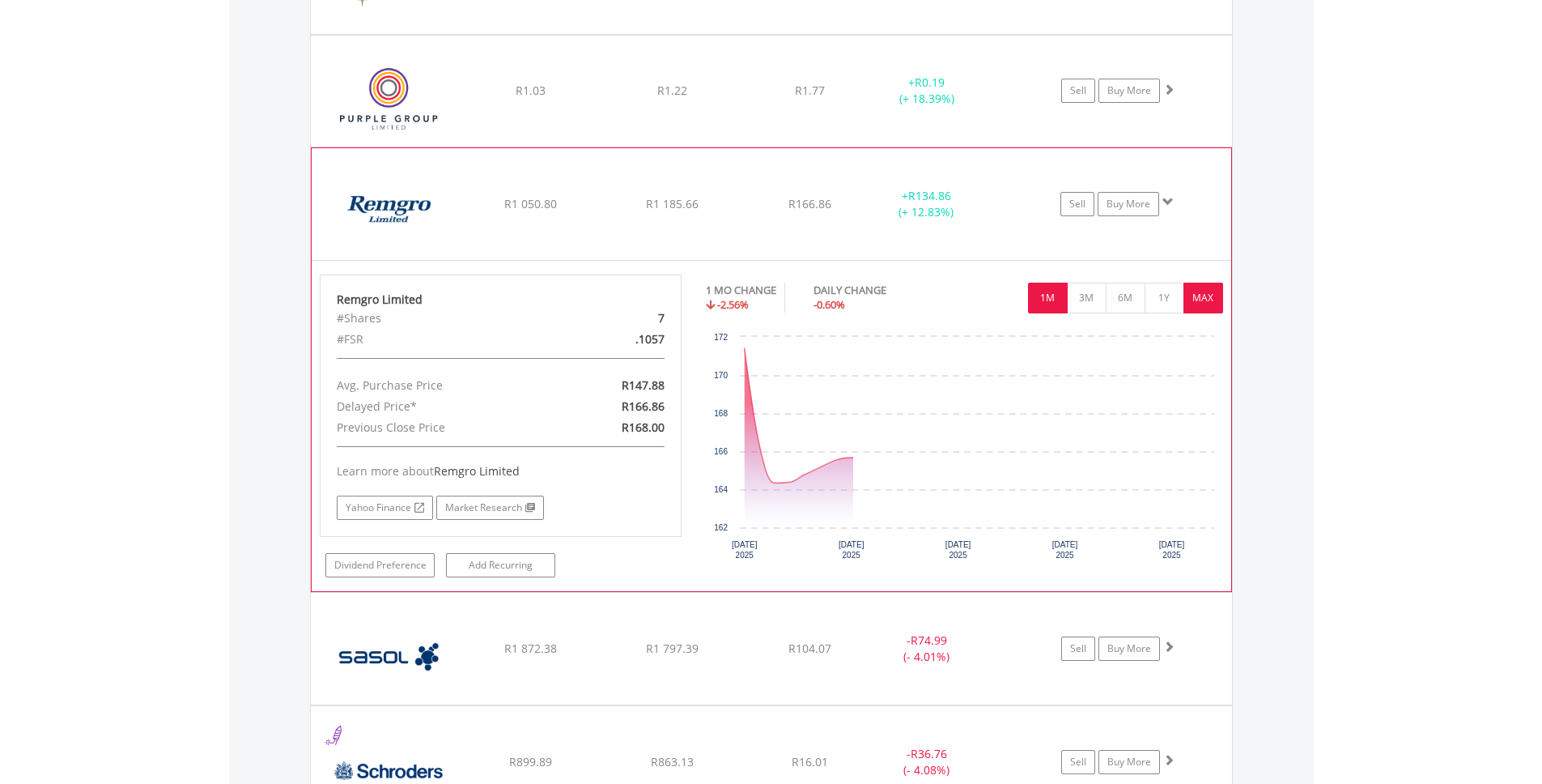
click at [1198, 293] on button "MAX" at bounding box center [1204, 297] width 40 height 30
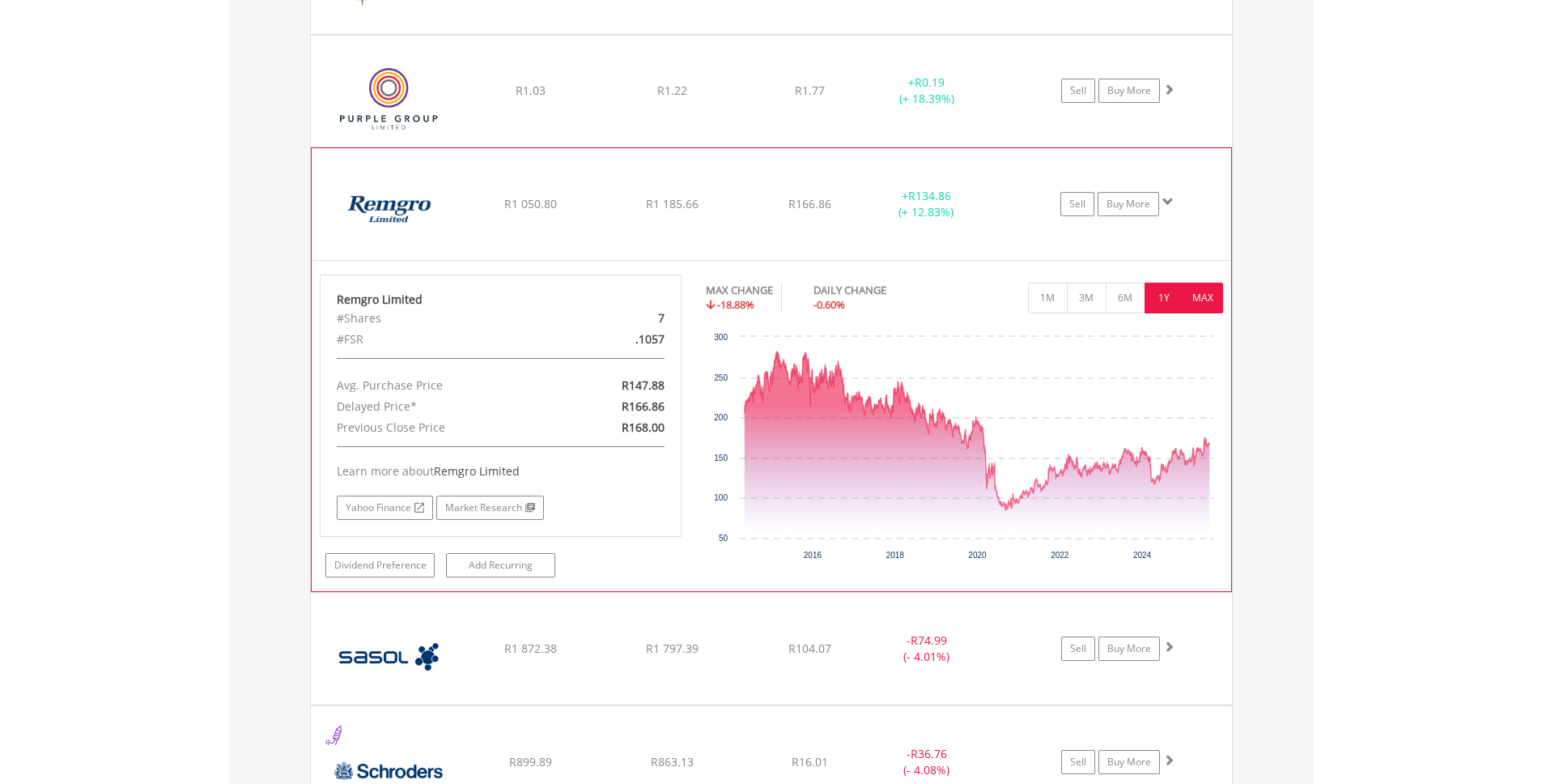
click at [1165, 297] on button "1Y" at bounding box center [1165, 297] width 40 height 30
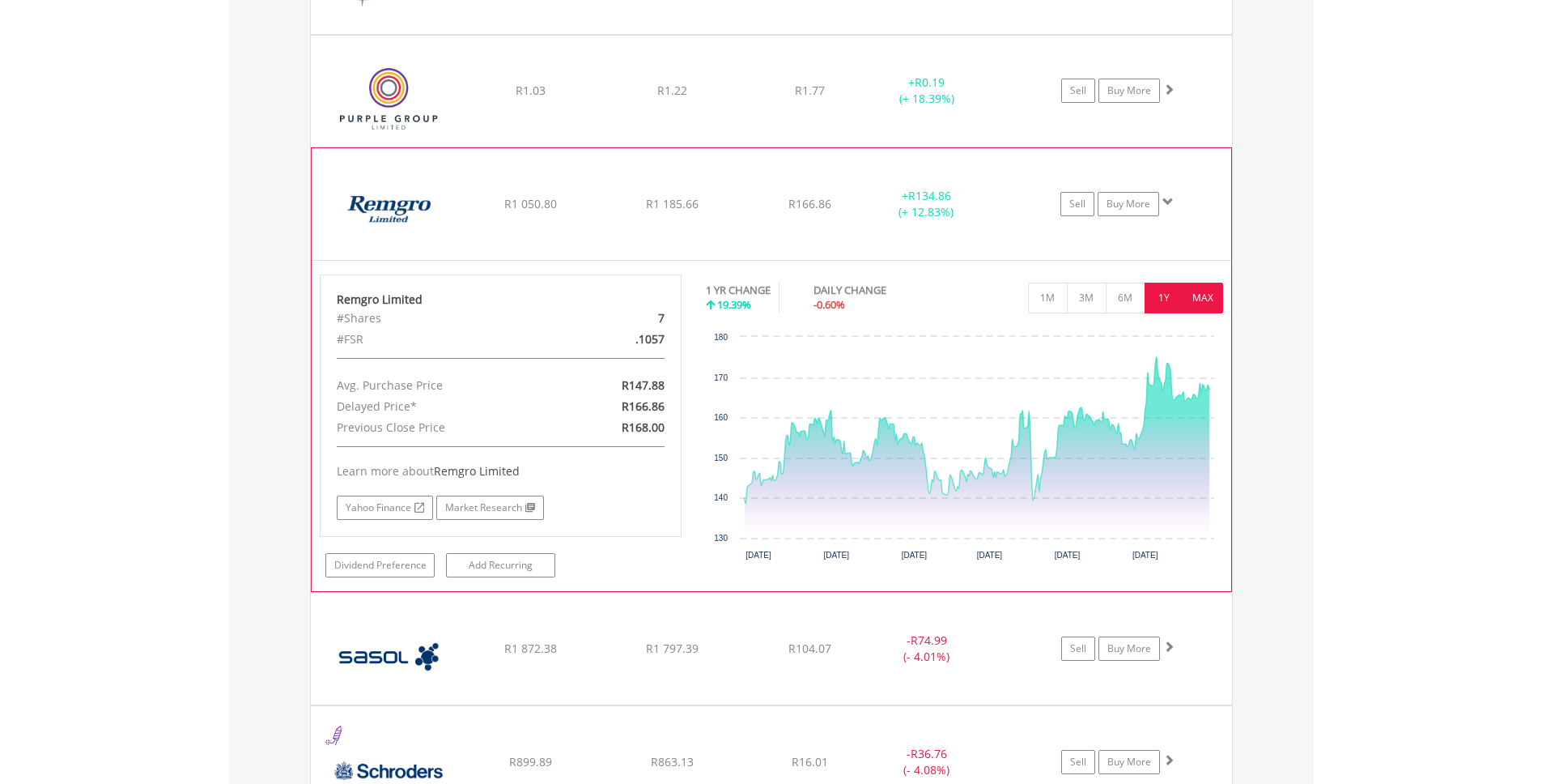
click at [1196, 293] on button "MAX" at bounding box center [1204, 297] width 40 height 30
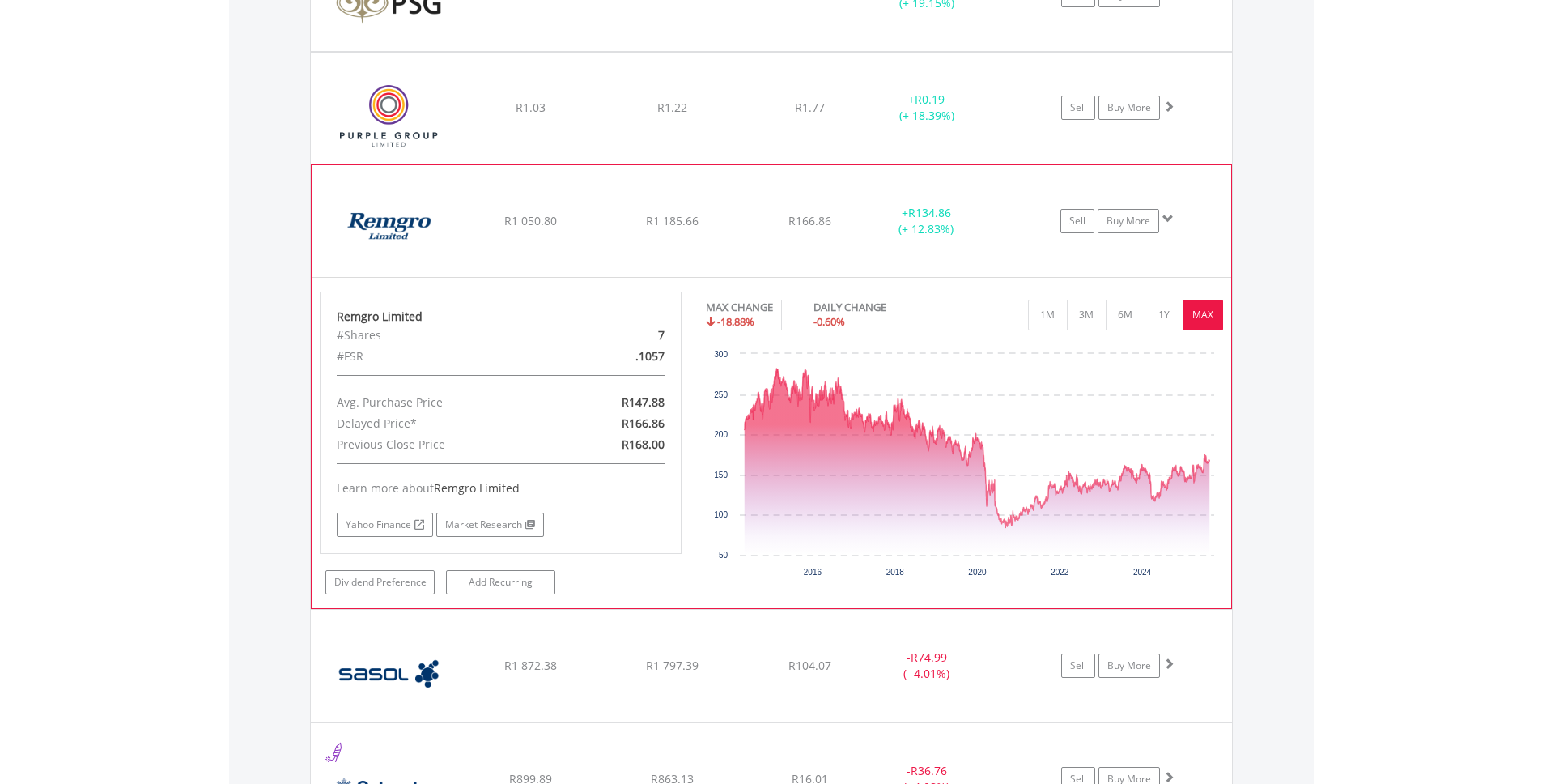
scroll to position [4582, 0]
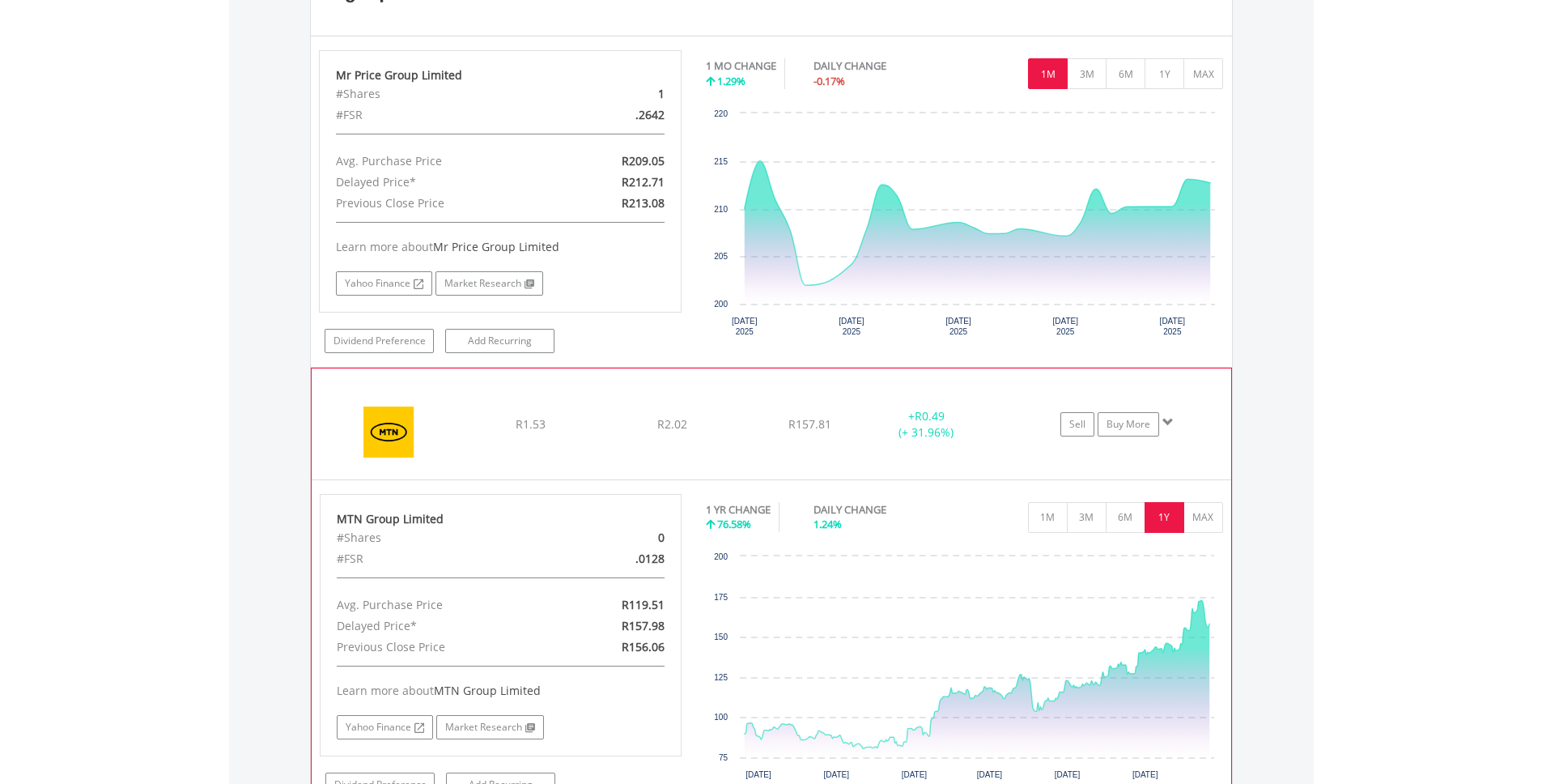
scroll to position [3915, 0]
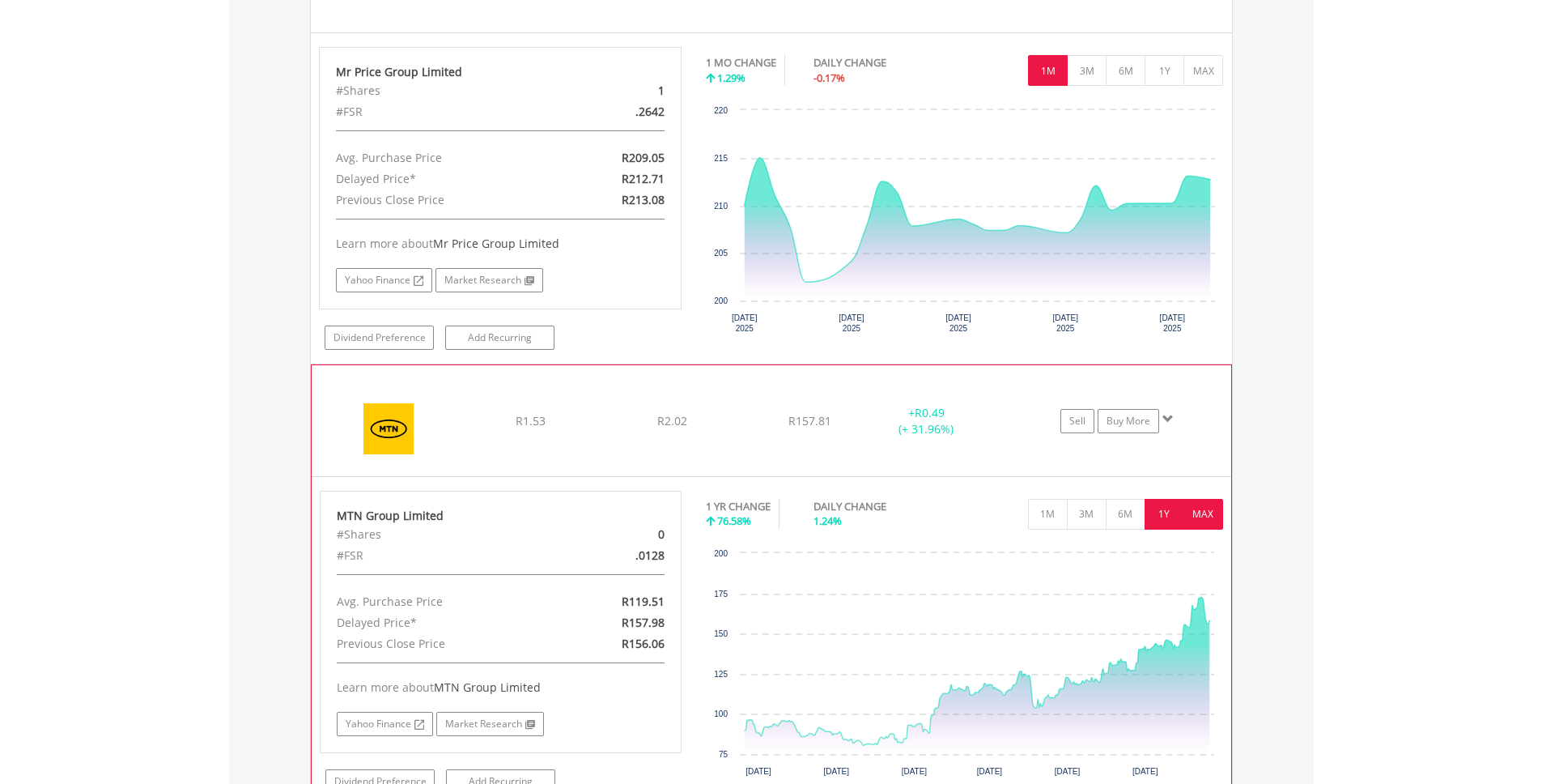
click at [1198, 515] on button "MAX" at bounding box center [1204, 514] width 40 height 30
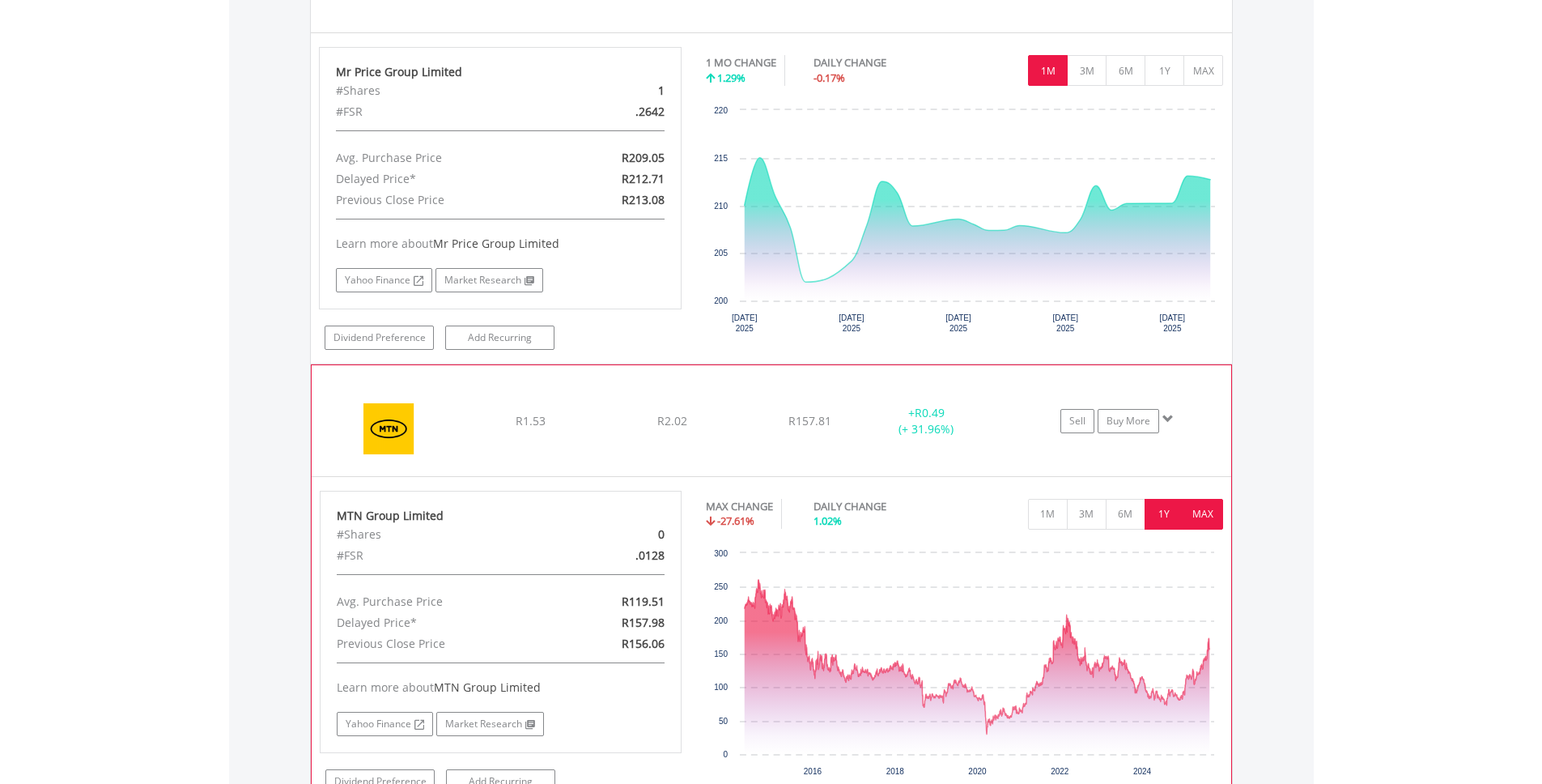
click at [1166, 510] on button "1Y" at bounding box center [1165, 514] width 40 height 30
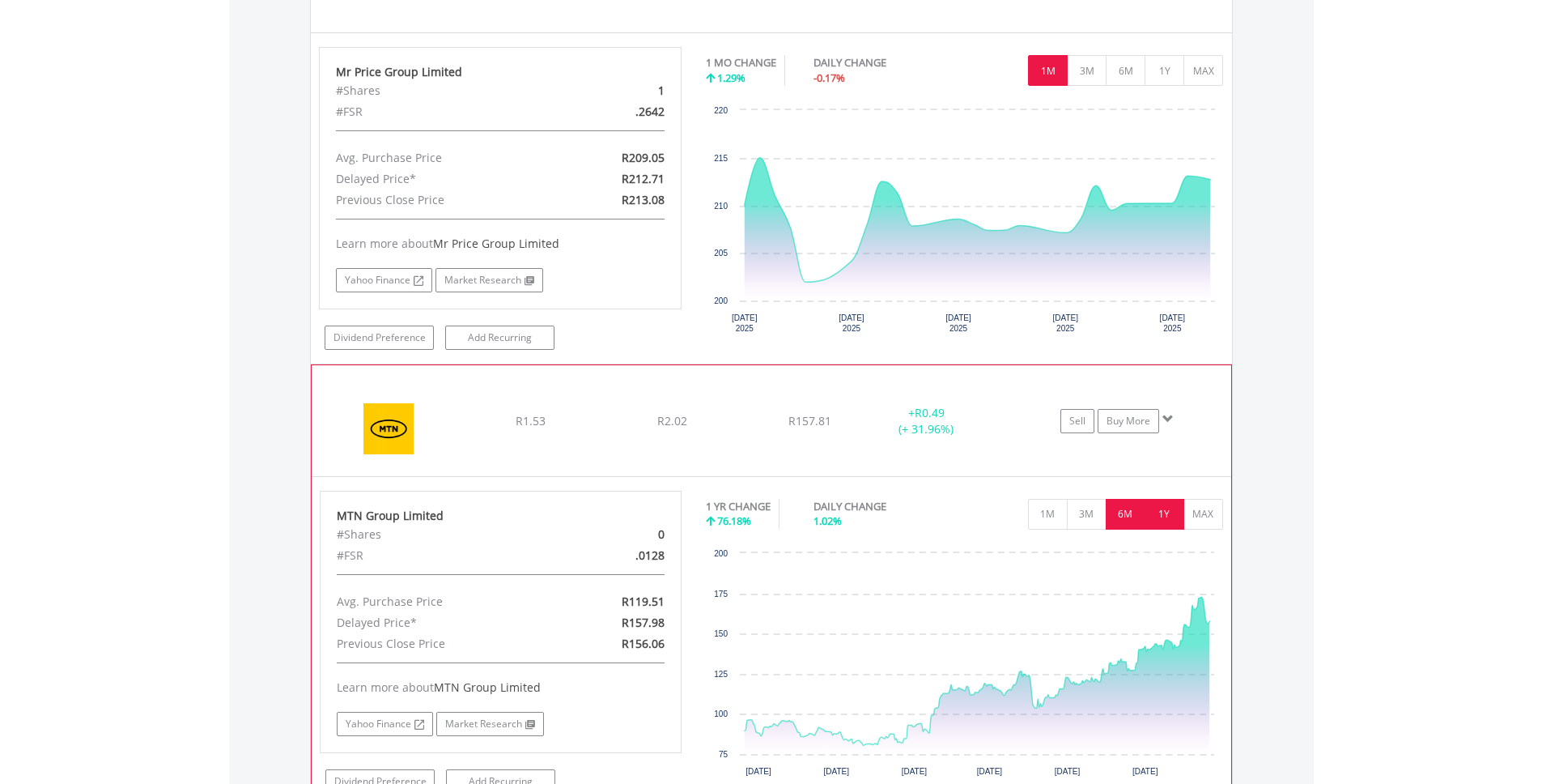
click at [1132, 508] on button "6M" at bounding box center [1126, 514] width 40 height 30
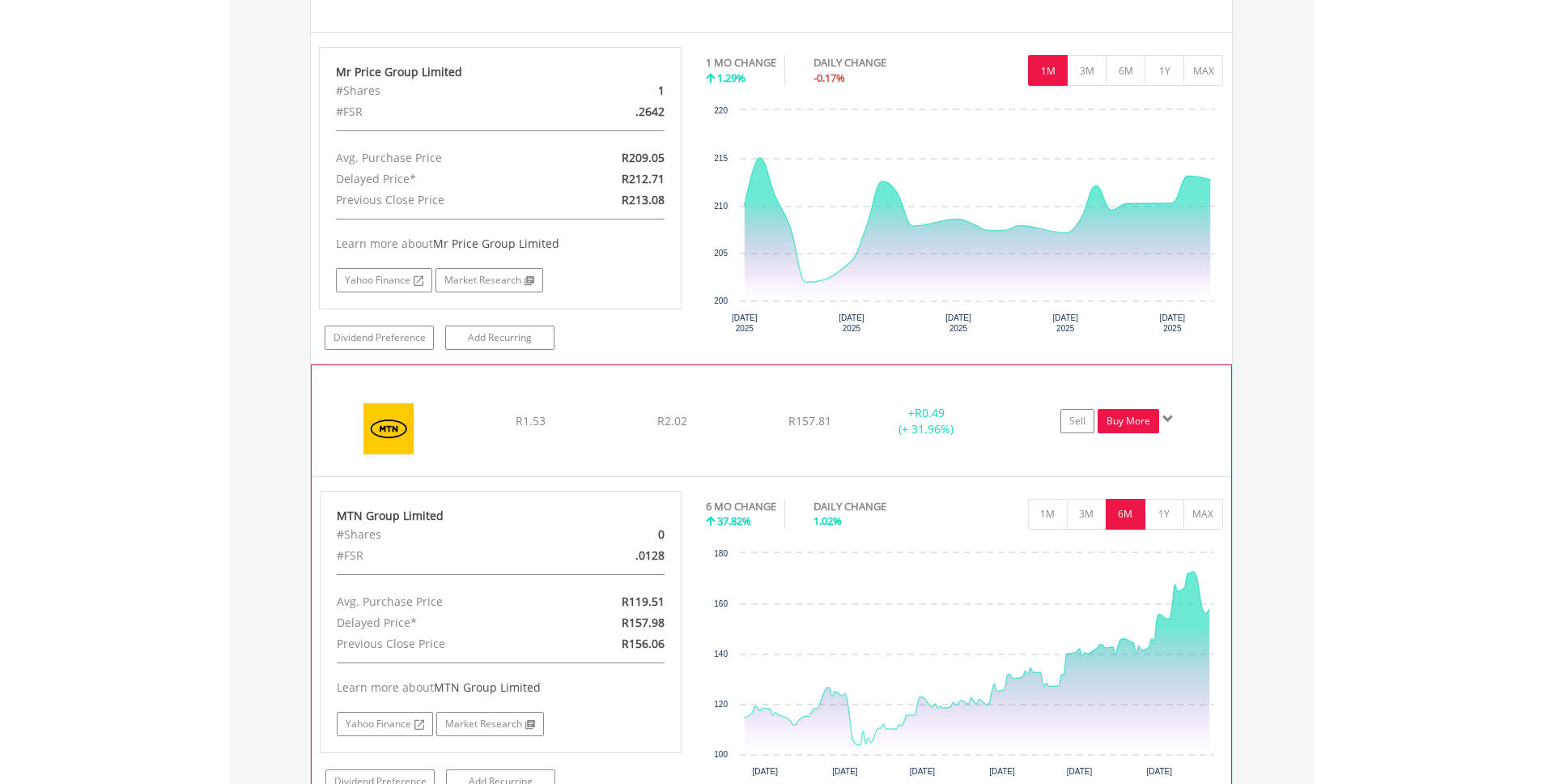
click at [1128, 422] on link "Buy More" at bounding box center [1128, 421] width 62 height 24
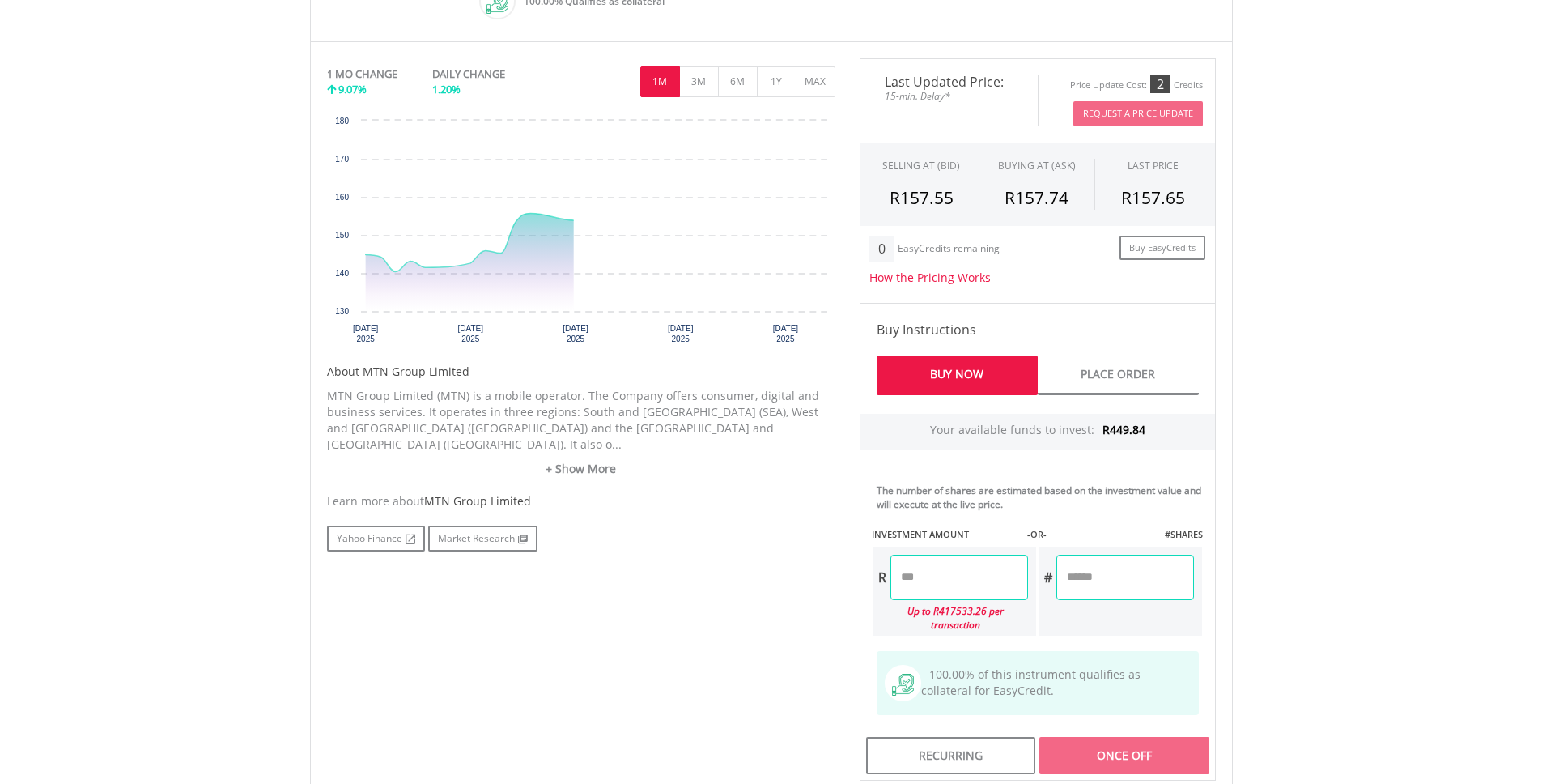
scroll to position [786, 0]
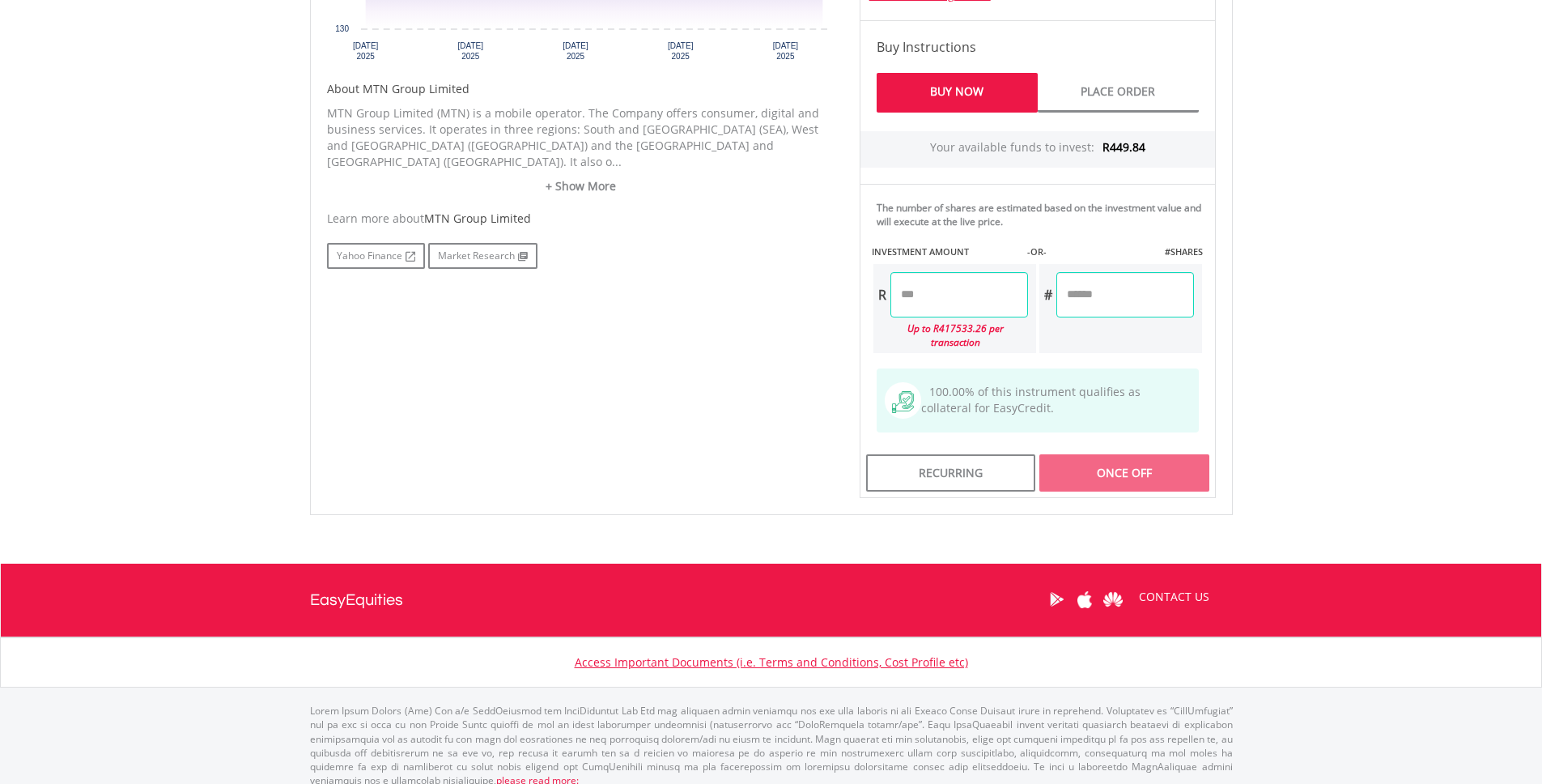
click at [981, 291] on input "number" at bounding box center [960, 295] width 137 height 45
click at [1149, 456] on div "Last Updated Price: 15-min. Delay* Price Update Cost: 2 Credits Request A Price…" at bounding box center [1038, 136] width 381 height 722
type input "******"
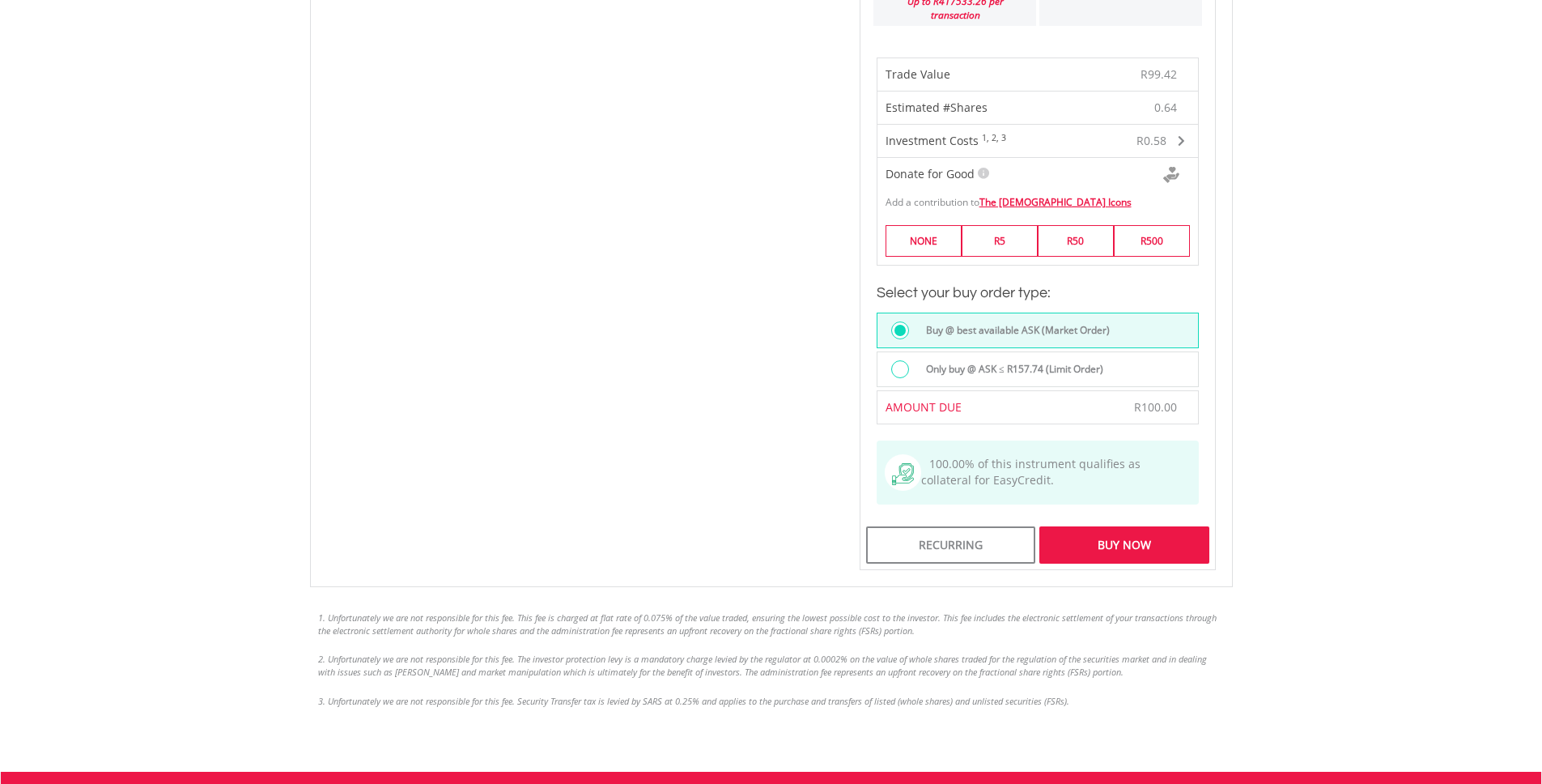
scroll to position [1321, 0]
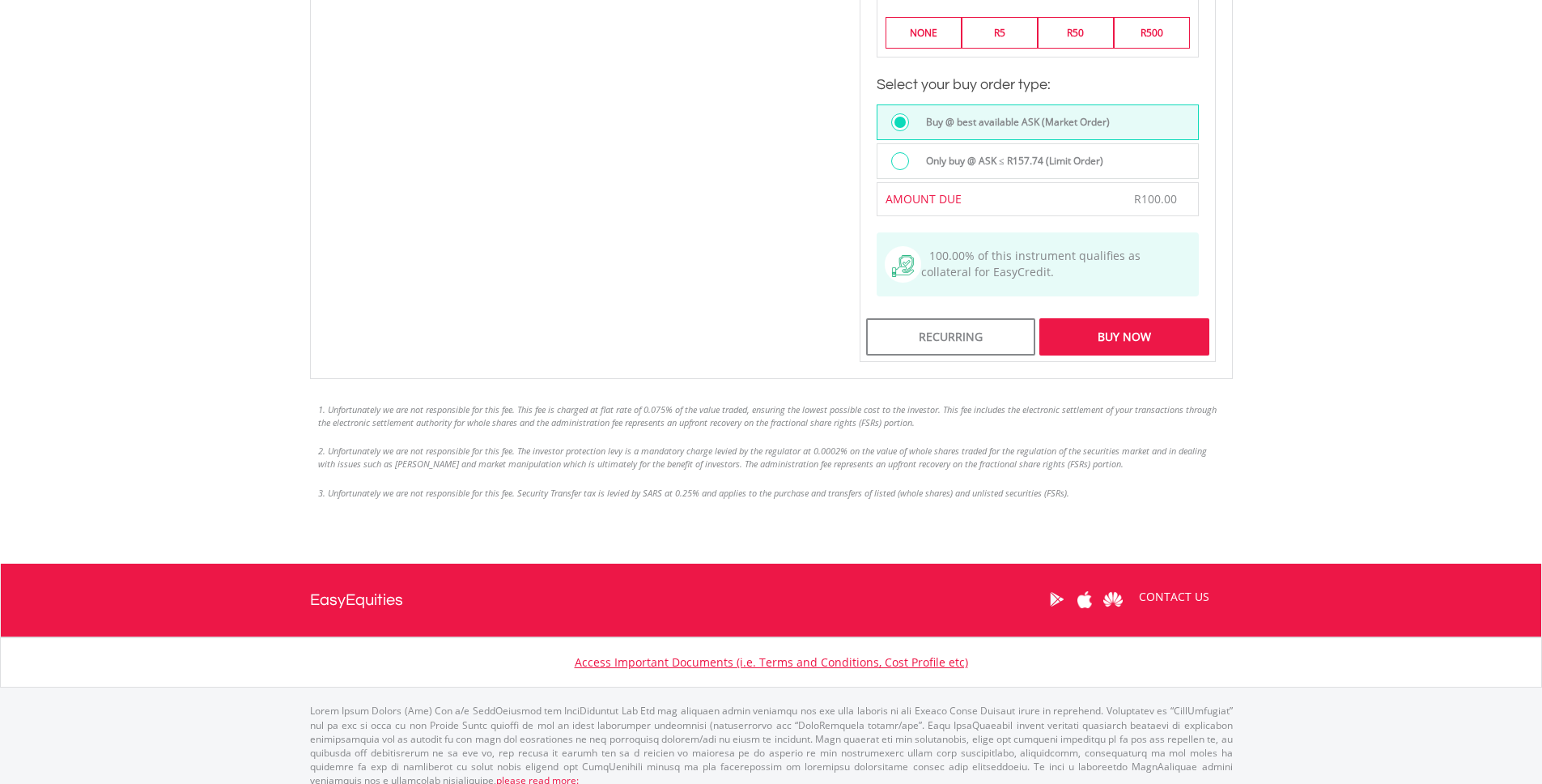
click at [1148, 318] on div "Buy Now" at bounding box center [1124, 336] width 169 height 37
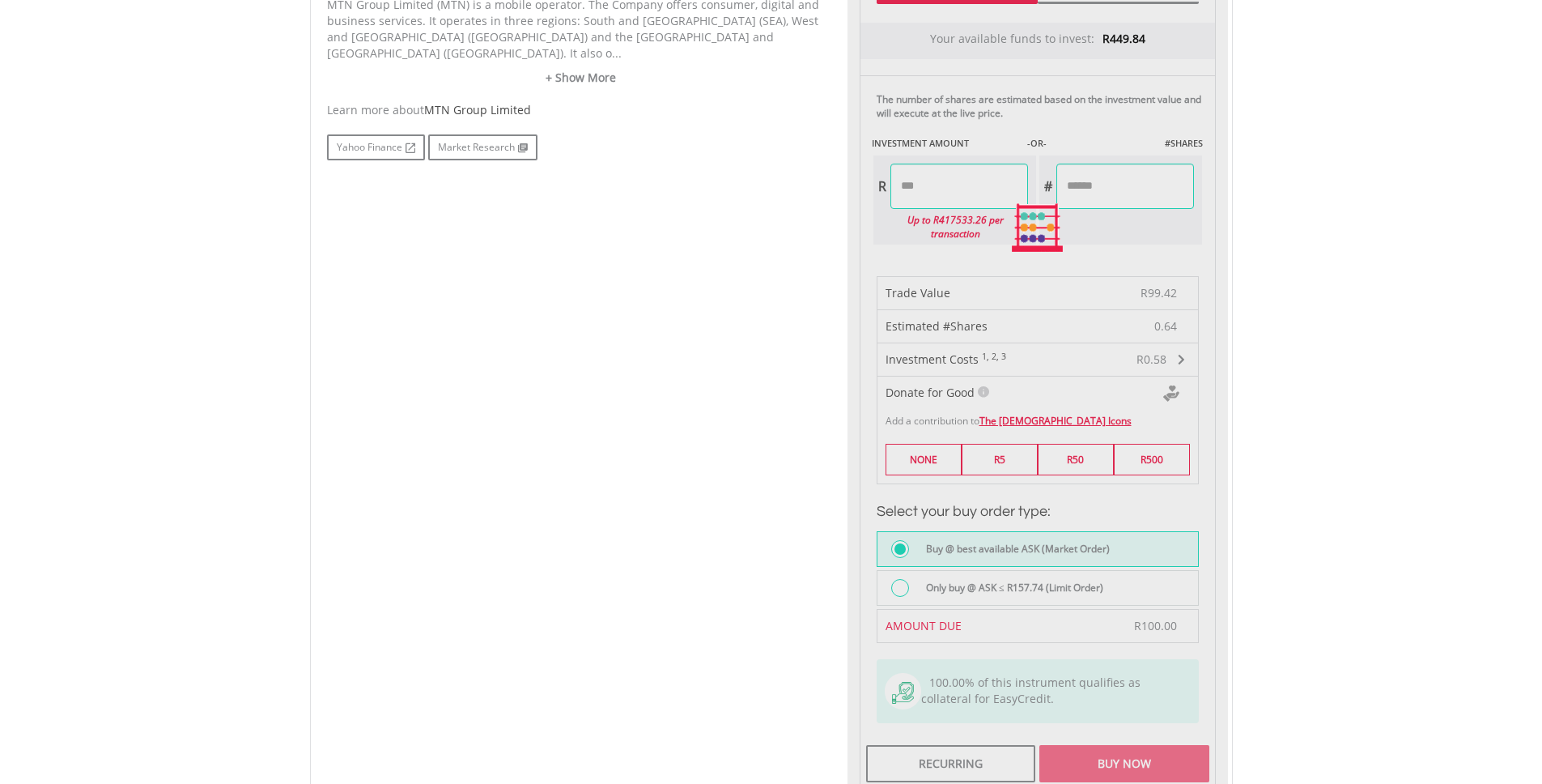
scroll to position [425, 0]
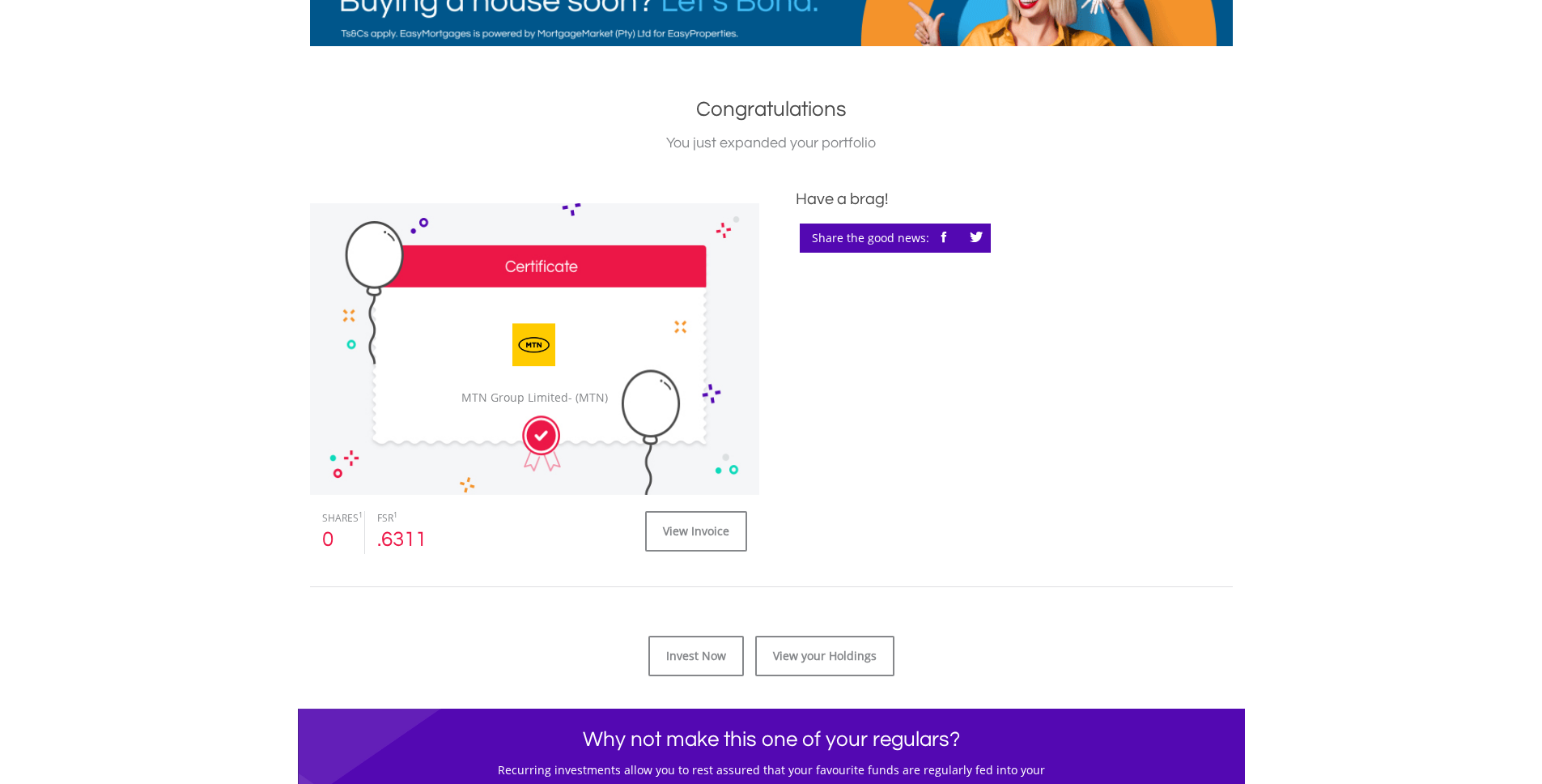
scroll to position [570, 0]
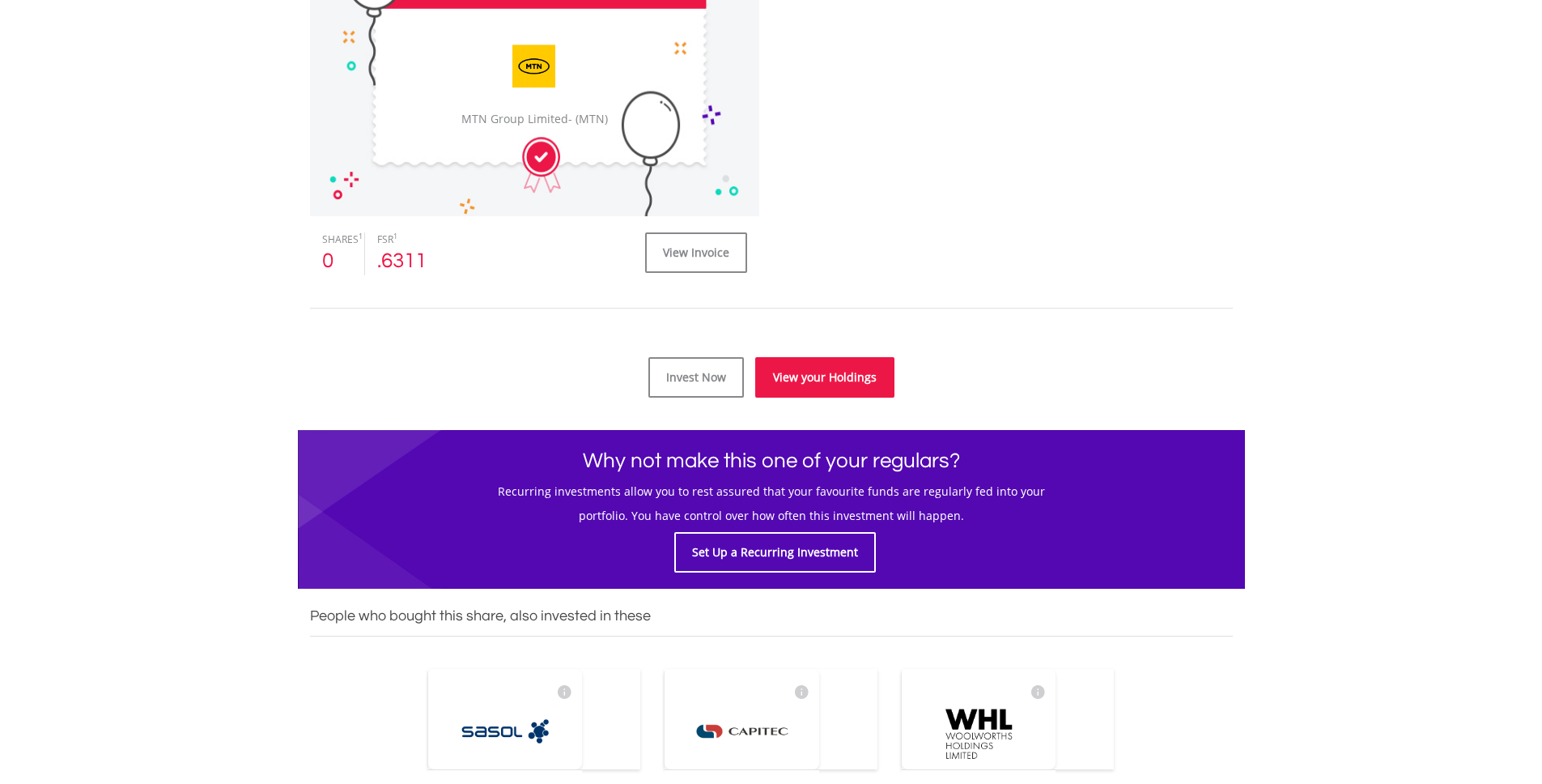
click at [836, 383] on link "View your Holdings" at bounding box center [825, 377] width 139 height 41
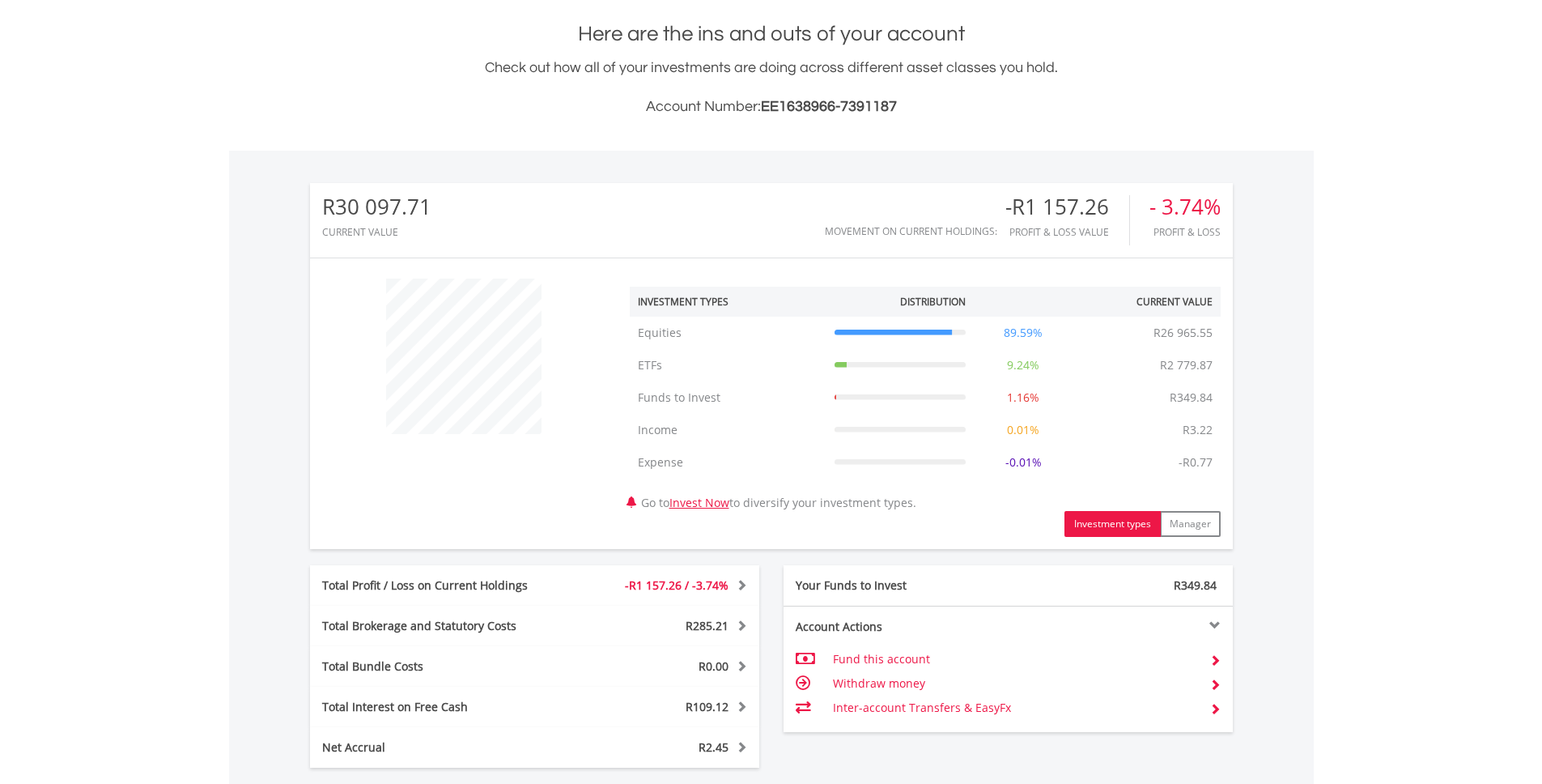
scroll to position [430, 0]
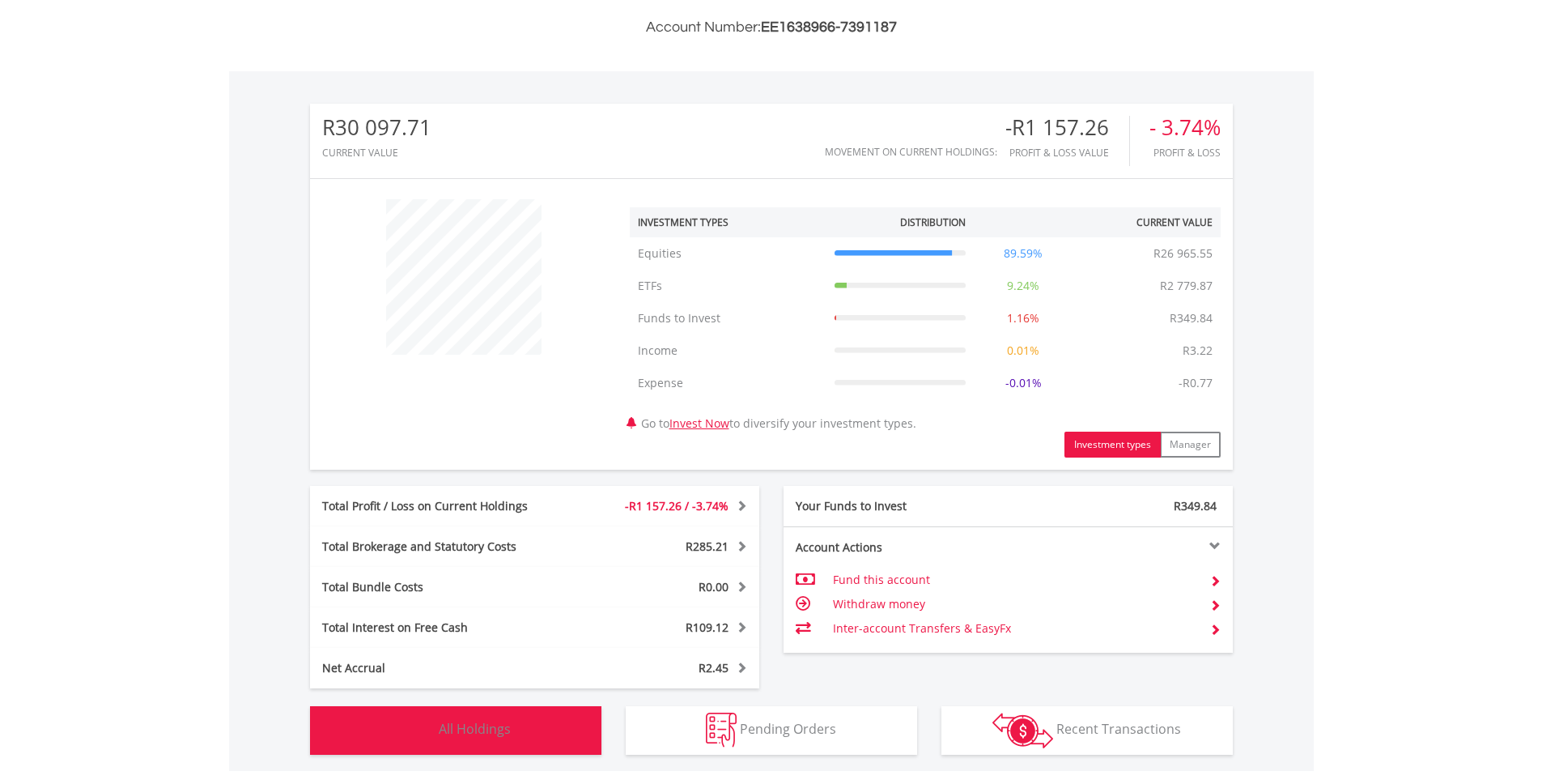
click at [523, 721] on button "Holdings All Holdings" at bounding box center [455, 730] width 291 height 49
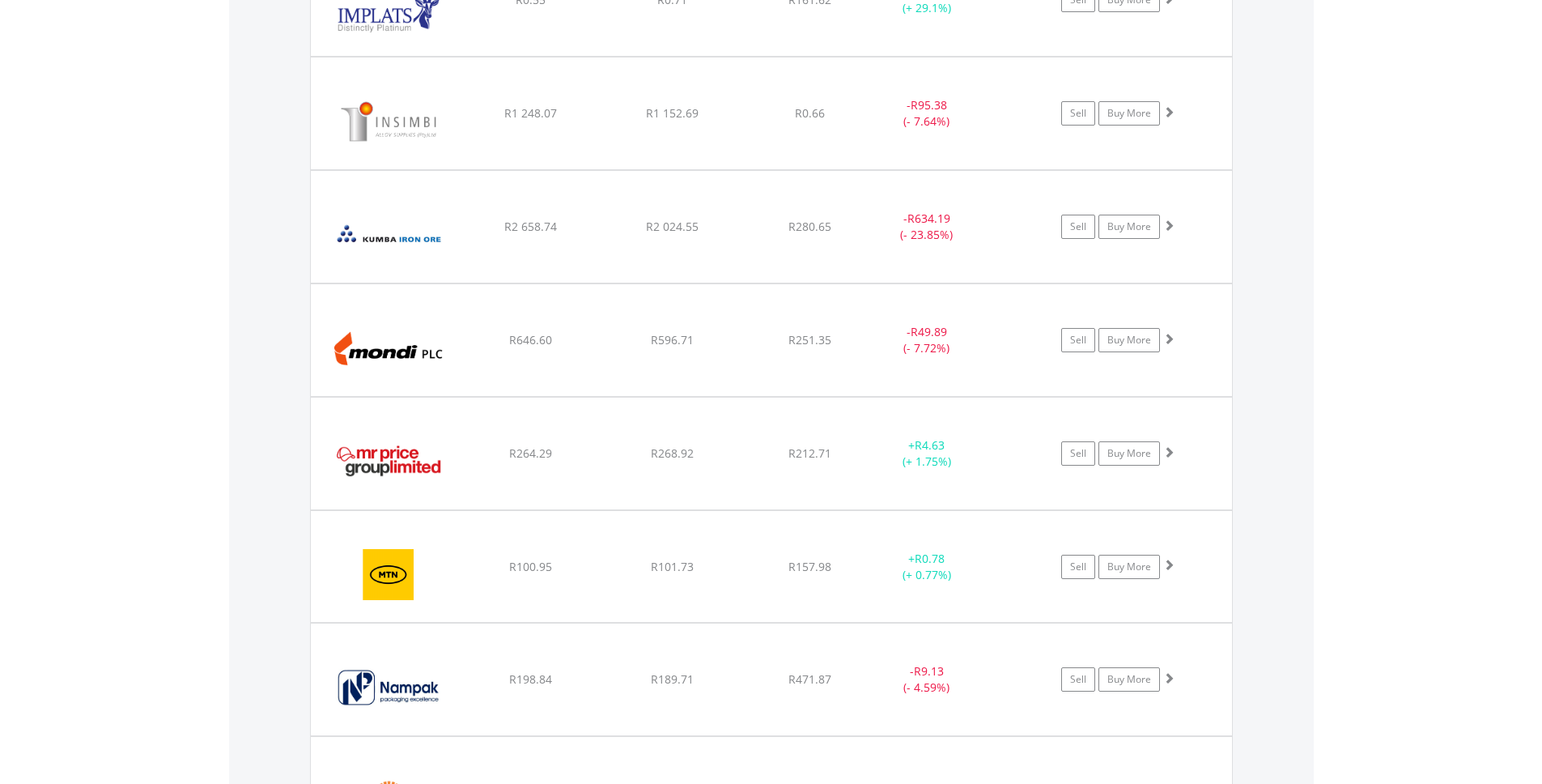
scroll to position [3535, 0]
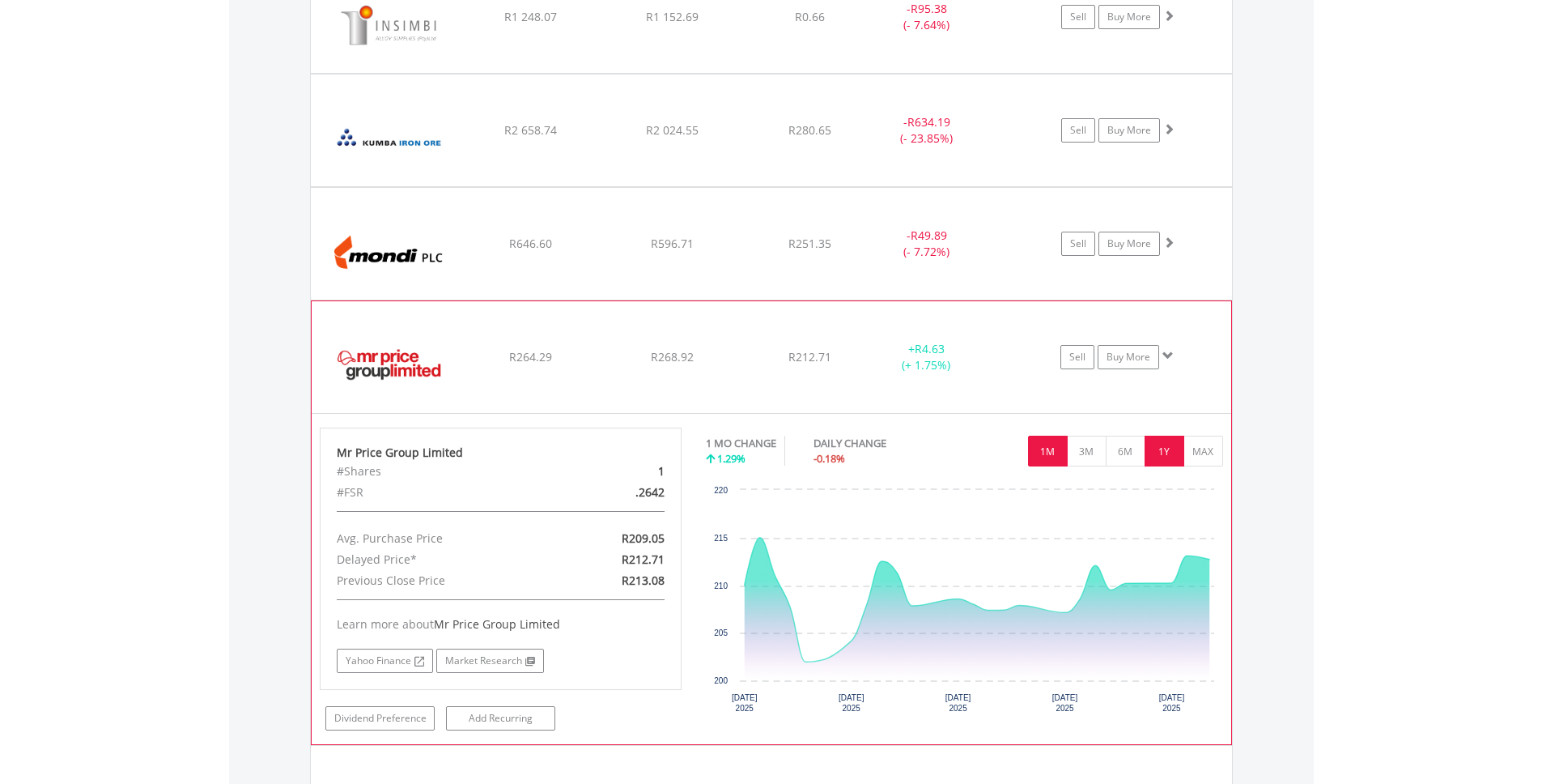
click at [1173, 450] on button "1Y" at bounding box center [1165, 450] width 40 height 30
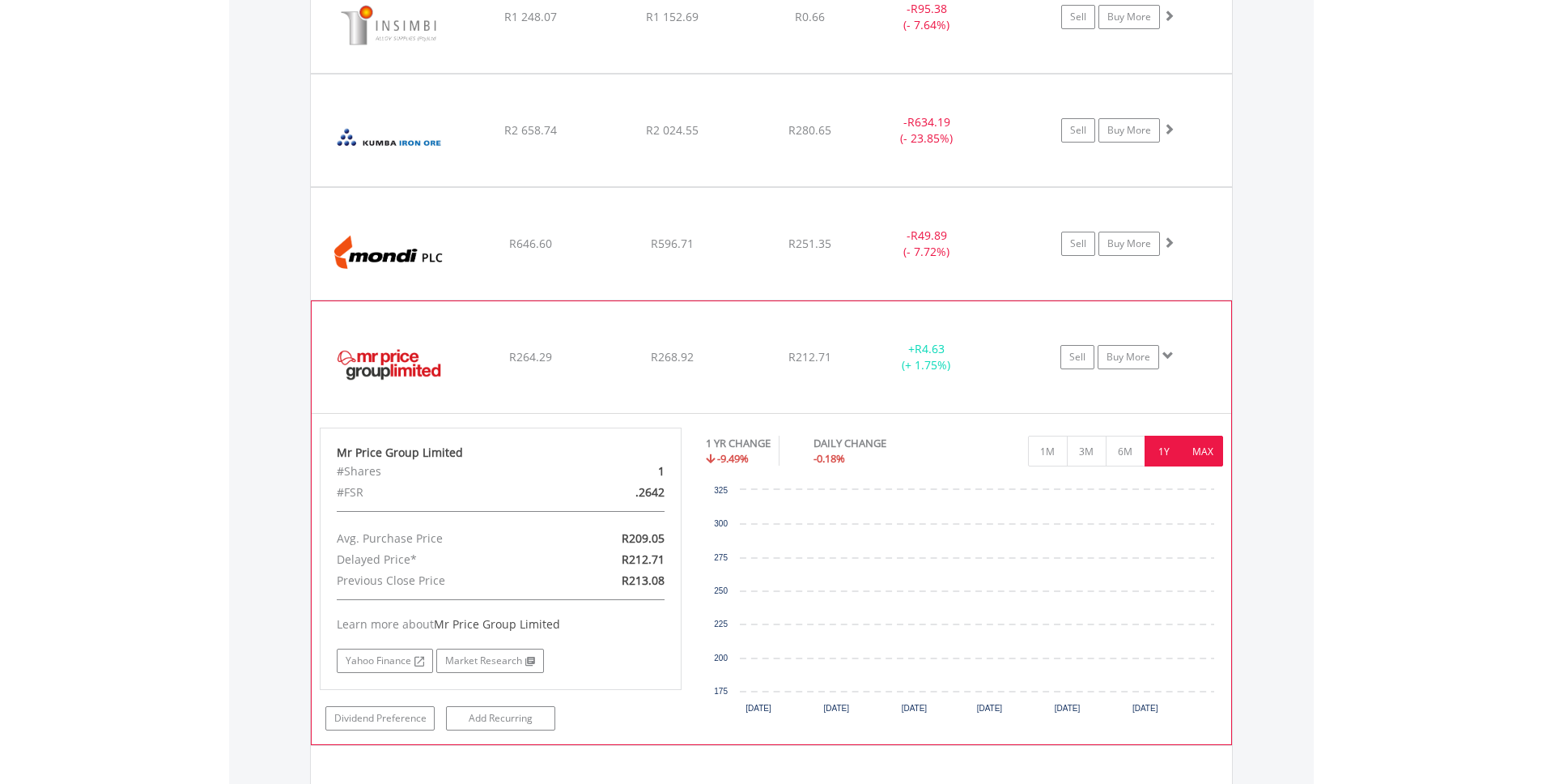
click at [1206, 447] on button "MAX" at bounding box center [1204, 450] width 40 height 30
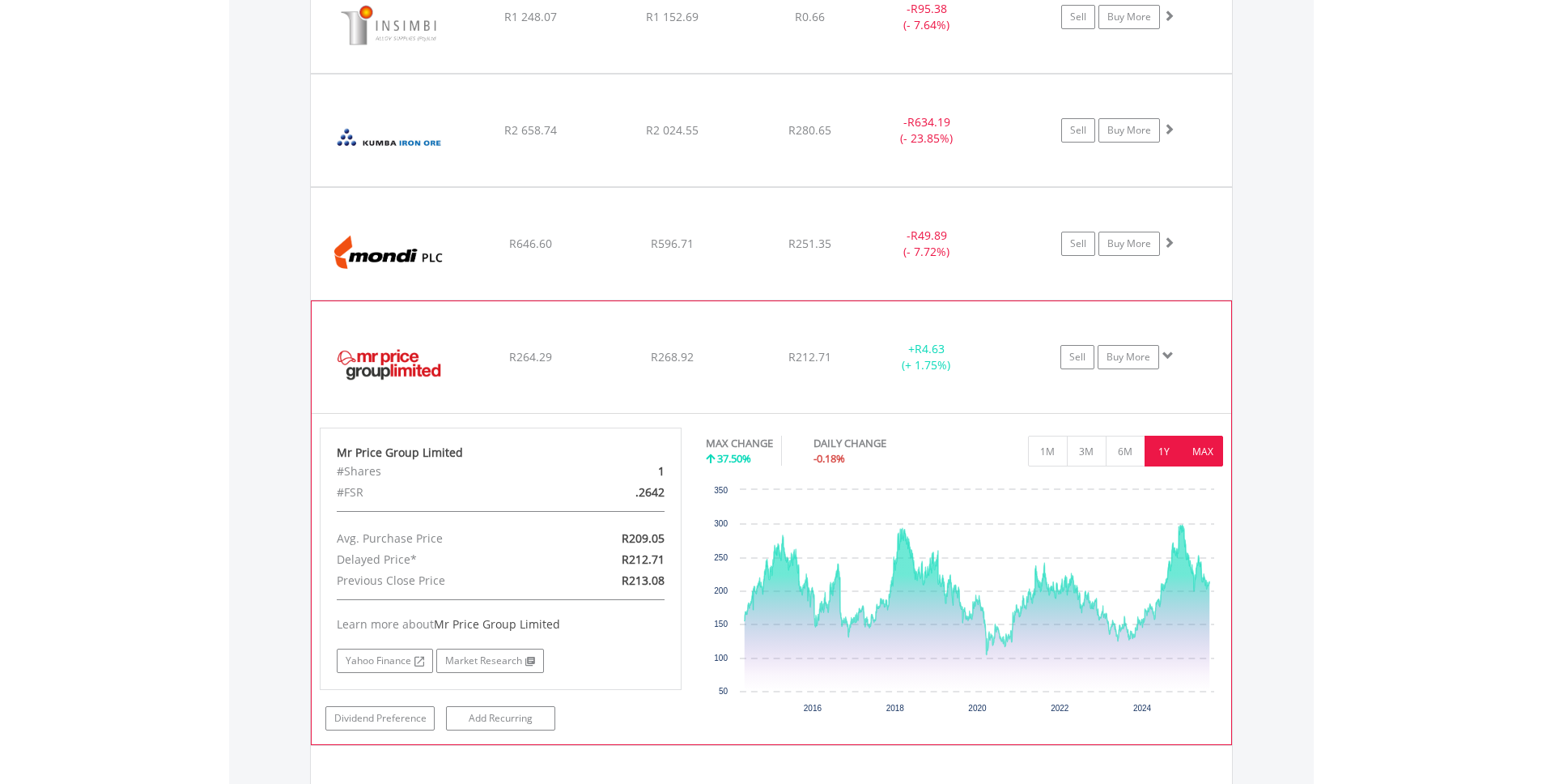
click at [1161, 455] on button "1Y" at bounding box center [1165, 450] width 40 height 30
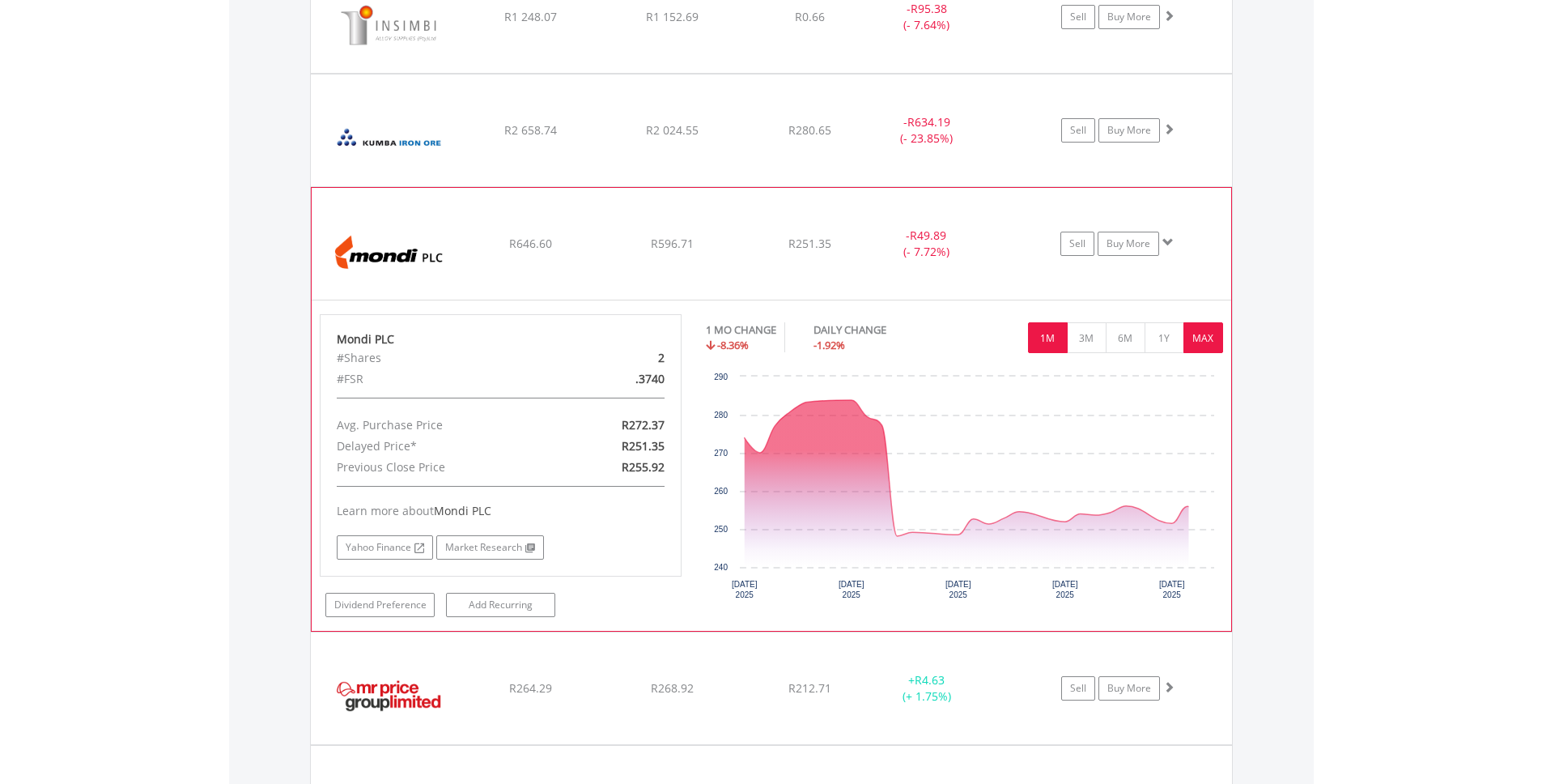
click at [1198, 335] on button "MAX" at bounding box center [1204, 337] width 40 height 30
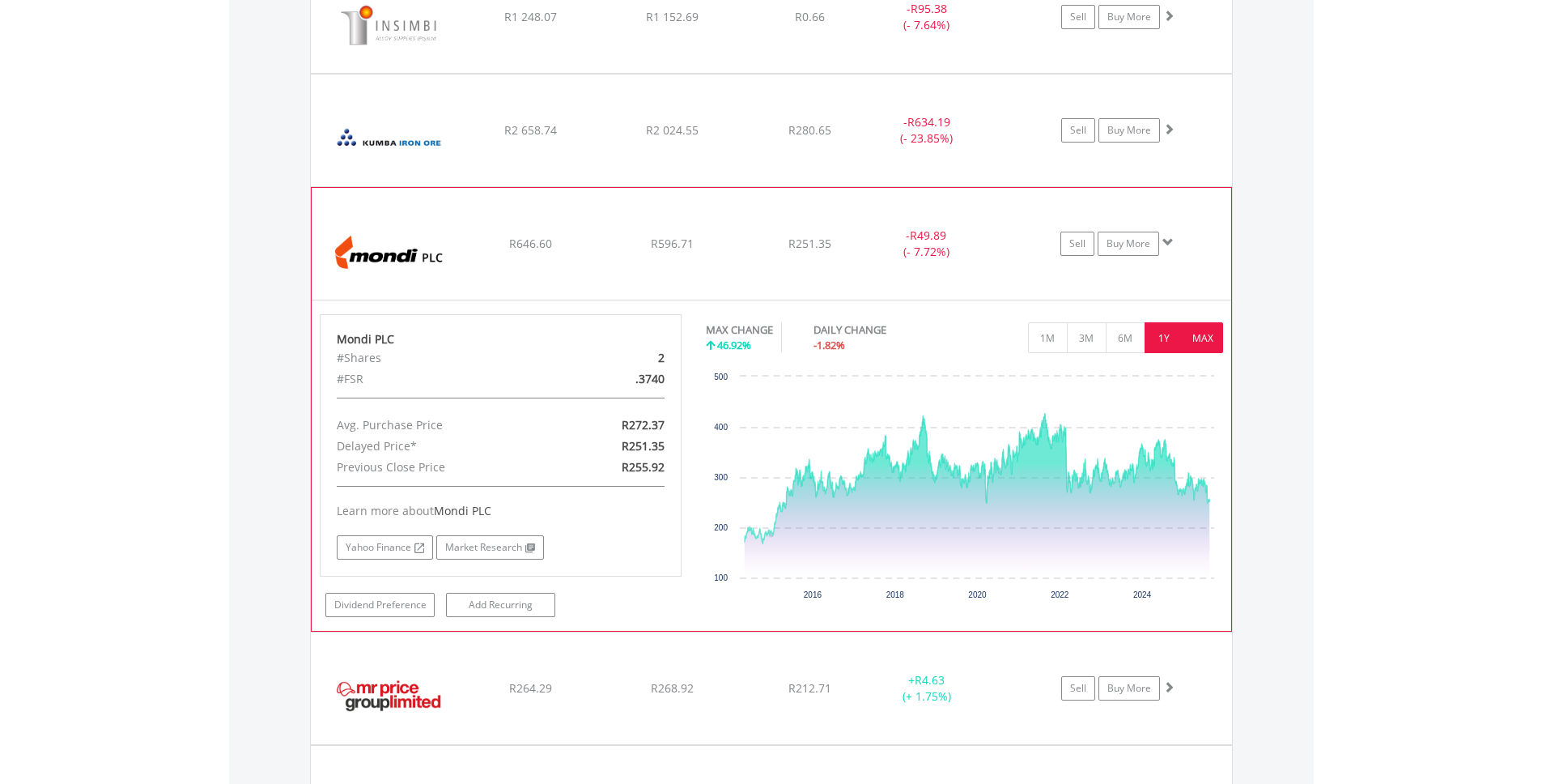
click at [1170, 337] on button "1Y" at bounding box center [1165, 337] width 40 height 30
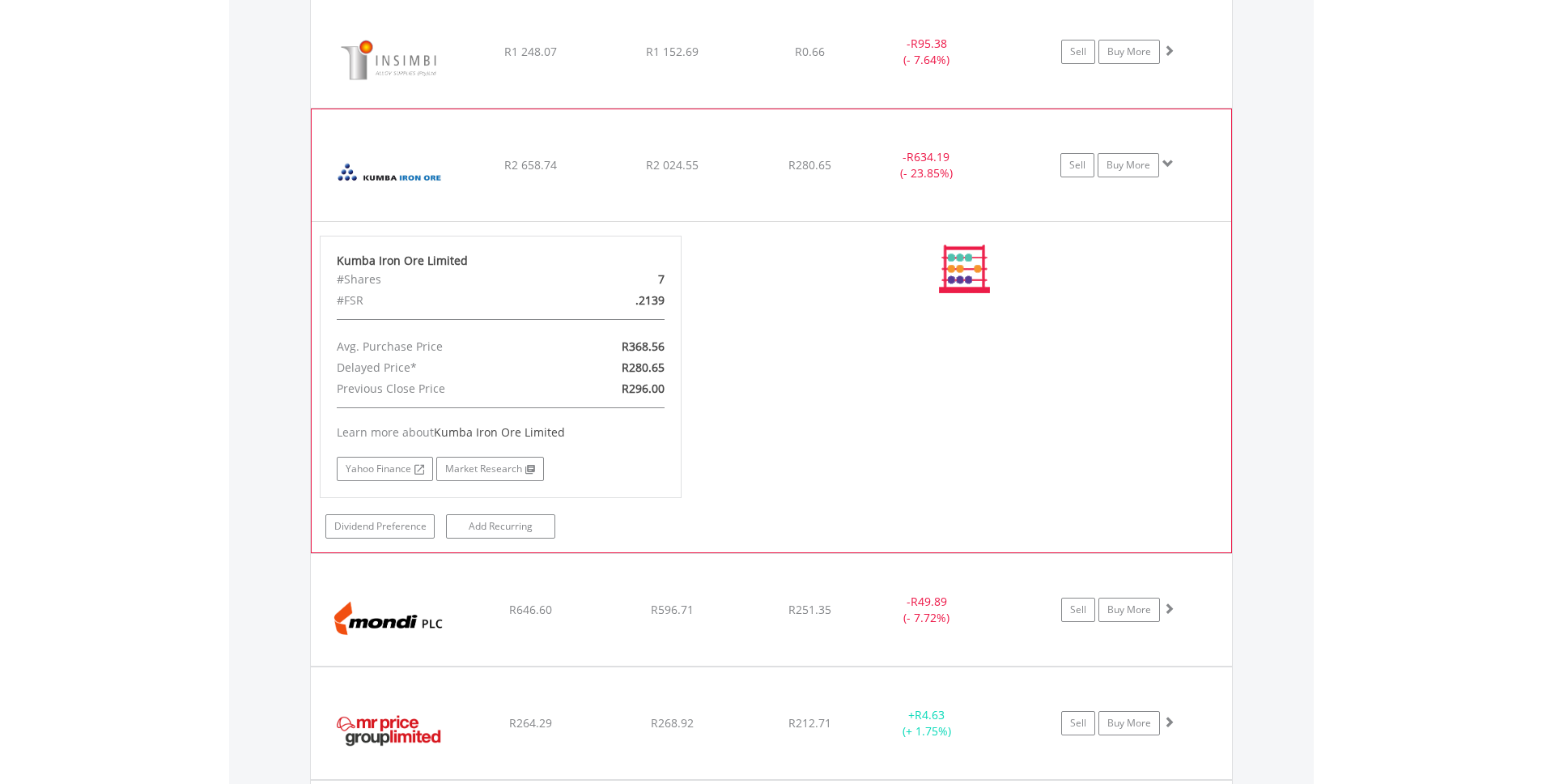
scroll to position [3483, 0]
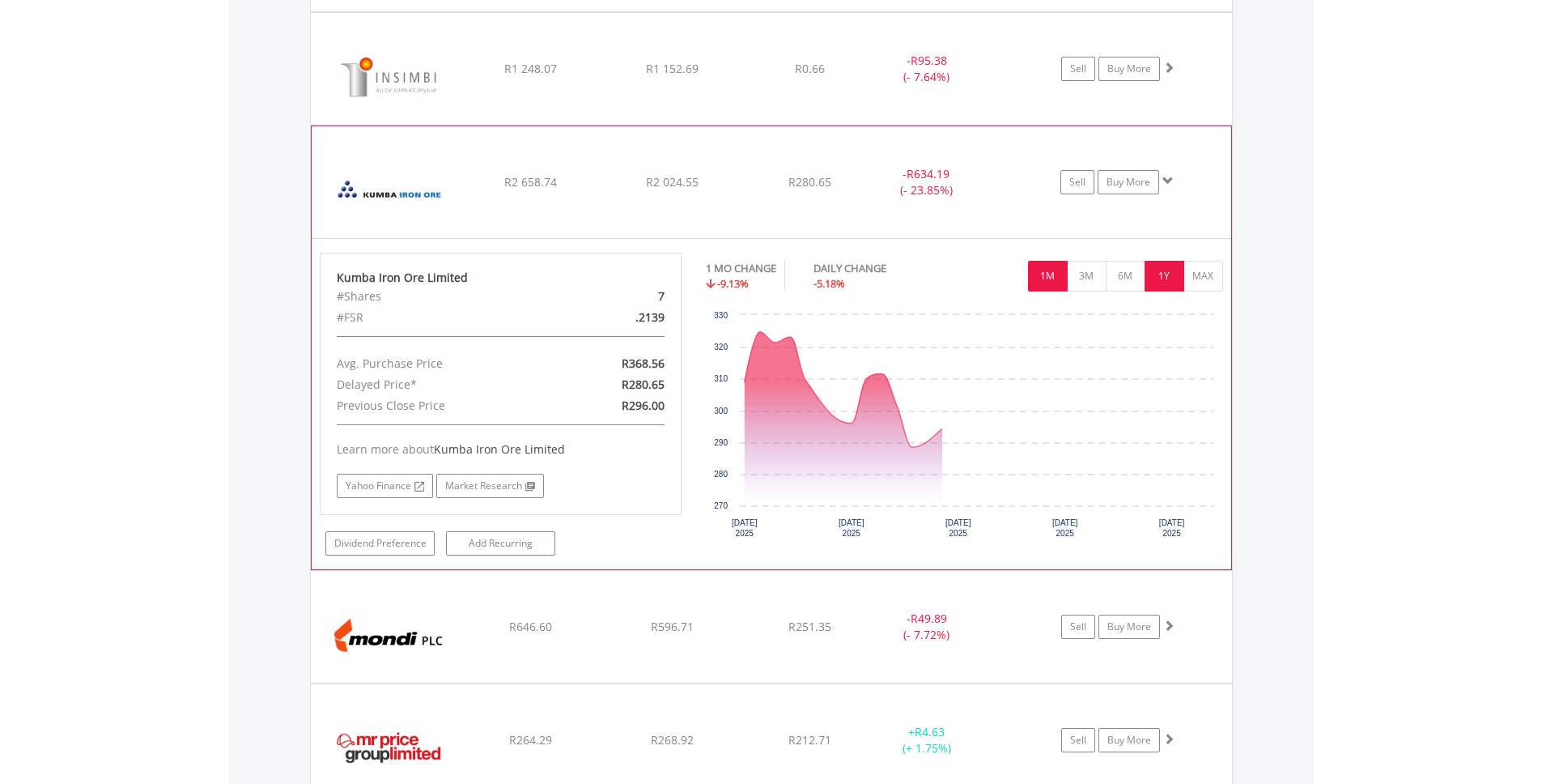
click at [1157, 266] on button "1Y" at bounding box center [1165, 276] width 40 height 30
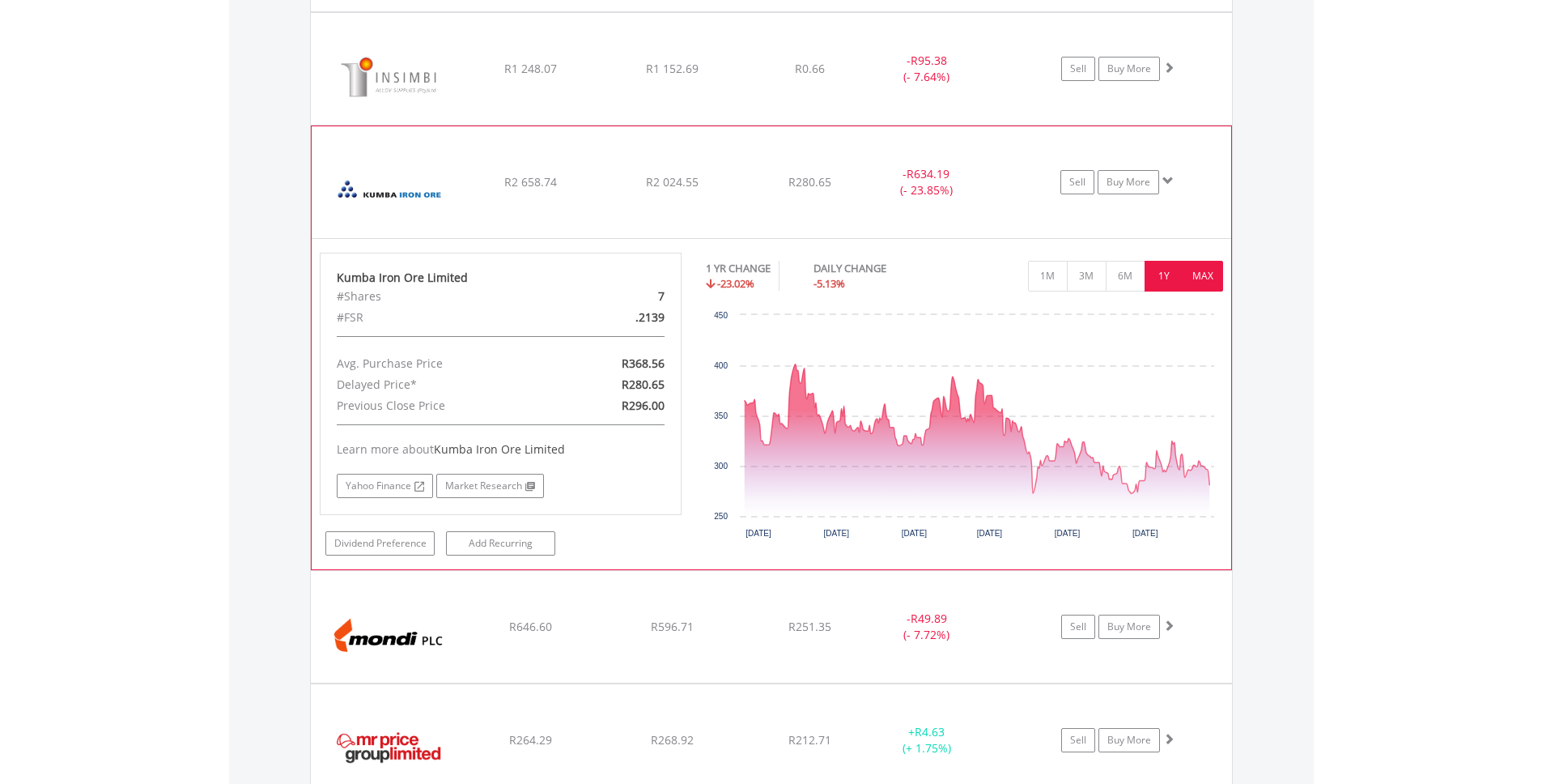
click at [1193, 273] on button "MAX" at bounding box center [1204, 276] width 40 height 30
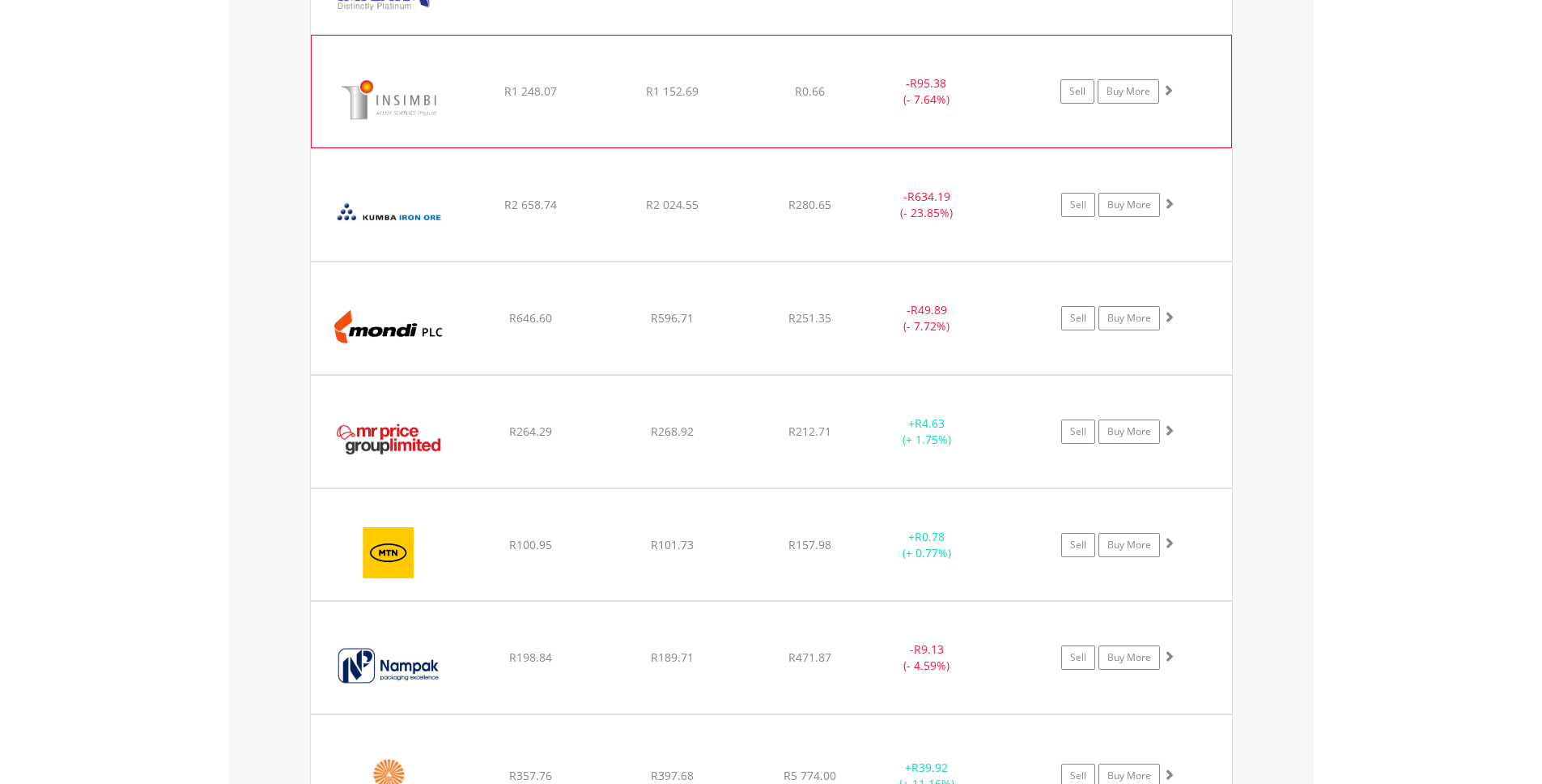
scroll to position [3359, 0]
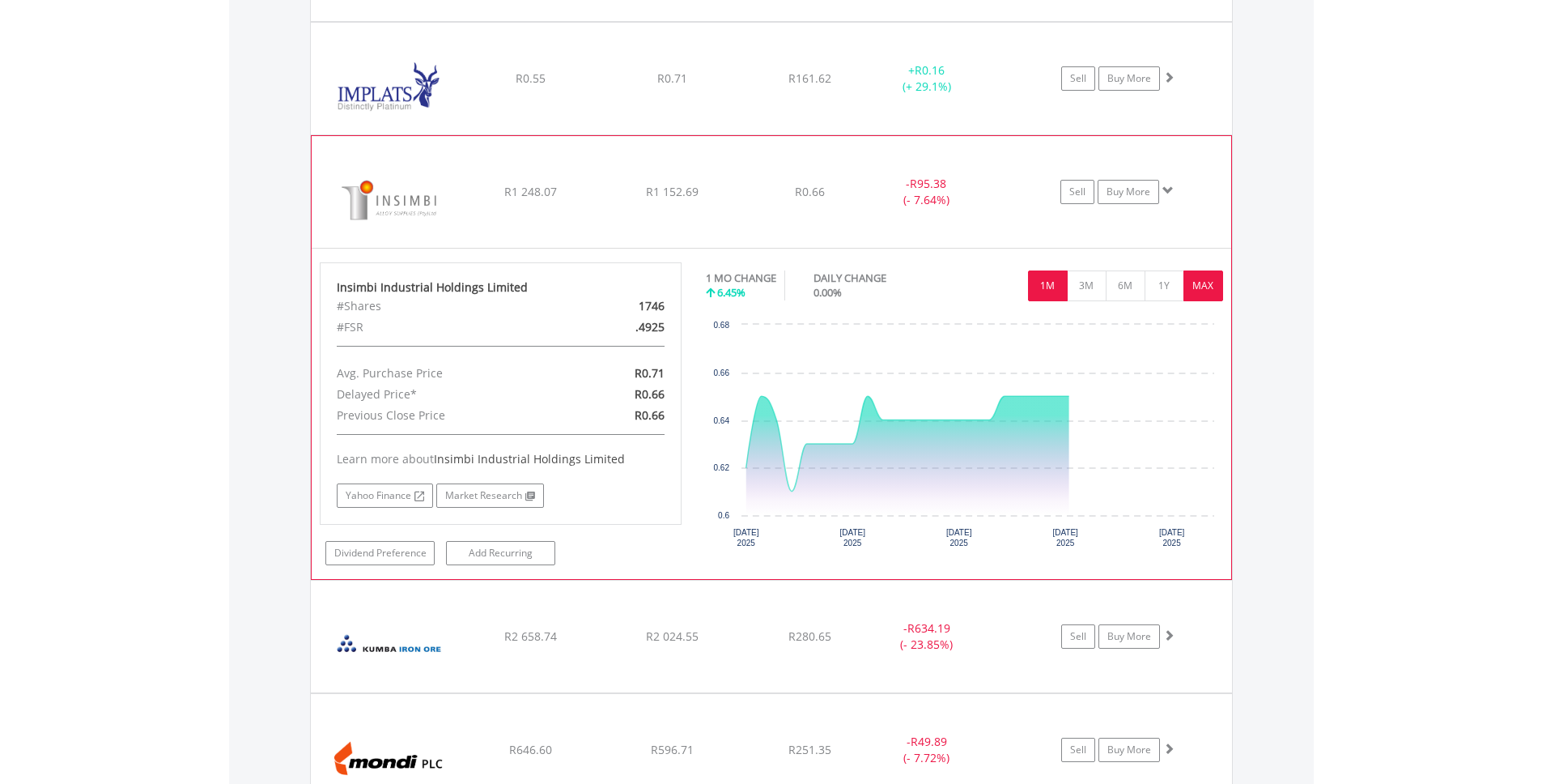
click at [1213, 297] on button "MAX" at bounding box center [1204, 285] width 40 height 30
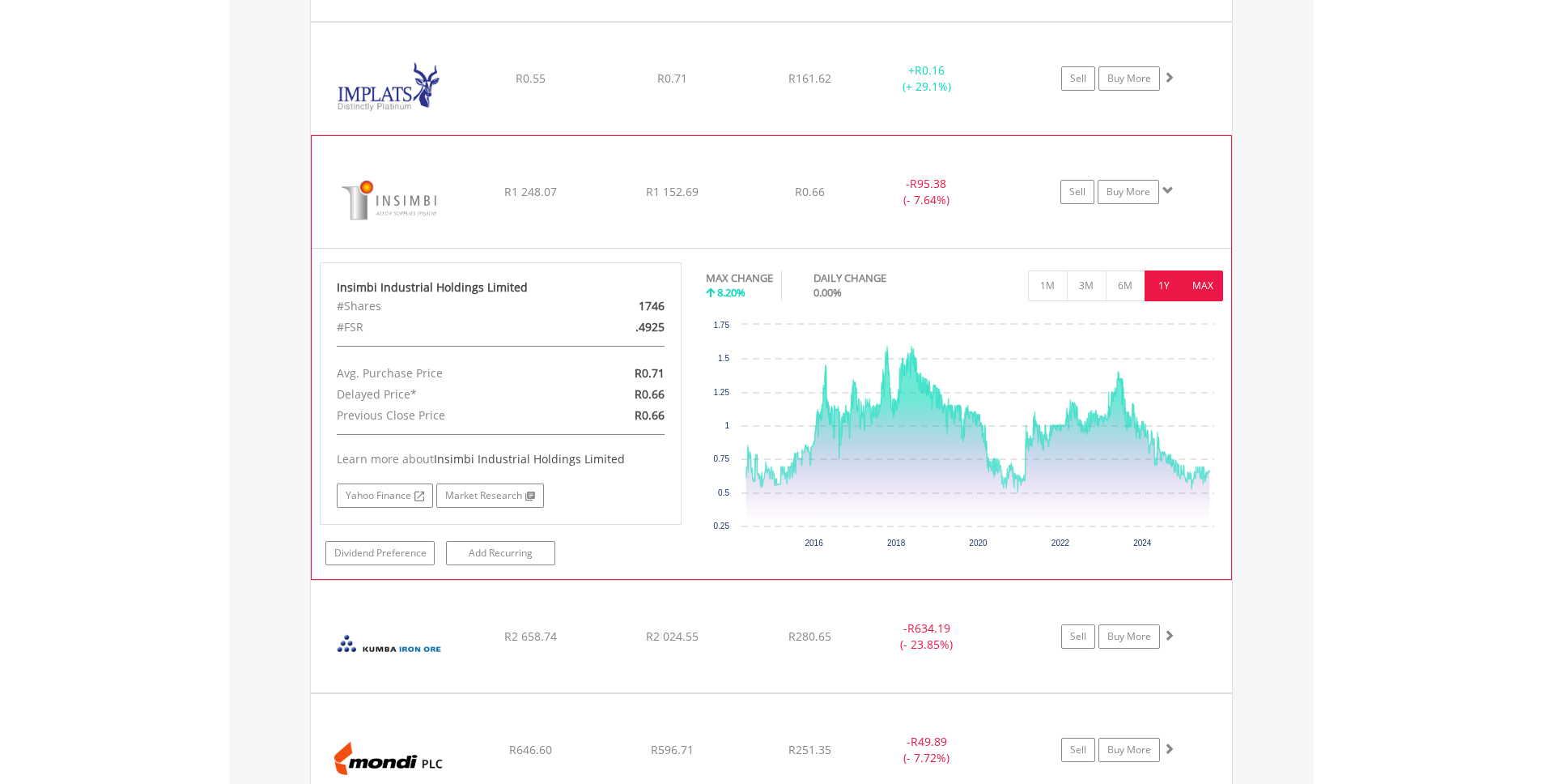
click at [1166, 283] on button "1Y" at bounding box center [1165, 285] width 40 height 30
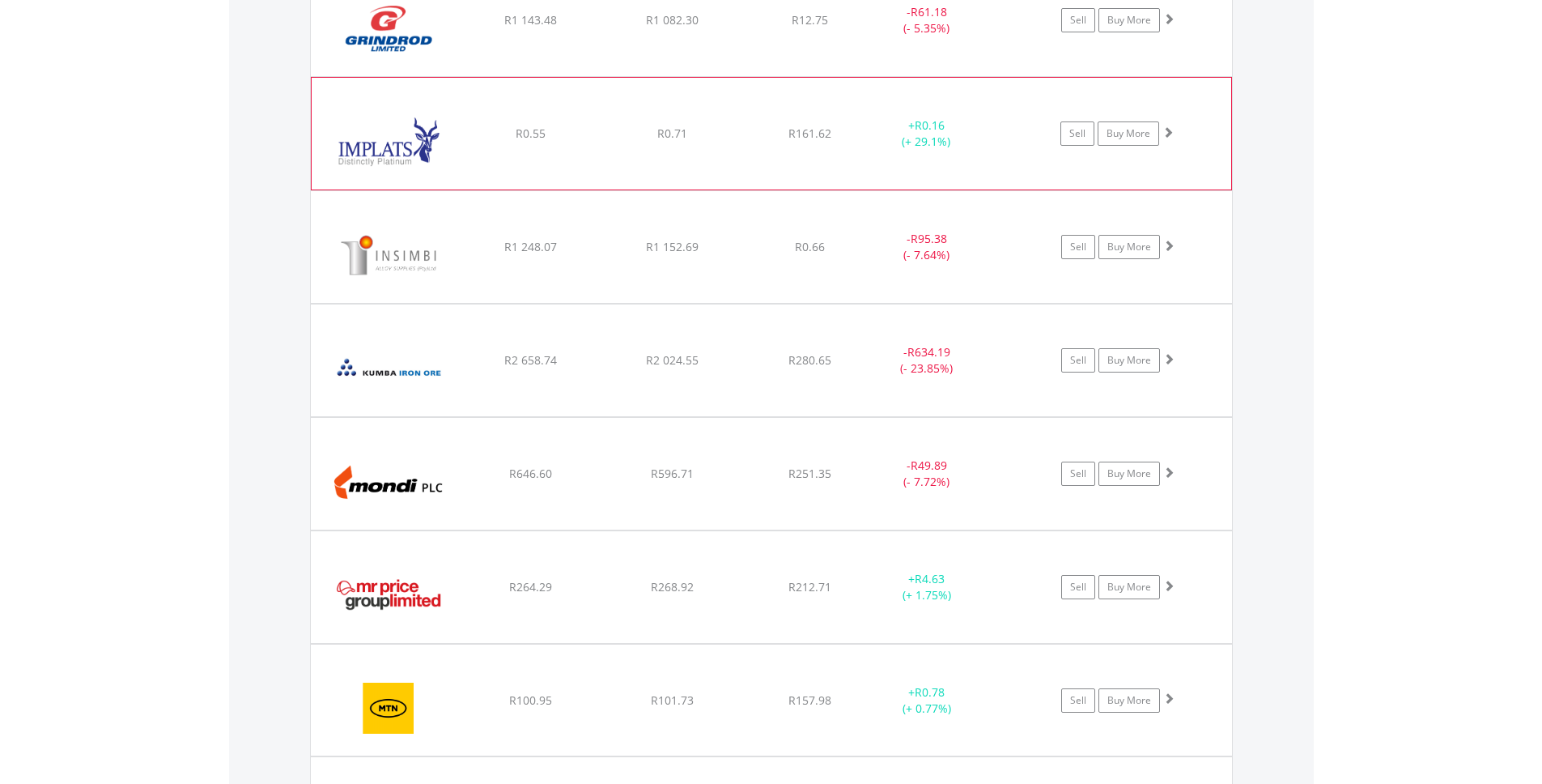
scroll to position [3226, 0]
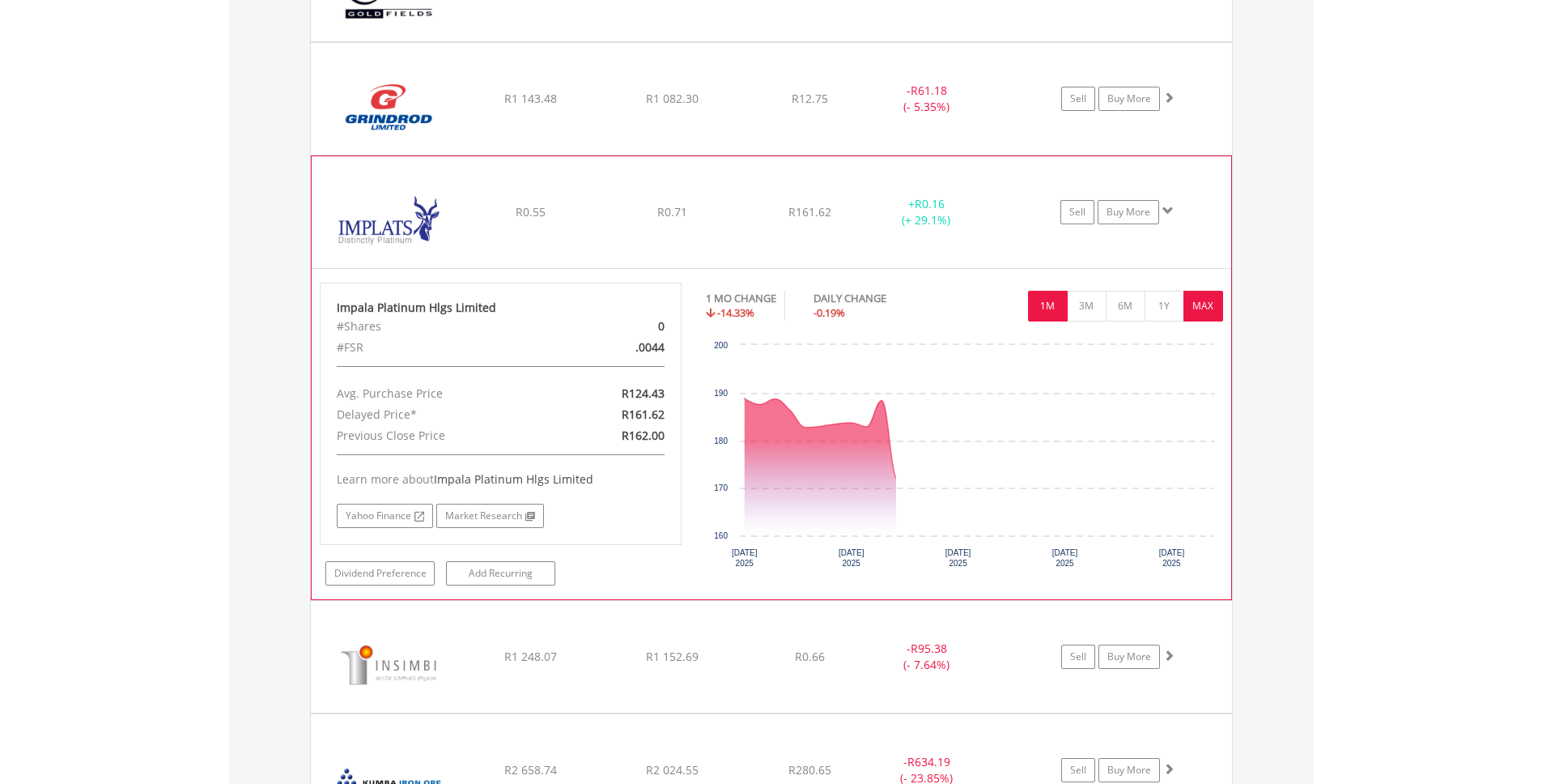
click at [1194, 304] on button "MAX" at bounding box center [1204, 305] width 40 height 30
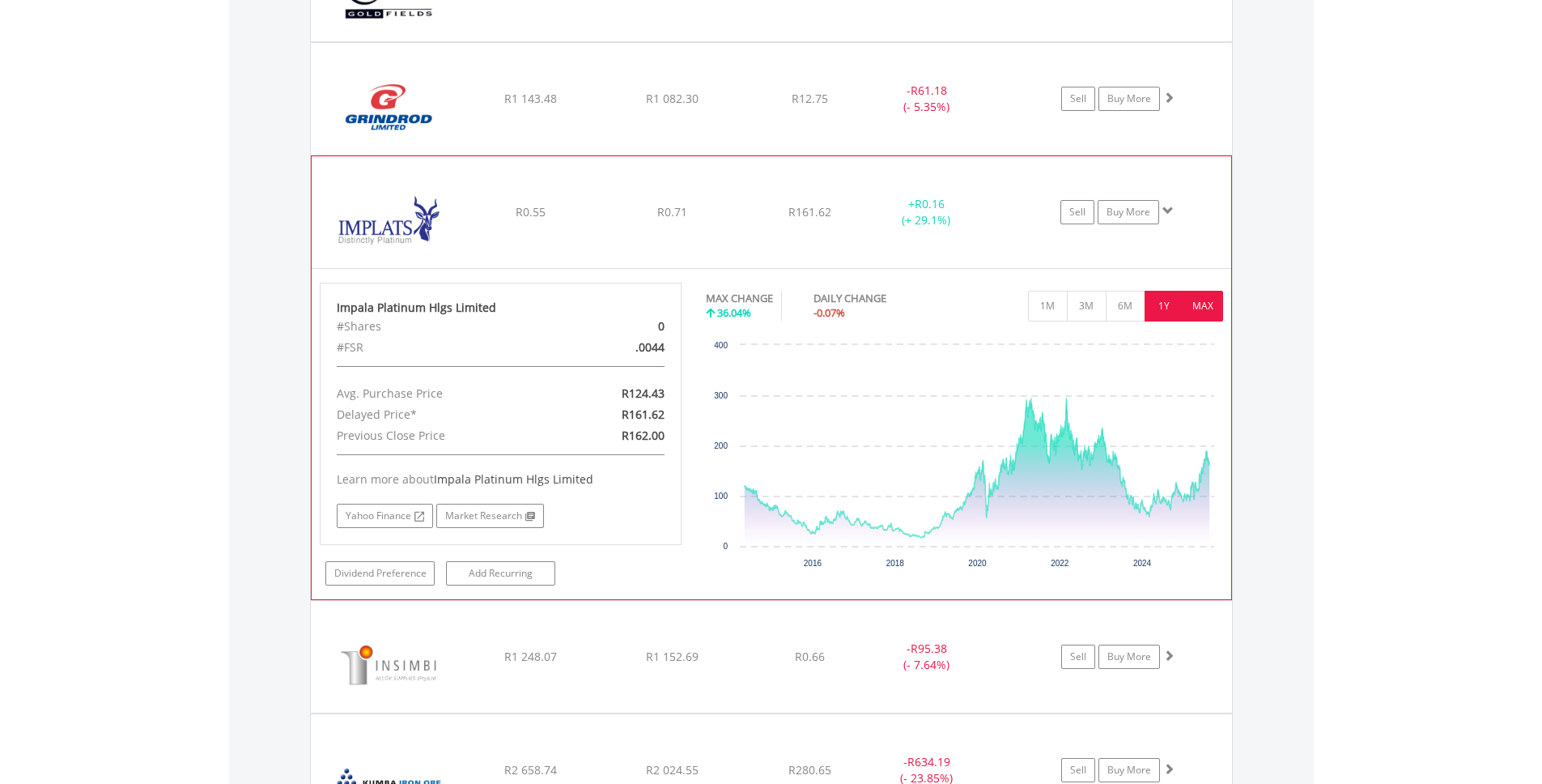
click at [1167, 303] on button "1Y" at bounding box center [1165, 305] width 40 height 30
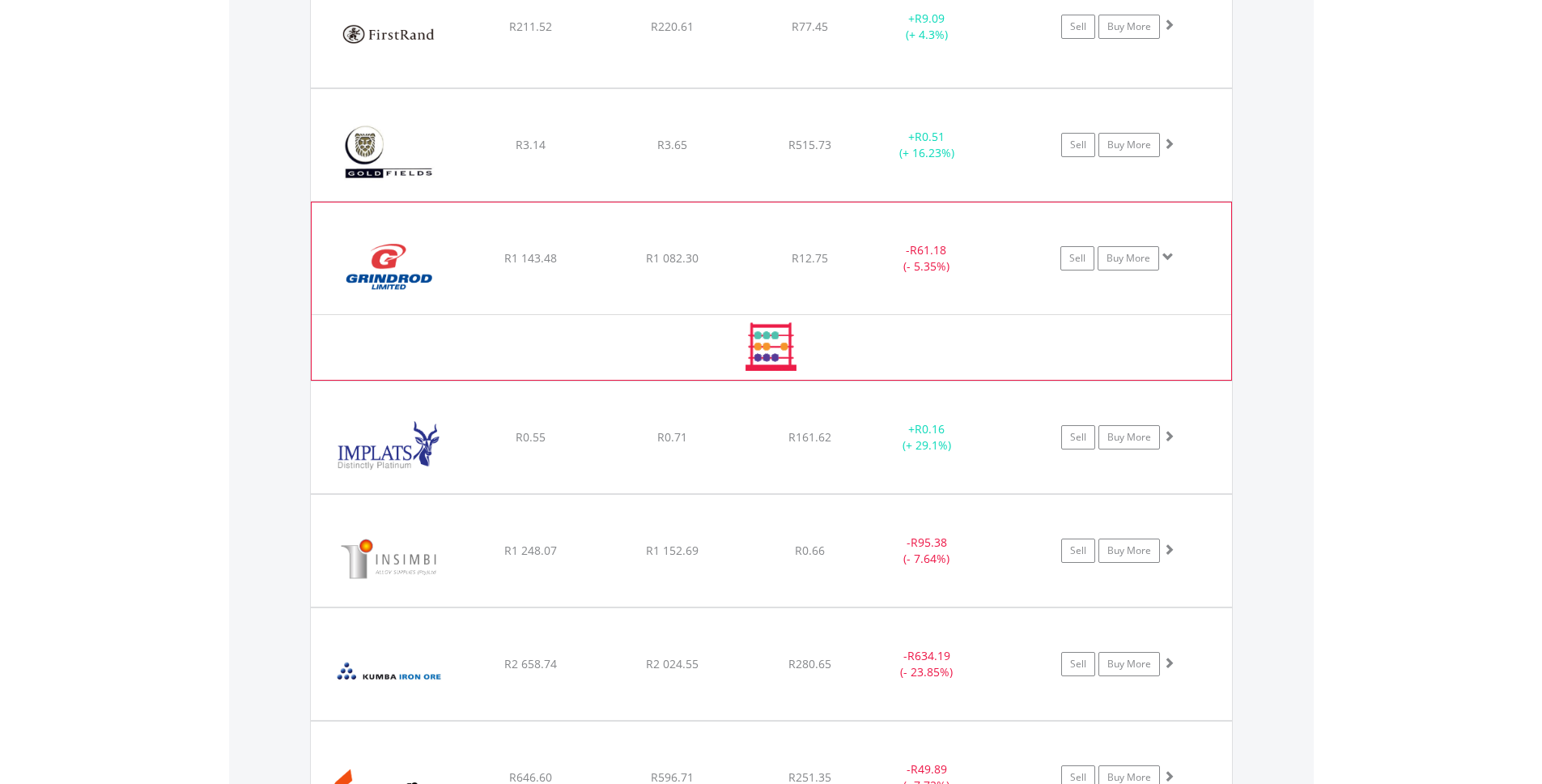
scroll to position [3065, 0]
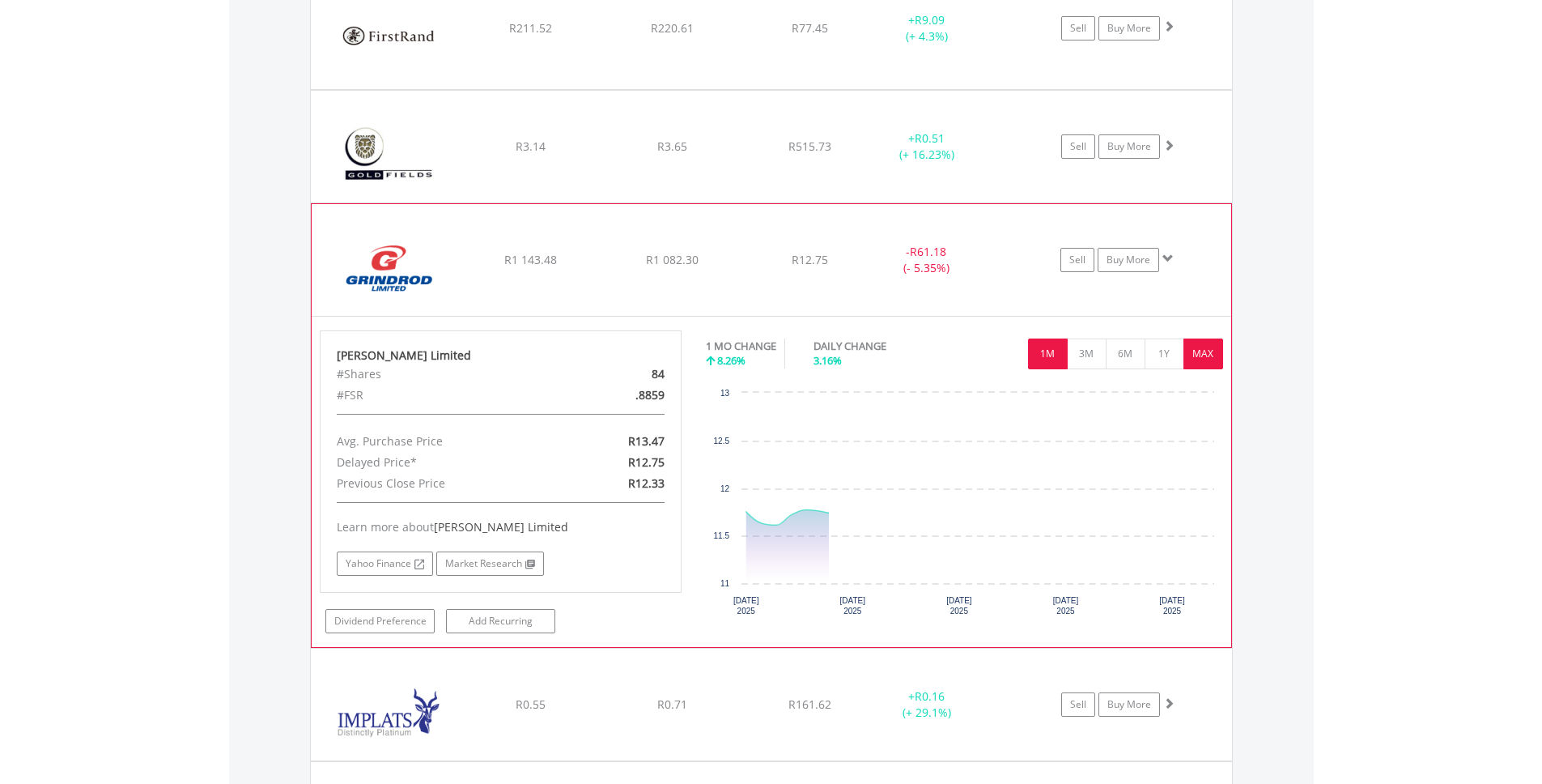
click at [1206, 342] on button "MAX" at bounding box center [1204, 353] width 40 height 30
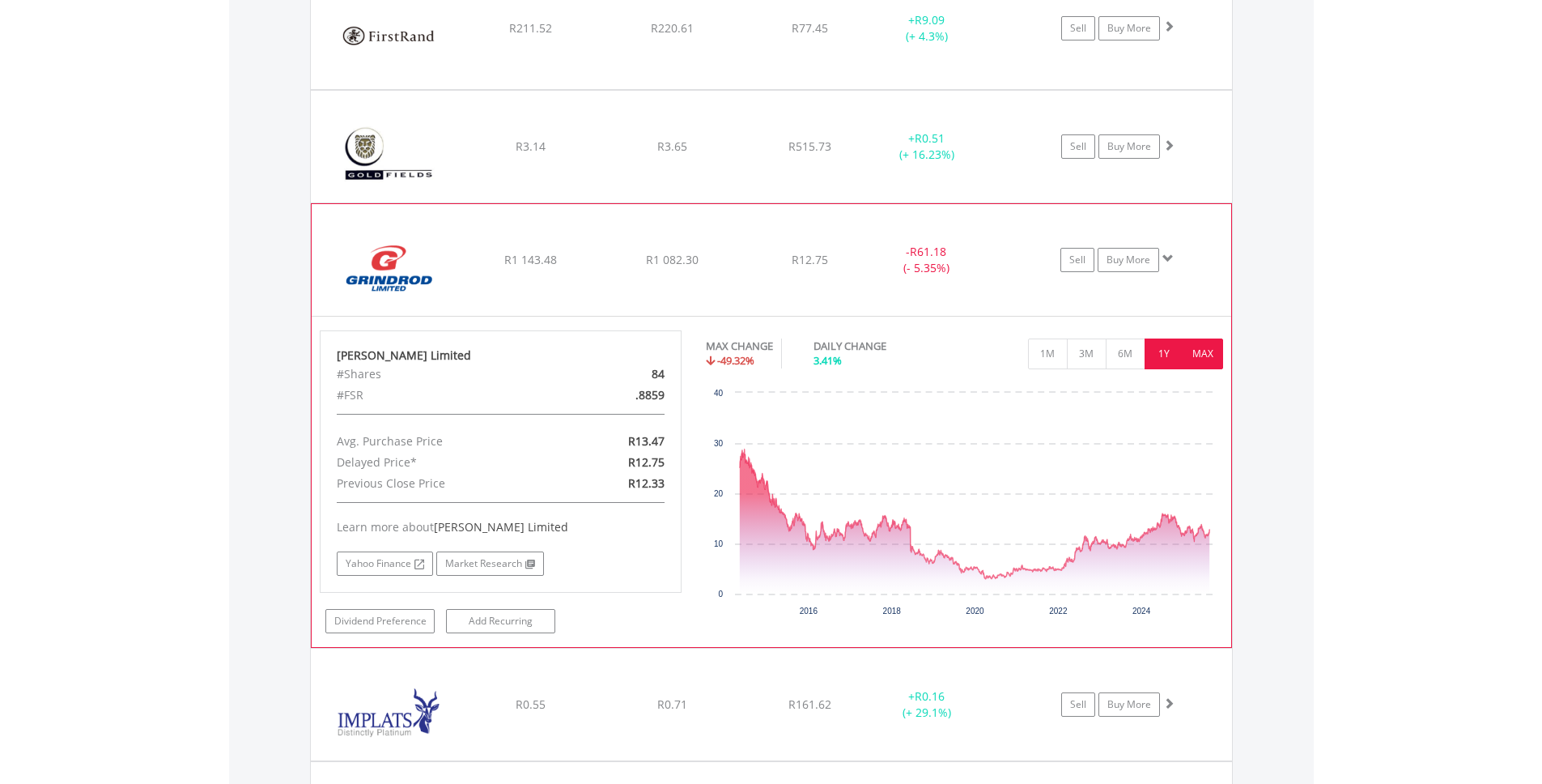
click at [1166, 354] on button "1Y" at bounding box center [1165, 353] width 40 height 30
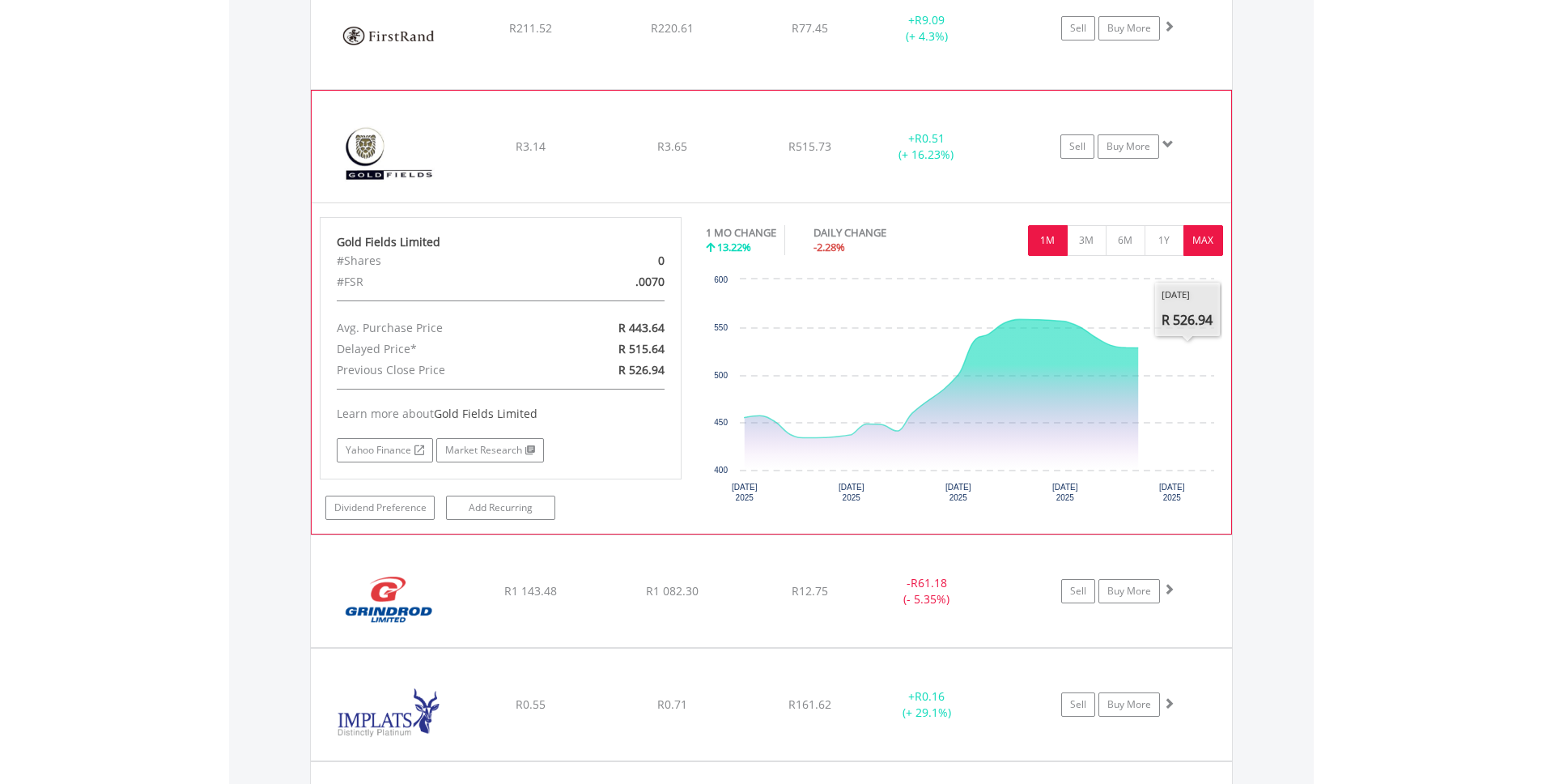
click at [1199, 244] on button "MAX" at bounding box center [1204, 240] width 40 height 30
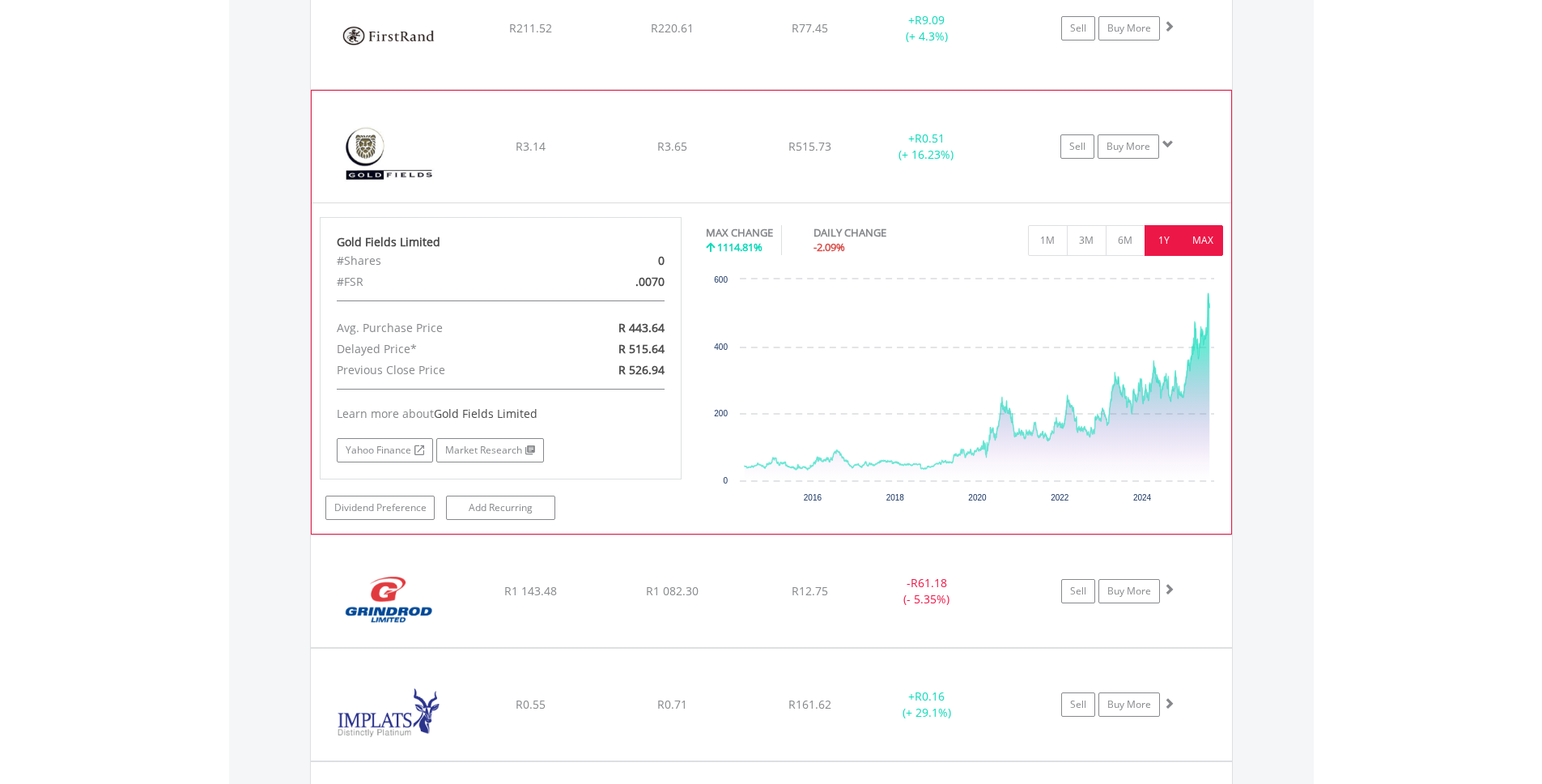
click at [1168, 243] on button "1Y" at bounding box center [1165, 240] width 40 height 30
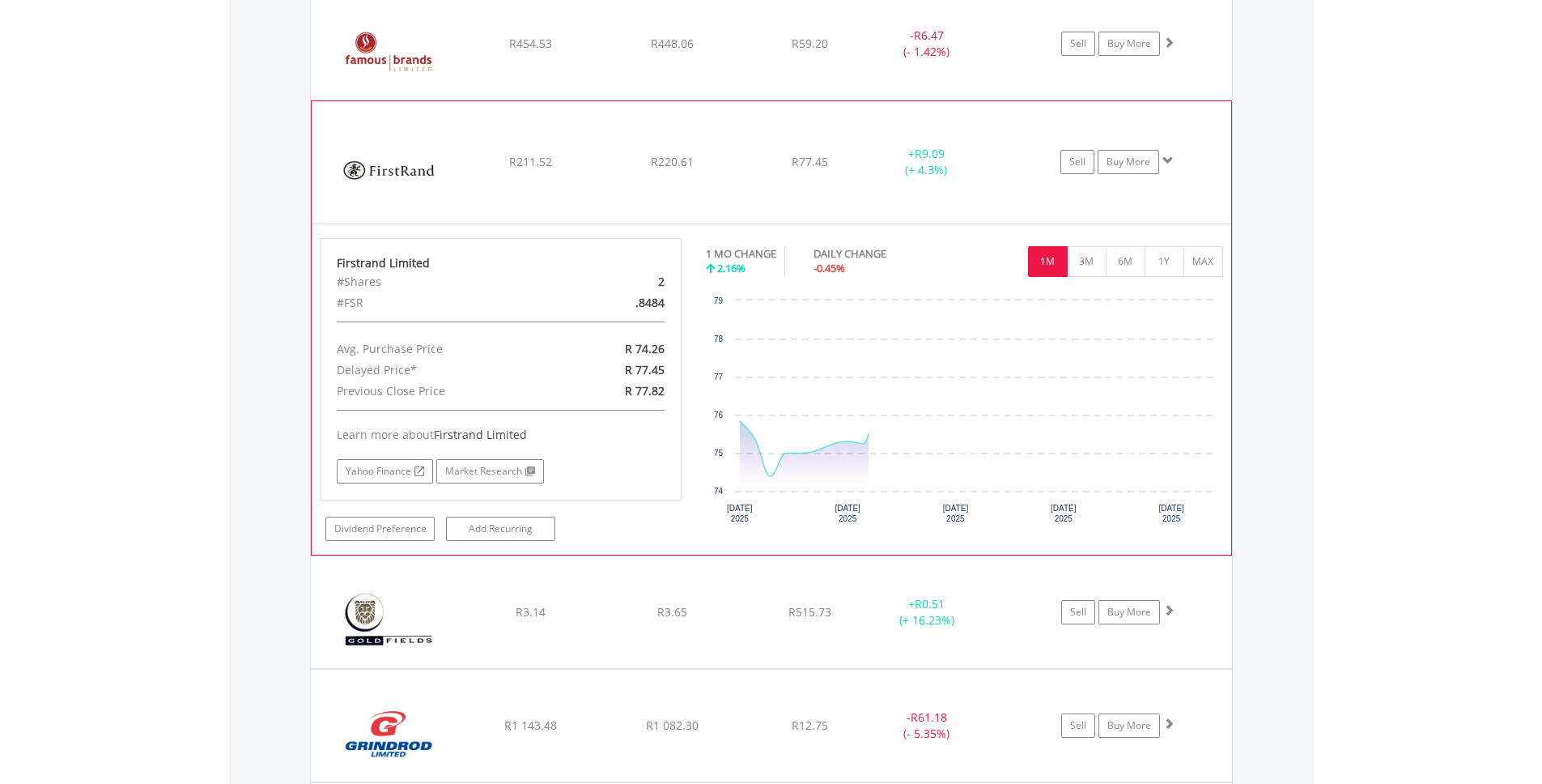
scroll to position [2916, 0]
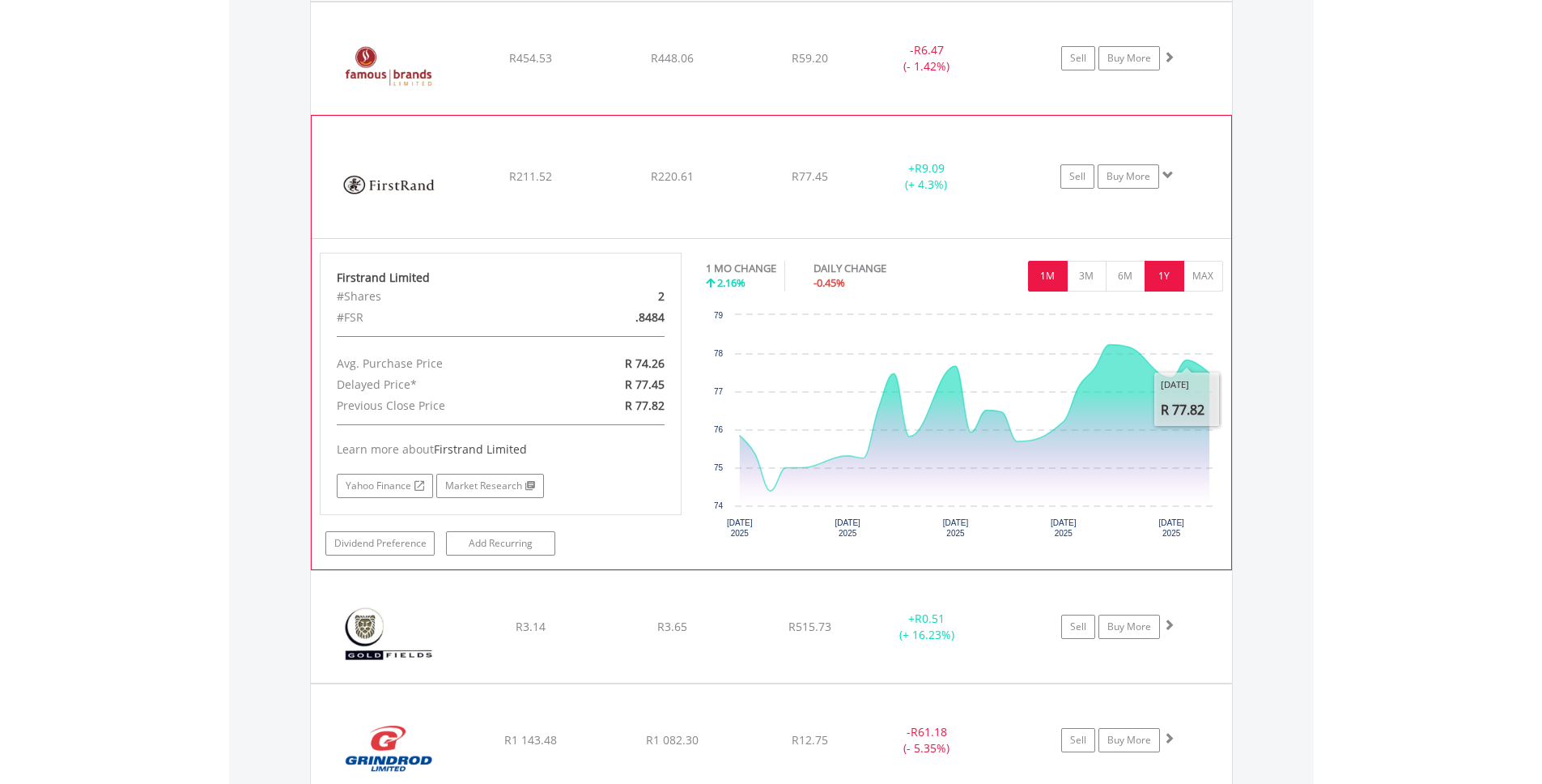
click at [1174, 273] on button "1Y" at bounding box center [1165, 276] width 40 height 30
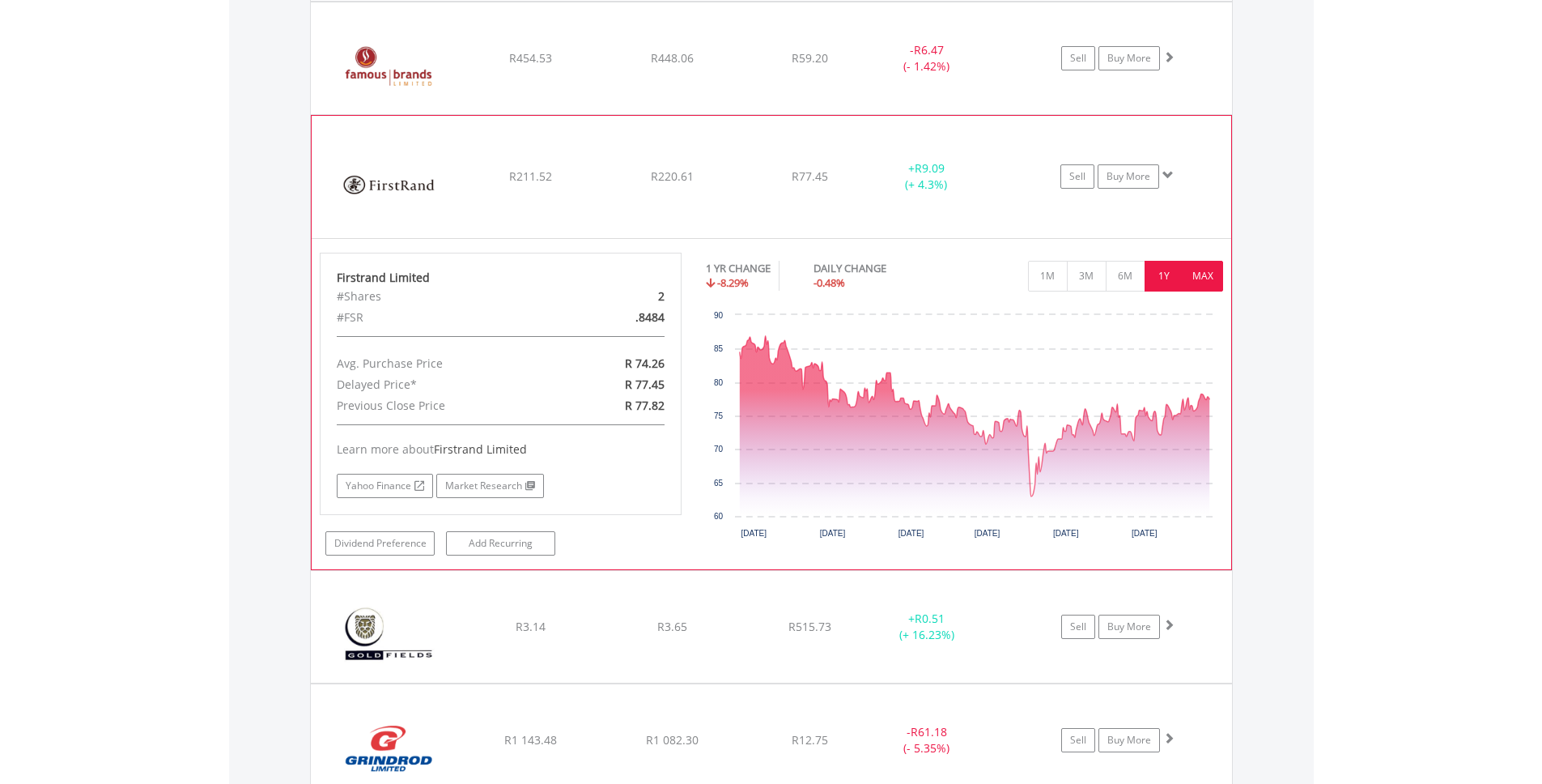
click at [1211, 277] on button "MAX" at bounding box center [1204, 276] width 40 height 30
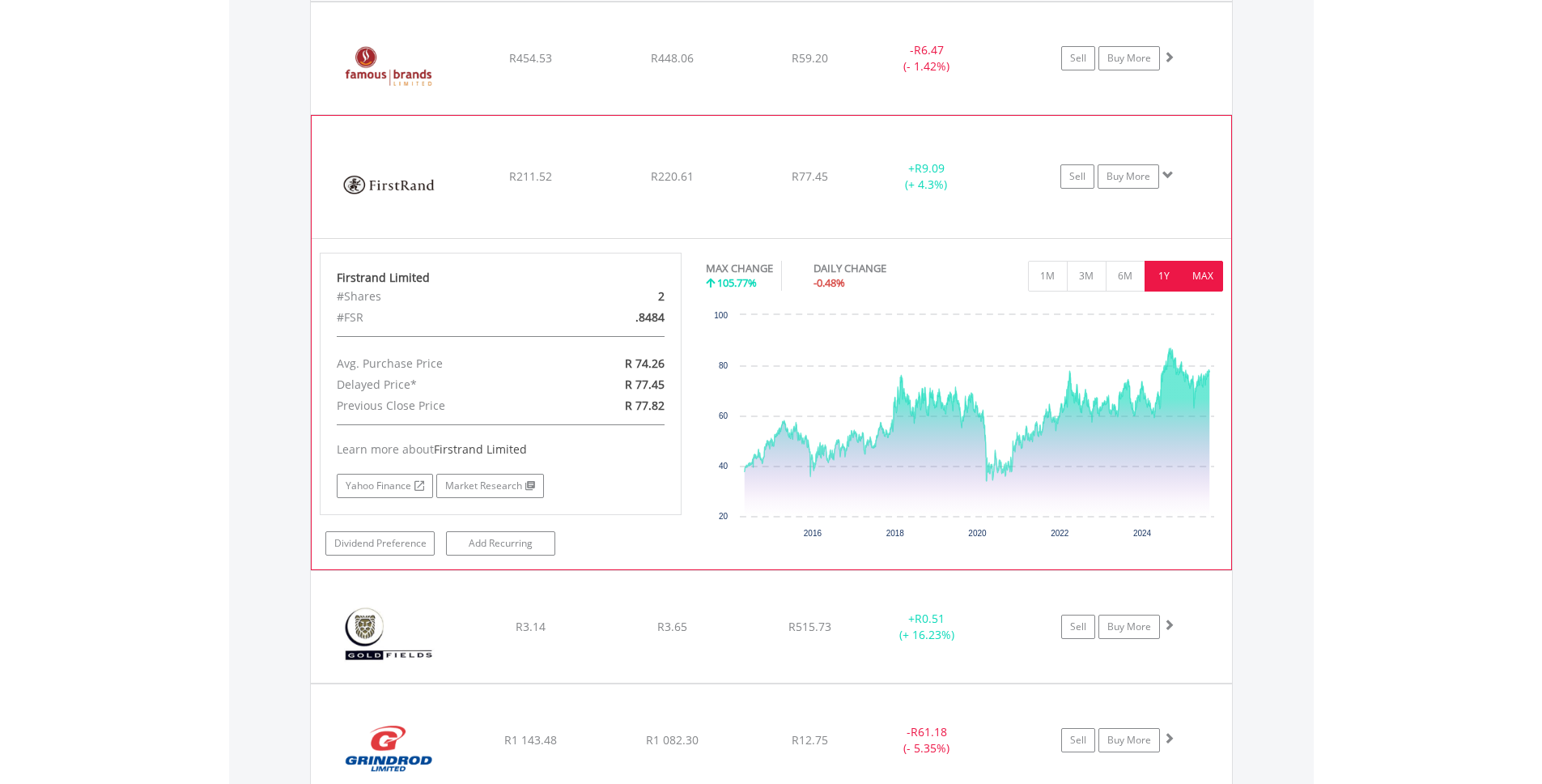
click at [1170, 279] on button "1Y" at bounding box center [1165, 276] width 40 height 30
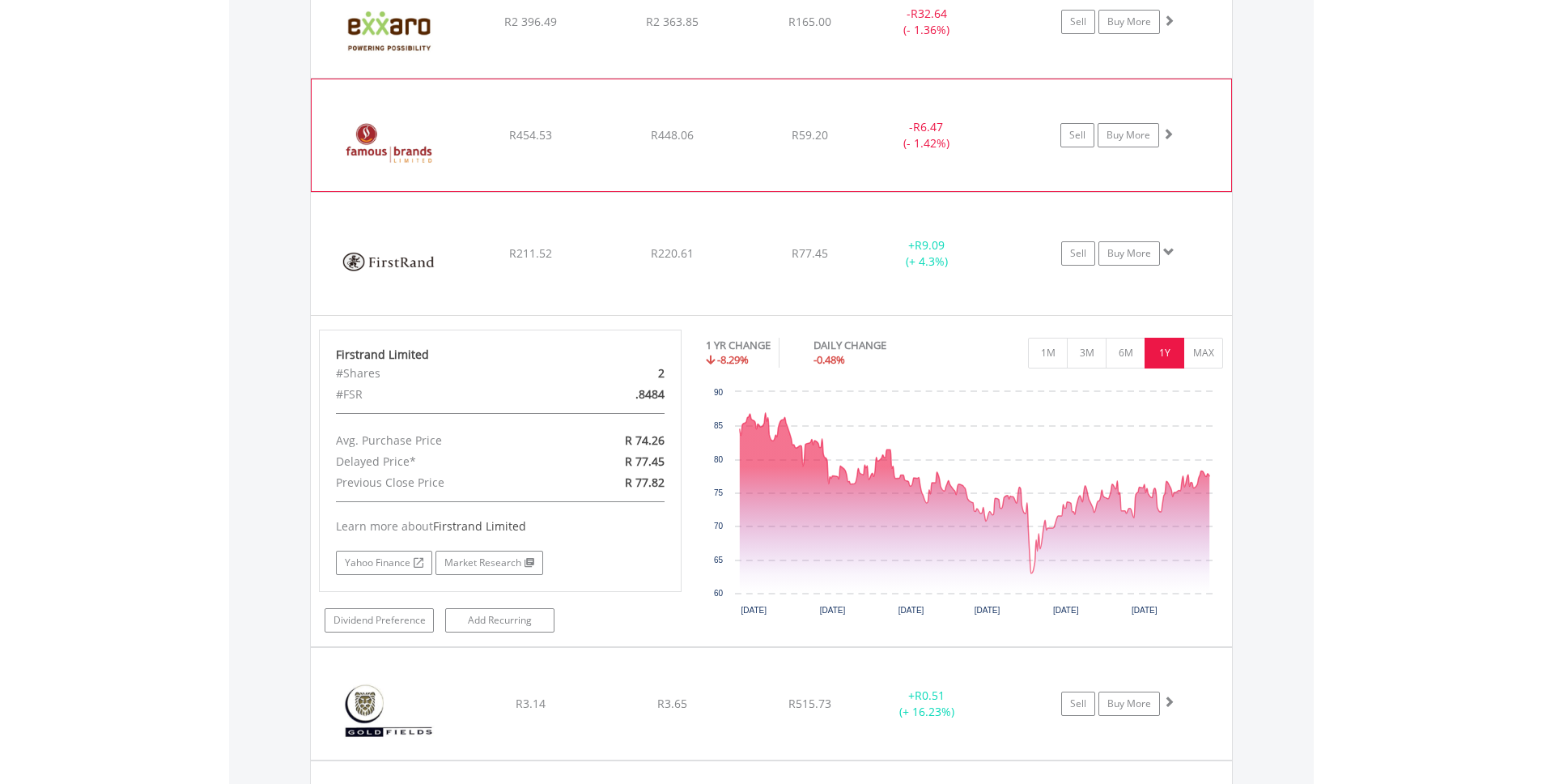
scroll to position [2761, 0]
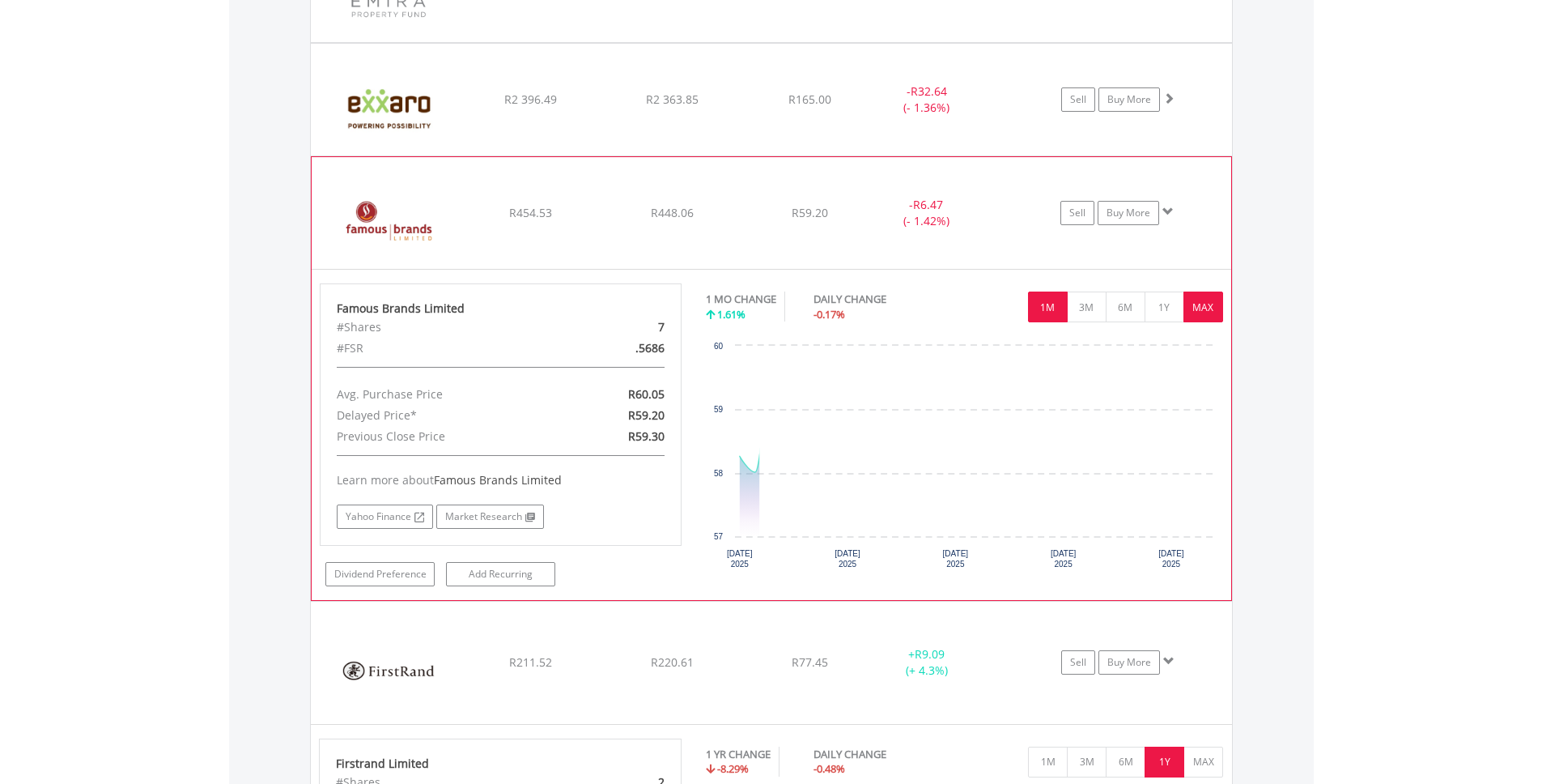
click at [1201, 307] on button "MAX" at bounding box center [1204, 306] width 40 height 30
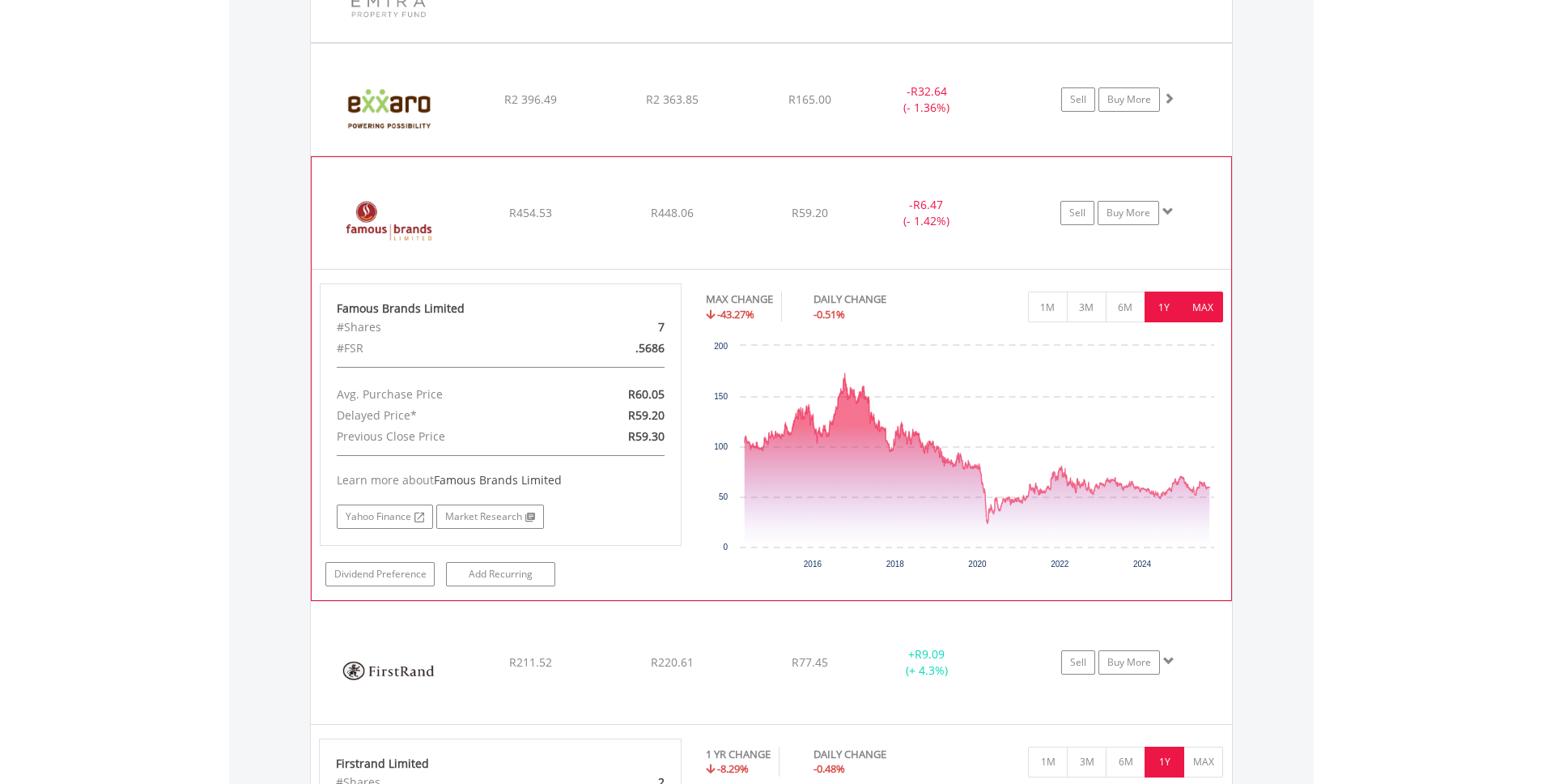
click at [1167, 305] on button "1Y" at bounding box center [1165, 306] width 40 height 30
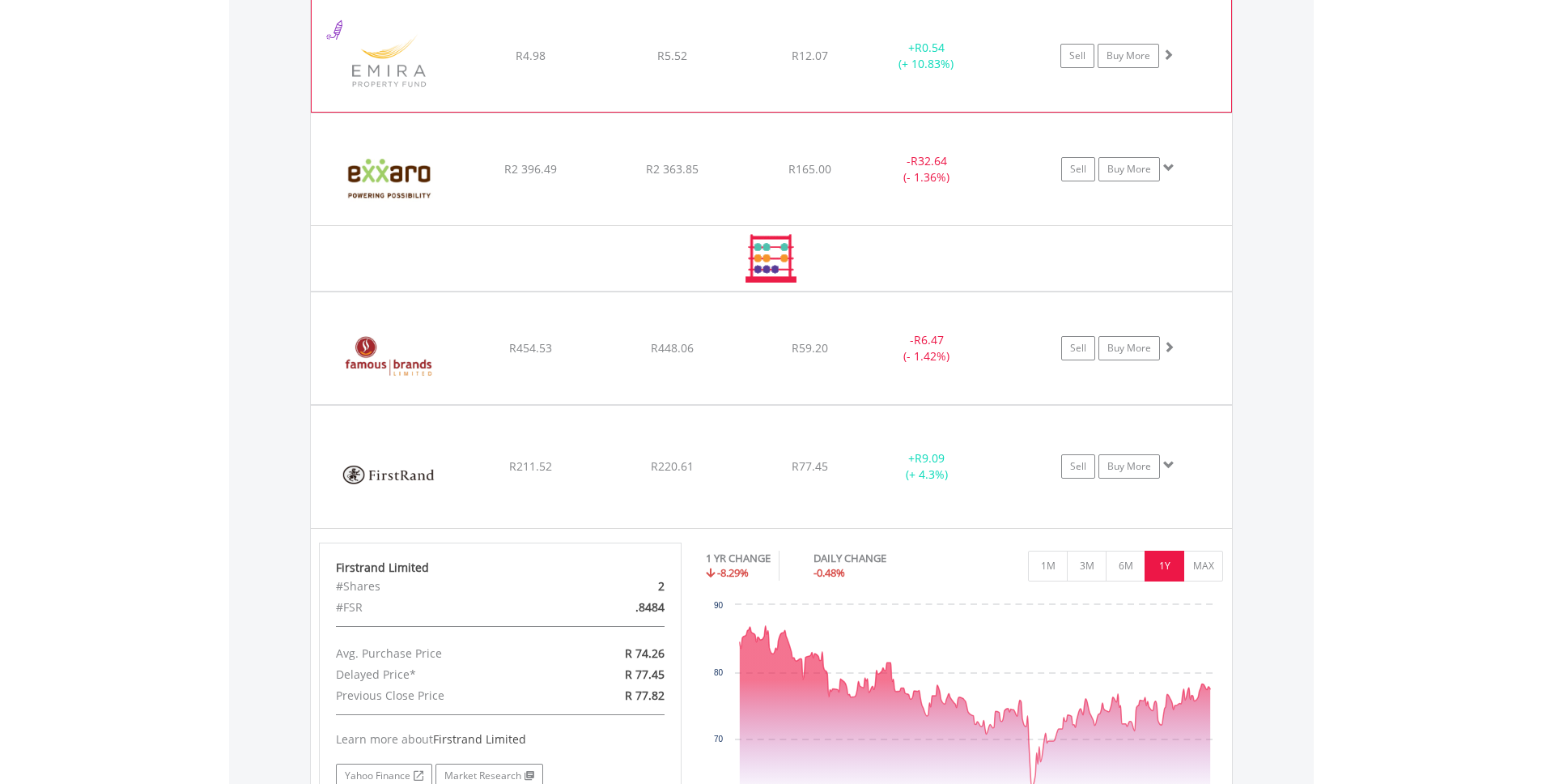
scroll to position [2638, 0]
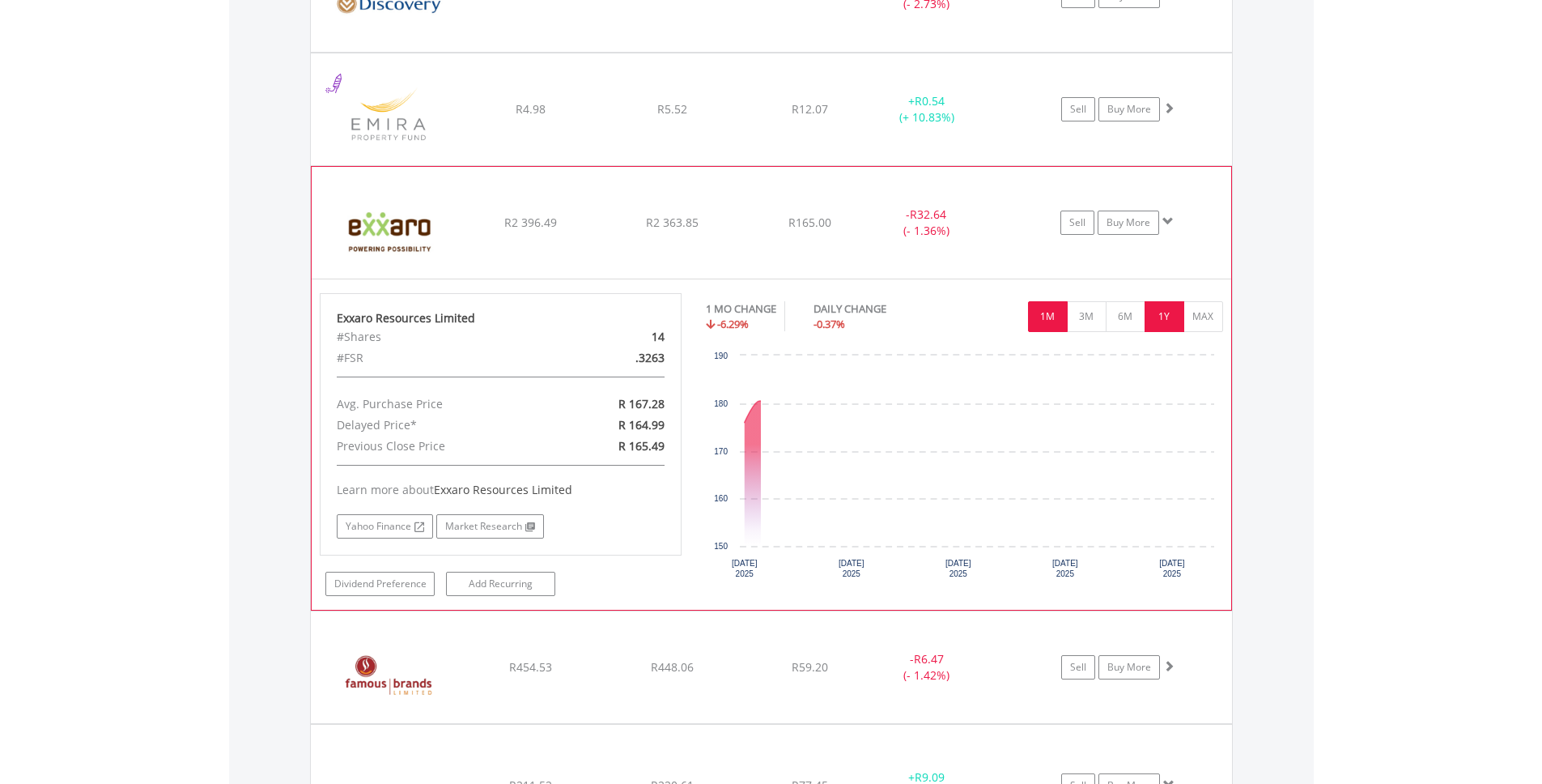
drag, startPoint x: 1164, startPoint y: 315, endPoint x: 1179, endPoint y: 322, distance: 16.6
click at [1164, 315] on button "1Y" at bounding box center [1165, 316] width 40 height 30
click at [1201, 317] on button "MAX" at bounding box center [1204, 316] width 40 height 30
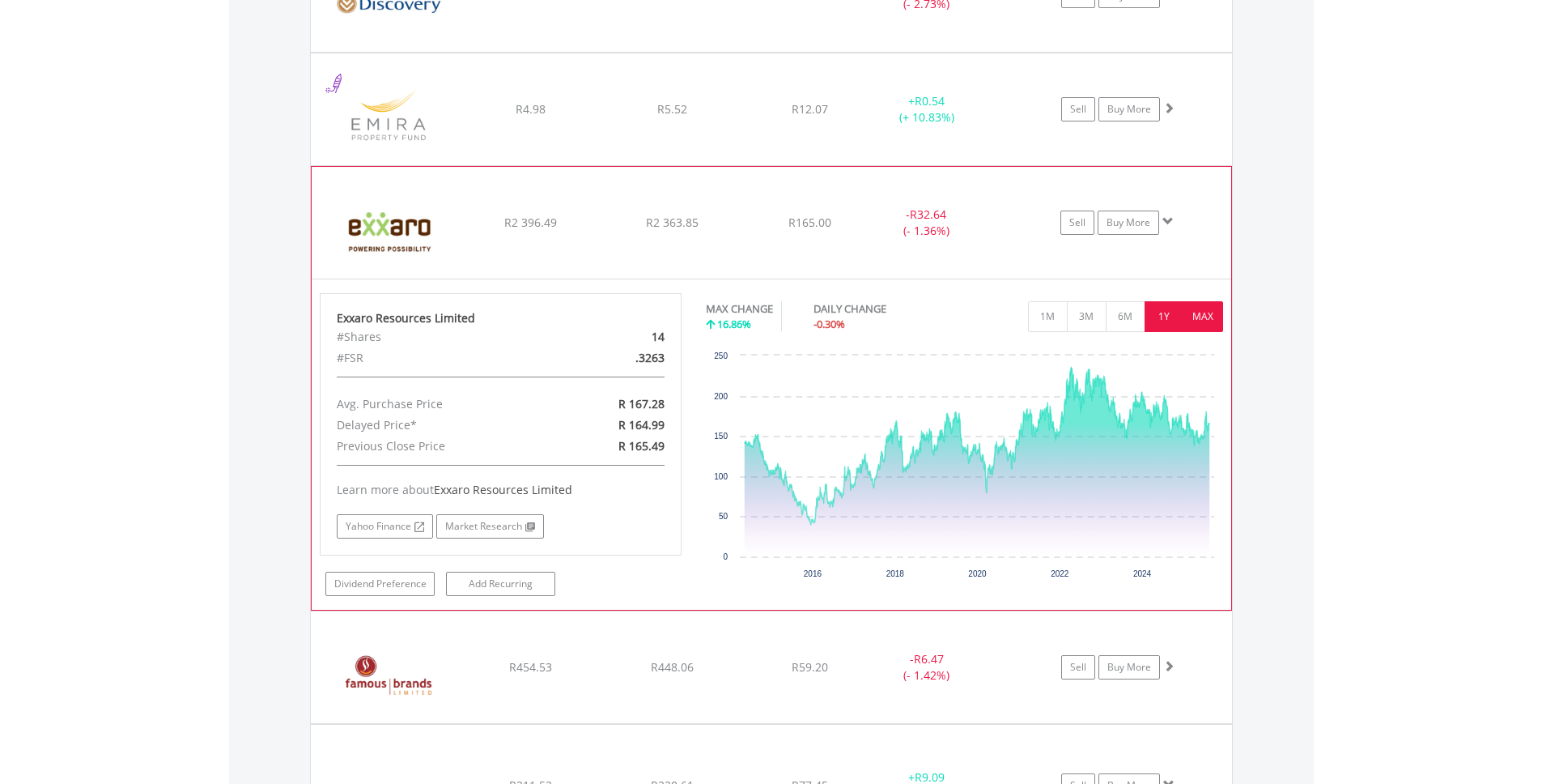
click at [1162, 316] on button "1Y" at bounding box center [1165, 316] width 40 height 30
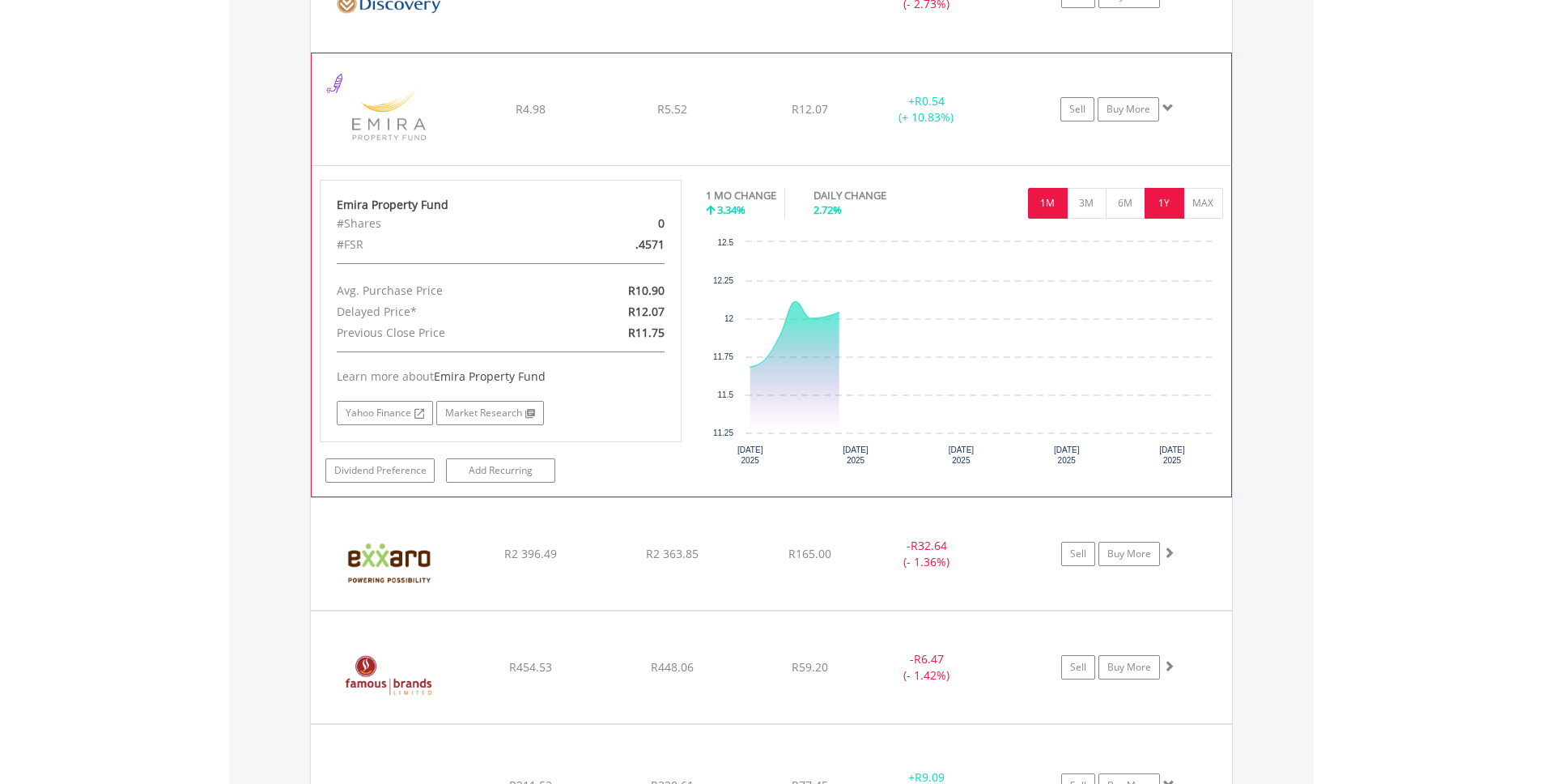
click at [1179, 208] on button "1Y" at bounding box center [1165, 203] width 40 height 30
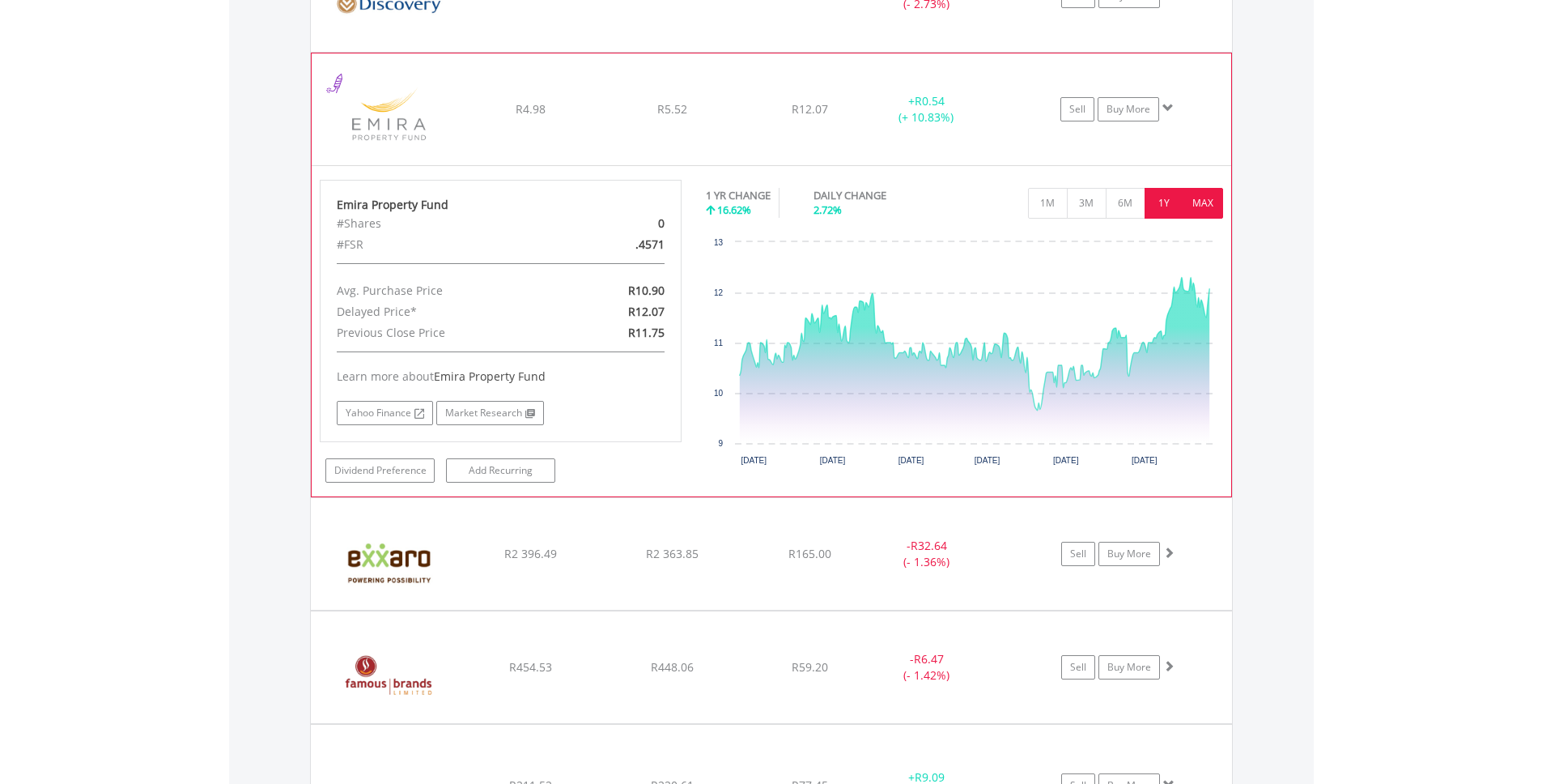
click at [1200, 206] on button "MAX" at bounding box center [1204, 203] width 40 height 30
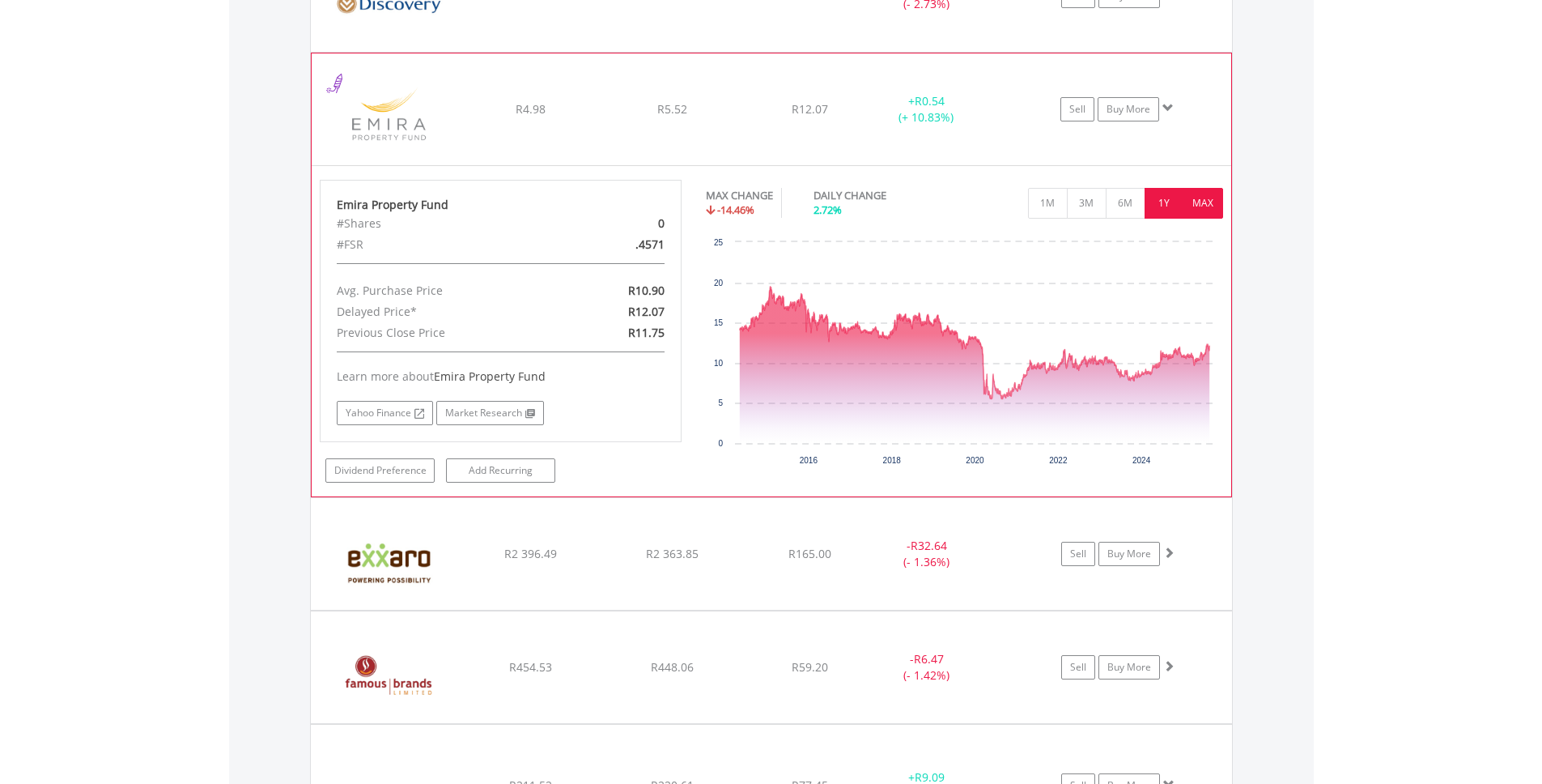
click at [1160, 200] on button "1Y" at bounding box center [1165, 203] width 40 height 30
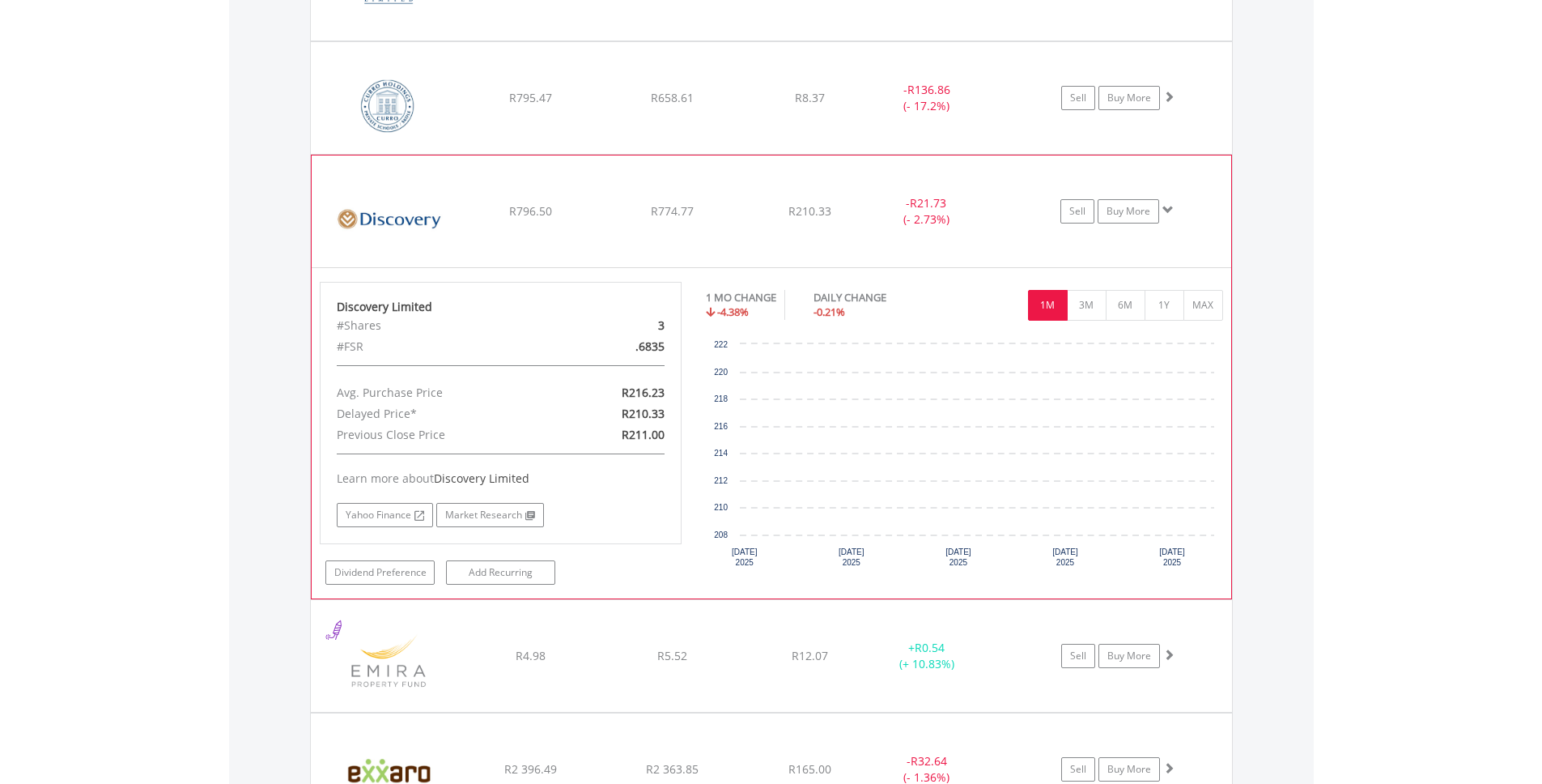
scroll to position [2402, 0]
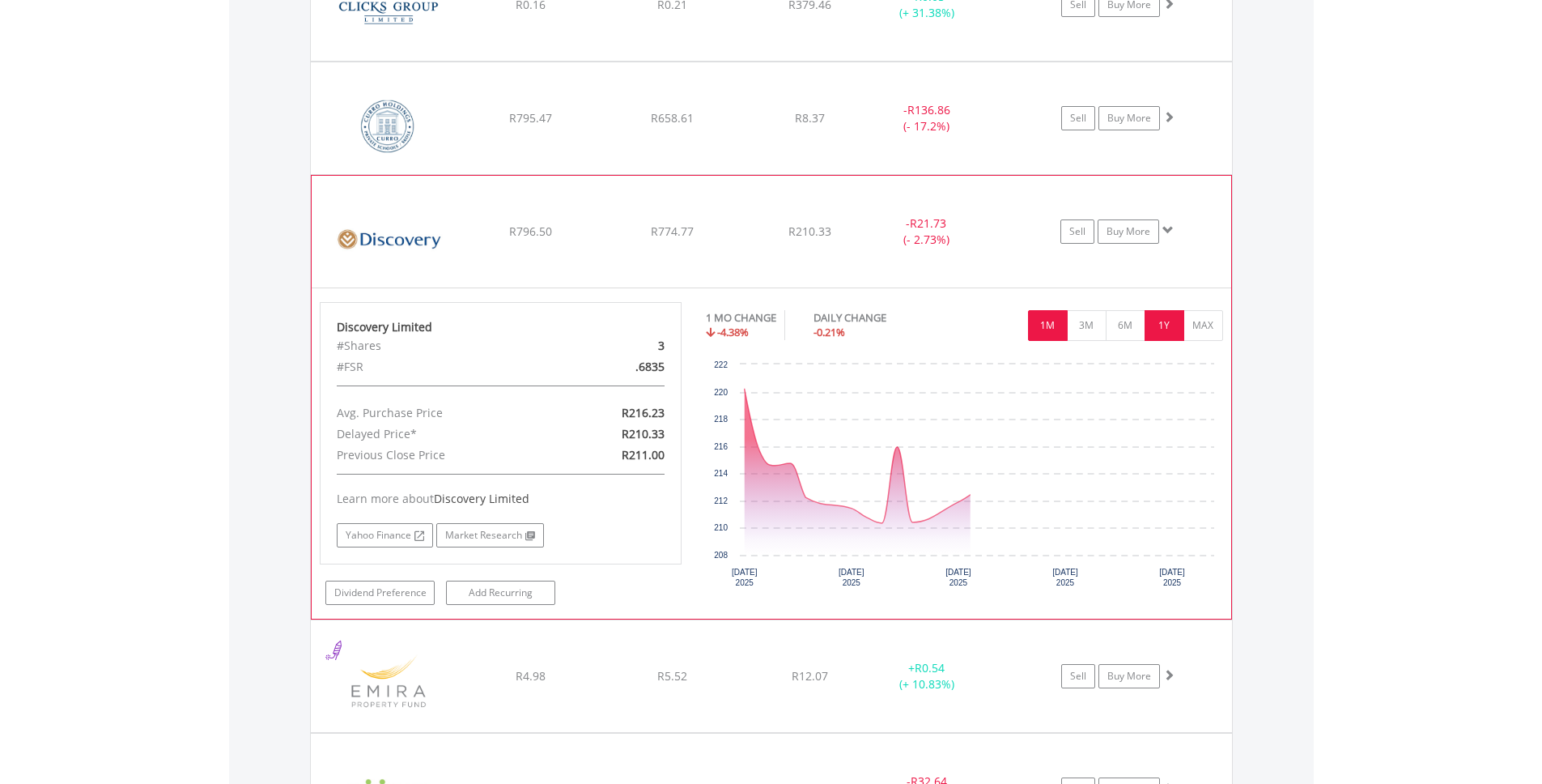
click at [1174, 325] on button "1Y" at bounding box center [1165, 325] width 40 height 30
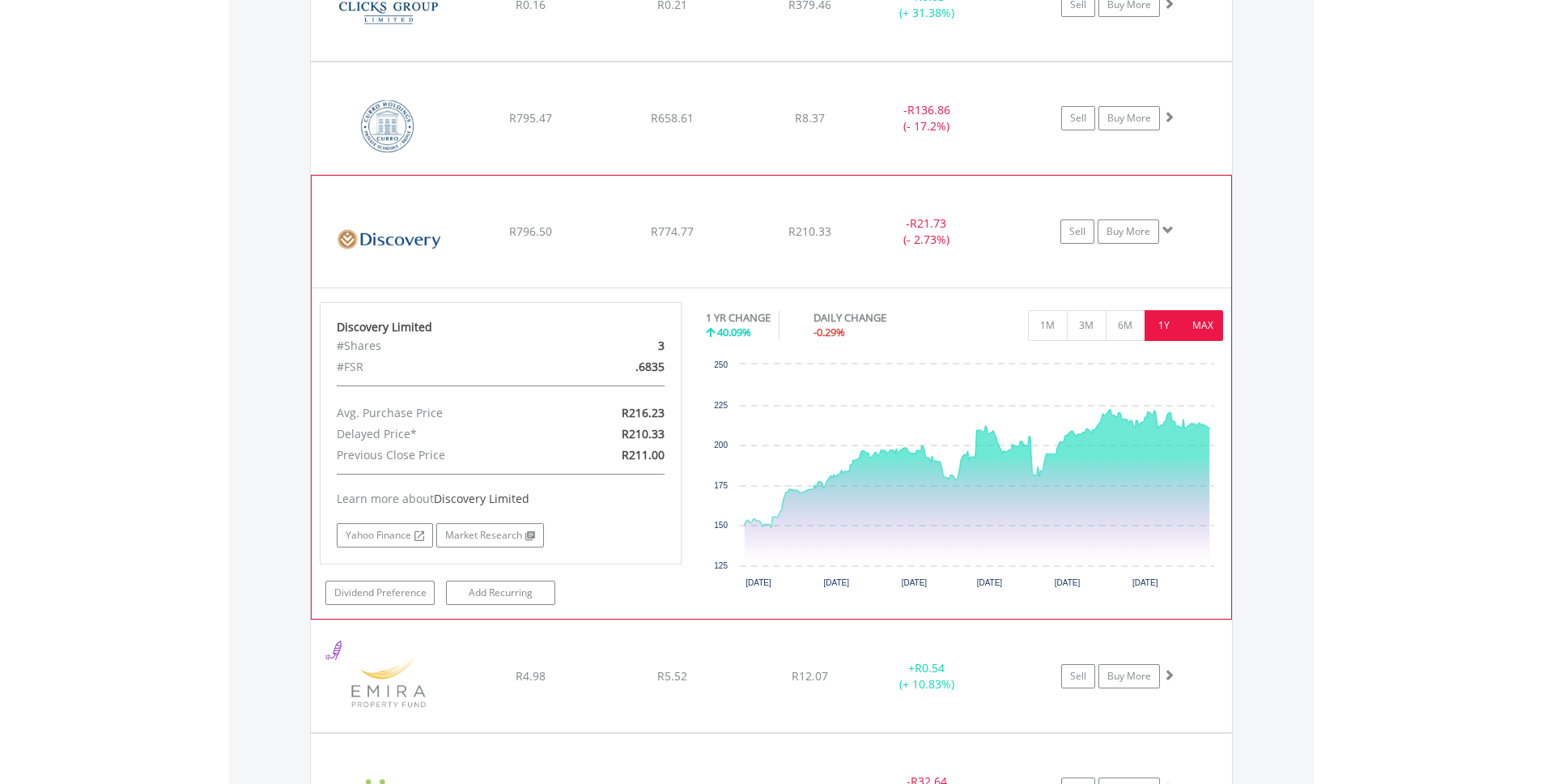
click at [1206, 328] on button "MAX" at bounding box center [1204, 325] width 40 height 30
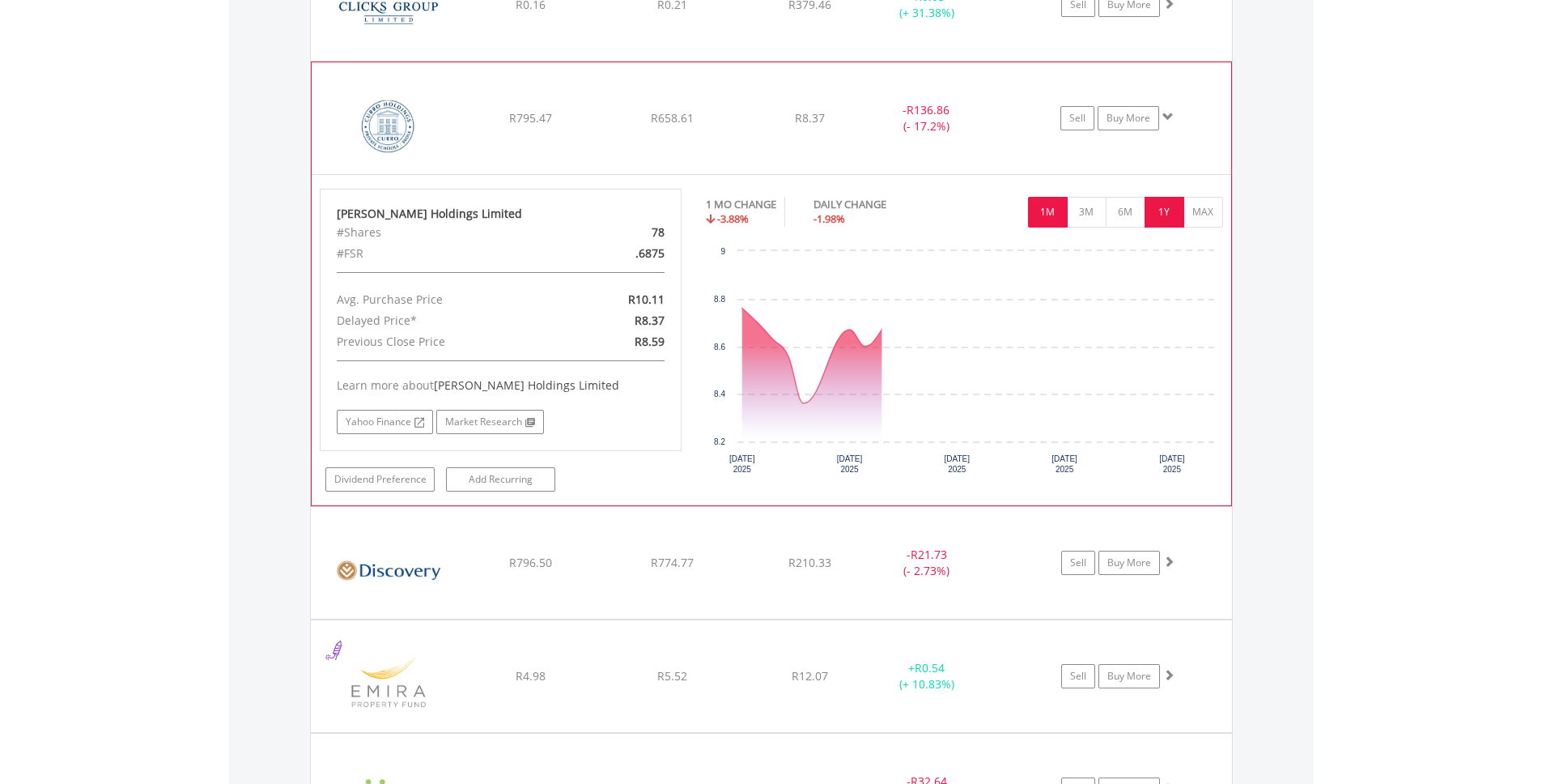
click at [1179, 208] on button "1Y" at bounding box center [1165, 211] width 40 height 30
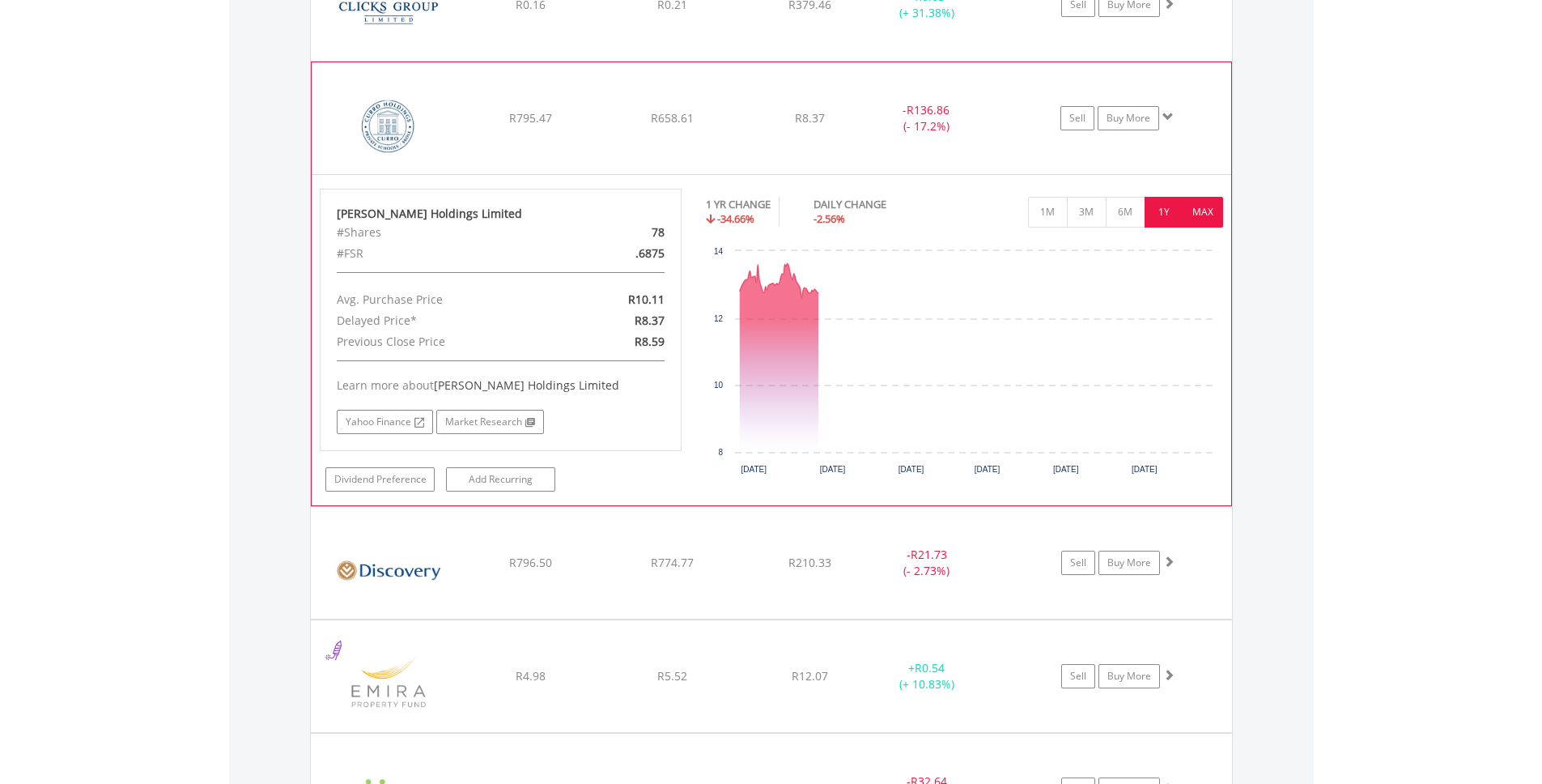
click at [1195, 207] on button "MAX" at bounding box center [1204, 211] width 40 height 30
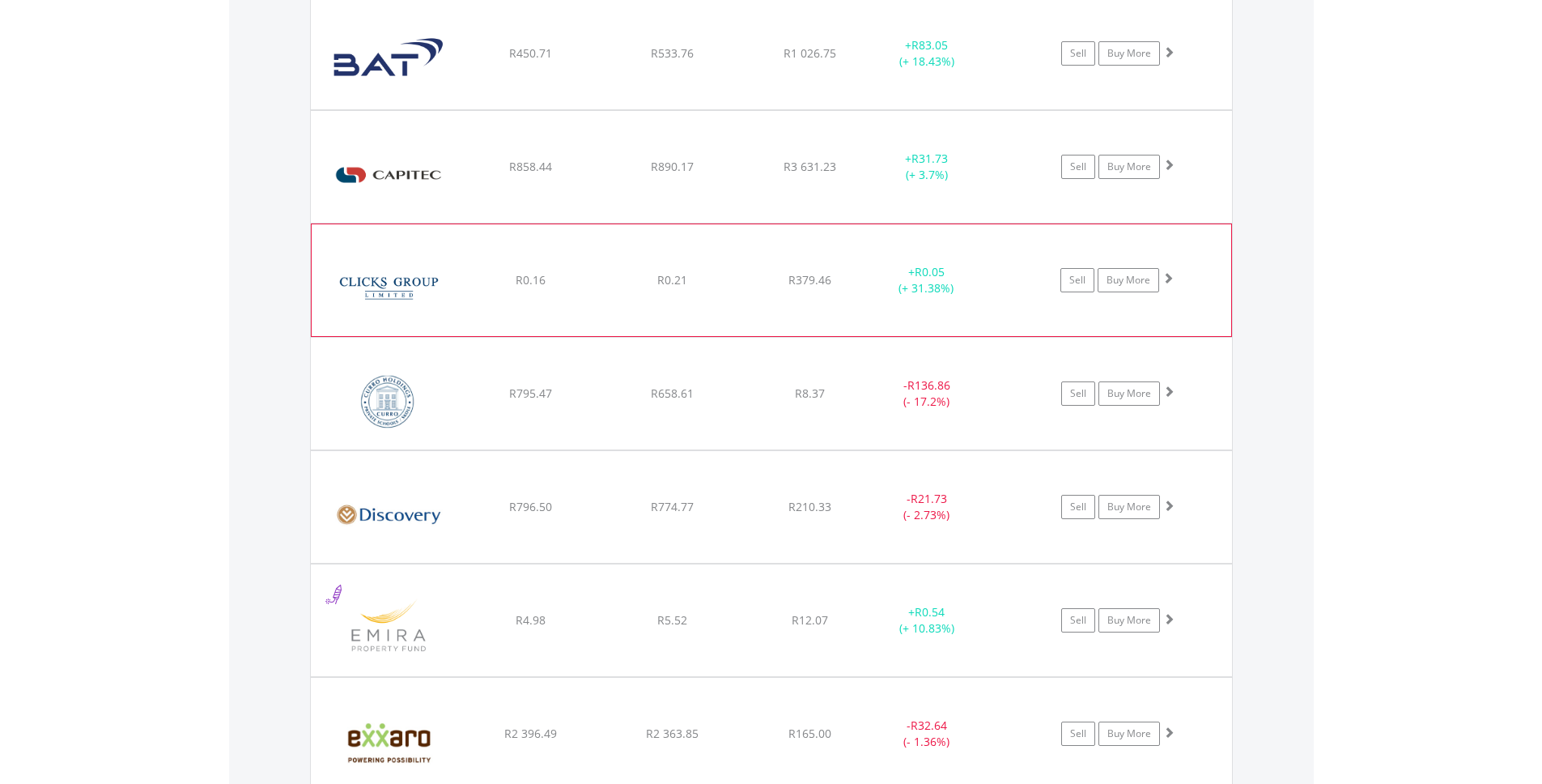
scroll to position [2103, 0]
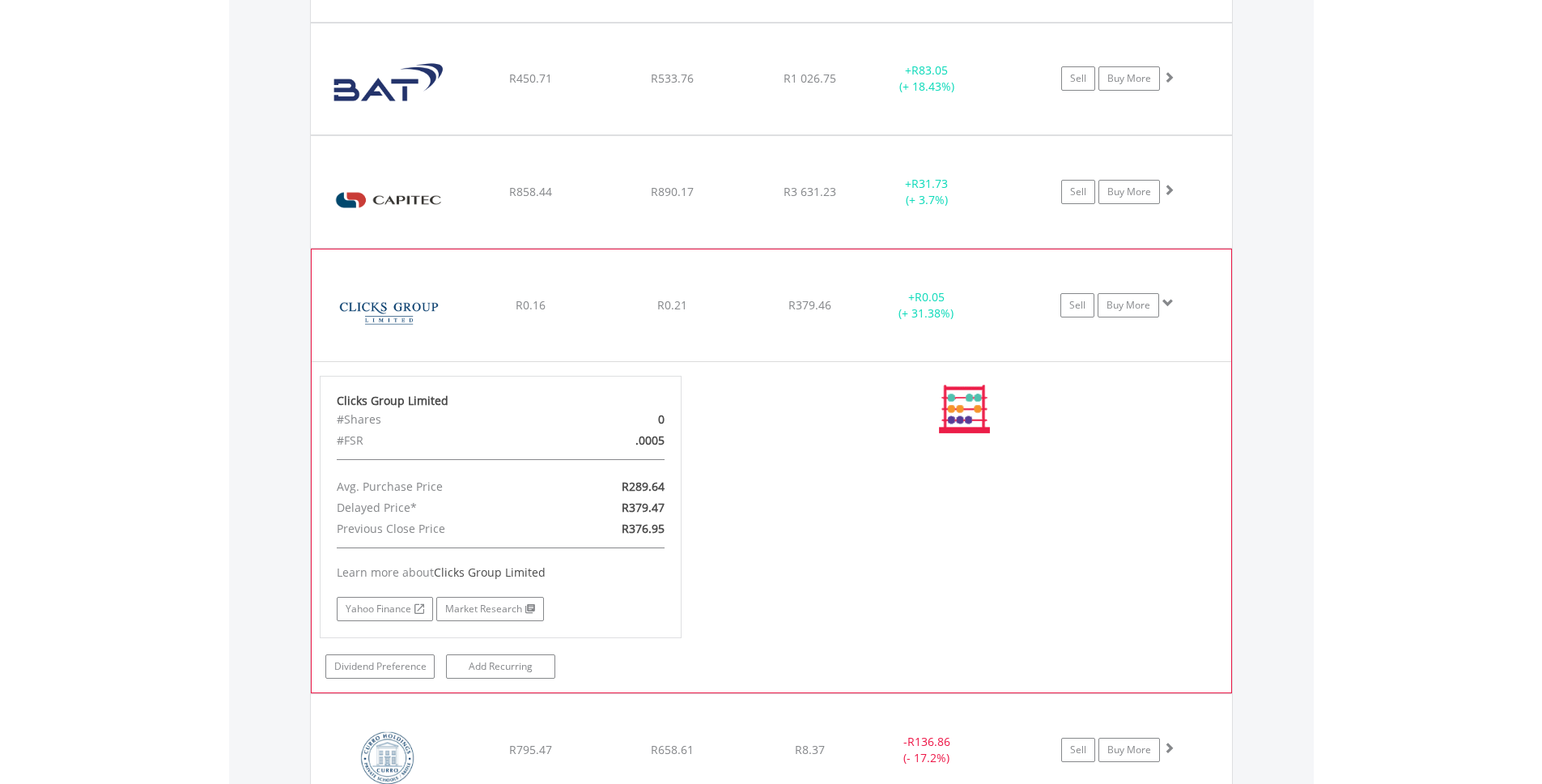
scroll to position [156, 308]
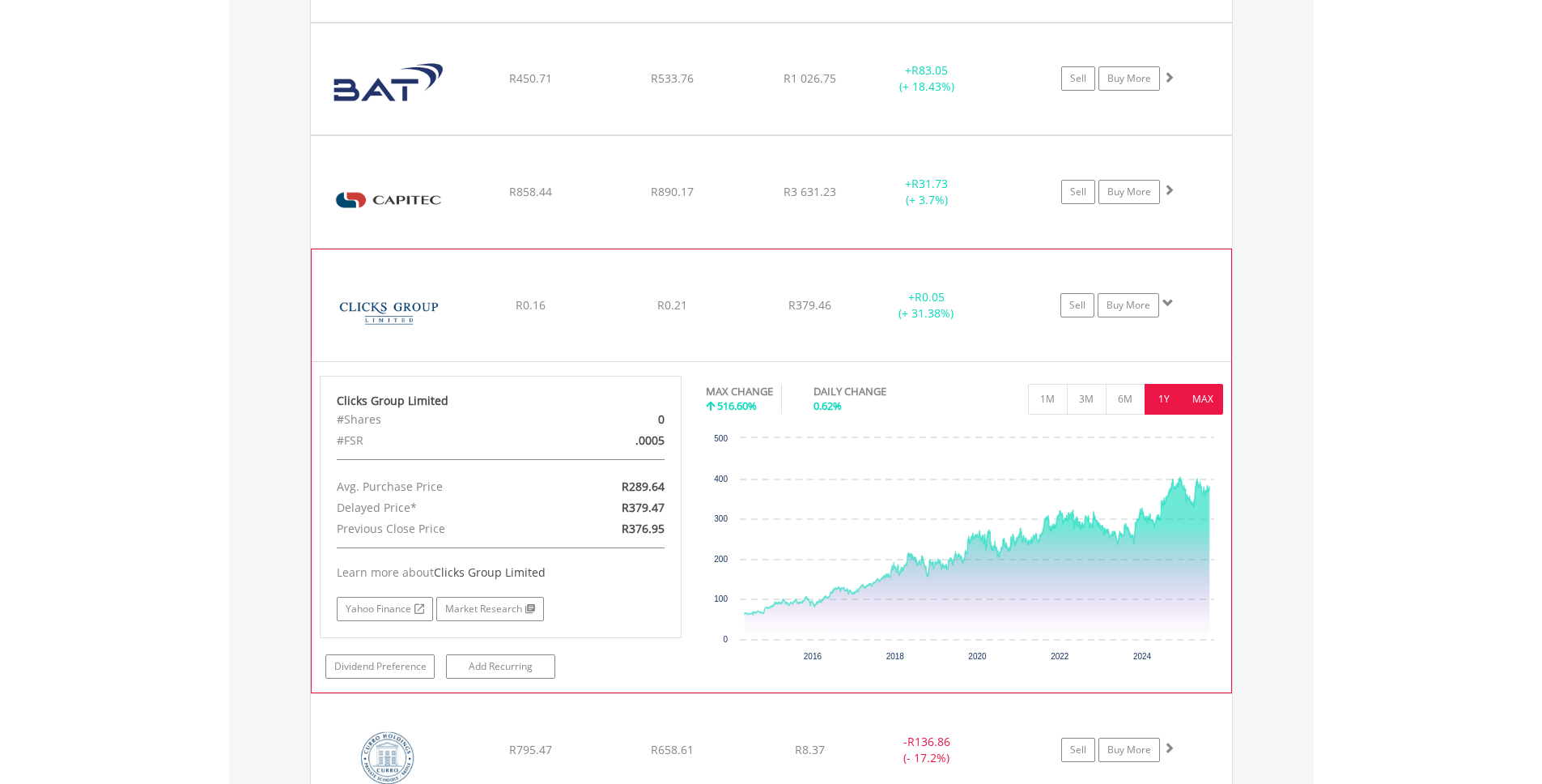
click at [1171, 395] on button "1Y" at bounding box center [1165, 398] width 40 height 30
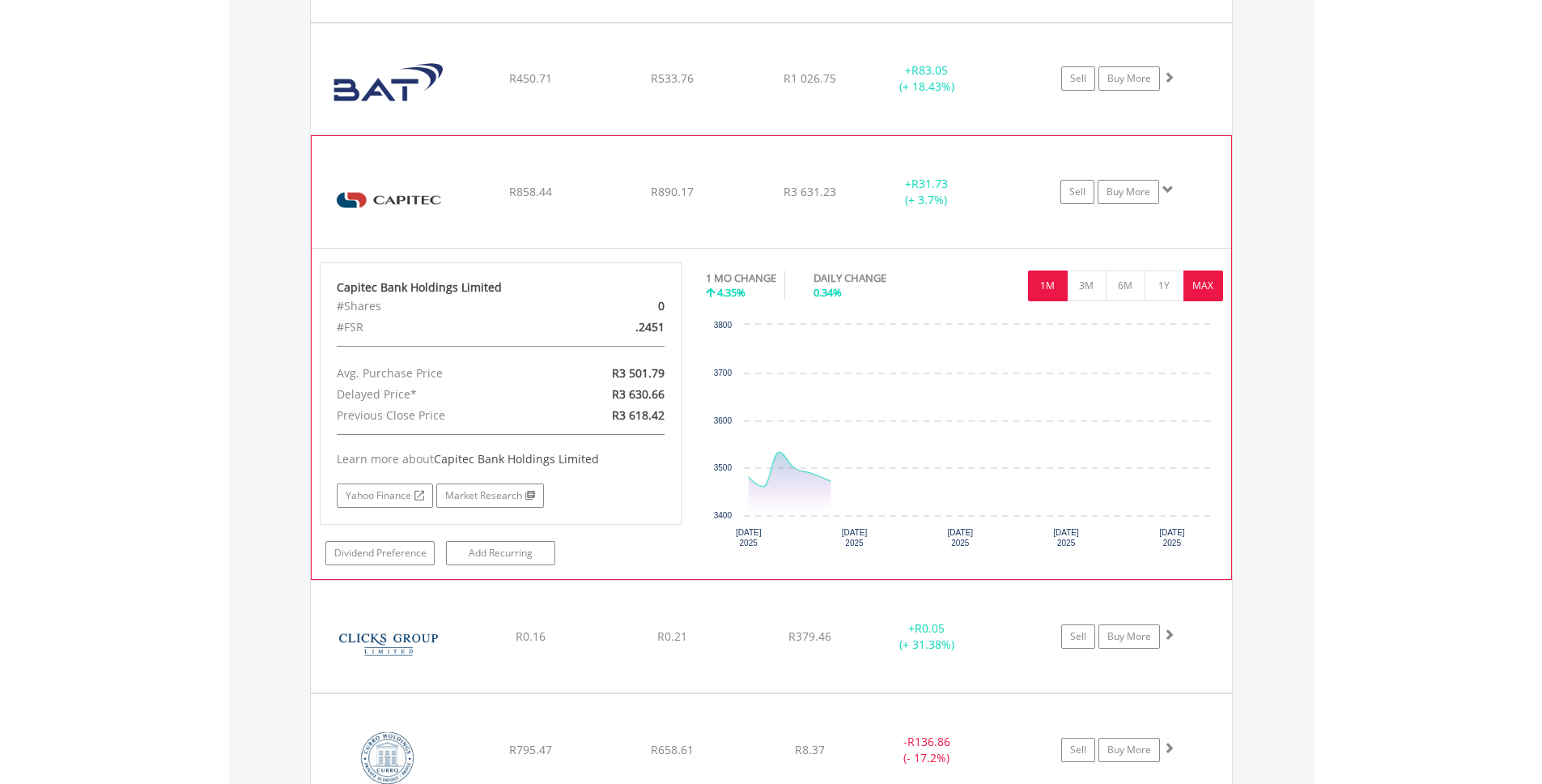
click at [1197, 293] on button "MAX" at bounding box center [1204, 285] width 40 height 30
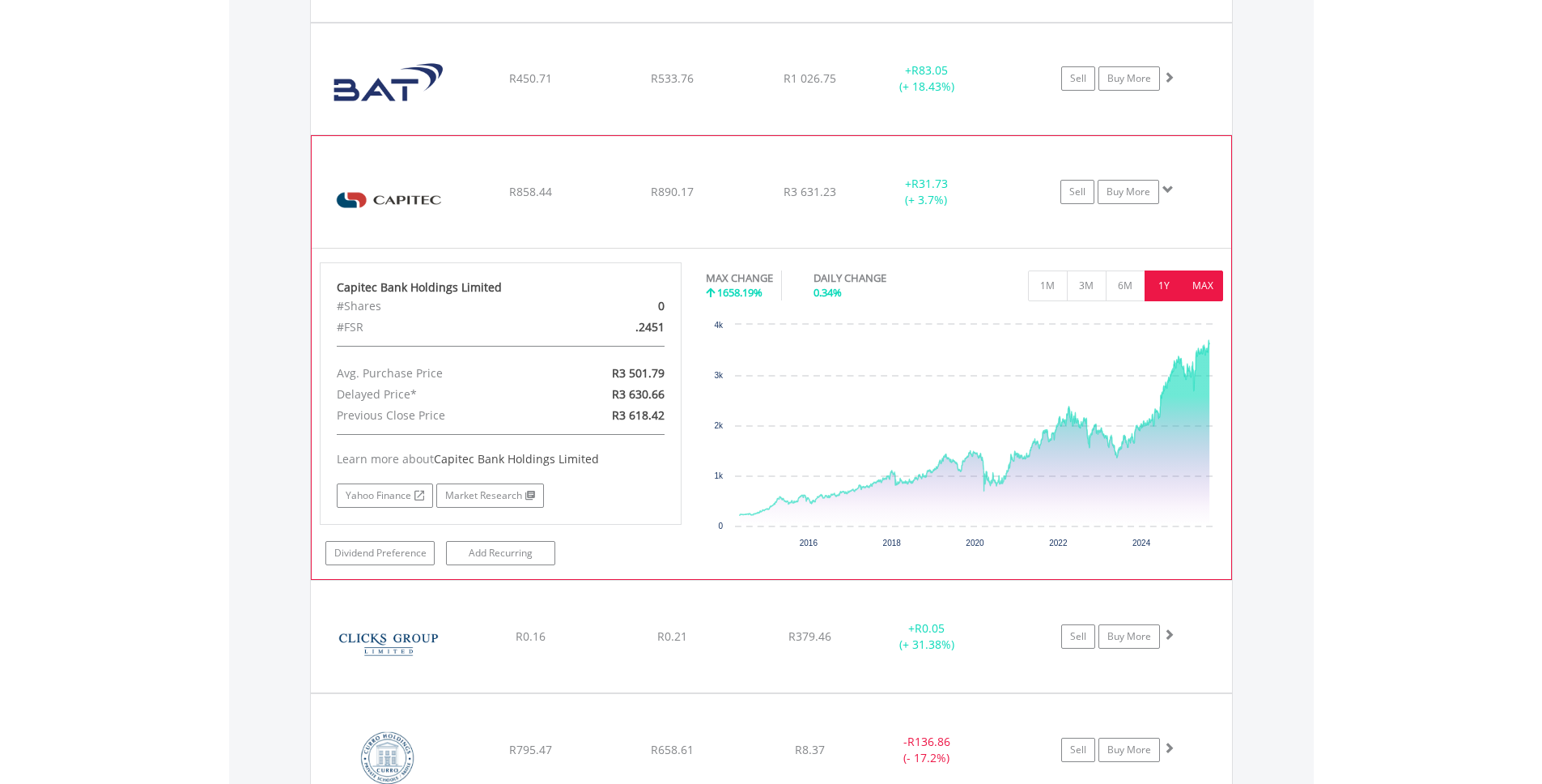
click at [1160, 288] on button "1Y" at bounding box center [1165, 285] width 40 height 30
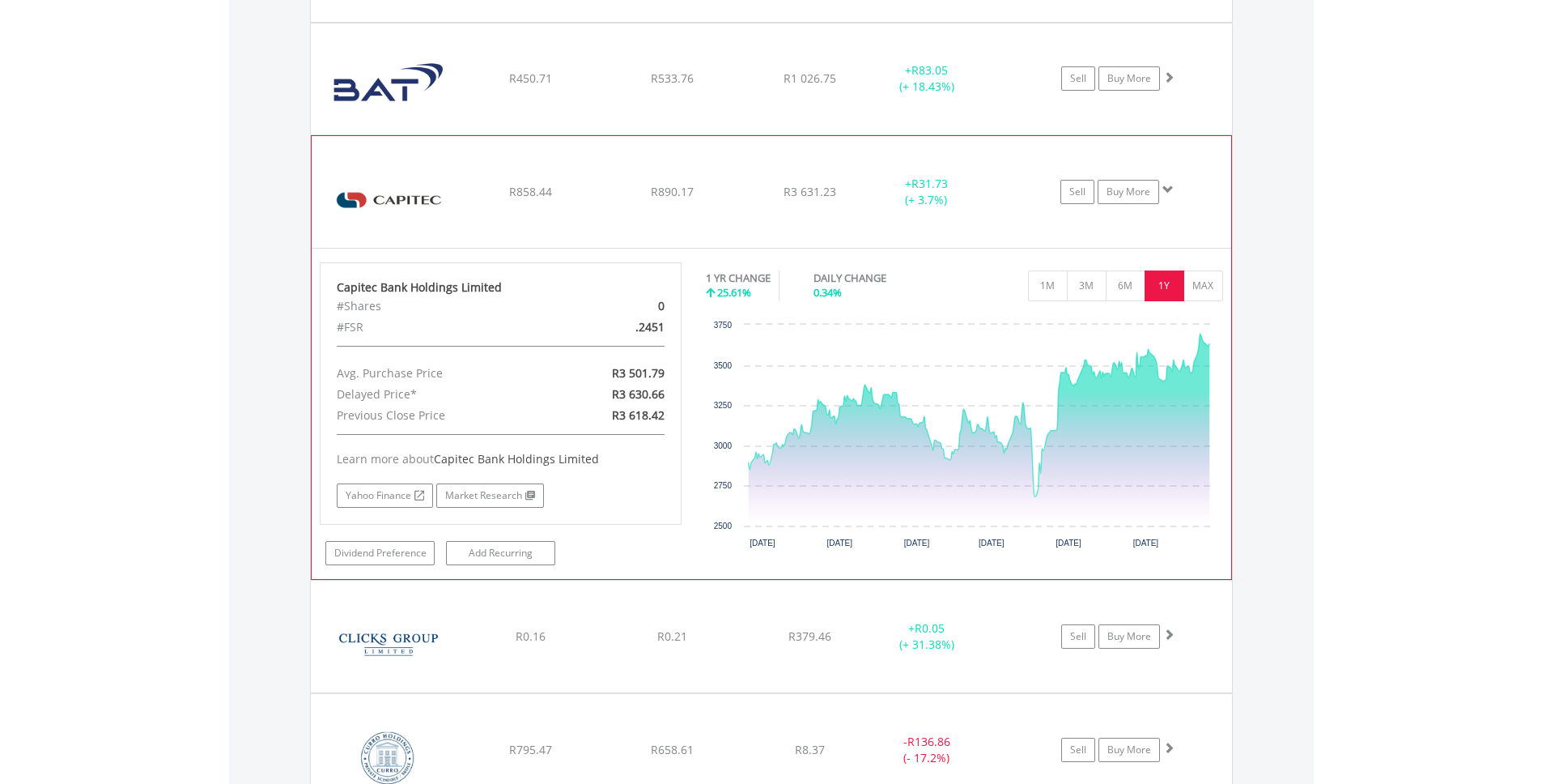
drag, startPoint x: 939, startPoint y: 193, endPoint x: 956, endPoint y: 147, distance: 49.0
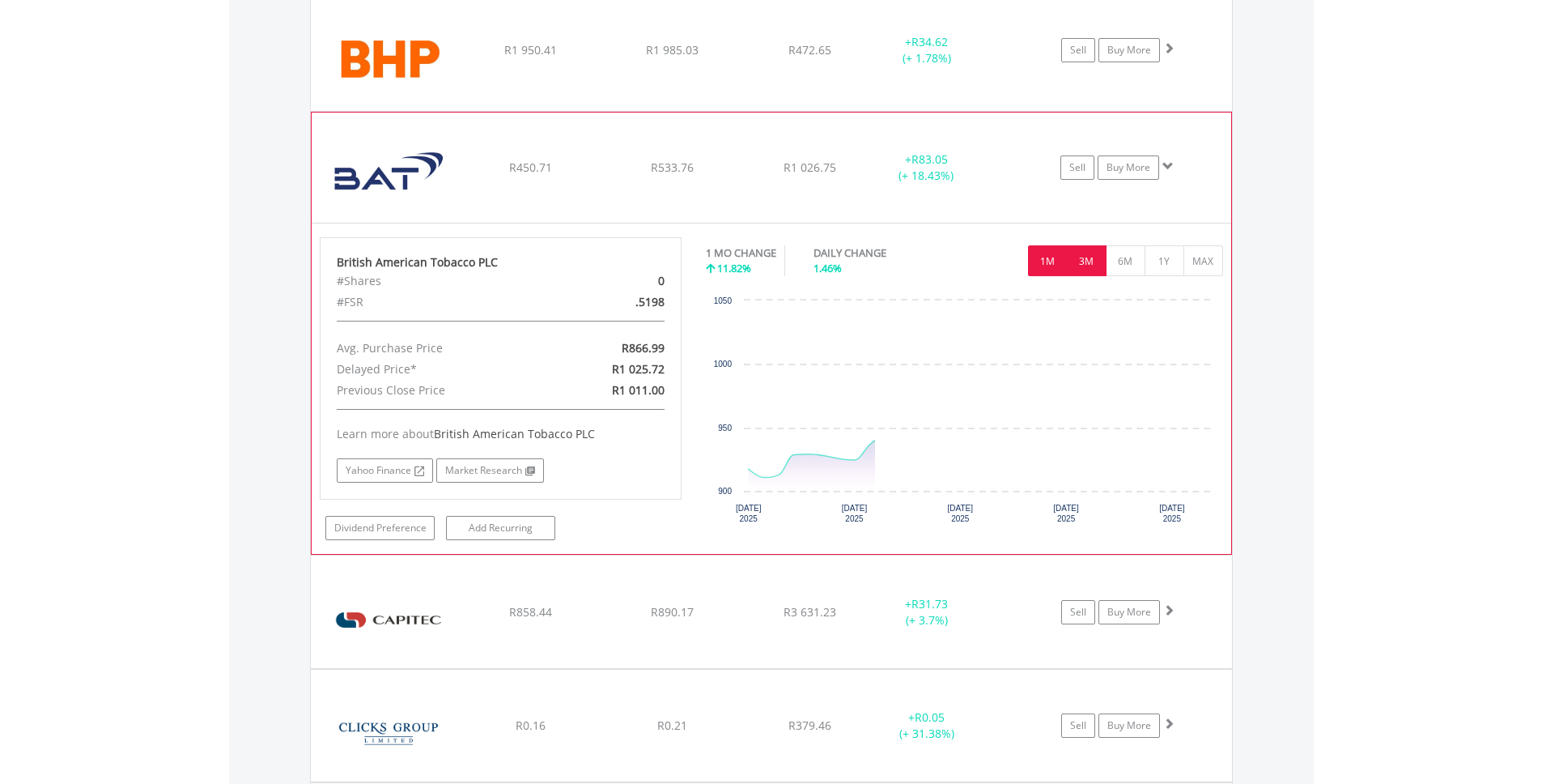
scroll to position [2012, 0]
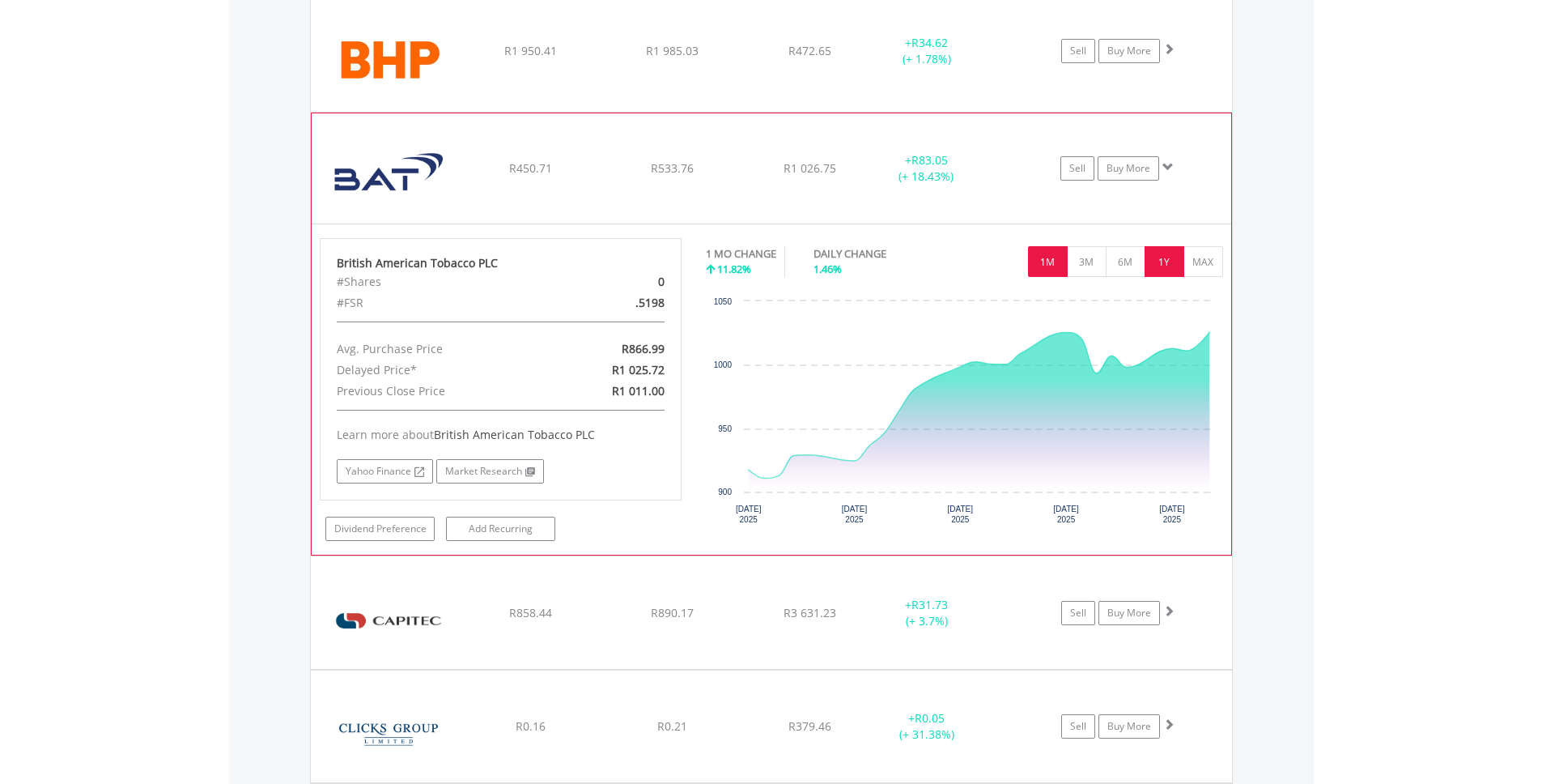
click at [1181, 262] on button "1Y" at bounding box center [1165, 261] width 40 height 30
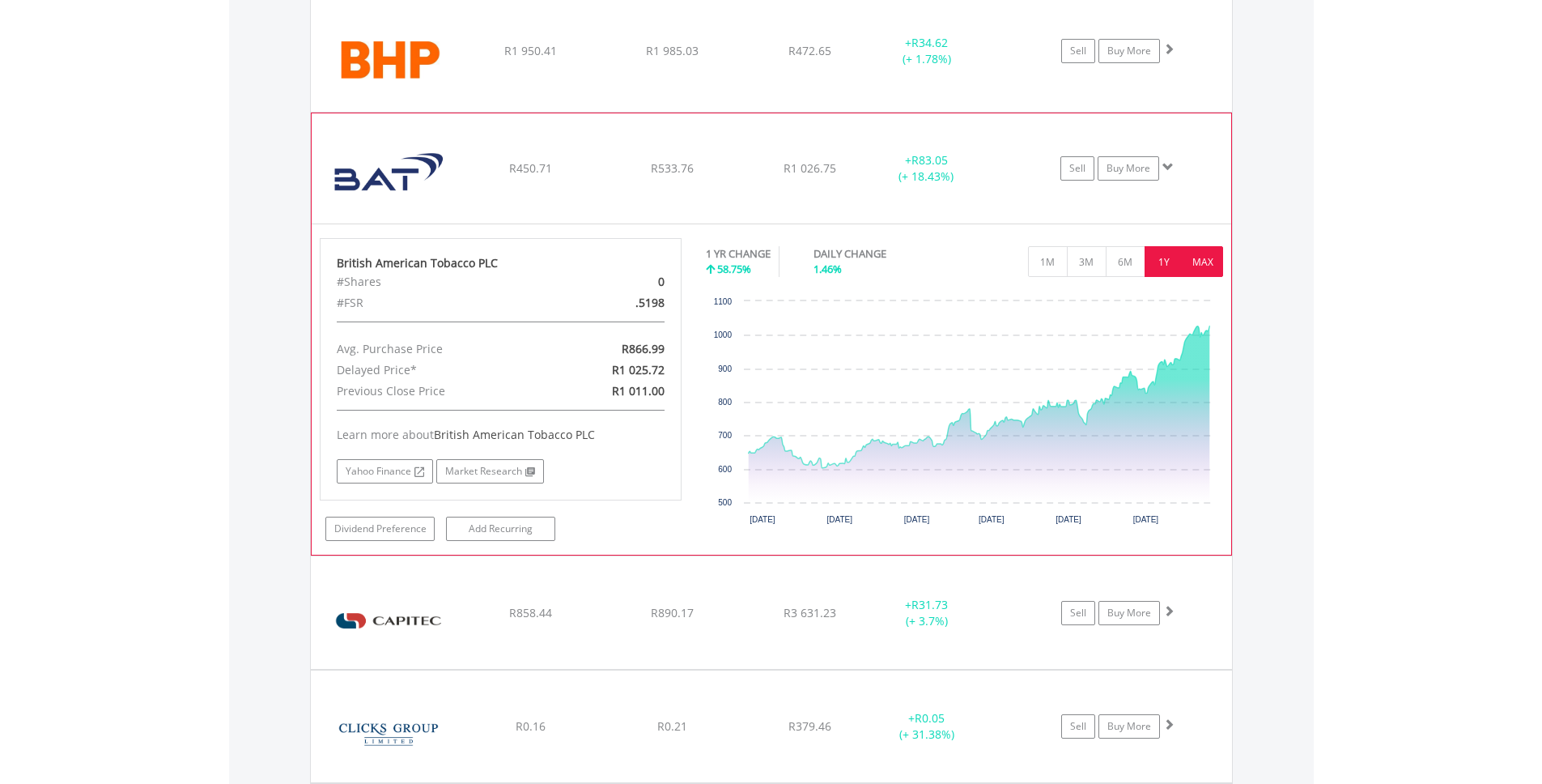
click at [1206, 267] on button "MAX" at bounding box center [1204, 261] width 40 height 30
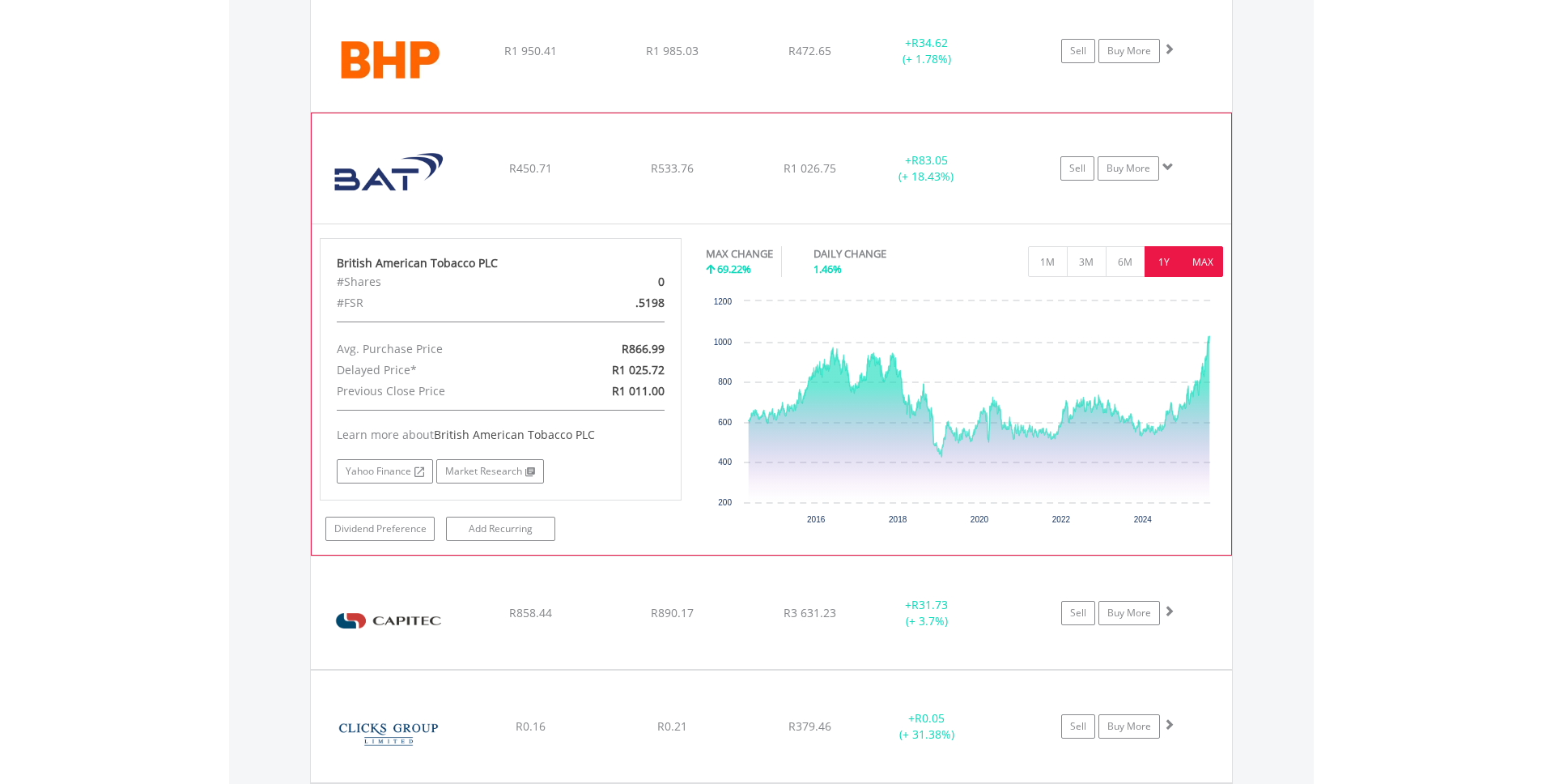
click at [1165, 255] on button "1Y" at bounding box center [1165, 261] width 40 height 30
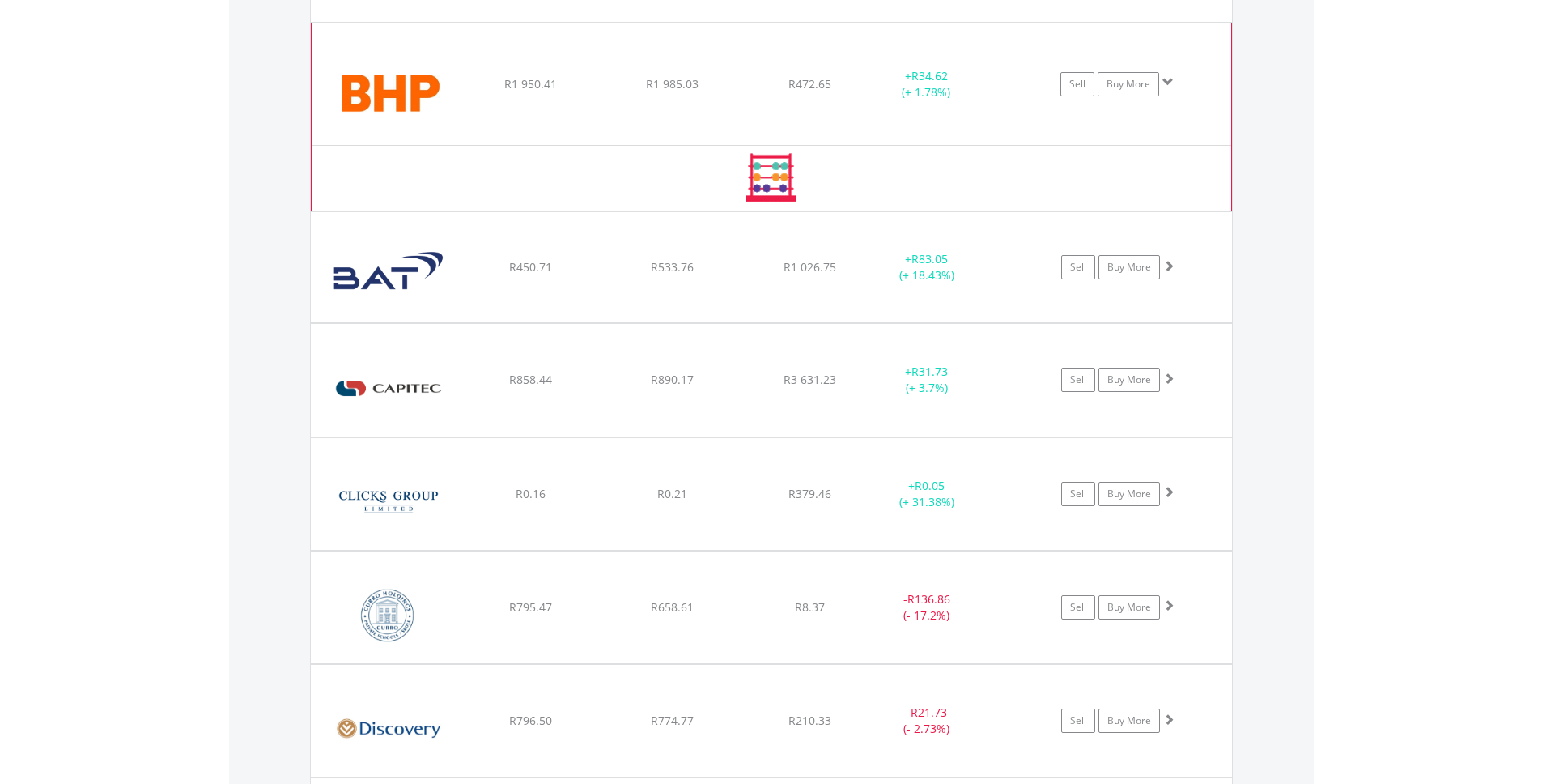
scroll to position [1884, 0]
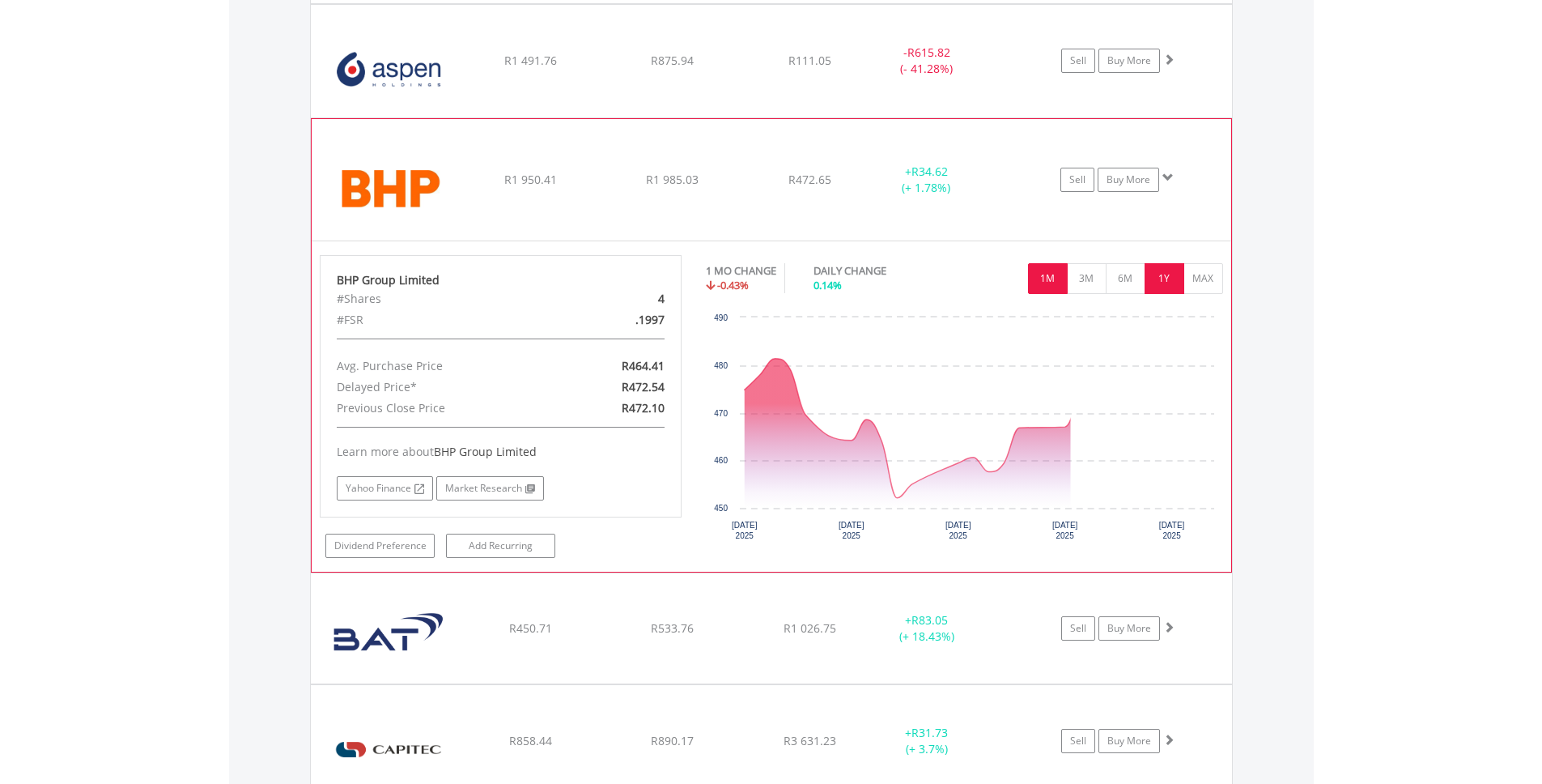
click at [1175, 266] on button "1Y" at bounding box center [1165, 278] width 40 height 30
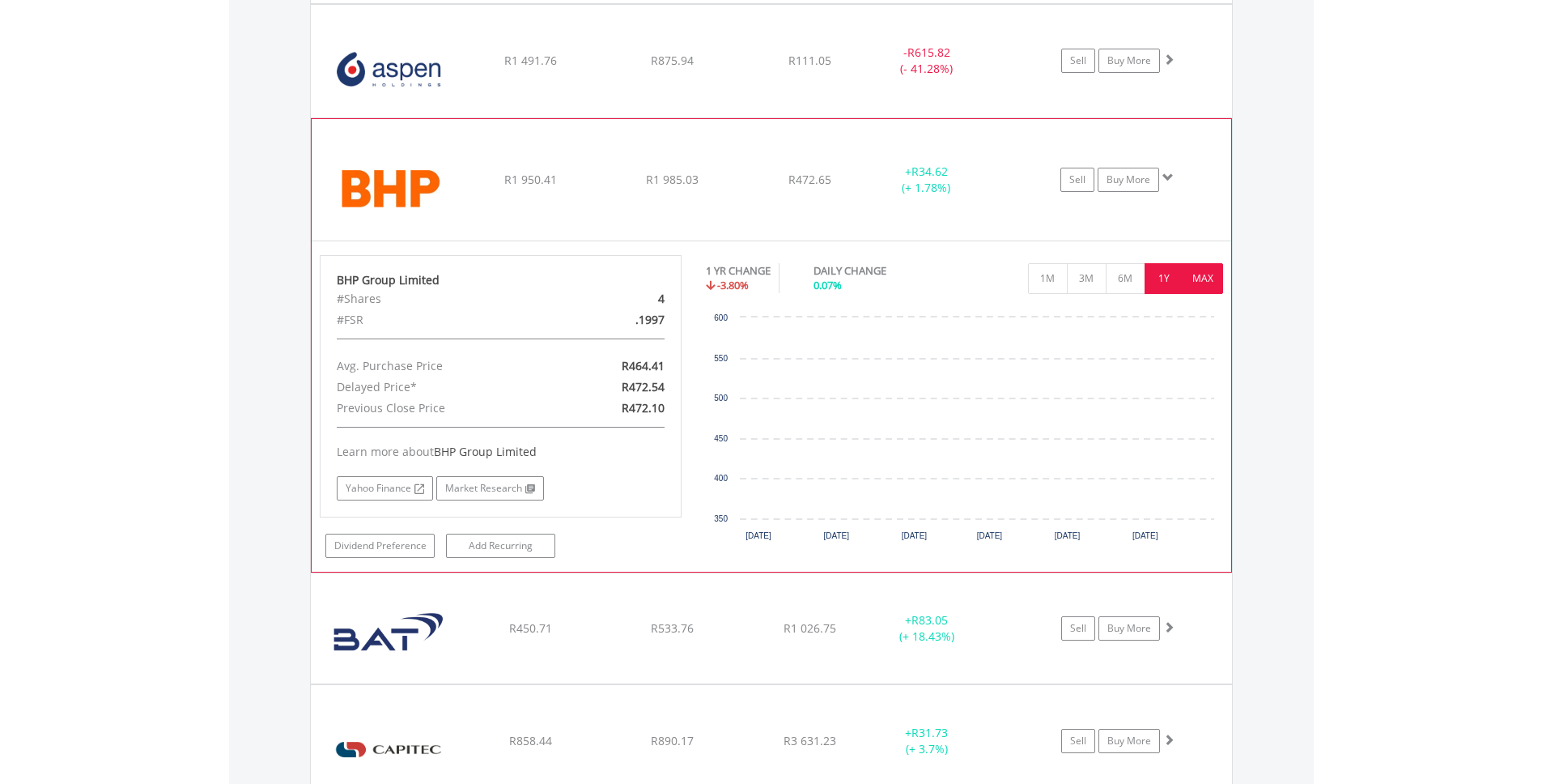
click at [1196, 274] on button "MAX" at bounding box center [1204, 278] width 40 height 30
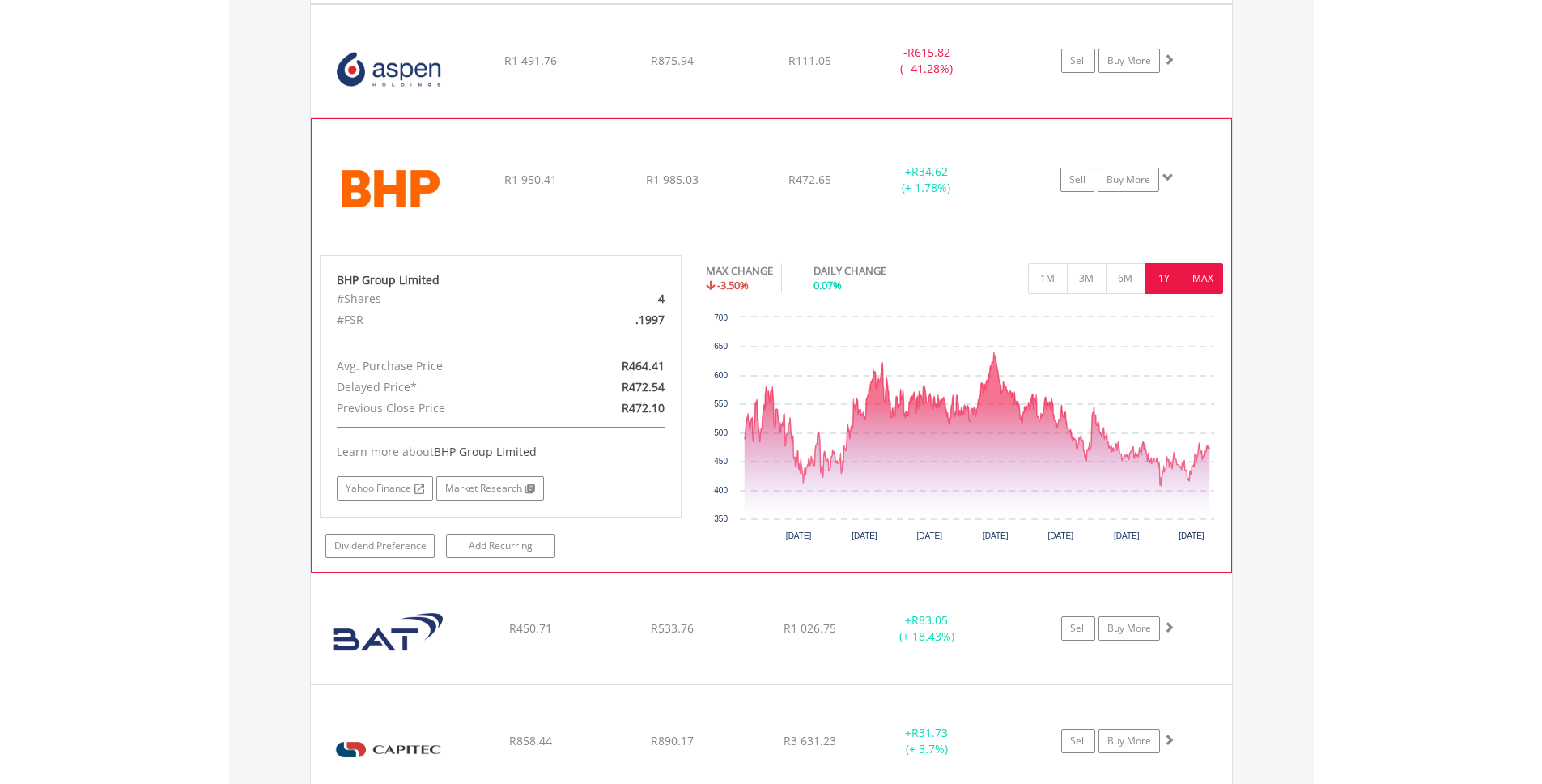
click at [1166, 274] on button "1Y" at bounding box center [1165, 278] width 40 height 30
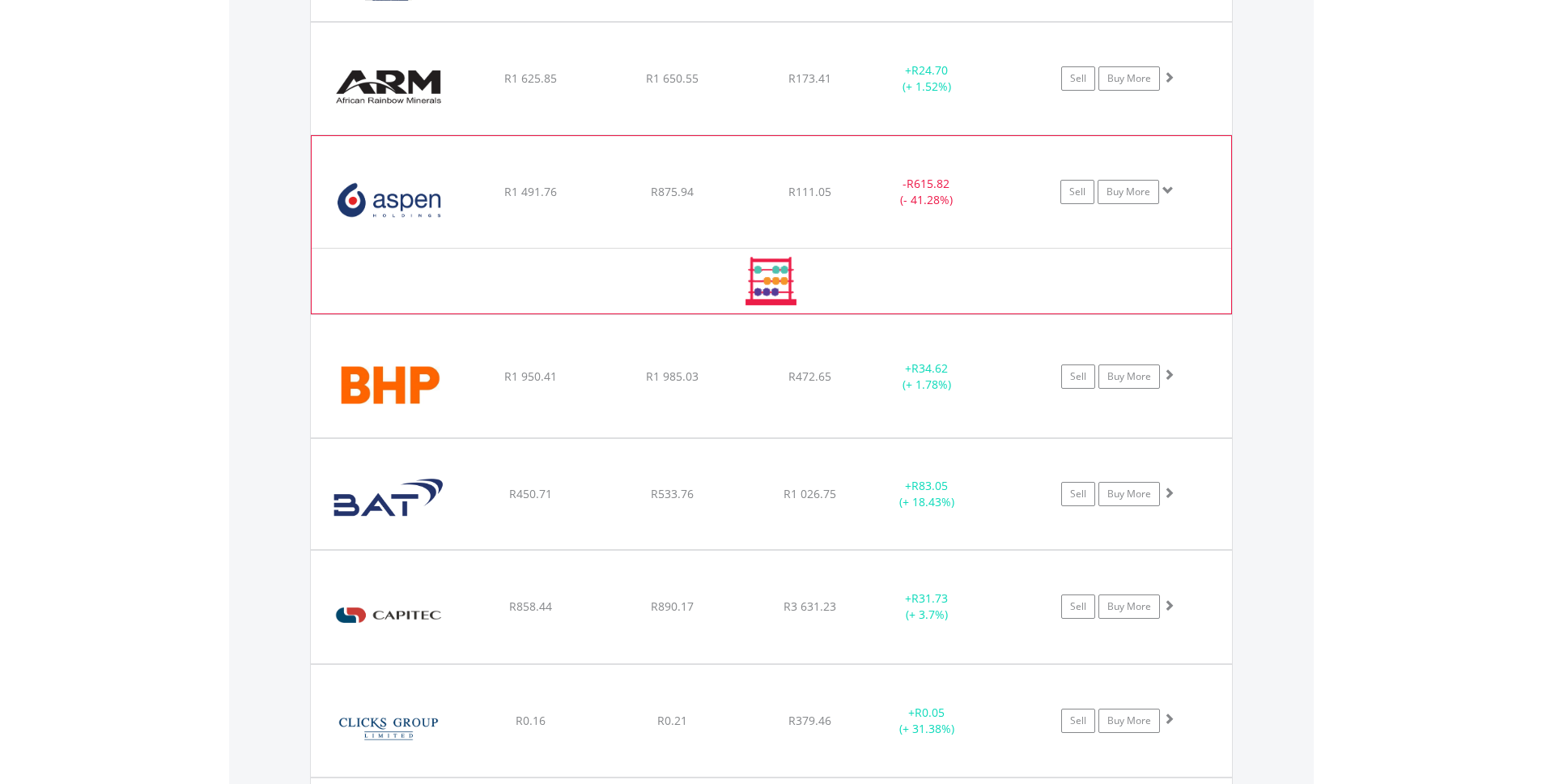
scroll to position [1750, 0]
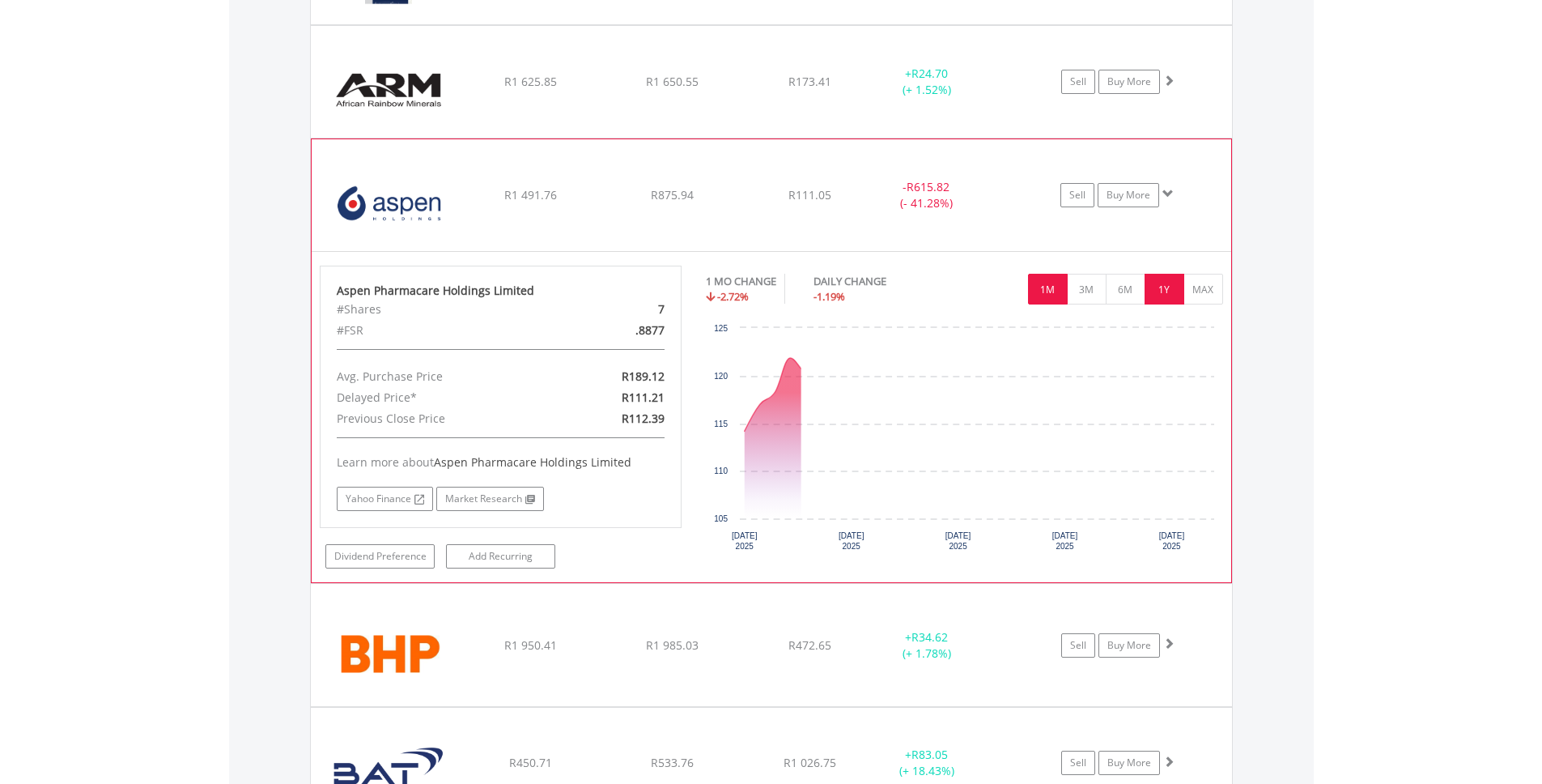
click at [1171, 283] on button "1Y" at bounding box center [1165, 289] width 40 height 30
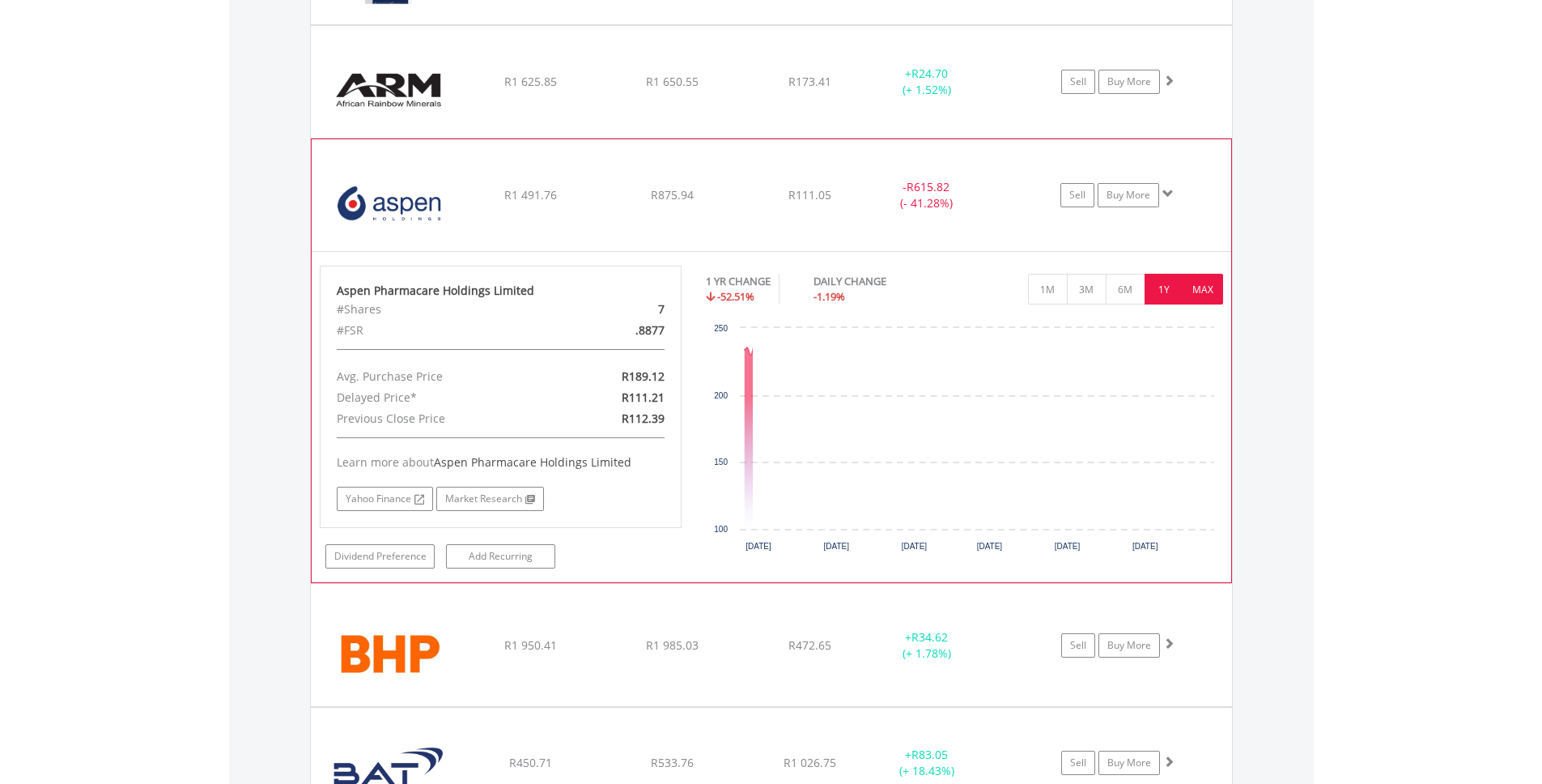
click at [1214, 294] on button "MAX" at bounding box center [1204, 289] width 40 height 30
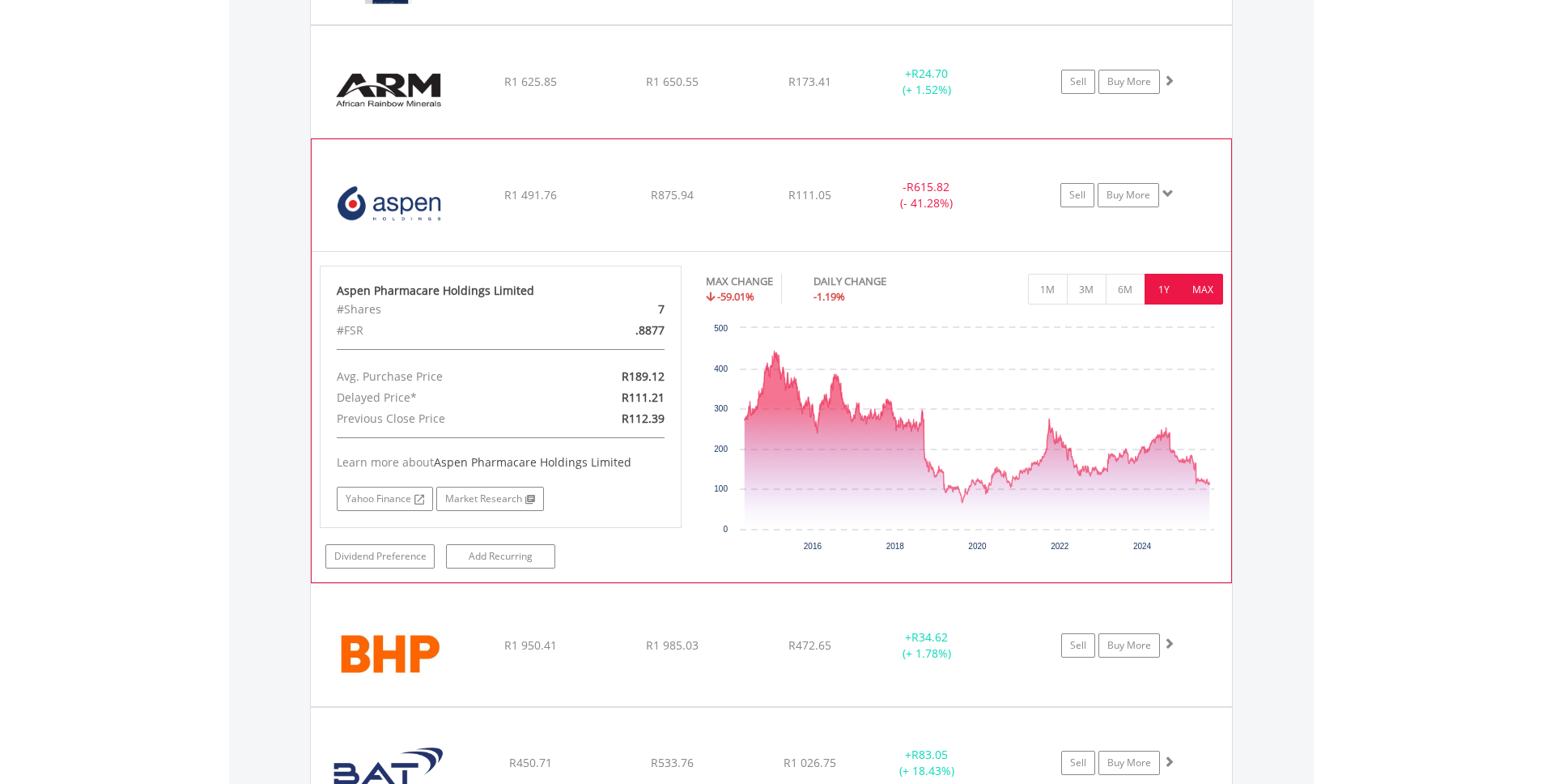
click at [1151, 281] on button "1Y" at bounding box center [1165, 289] width 40 height 30
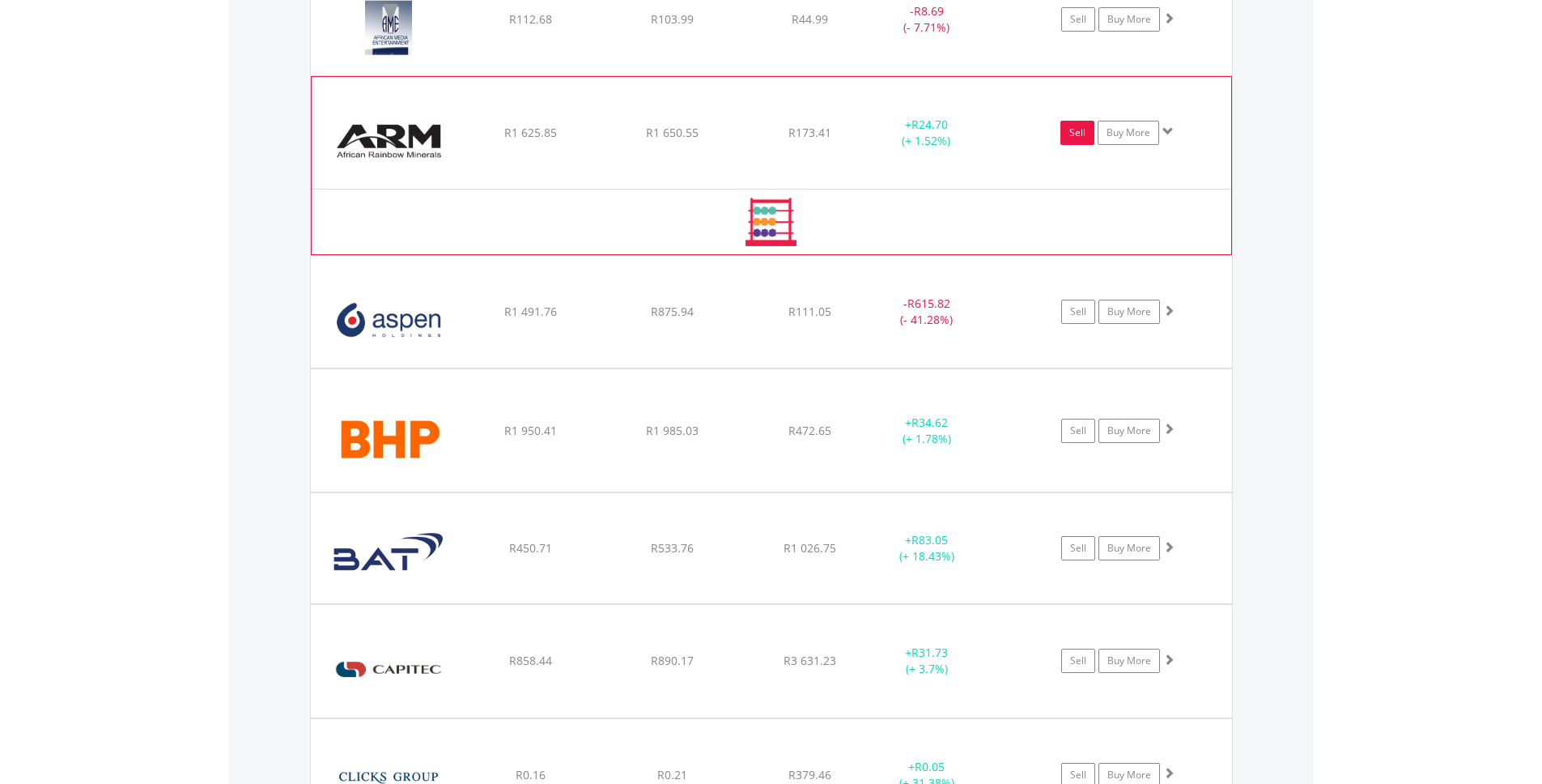
scroll to position [1673, 0]
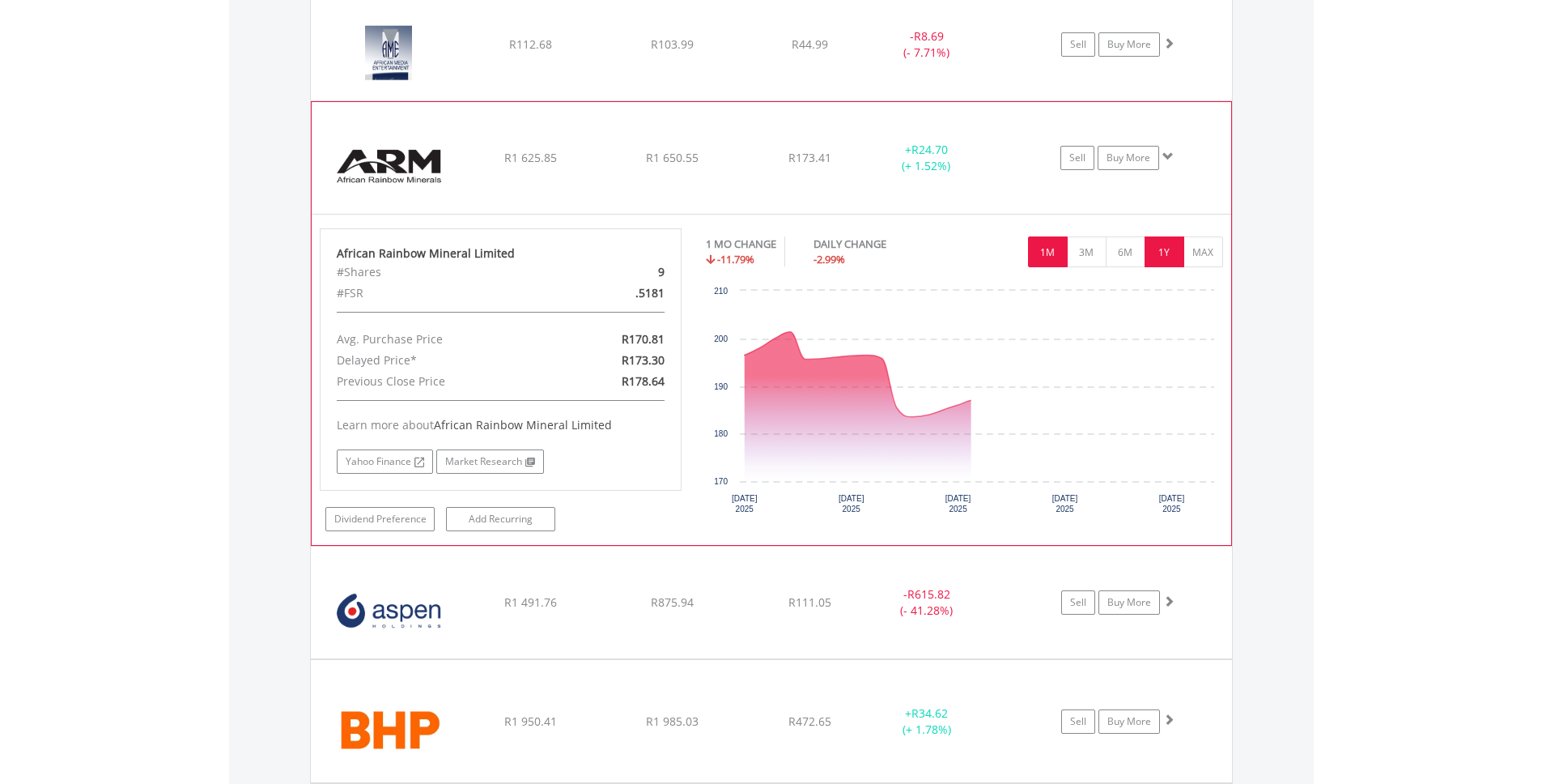
click at [1175, 249] on button "1Y" at bounding box center [1165, 251] width 40 height 30
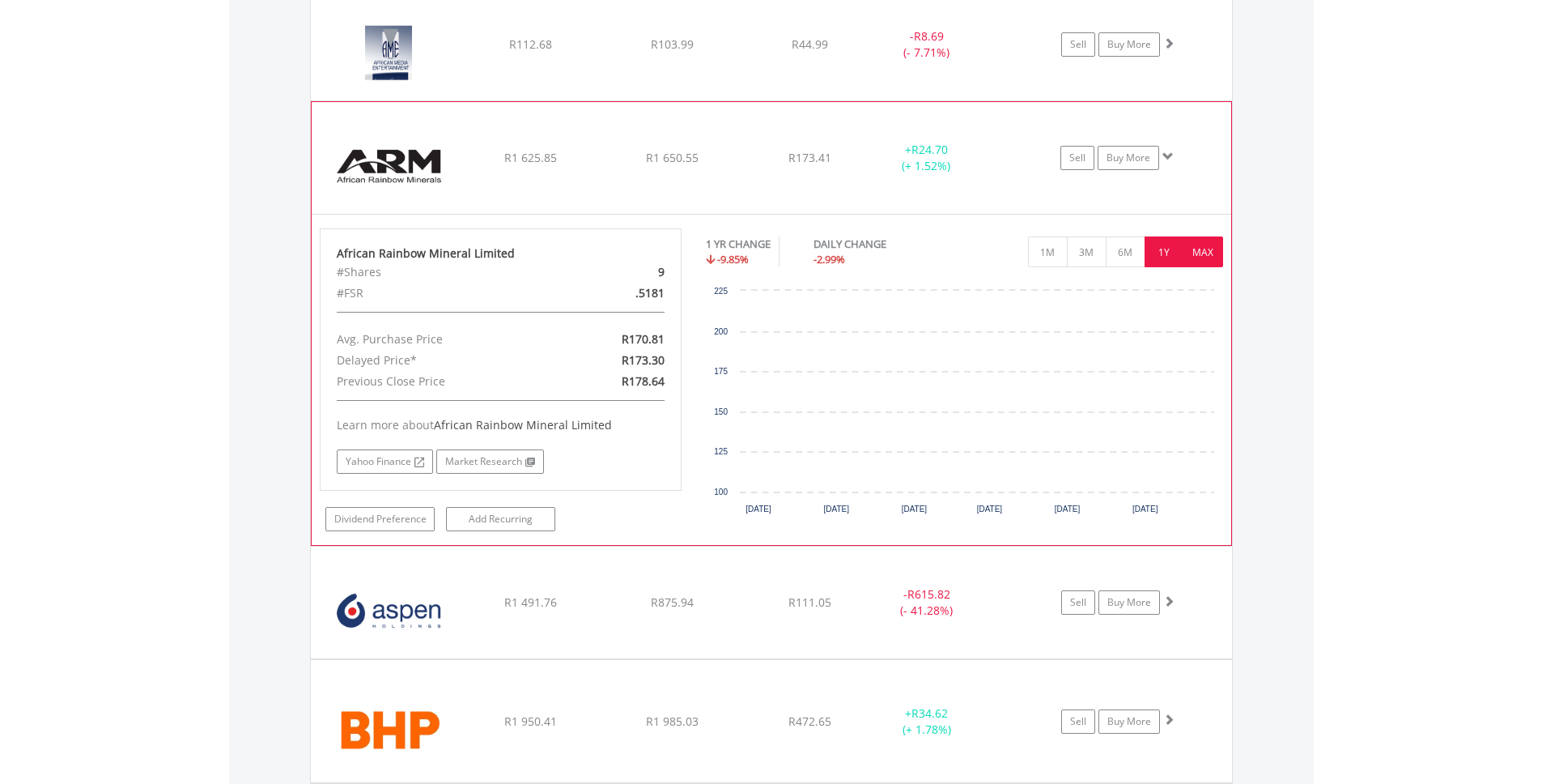
click at [1201, 250] on button "MAX" at bounding box center [1204, 251] width 40 height 30
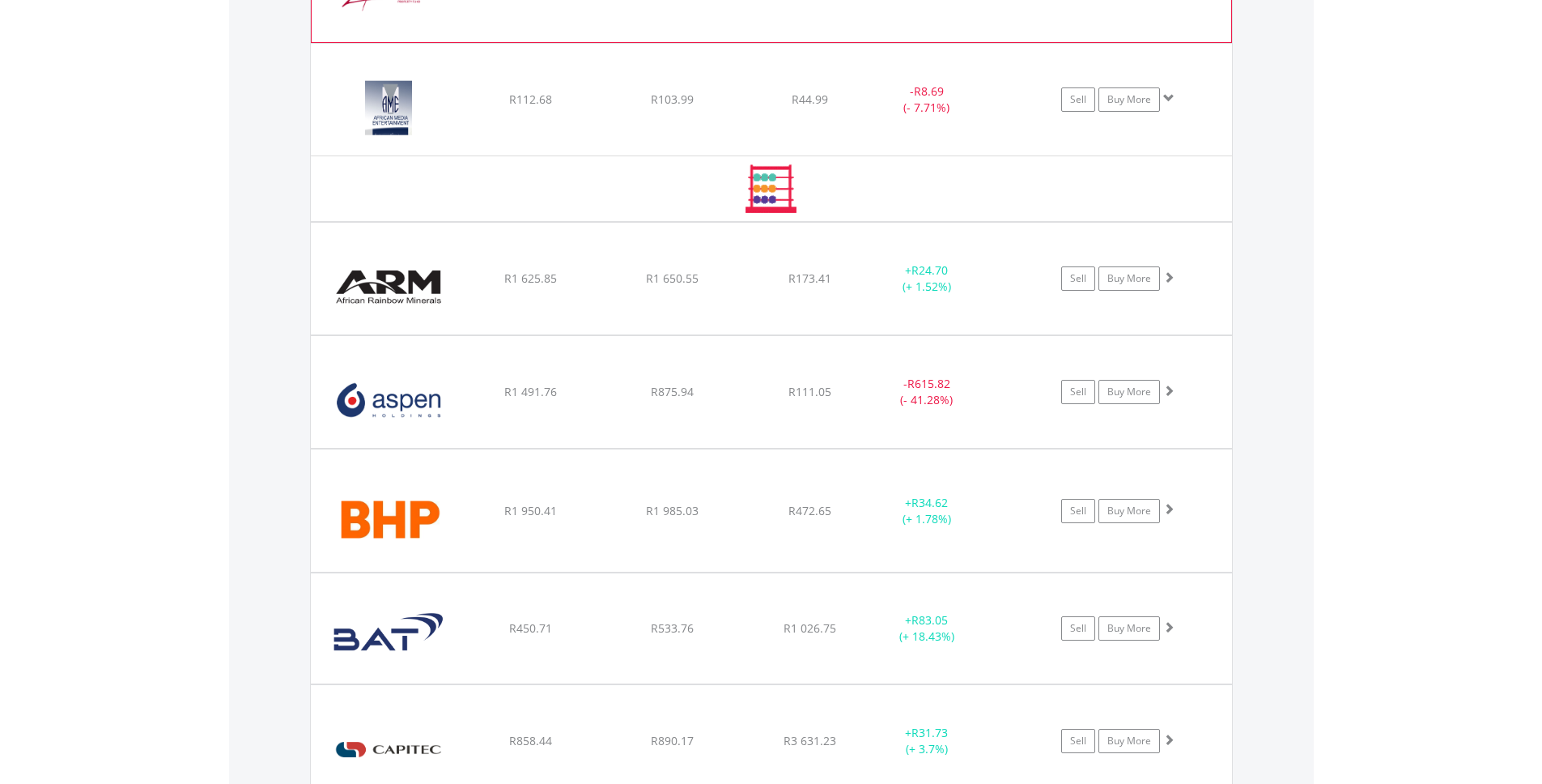
scroll to position [1419, 0]
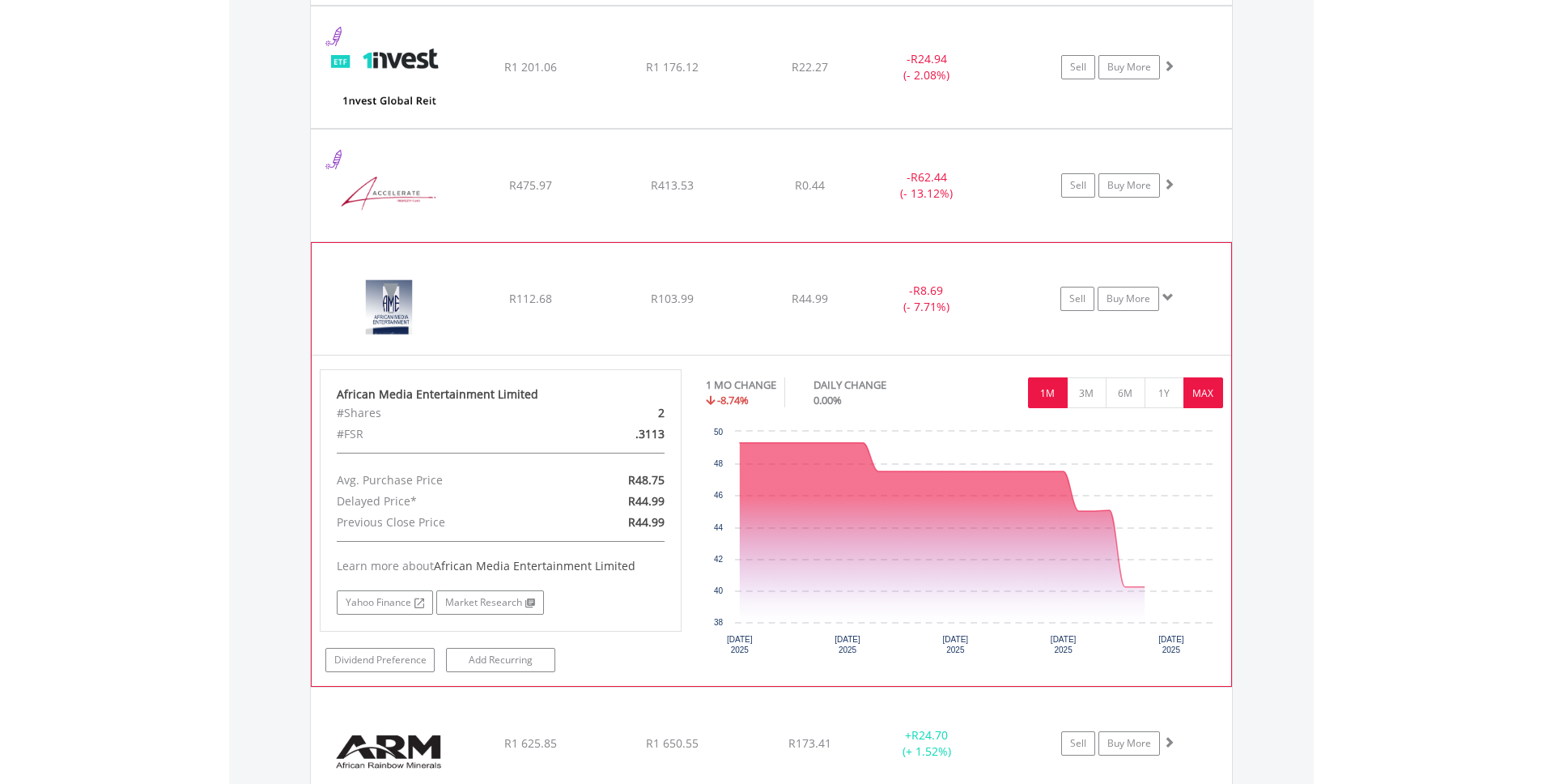
click at [1206, 387] on button "MAX" at bounding box center [1204, 392] width 40 height 30
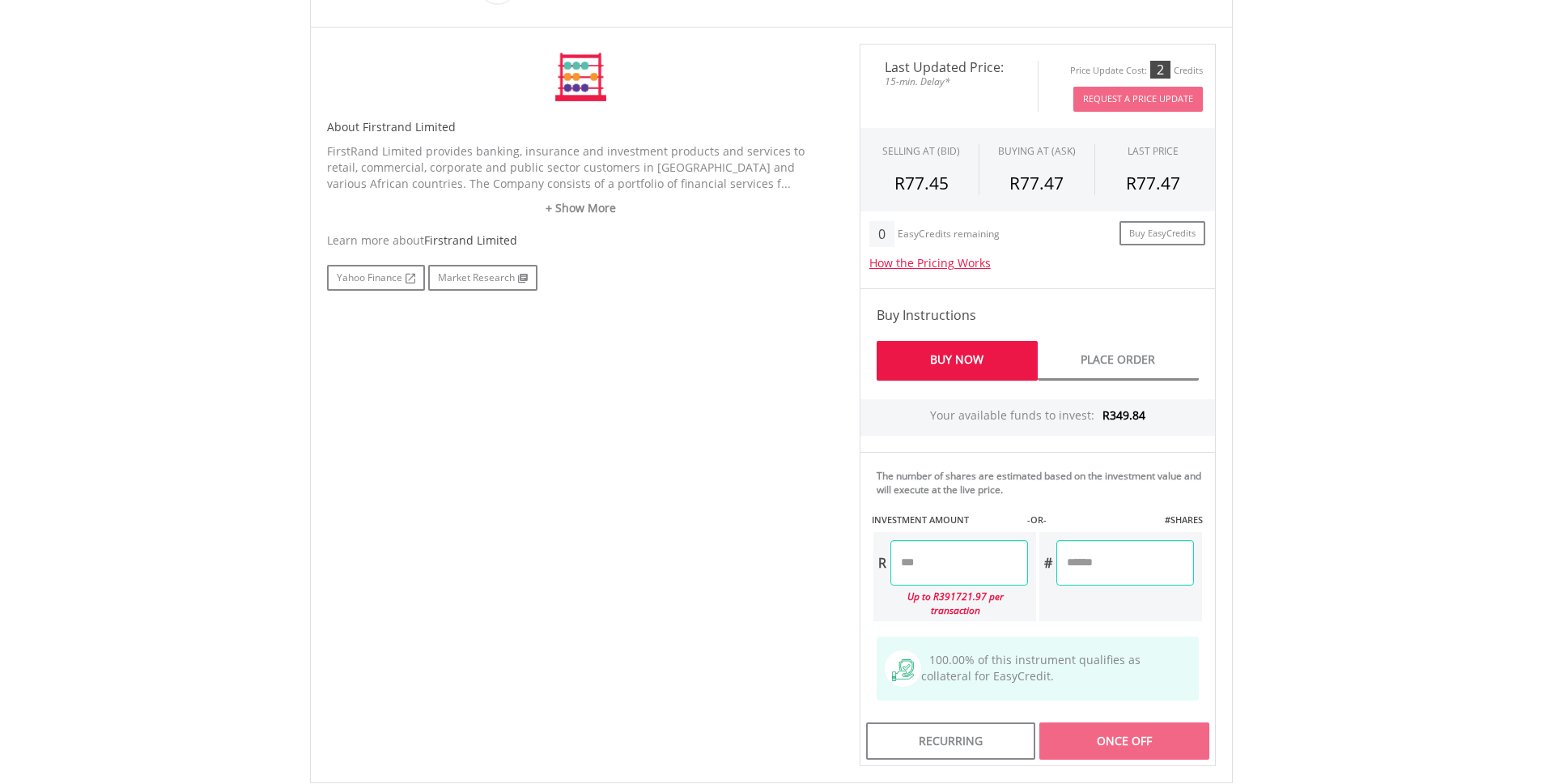
scroll to position [541, 0]
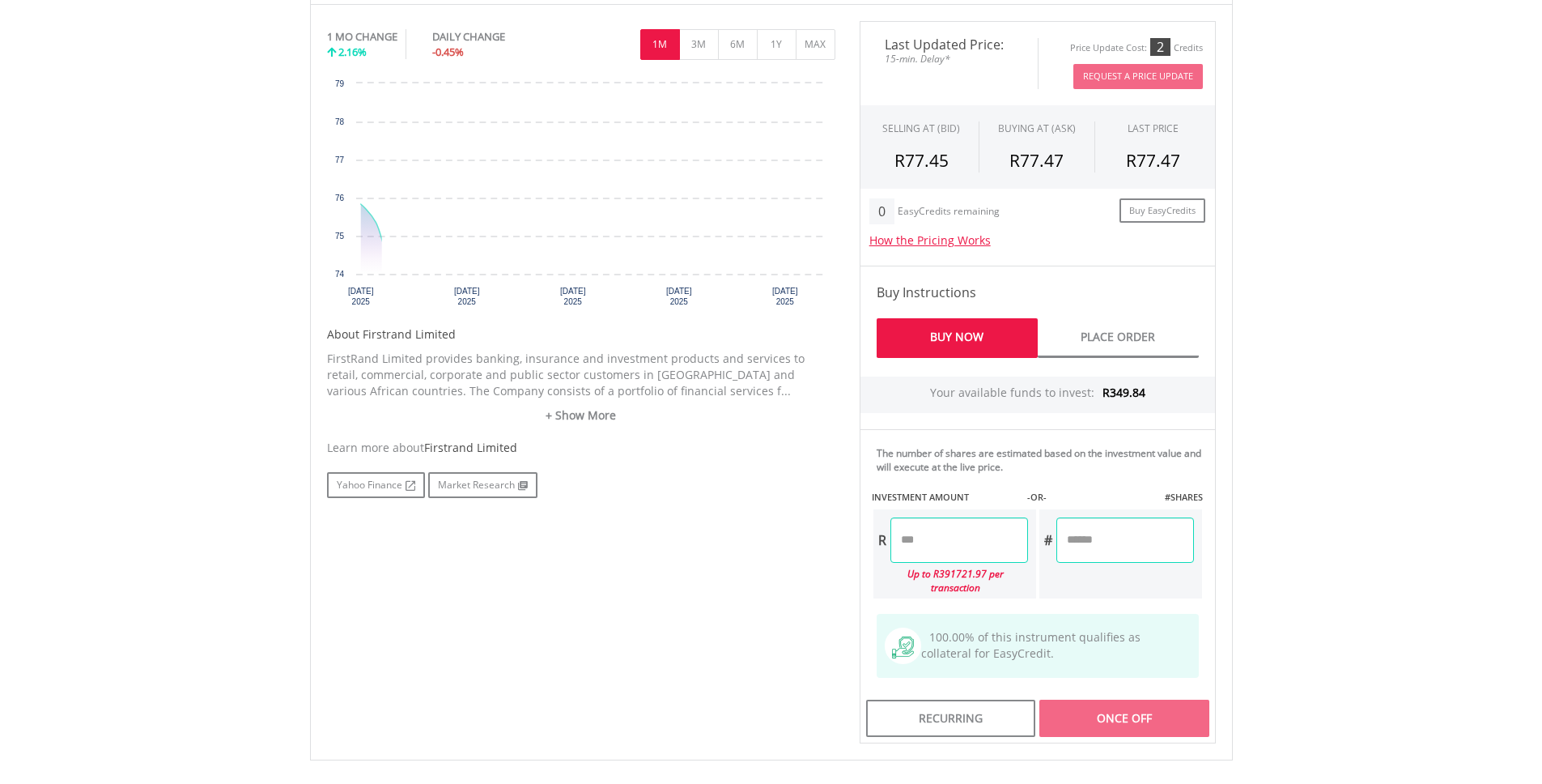
click at [986, 553] on input "number" at bounding box center [960, 540] width 137 height 45
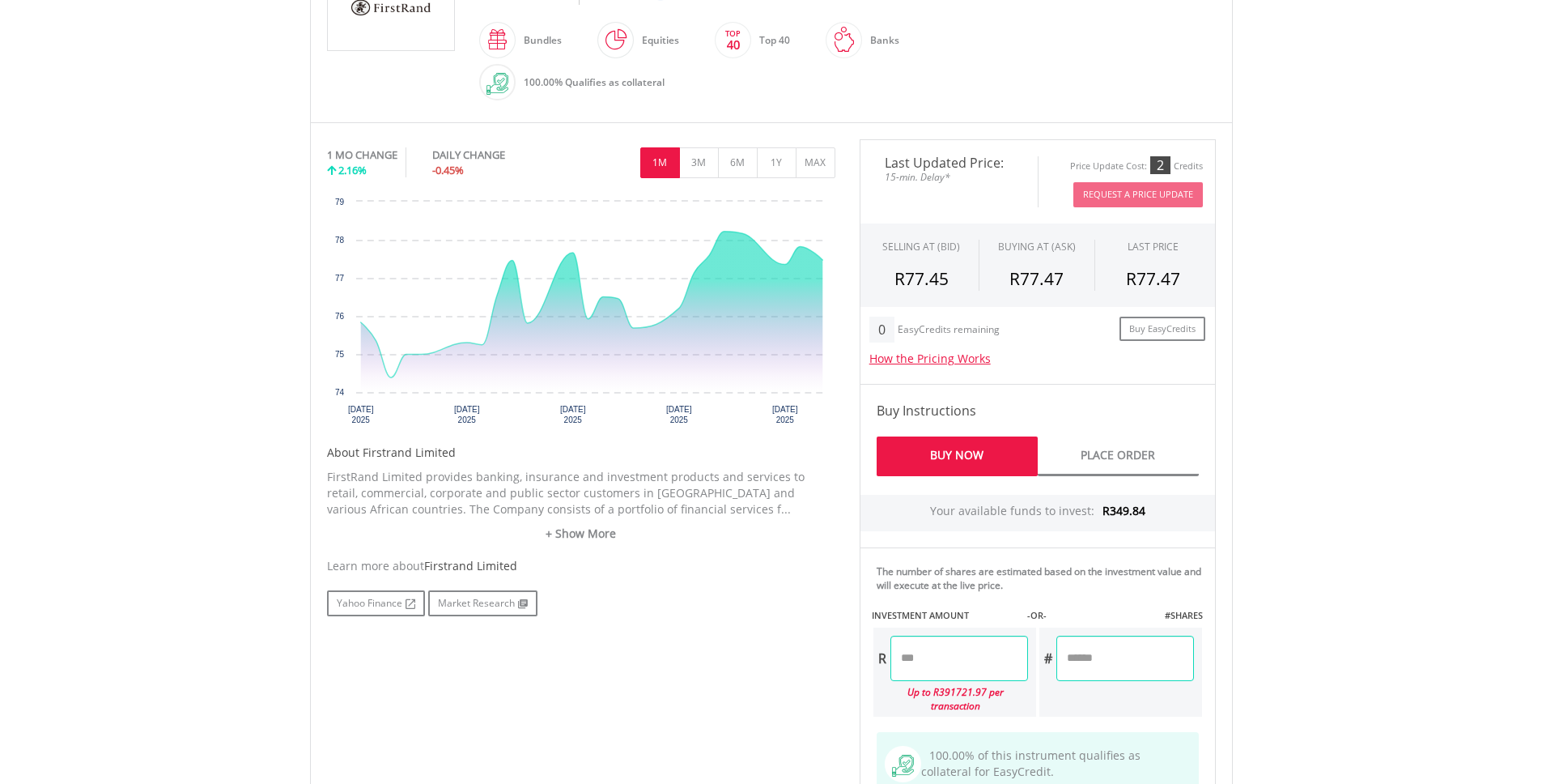
scroll to position [419, 0]
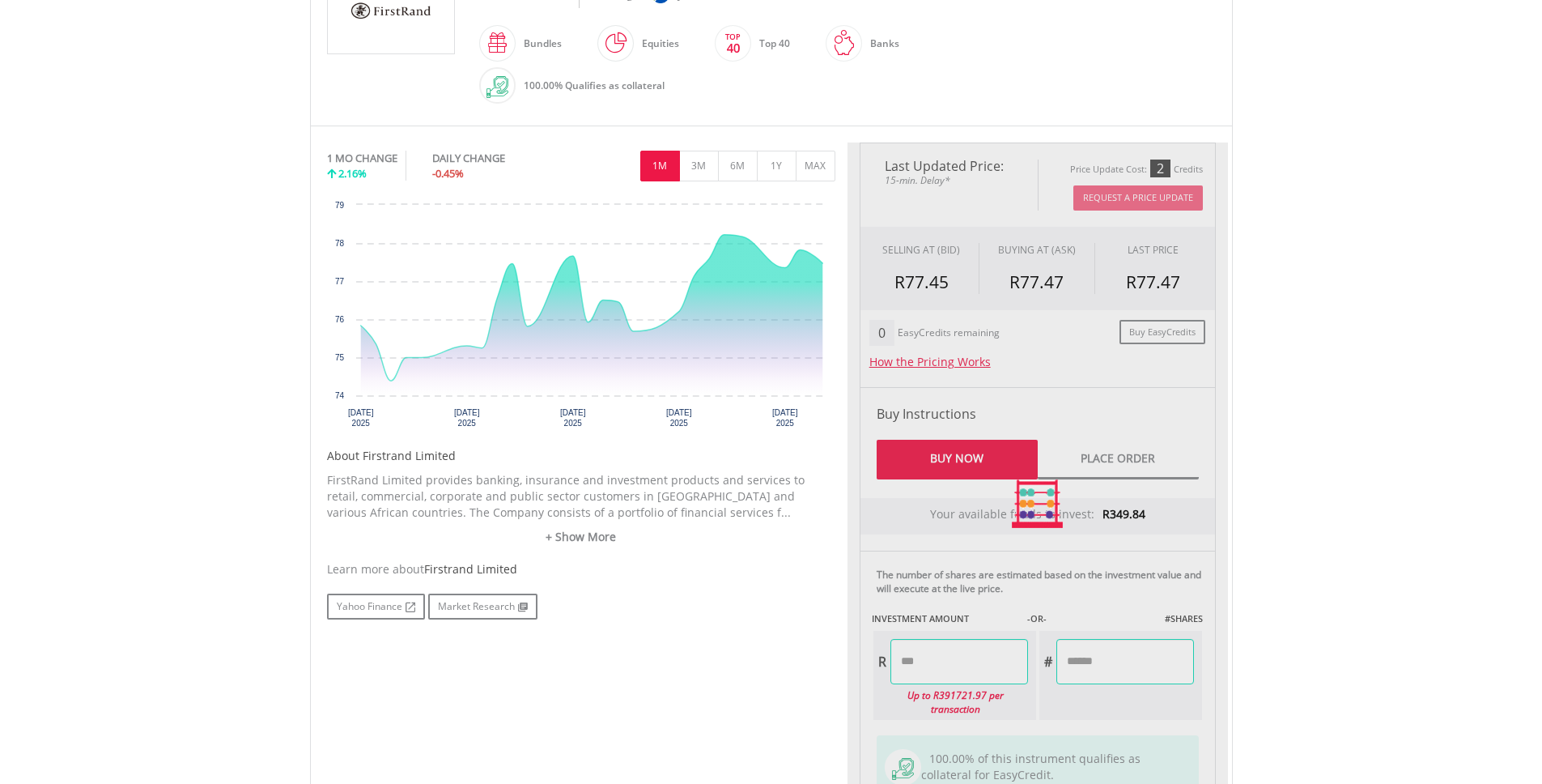
click at [1084, 419] on div "Last Updated Price: 15-min. Delay* Price Update Cost: 2 Credits Request A Price…" at bounding box center [1038, 503] width 381 height 722
type input "******"
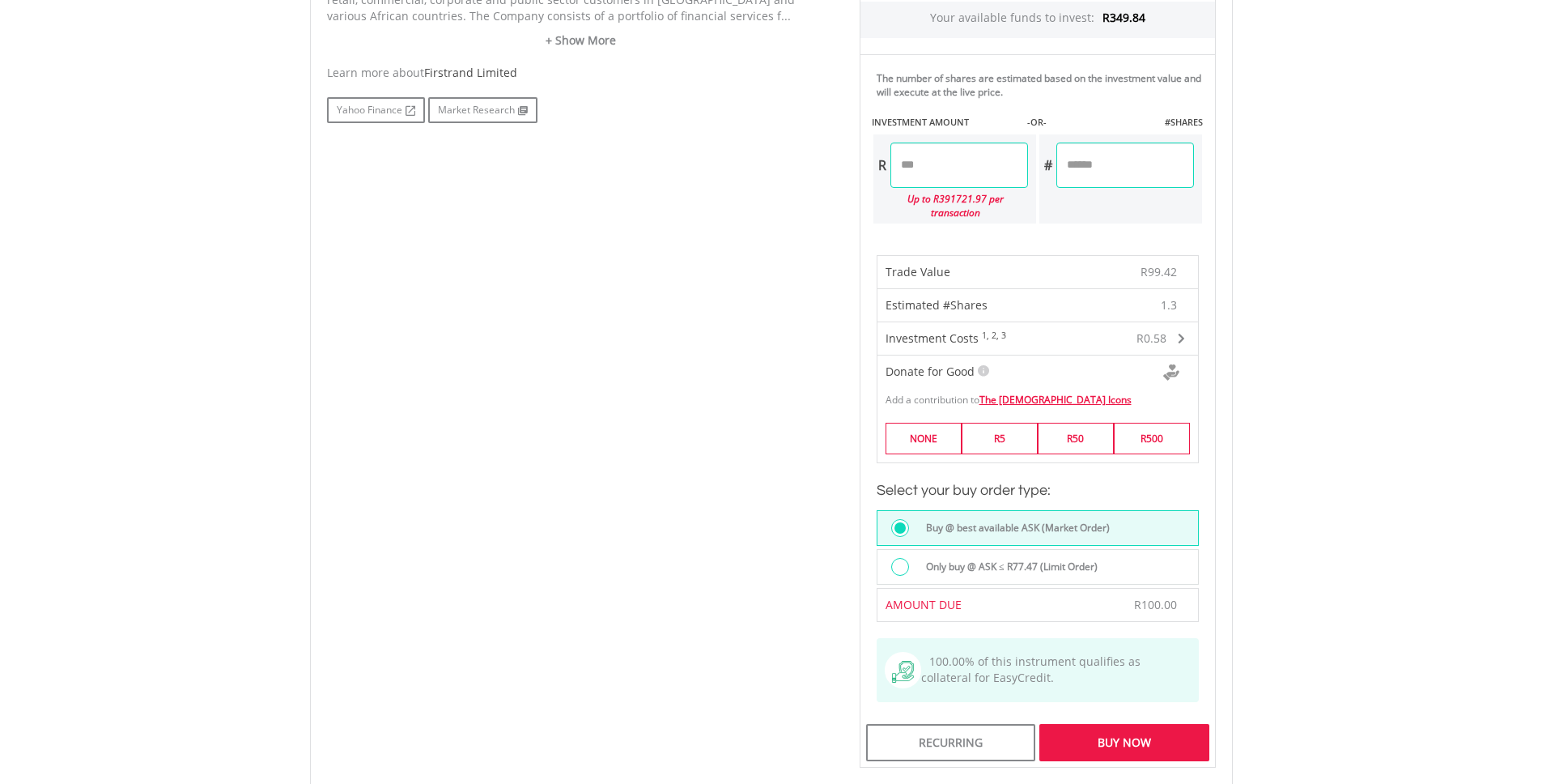
scroll to position [1025, 0]
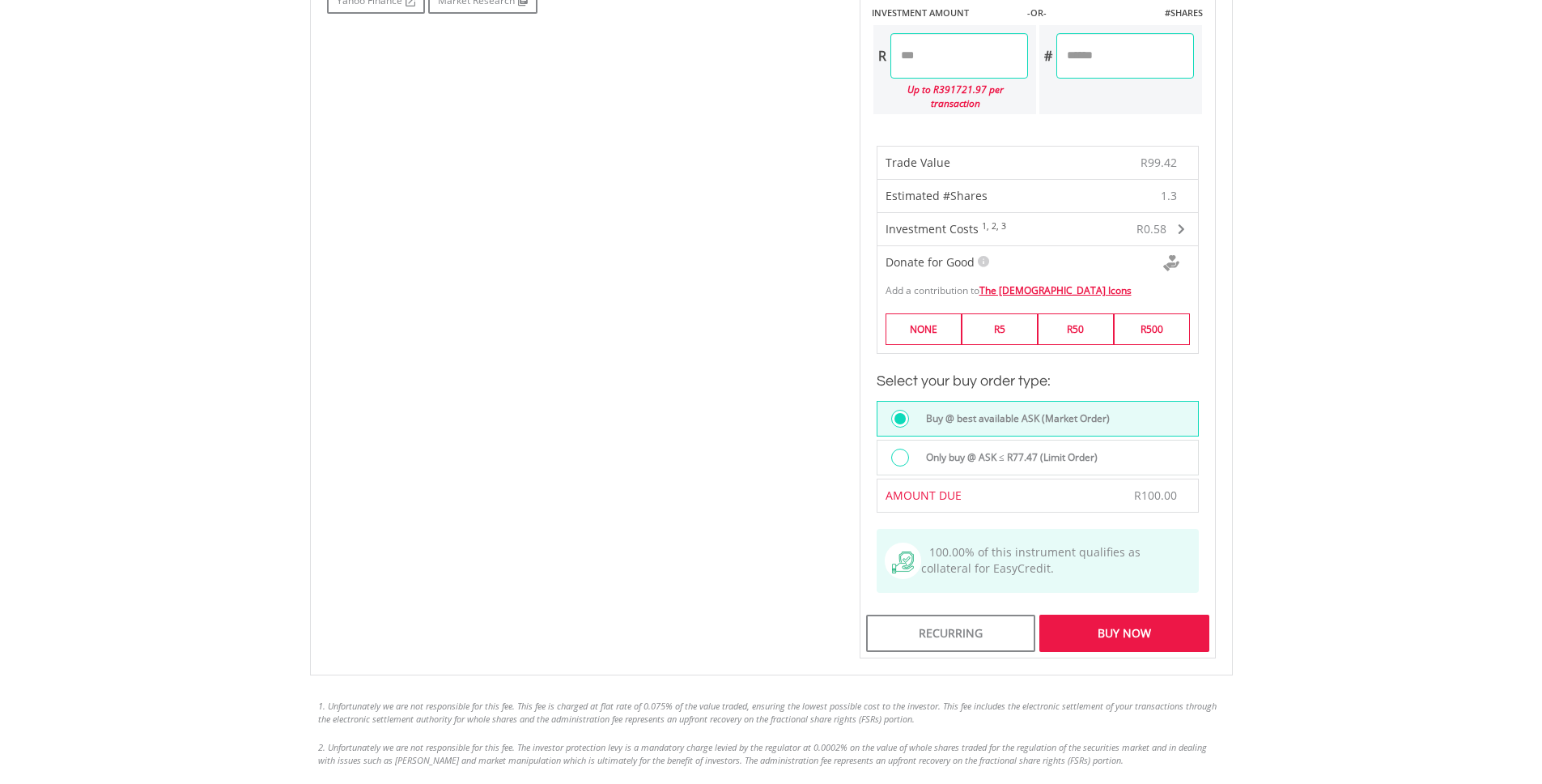
click at [1163, 631] on div "Buy Now" at bounding box center [1124, 633] width 169 height 37
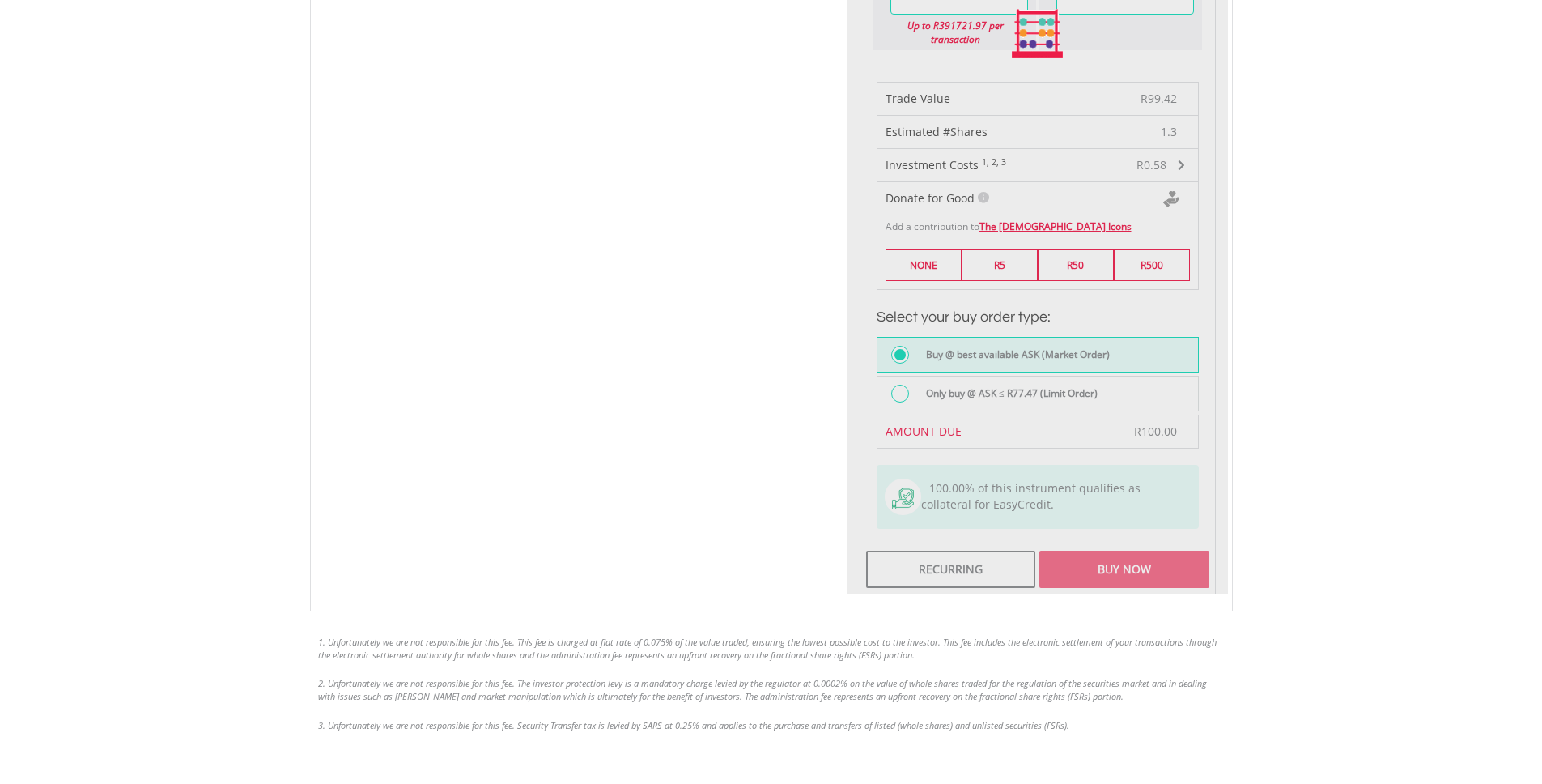
scroll to position [1120, 0]
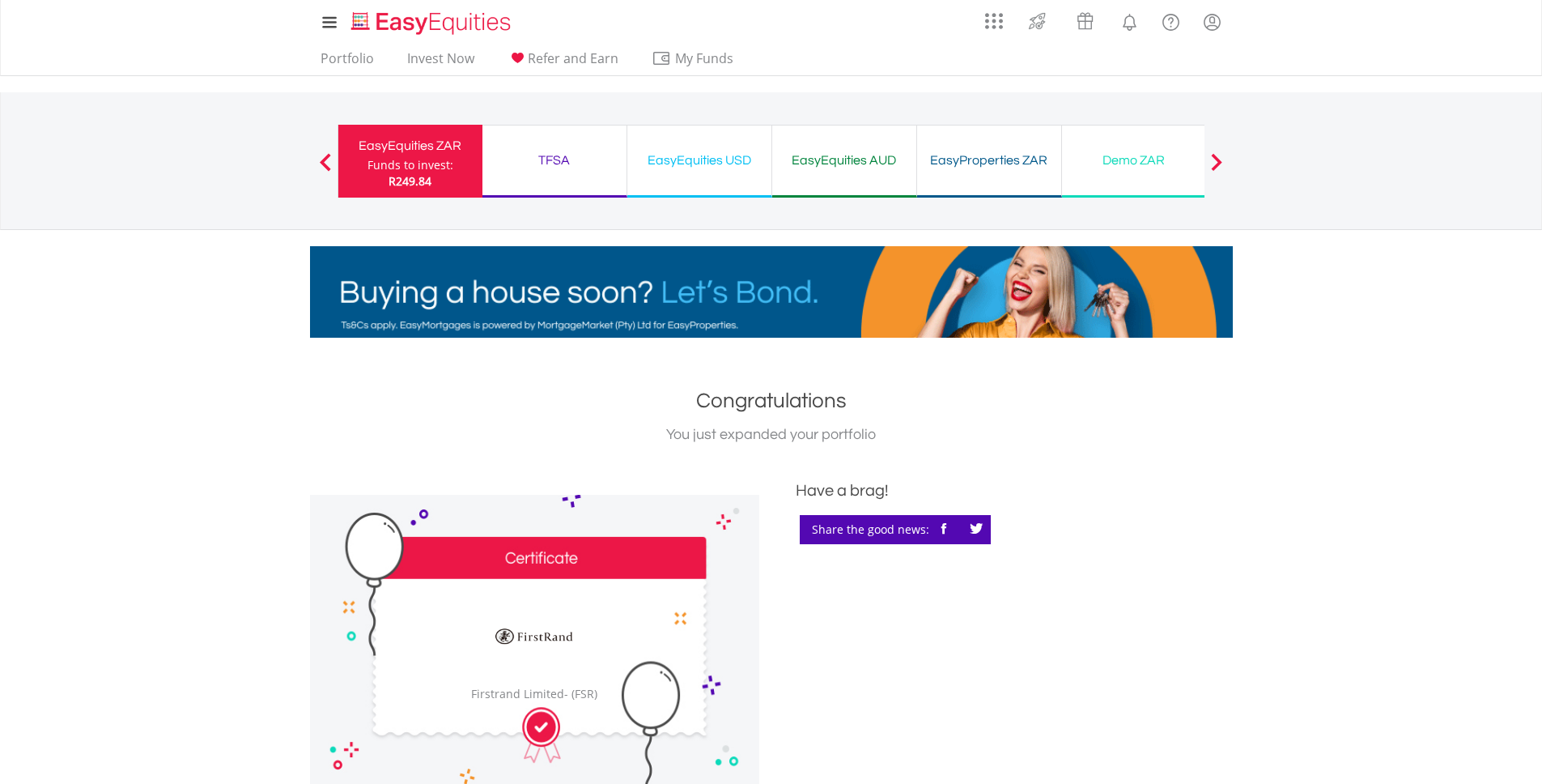
click at [712, 150] on div "EasyEquities USD" at bounding box center [699, 160] width 124 height 23
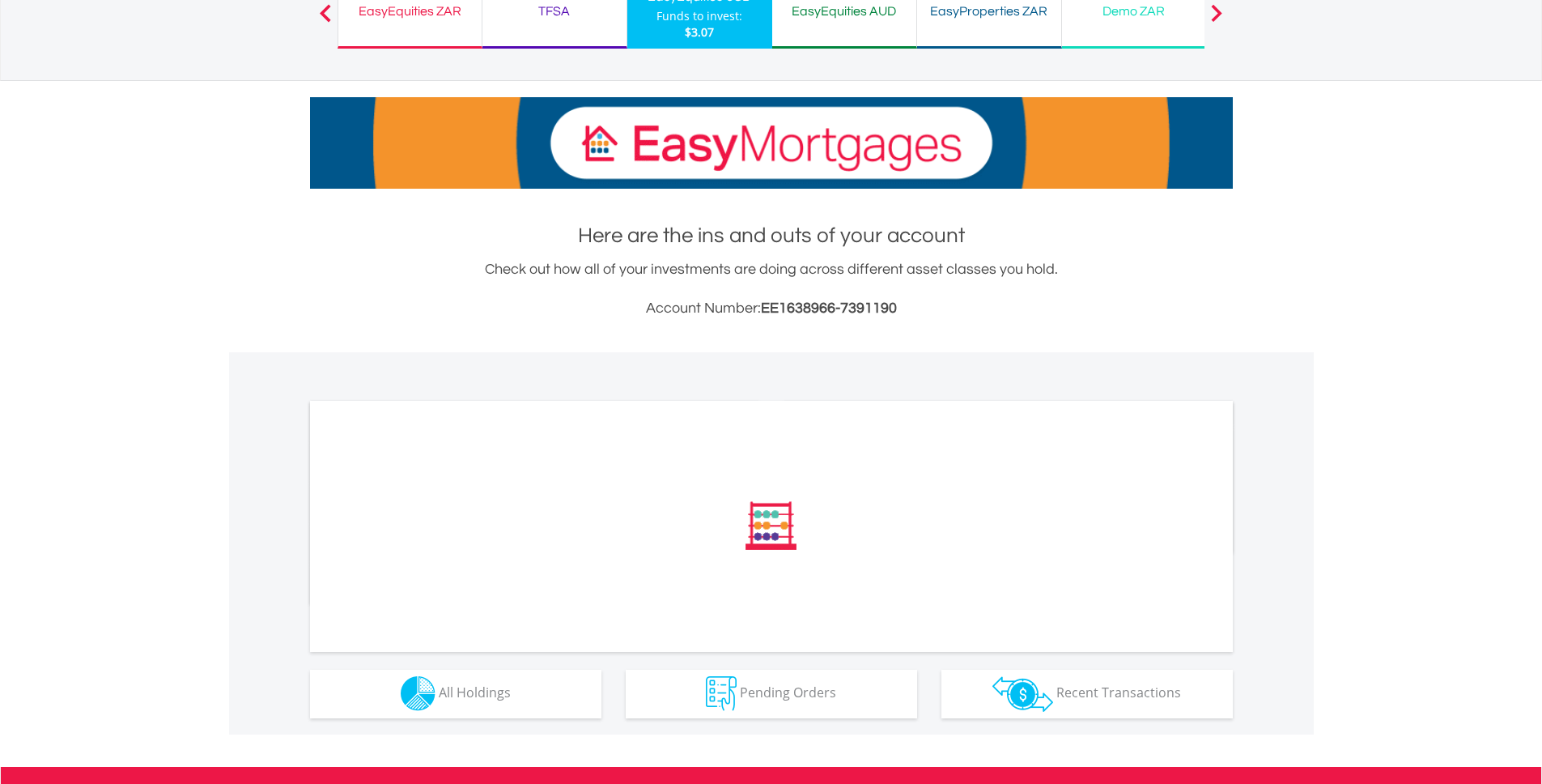
scroll to position [167, 0]
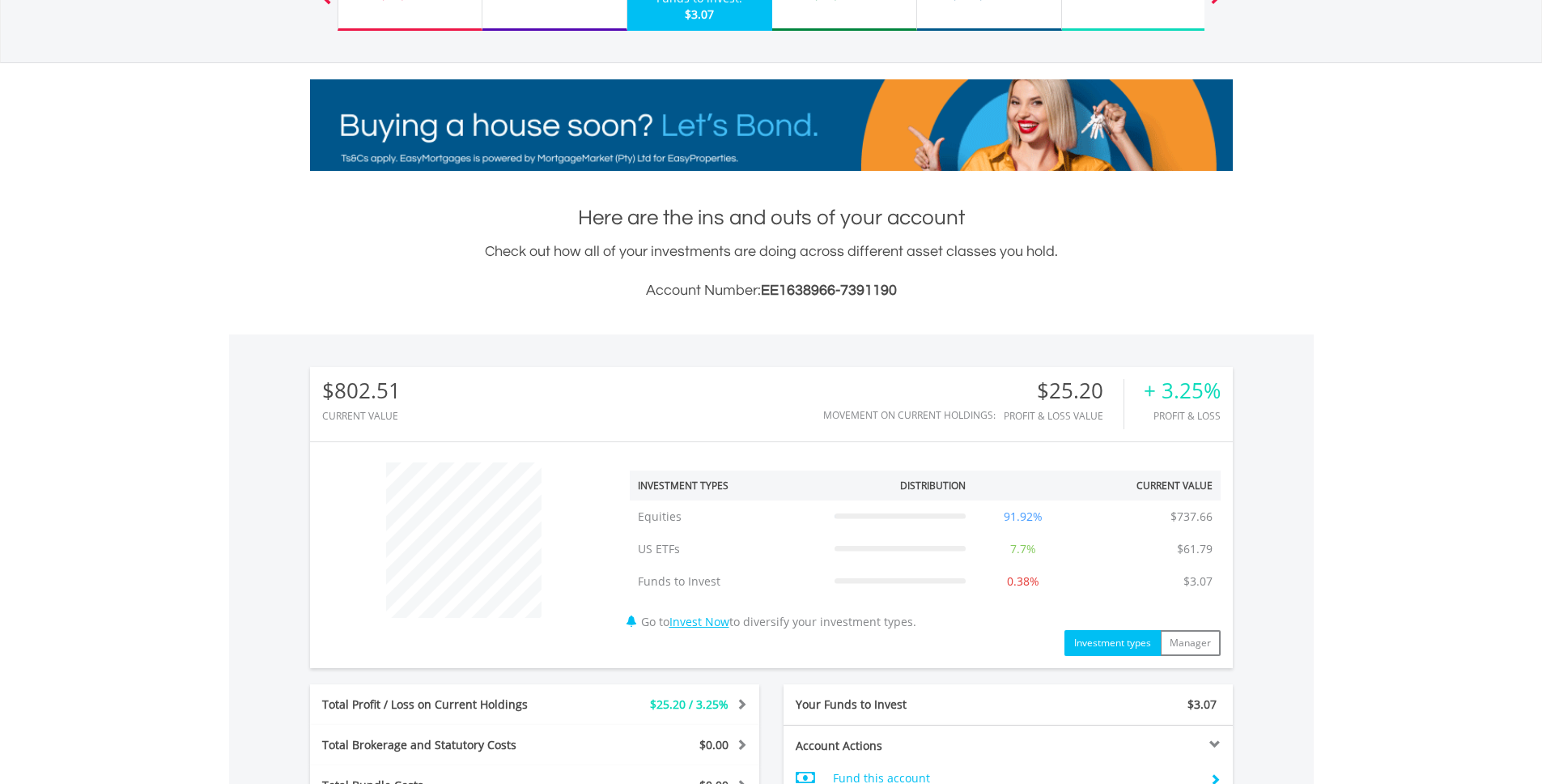
click at [540, 679] on div "$802.51 CURRENT VALUE Movement on Current Holdings: $25.20 Profit & Loss Value …" at bounding box center [772, 627] width 923 height 520
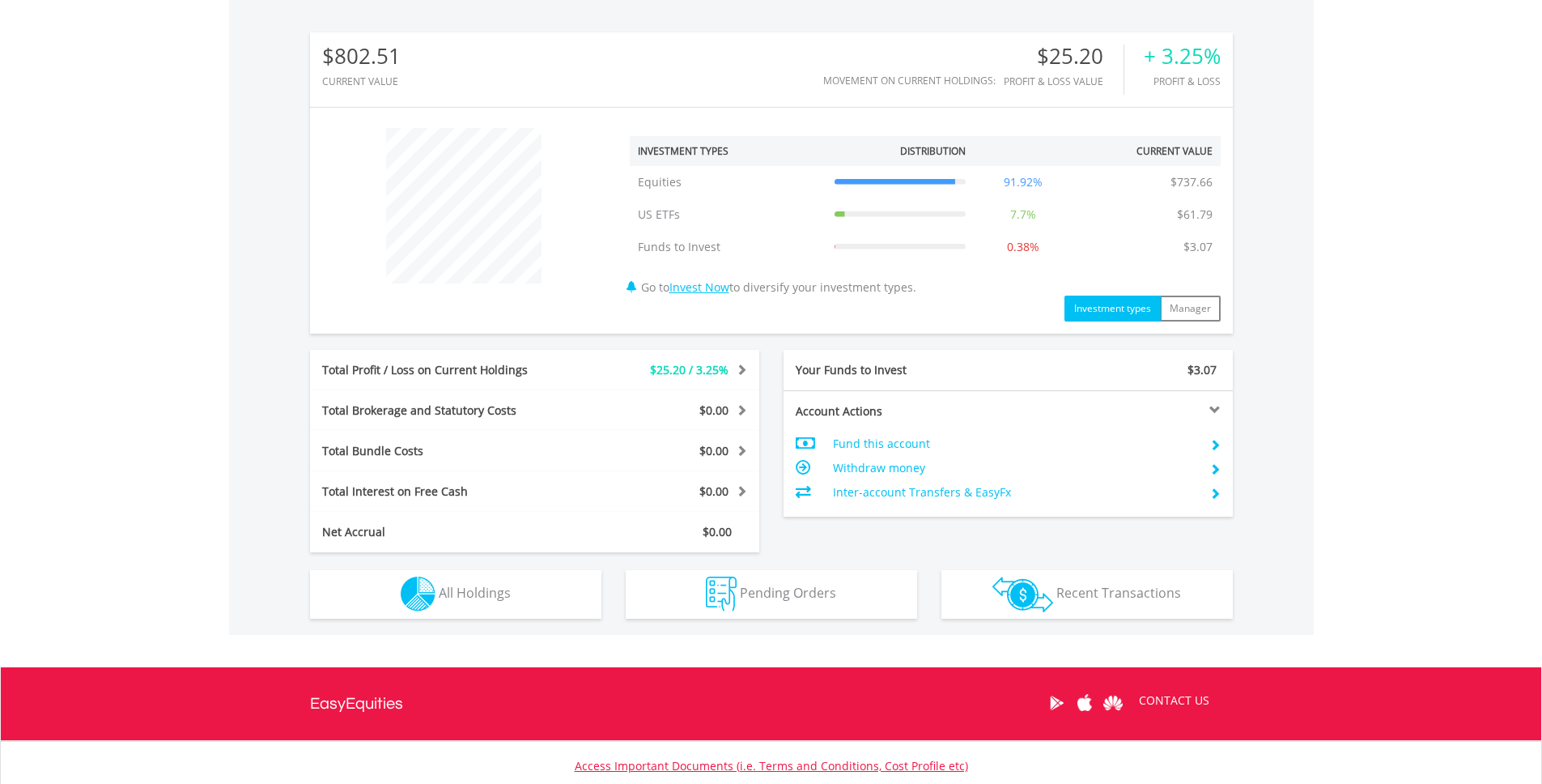
scroll to position [619, 0]
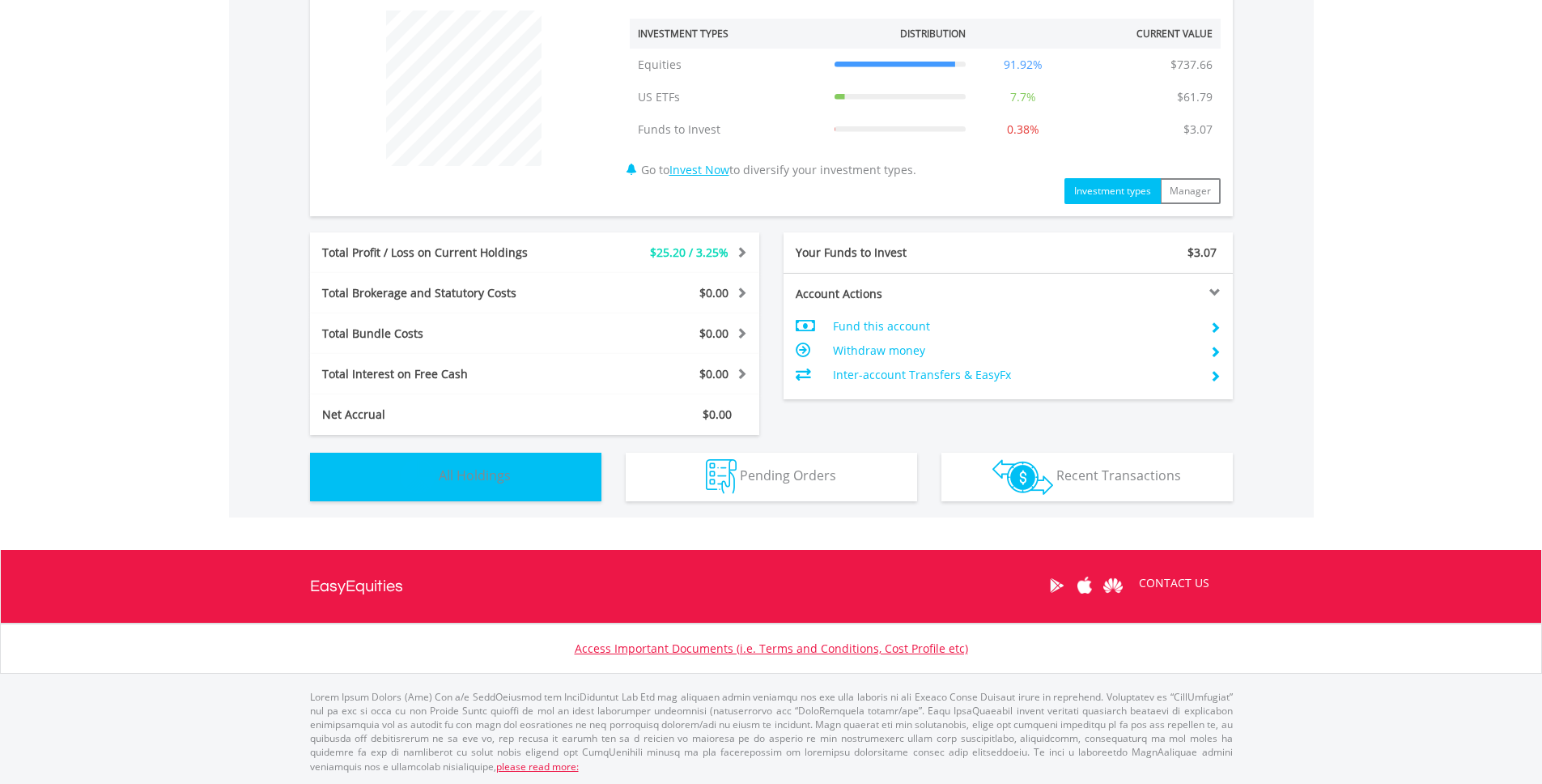
click at [538, 491] on button "Holdings All Holdings" at bounding box center [455, 477] width 291 height 49
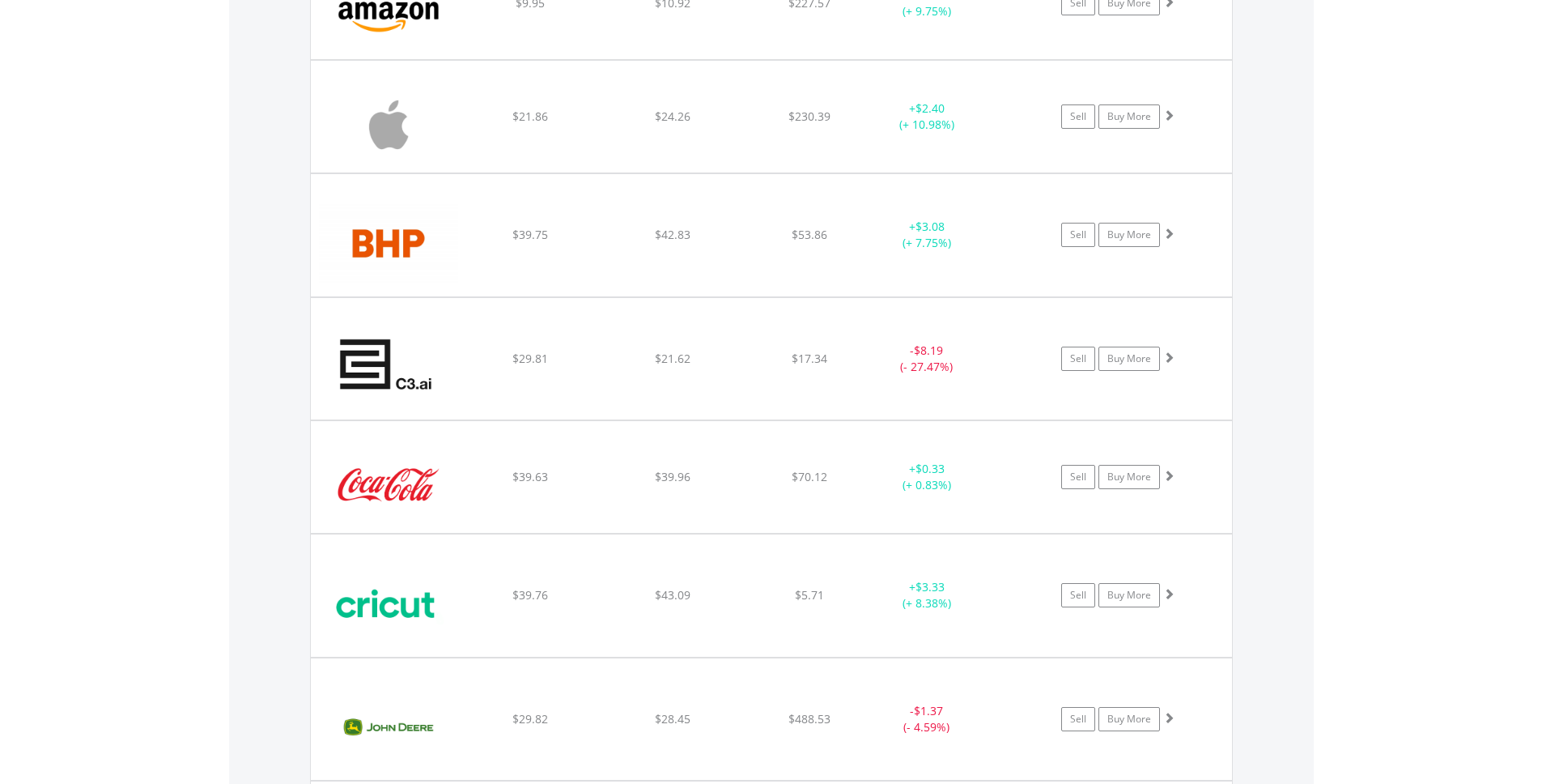
scroll to position [0, 0]
